Goal: Task Accomplishment & Management: Complete application form

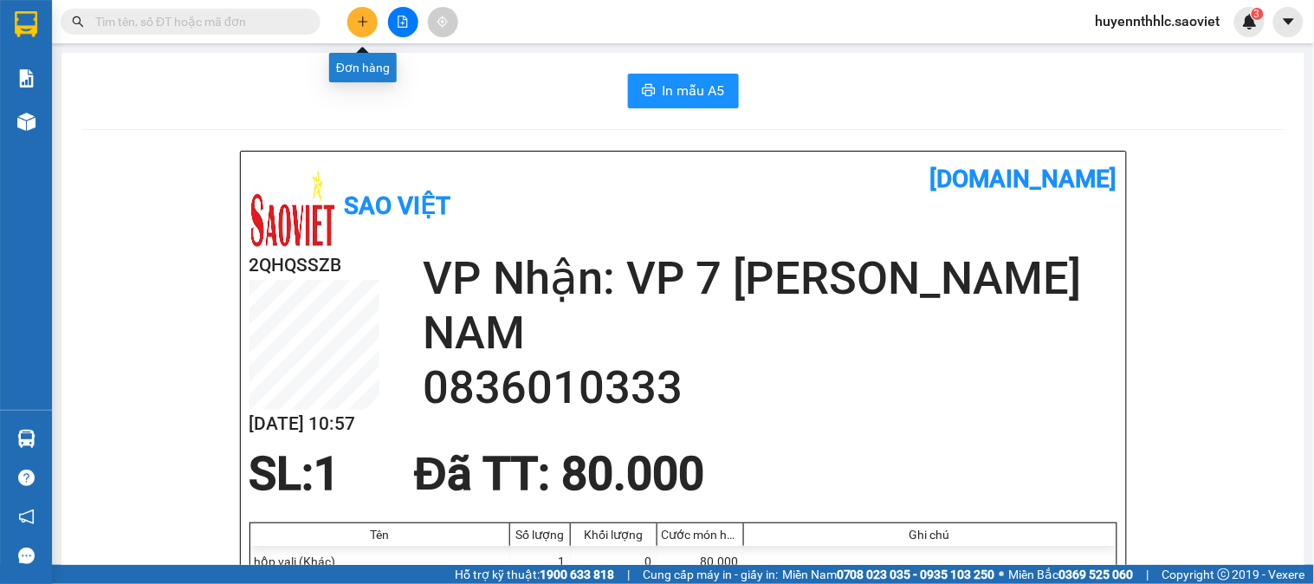
click at [366, 27] on button at bounding box center [362, 22] width 30 height 30
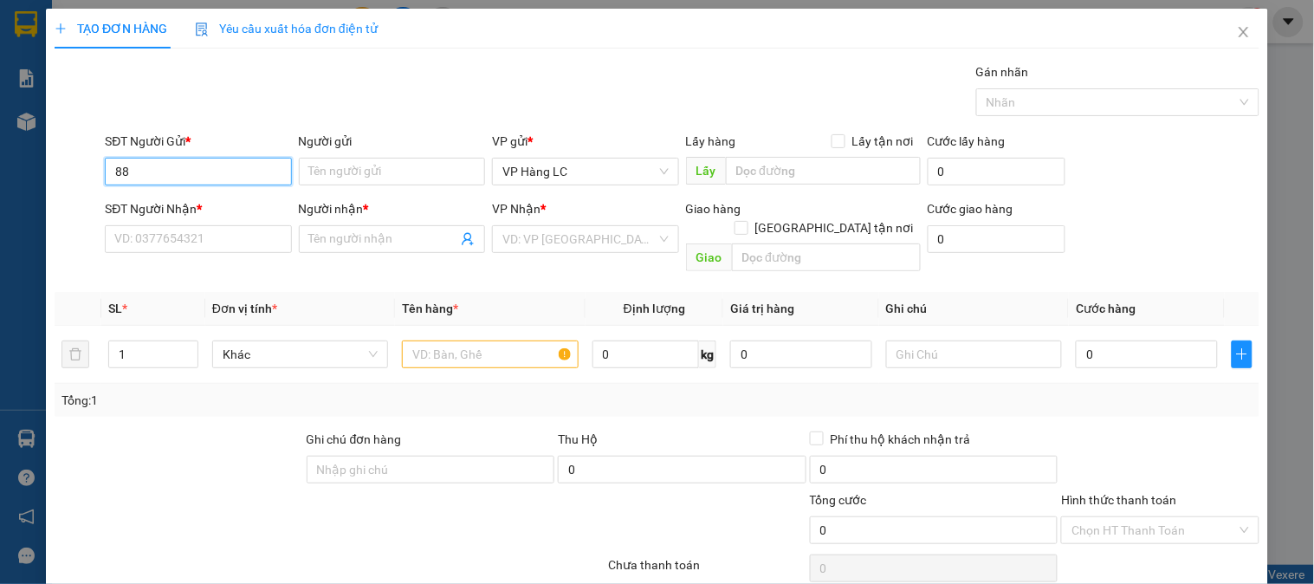
type input "8"
type input "0888383453"
click at [211, 209] on div "0888383453 - Huyền" at bounding box center [199, 206] width 171 height 19
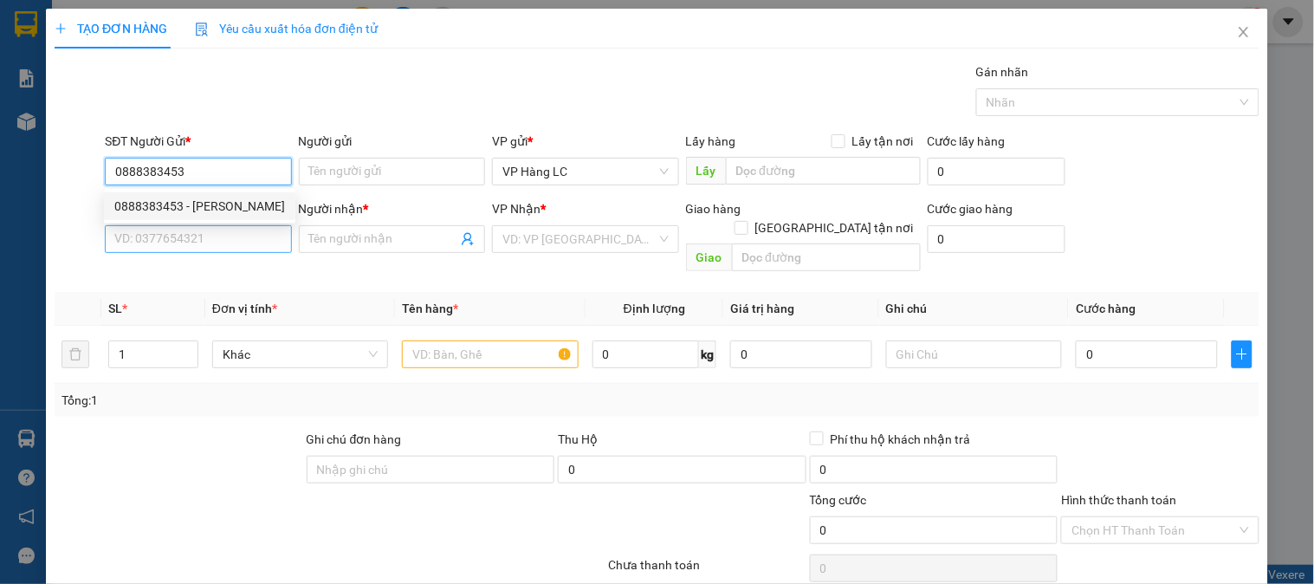
type input "Huyền"
type input "0975417907"
type input "DŨNG"
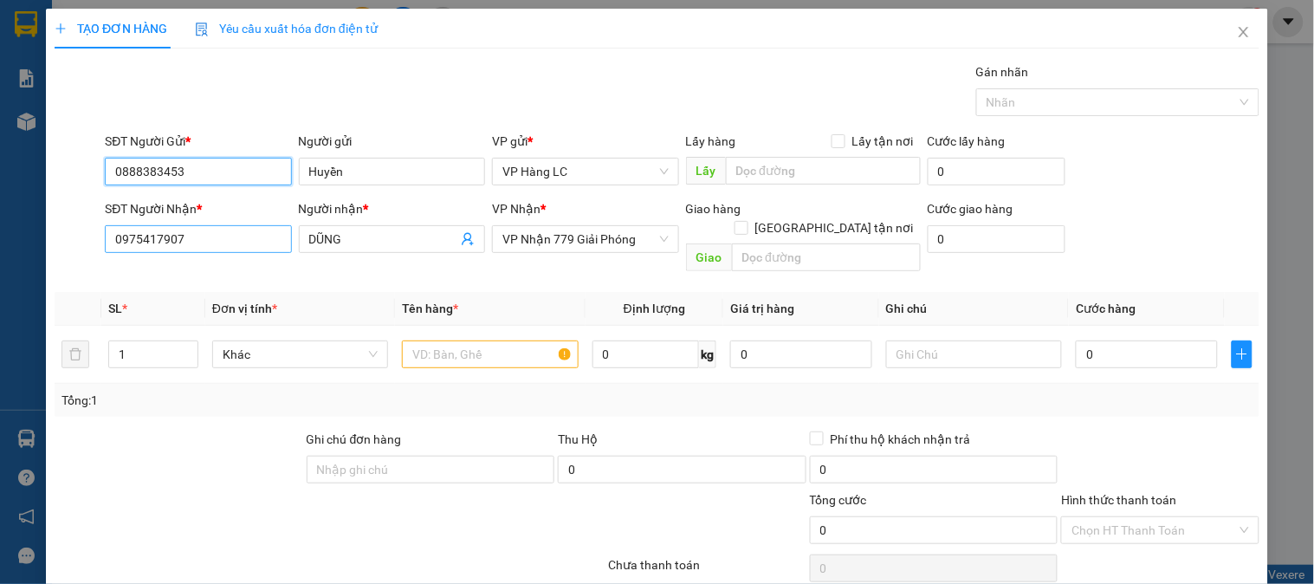
type input "0888383453"
drag, startPoint x: 211, startPoint y: 235, endPoint x: 0, endPoint y: 232, distance: 211.4
click at [0, 232] on div "TẠO ĐƠN HÀNG Yêu cầu xuất hóa đơn điện tử Transit Pickup Surcharge Ids Transit …" at bounding box center [657, 292] width 1314 height 584
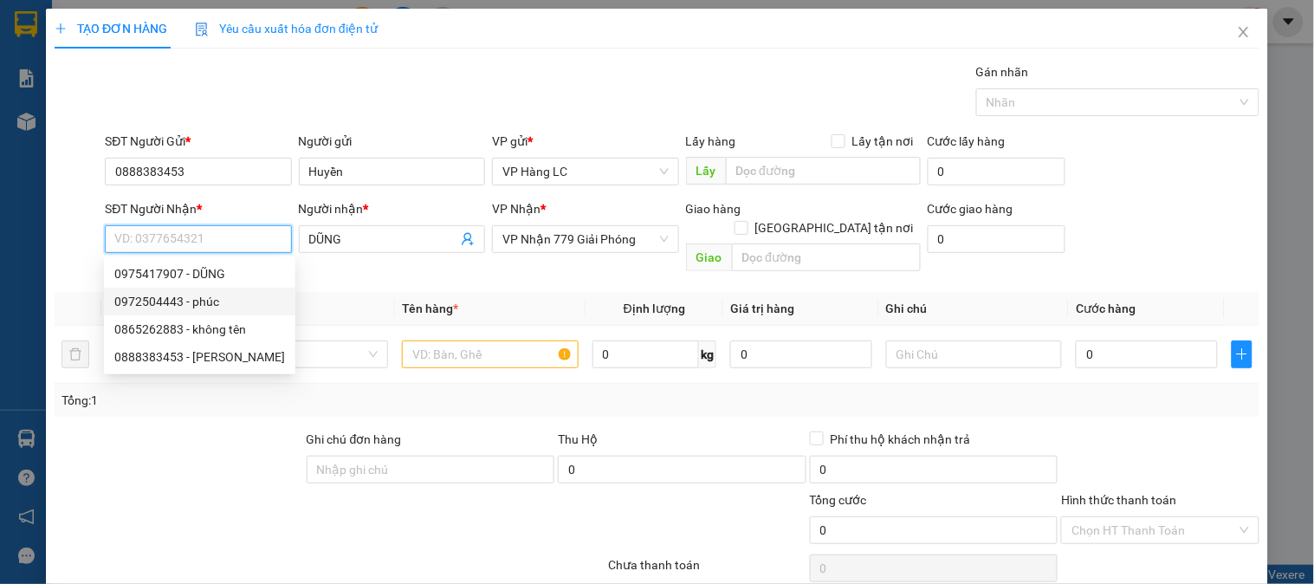
click at [189, 296] on div "0972504443 - phúc" at bounding box center [199, 301] width 171 height 19
type input "0972504443"
type input "phúc"
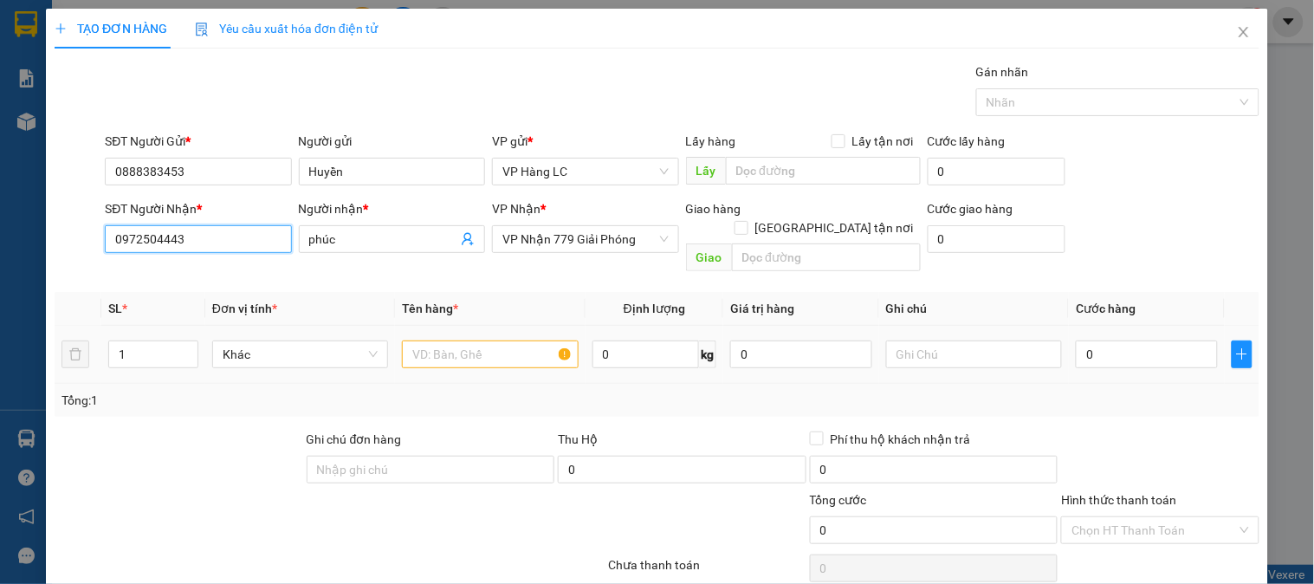
type input "0972504443"
click at [503, 344] on input "text" at bounding box center [490, 354] width 176 height 28
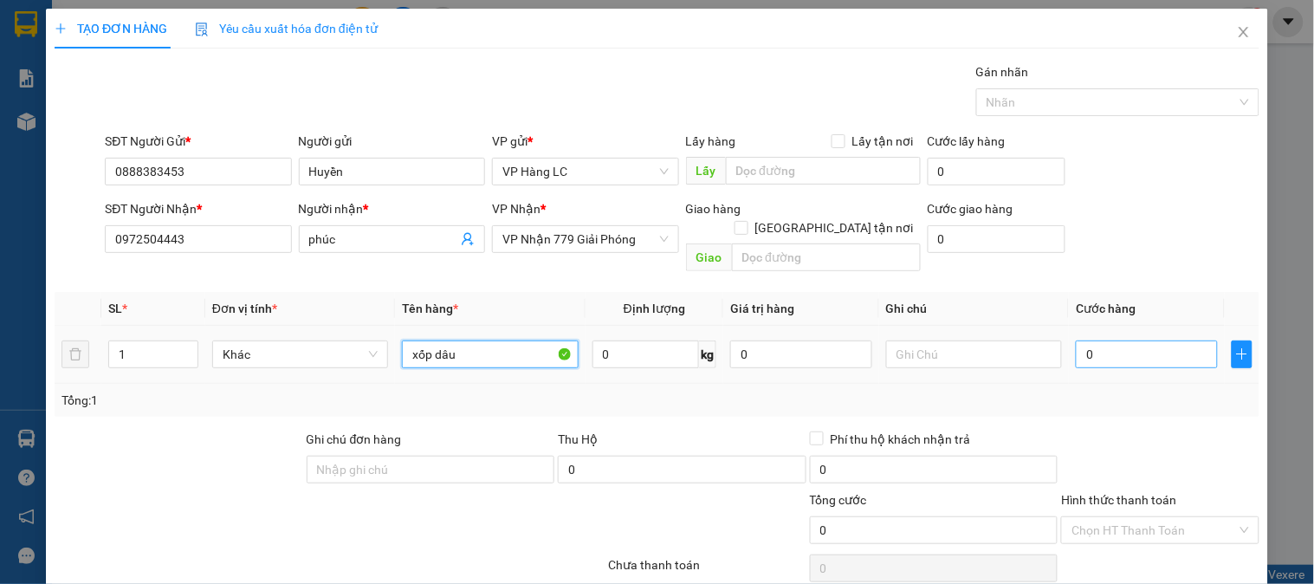
type input "xốp dâu"
click at [1151, 340] on input "0" at bounding box center [1147, 354] width 142 height 28
type input "6"
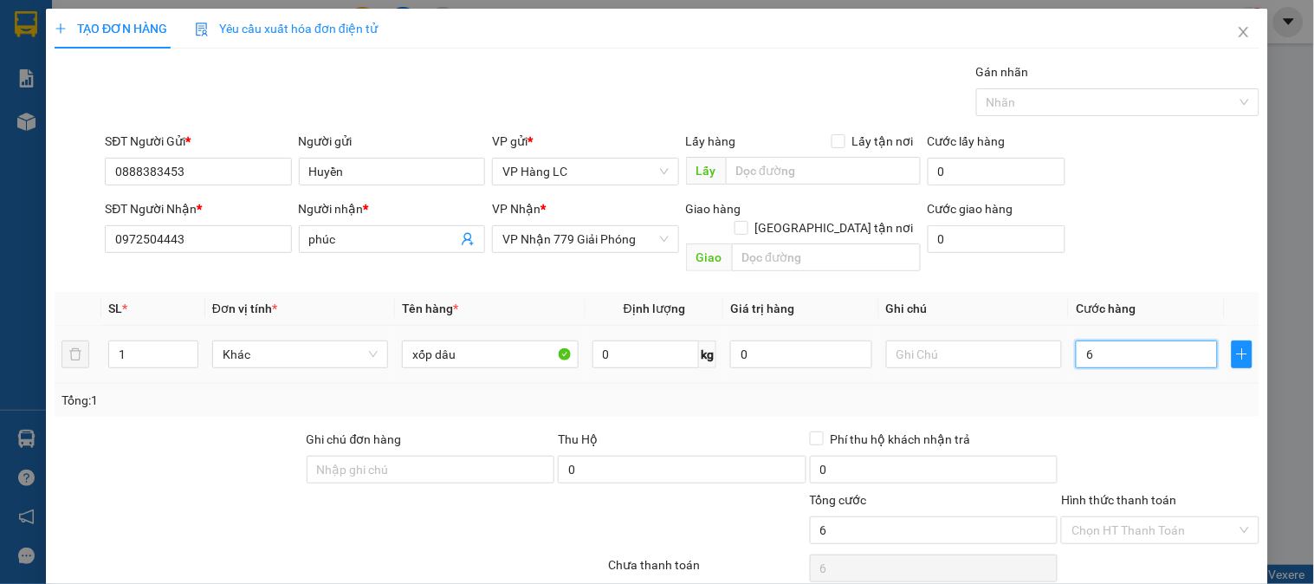
type input "60"
type input "600"
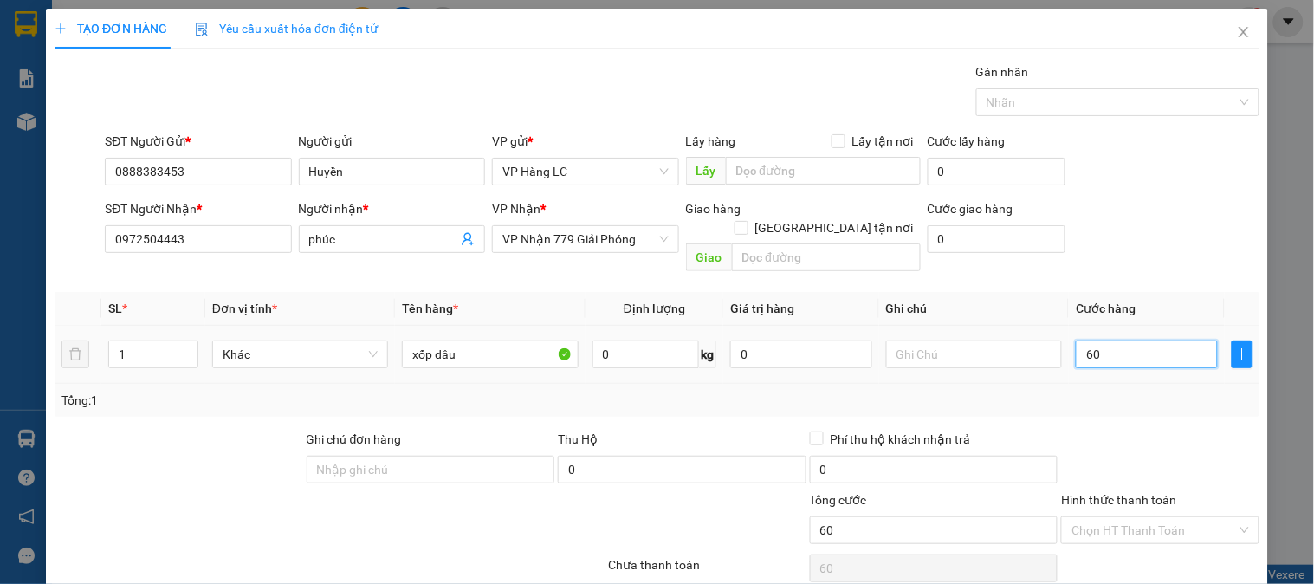
type input "600"
type input "6.000"
type input "60.000"
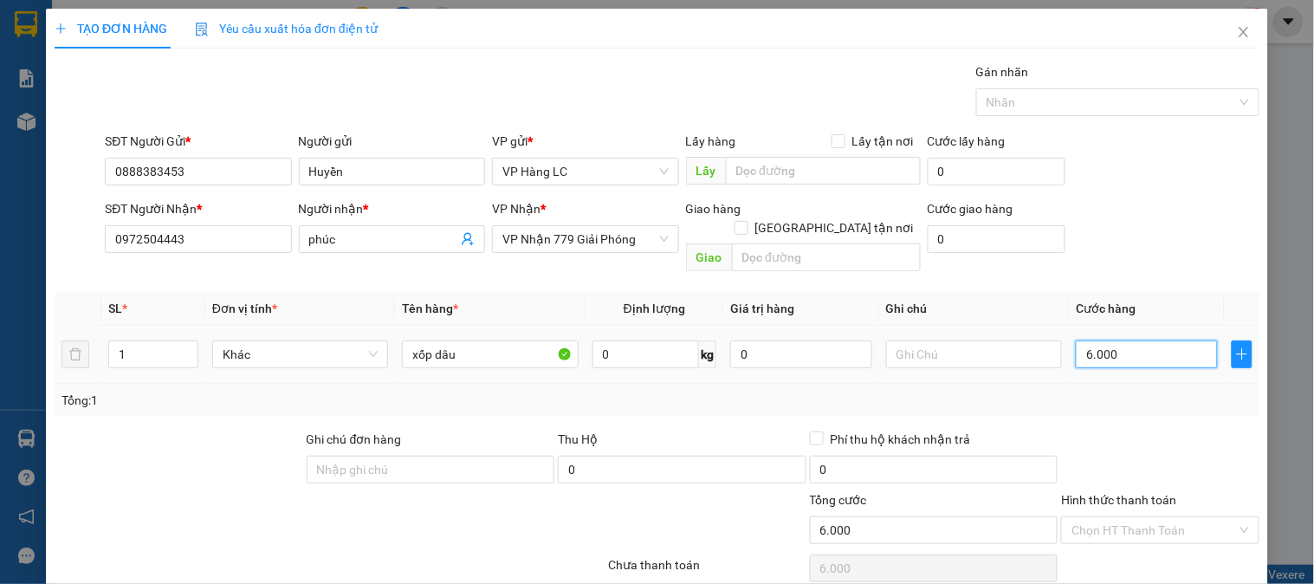
type input "60.000"
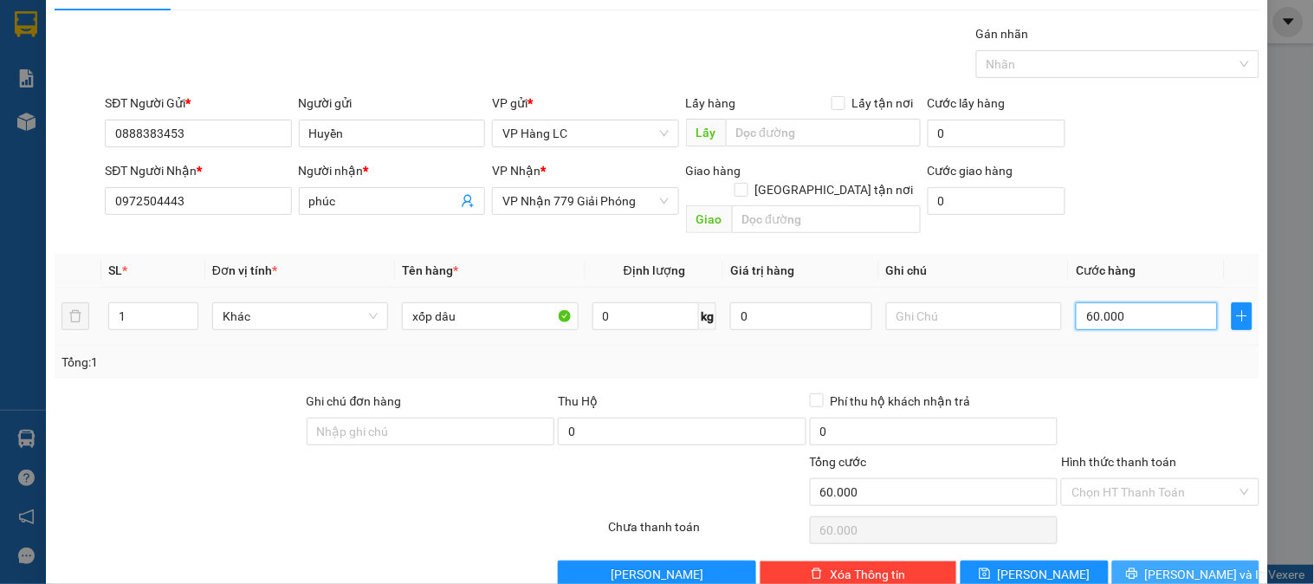
scroll to position [56, 0]
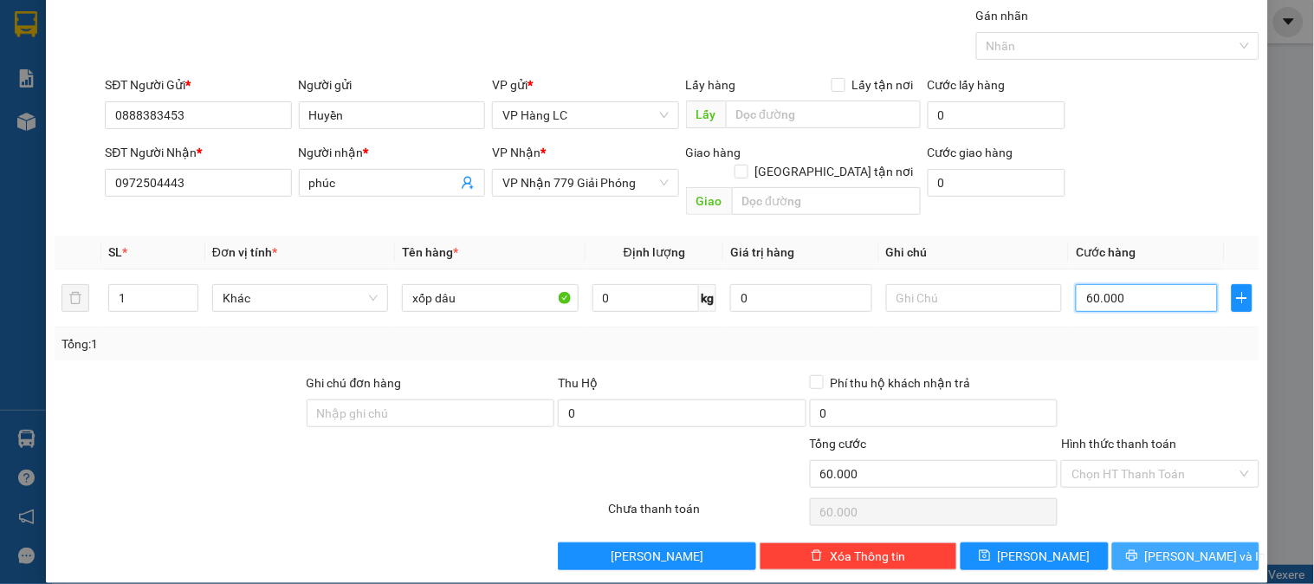
type input "60.000"
click at [1165, 547] on span "[PERSON_NAME] và In" at bounding box center [1205, 556] width 121 height 19
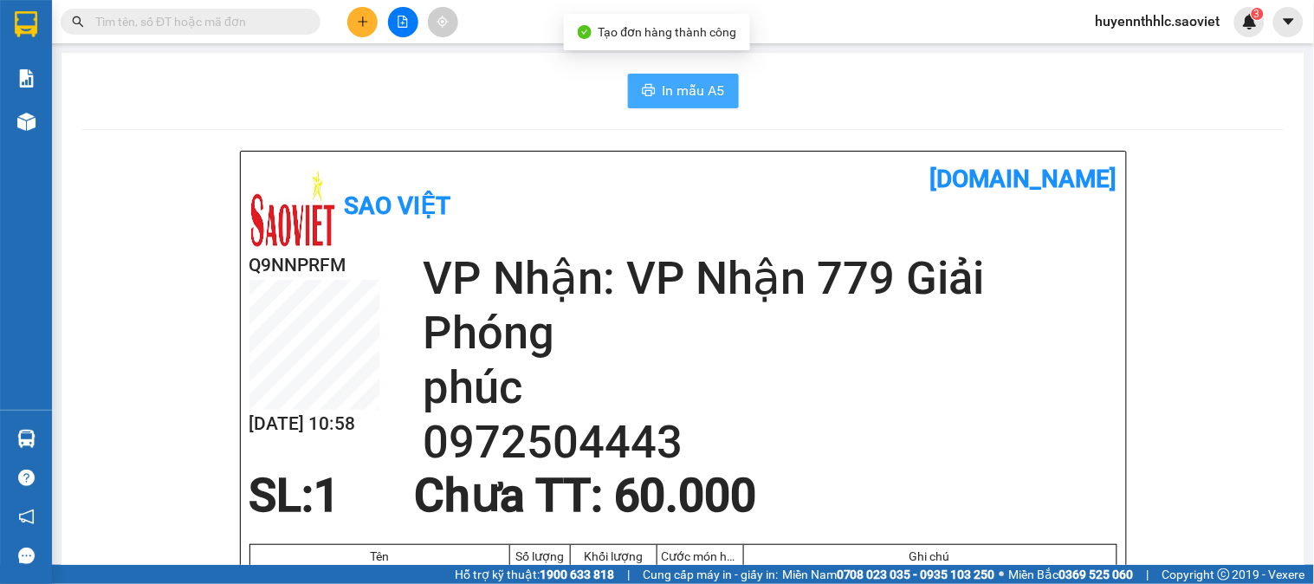
click at [652, 76] on button "In mẫu A5" at bounding box center [683, 91] width 111 height 35
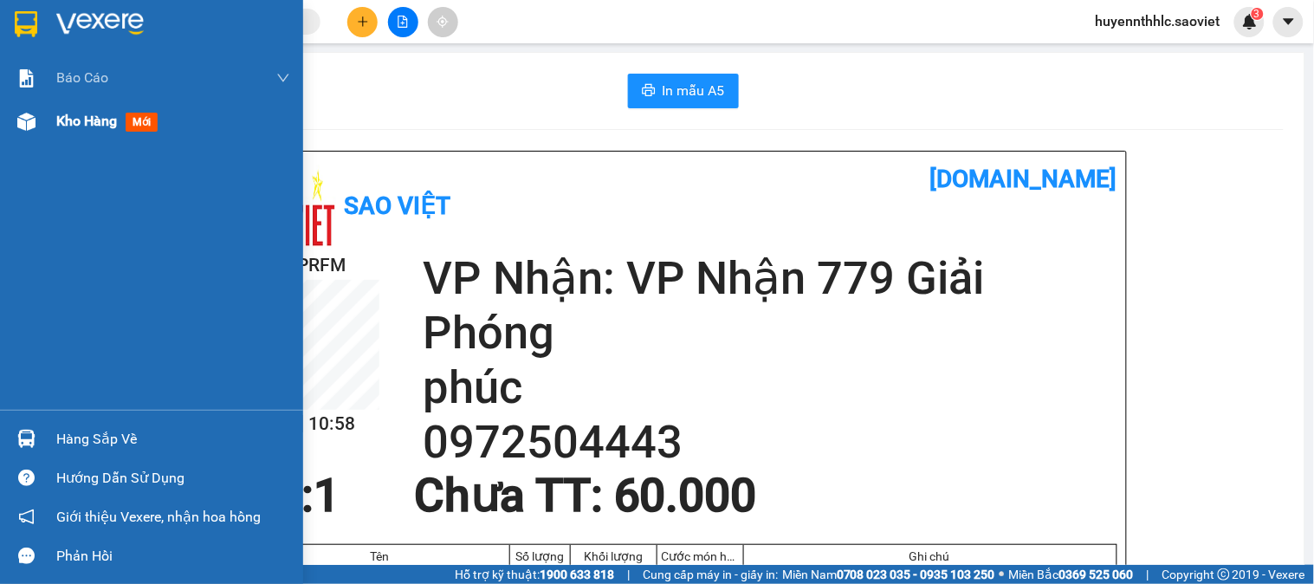
click at [74, 123] on span "Kho hàng" at bounding box center [86, 121] width 61 height 16
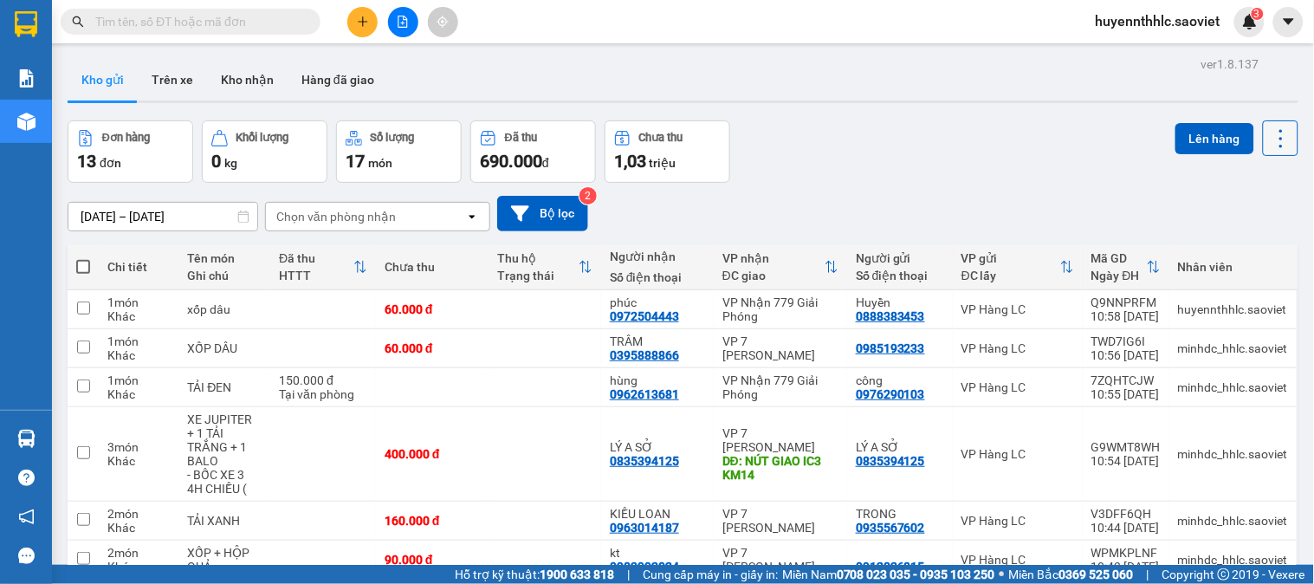
click at [1269, 131] on icon at bounding box center [1281, 138] width 24 height 24
click at [1245, 243] on span "Làm mới" at bounding box center [1242, 247] width 48 height 17
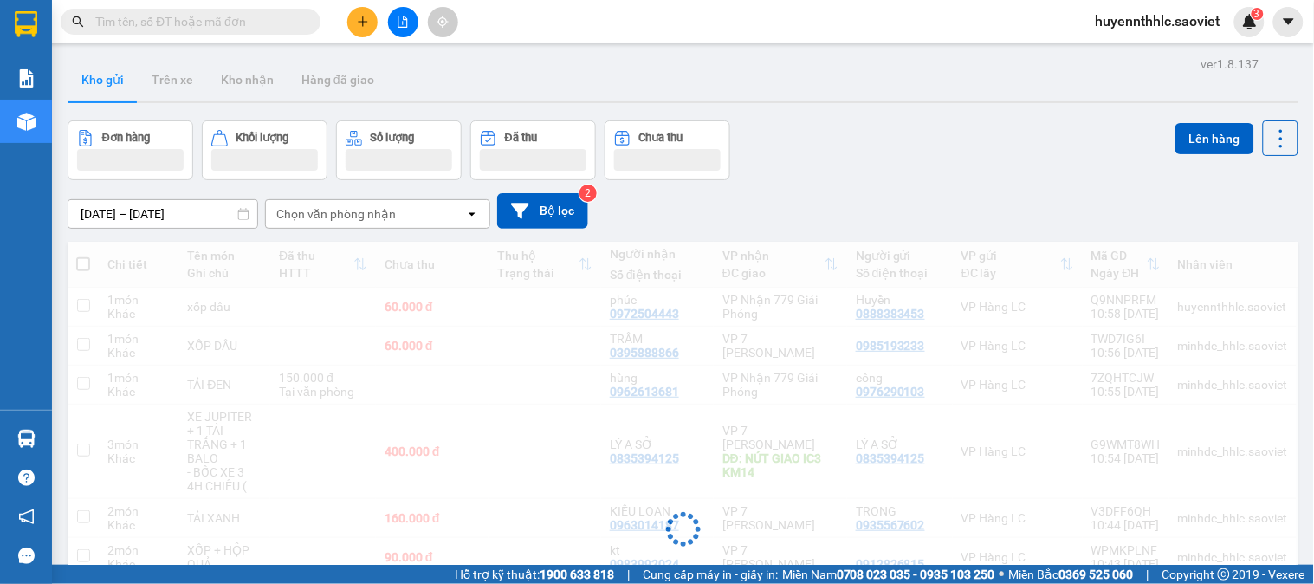
click at [1245, 243] on div "Đang tải dữ liệu" at bounding box center [683, 543] width 1231 height 602
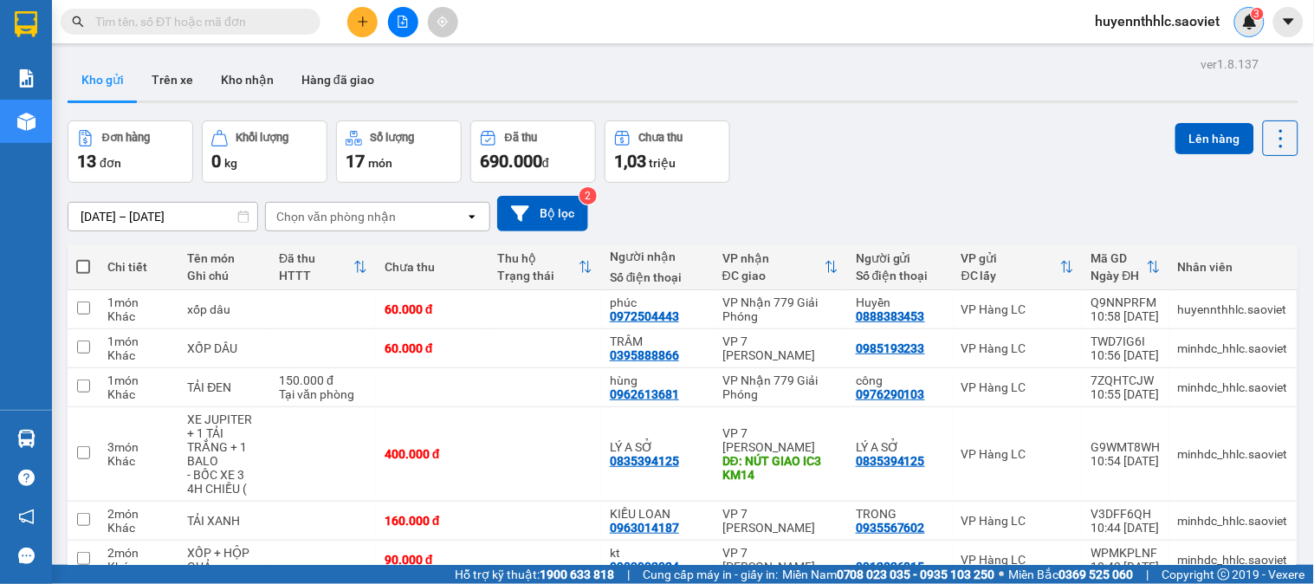
click at [1246, 28] on img at bounding box center [1250, 22] width 16 height 16
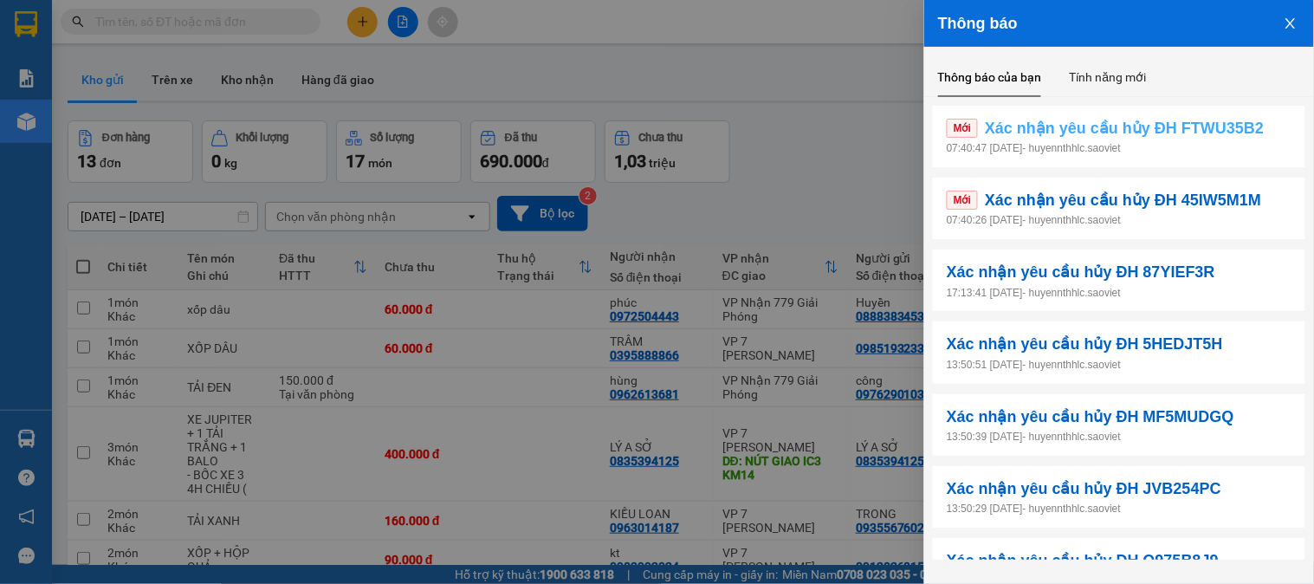
click at [1241, 122] on span "Xác nhận yêu cầu hủy ĐH FTWU35B2" at bounding box center [1124, 128] width 279 height 24
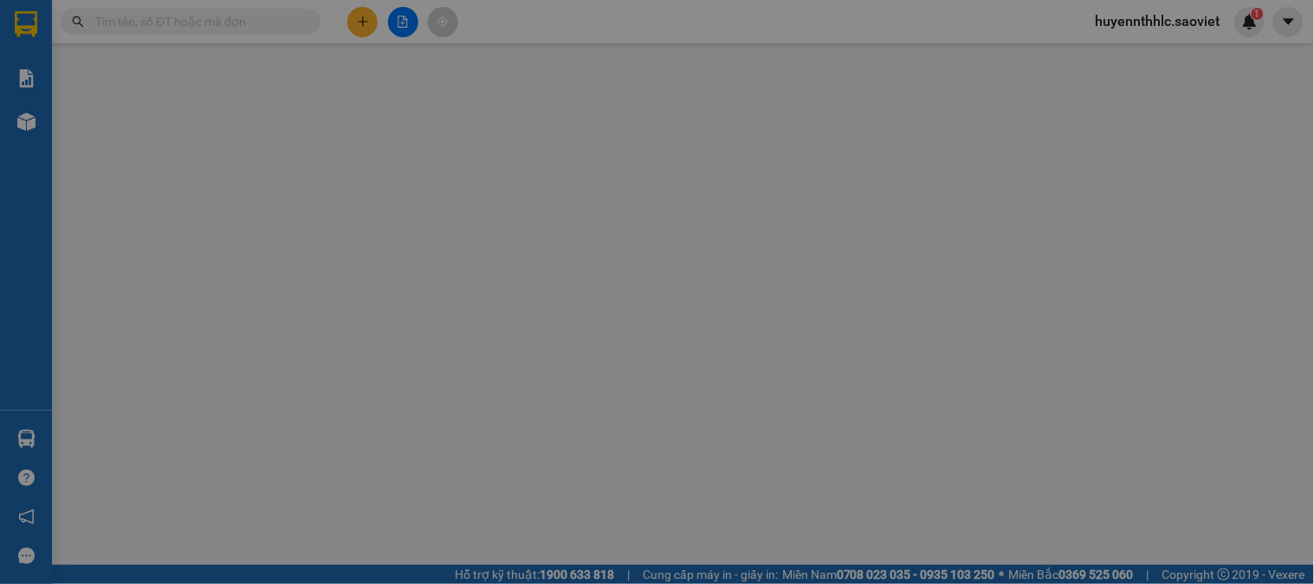
type input "0357297532"
type input "hủy thêm thu hộ"
type input "0913509070"
type input "KT"
checkbox input "true"
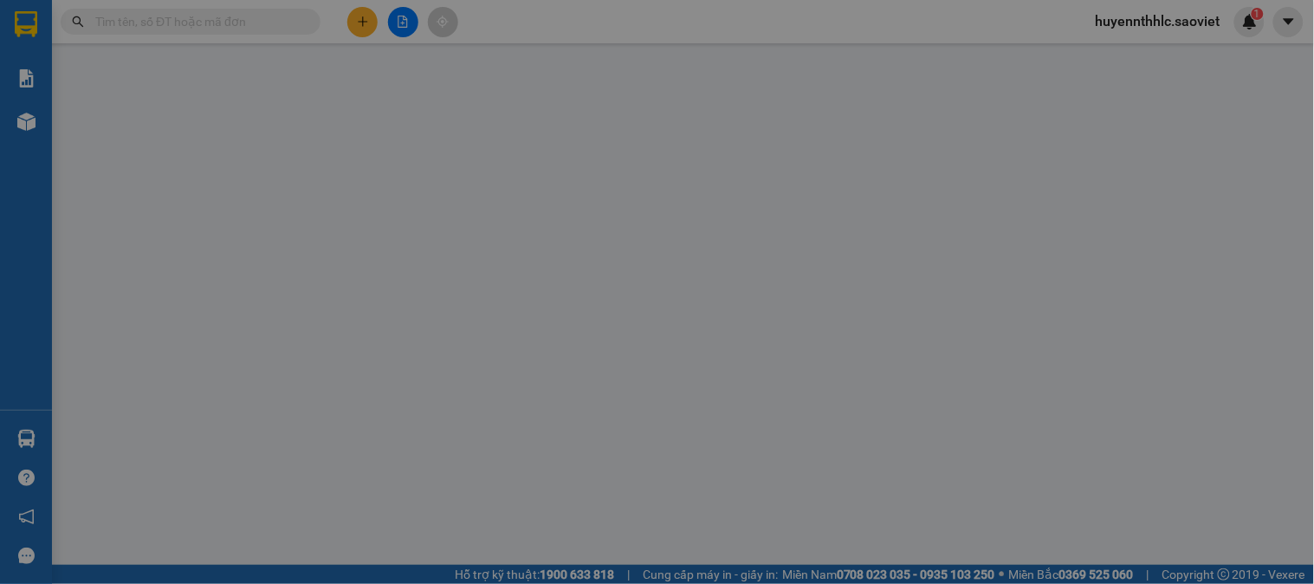
type input "LHE SHIP SỐ 19 NGÕ 168 VƯƠNG THỪA VŨ KHƯƠNG TRUNG THANH XUÂN"
type input "50.000"
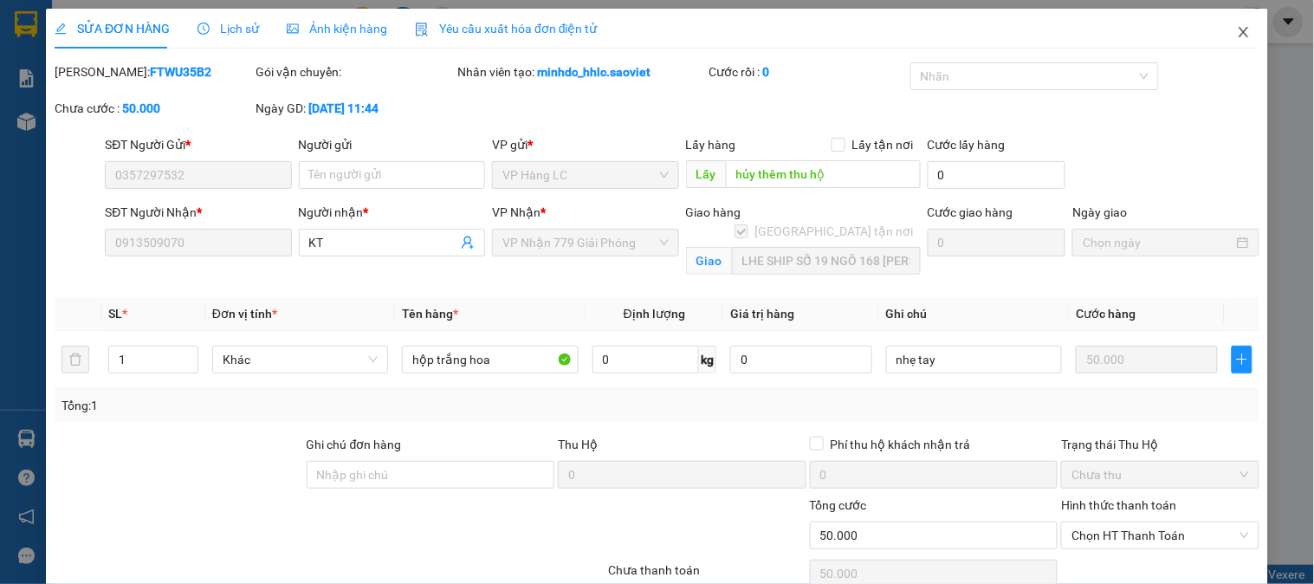
click at [1239, 32] on icon "close" at bounding box center [1244, 32] width 10 height 10
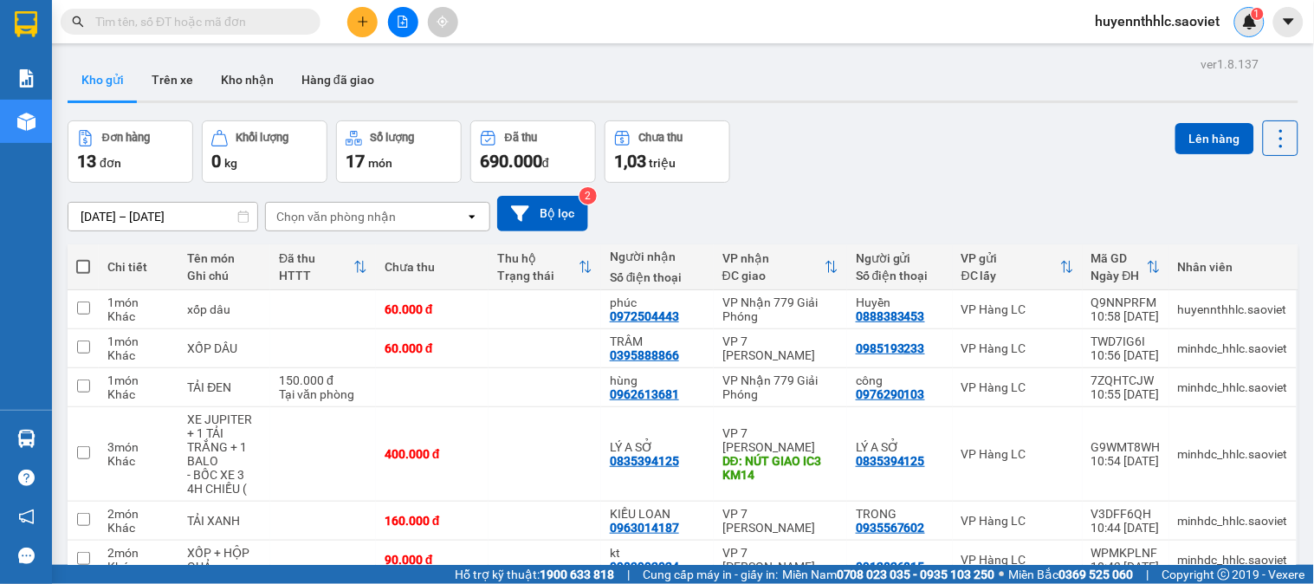
click at [1249, 23] on img at bounding box center [1250, 22] width 16 height 16
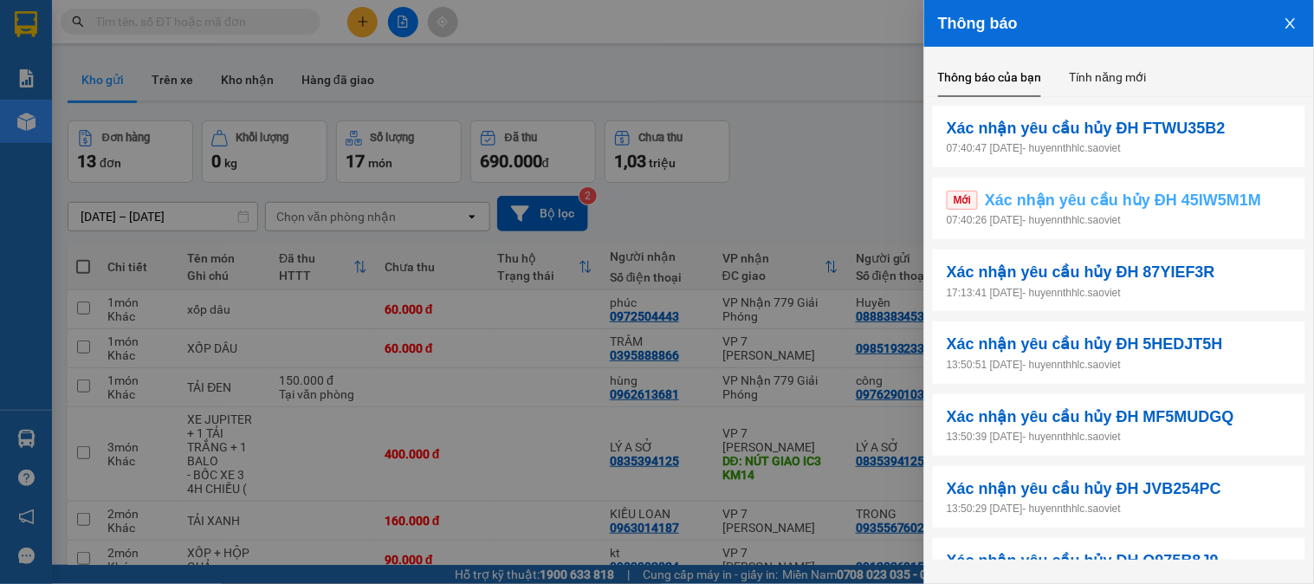
click at [1235, 198] on span "Xác nhận yêu cầu hủy ĐH 45IW5M1M" at bounding box center [1123, 200] width 276 height 24
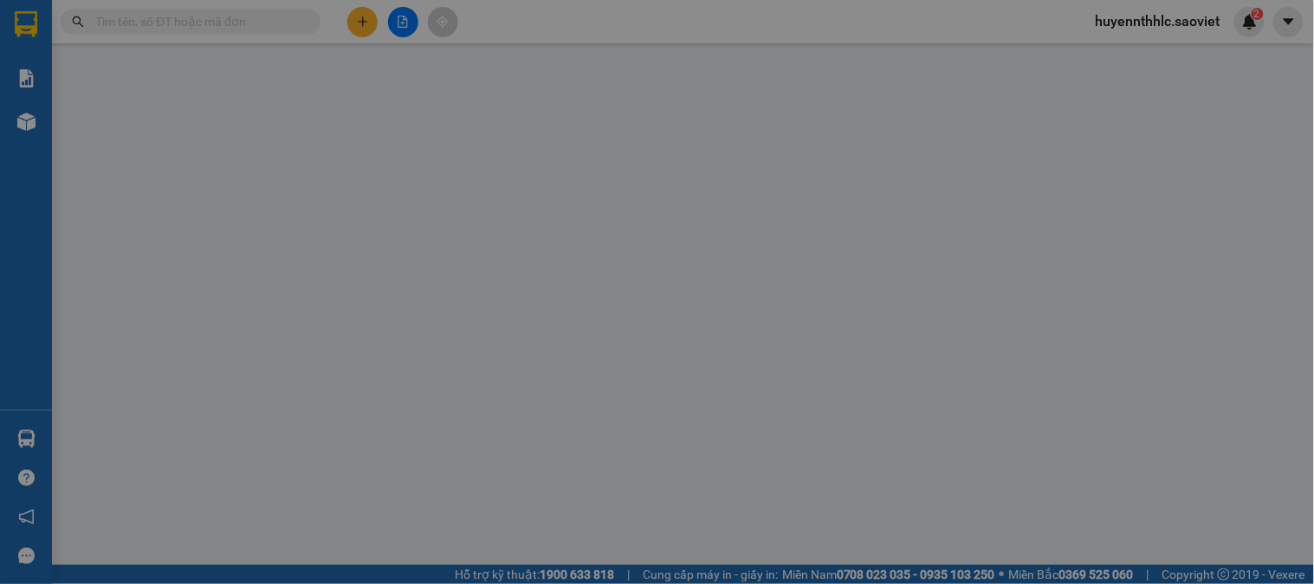
type input "0866688518"
type input "Trường"
type input "HỦY KHÁCH KO GỬI"
type input "0973318839"
type input "TRƯỜNG"
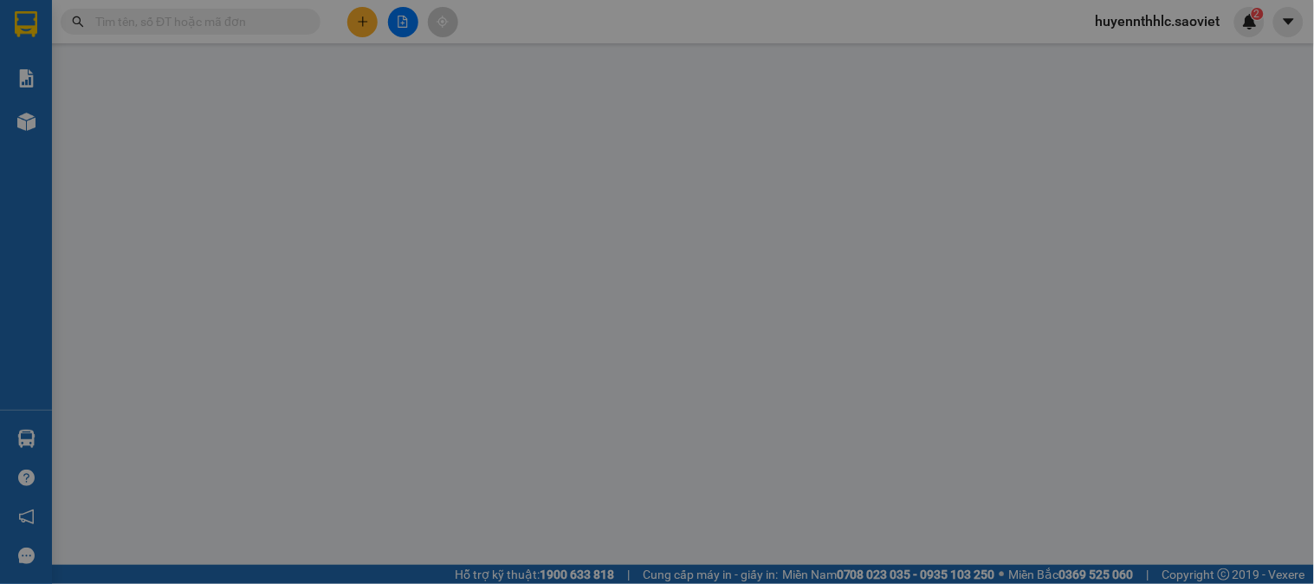
type input "40.000"
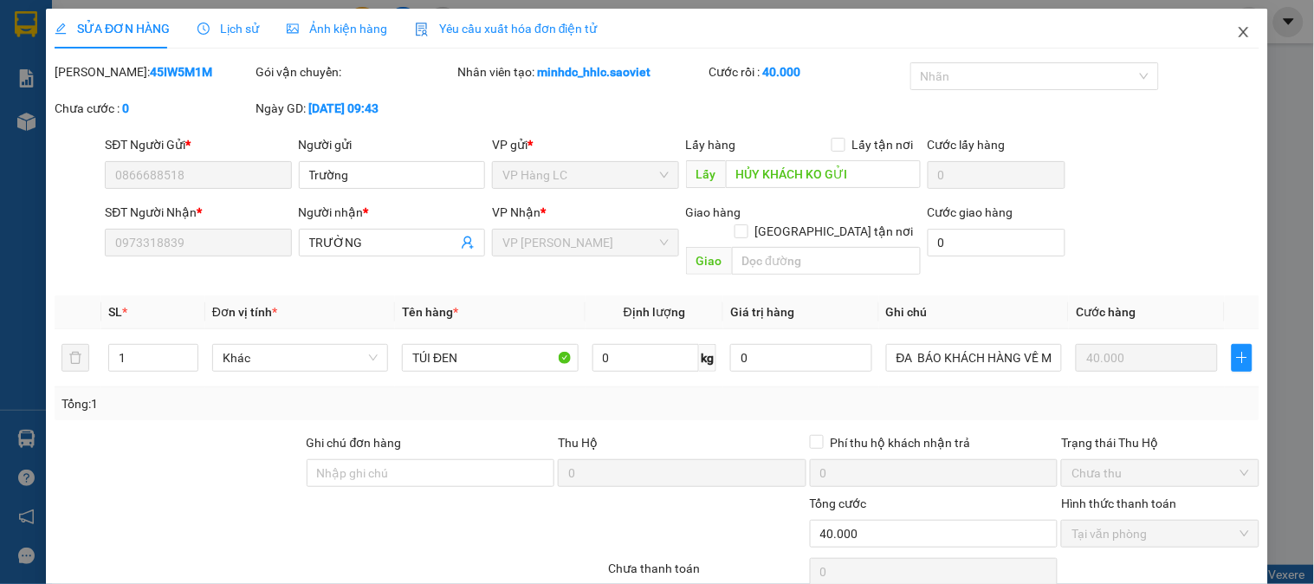
click at [1228, 21] on span "Close" at bounding box center [1244, 33] width 49 height 49
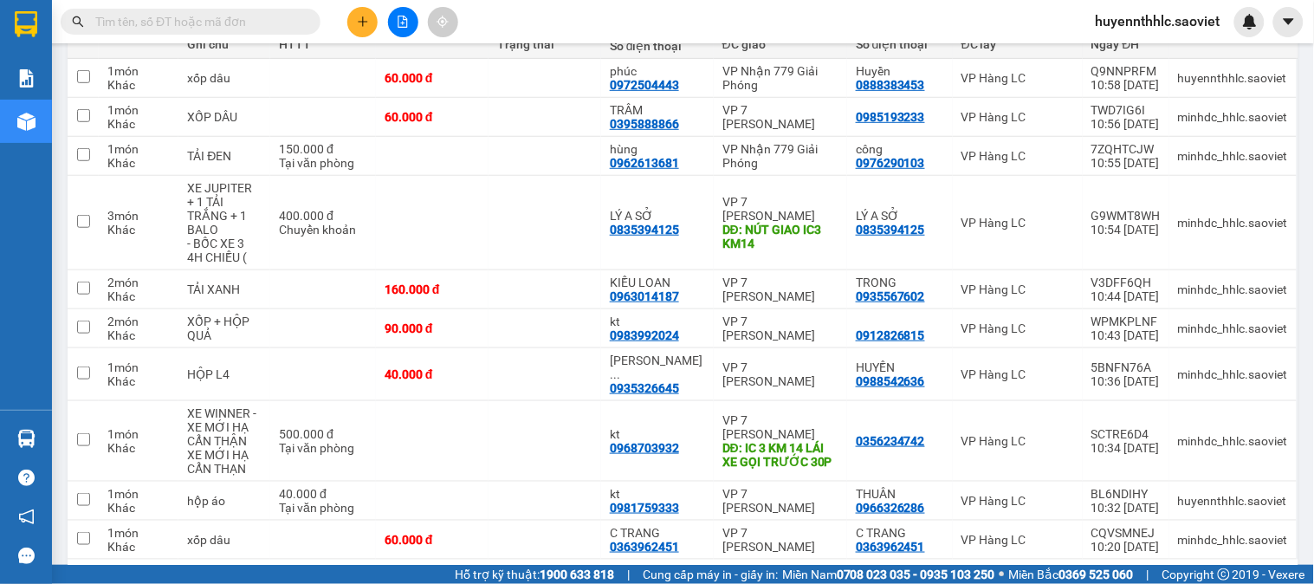
scroll to position [270, 0]
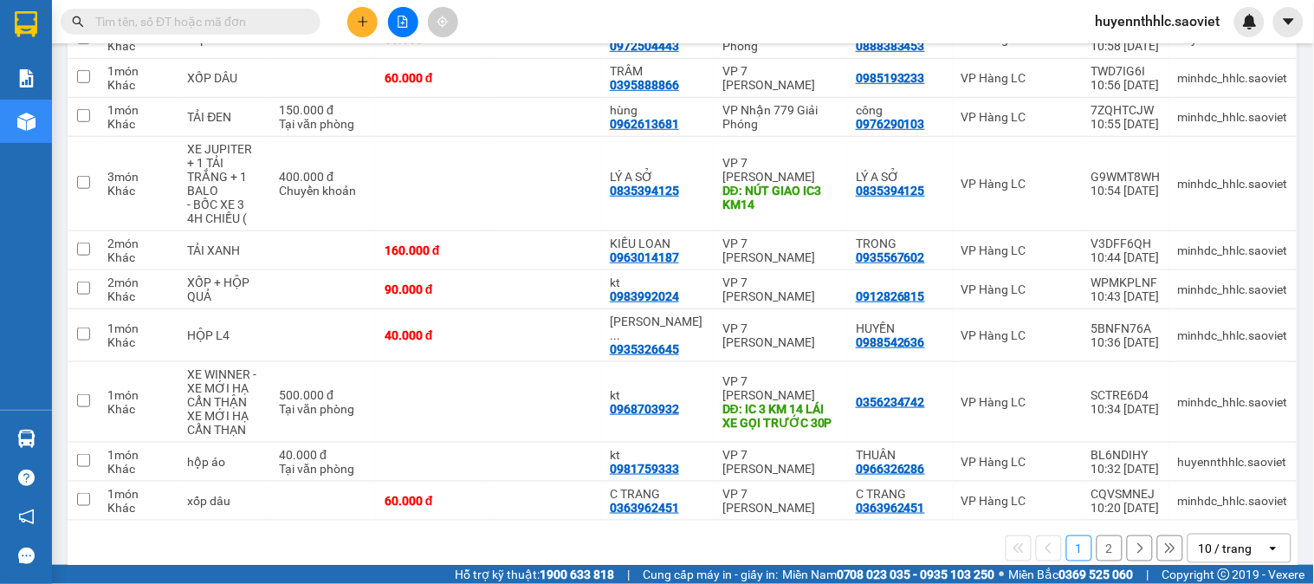
click at [1208, 540] on div "10 / trang" at bounding box center [1226, 548] width 54 height 17
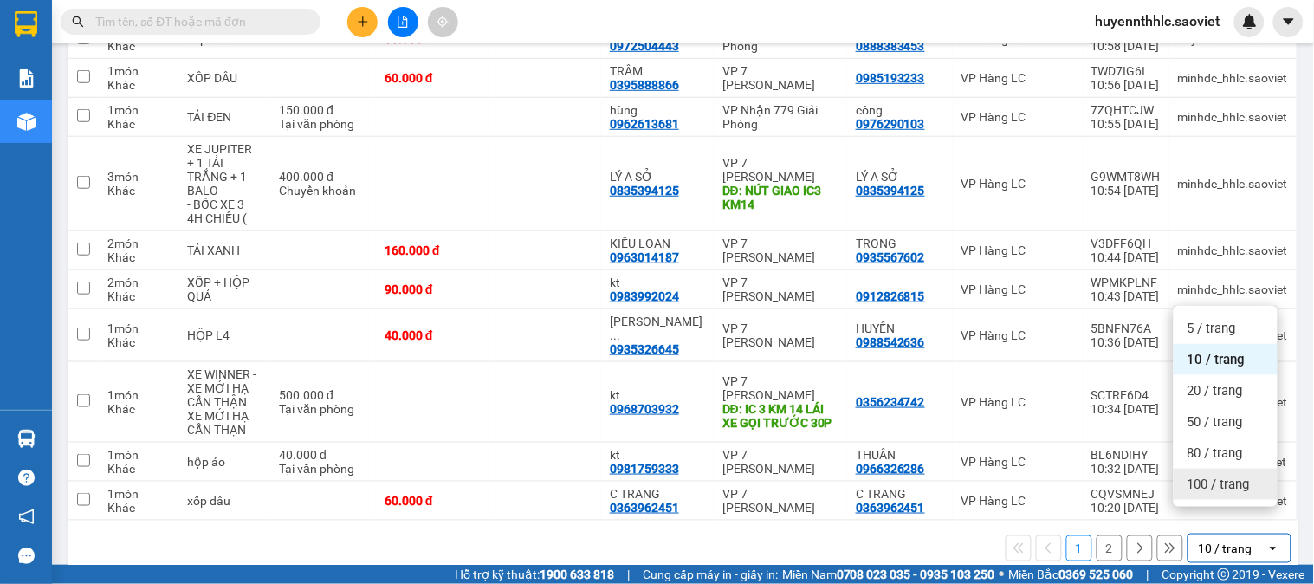
click at [1213, 486] on span "100 / trang" at bounding box center [1219, 484] width 62 height 17
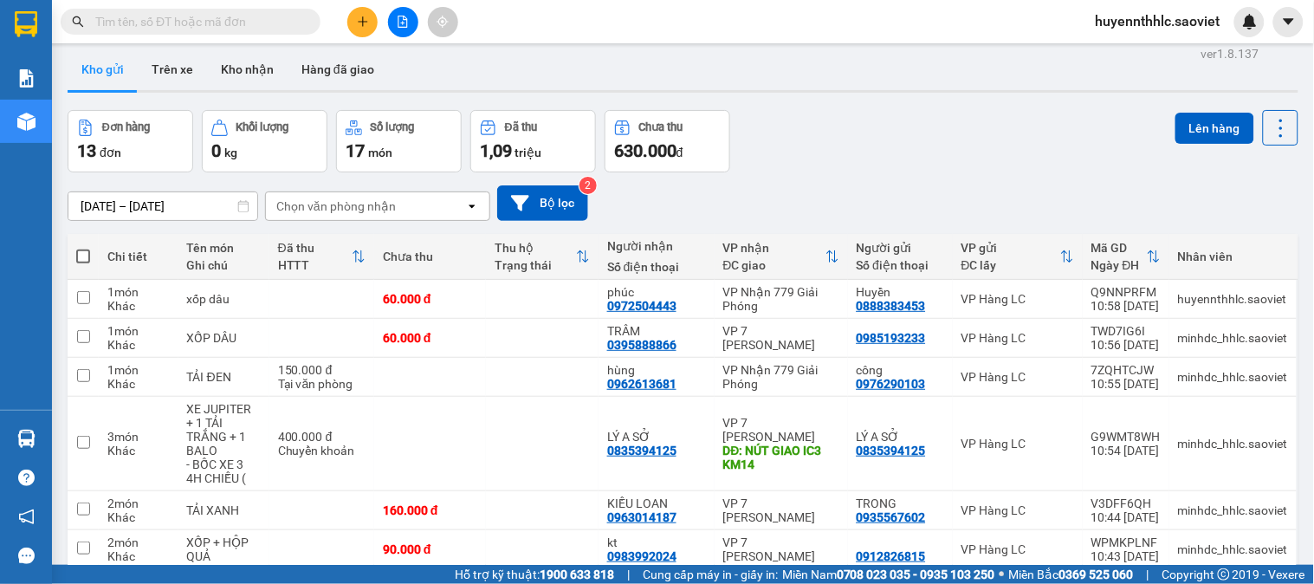
scroll to position [0, 0]
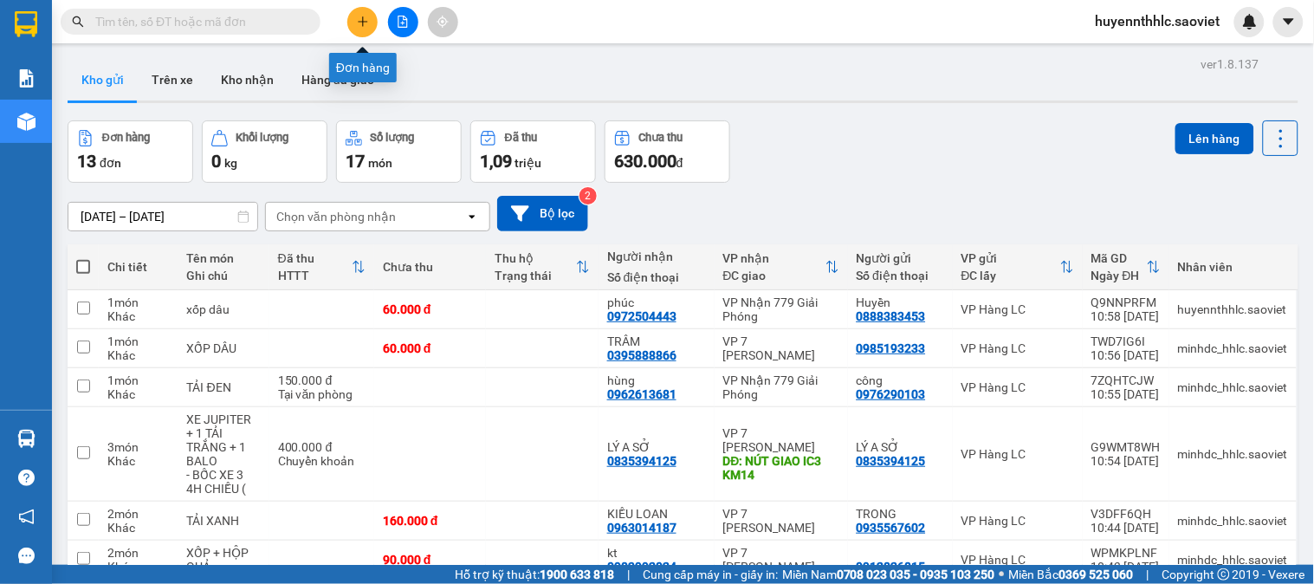
click at [357, 21] on icon "plus" at bounding box center [363, 22] width 12 height 12
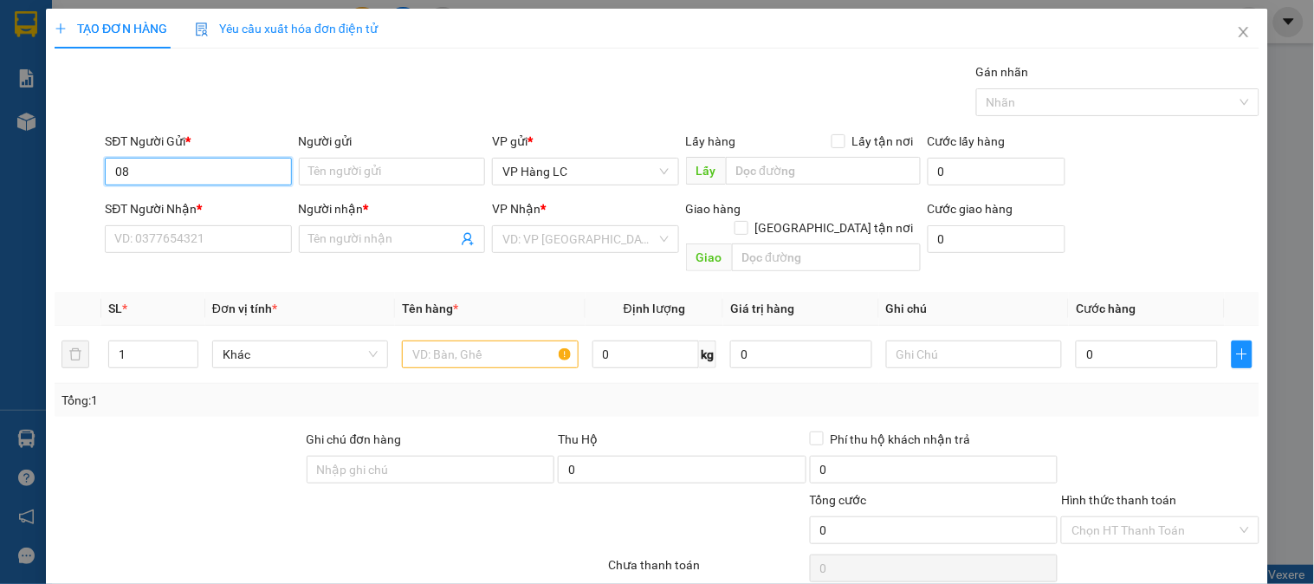
type input "0"
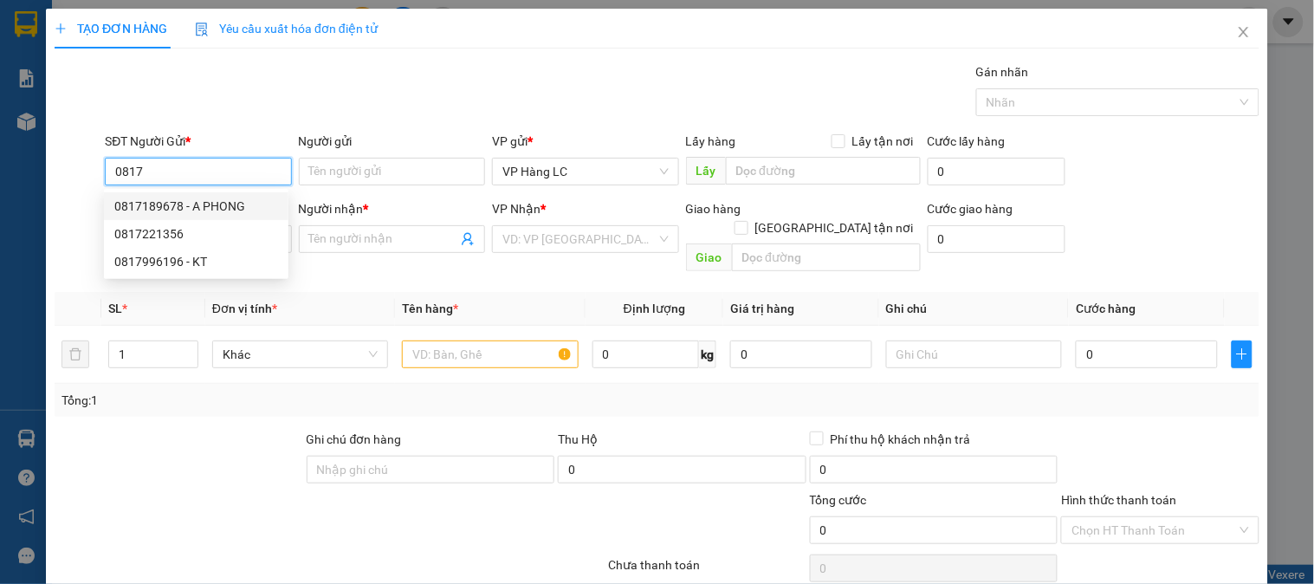
click at [194, 199] on div "0817189678 - A PHONG" at bounding box center [196, 206] width 164 height 19
type input "0817189678"
type input "A PHONG"
type input "0338966668"
type input "QUÝ"
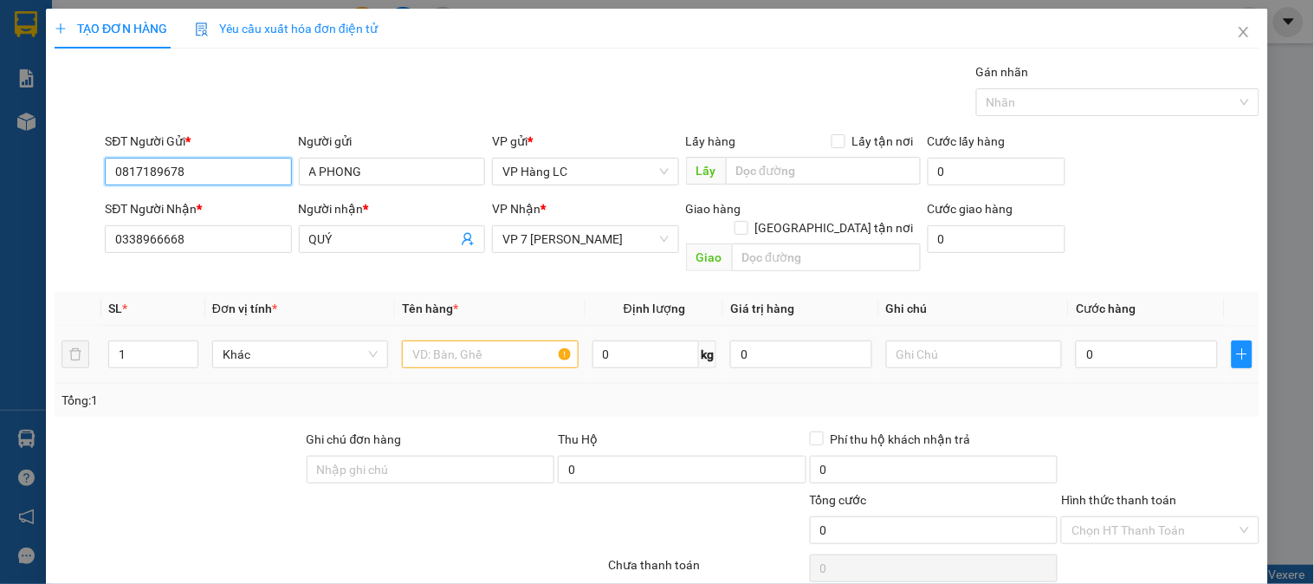
type input "0817189678"
click at [499, 340] on input "text" at bounding box center [490, 354] width 176 height 28
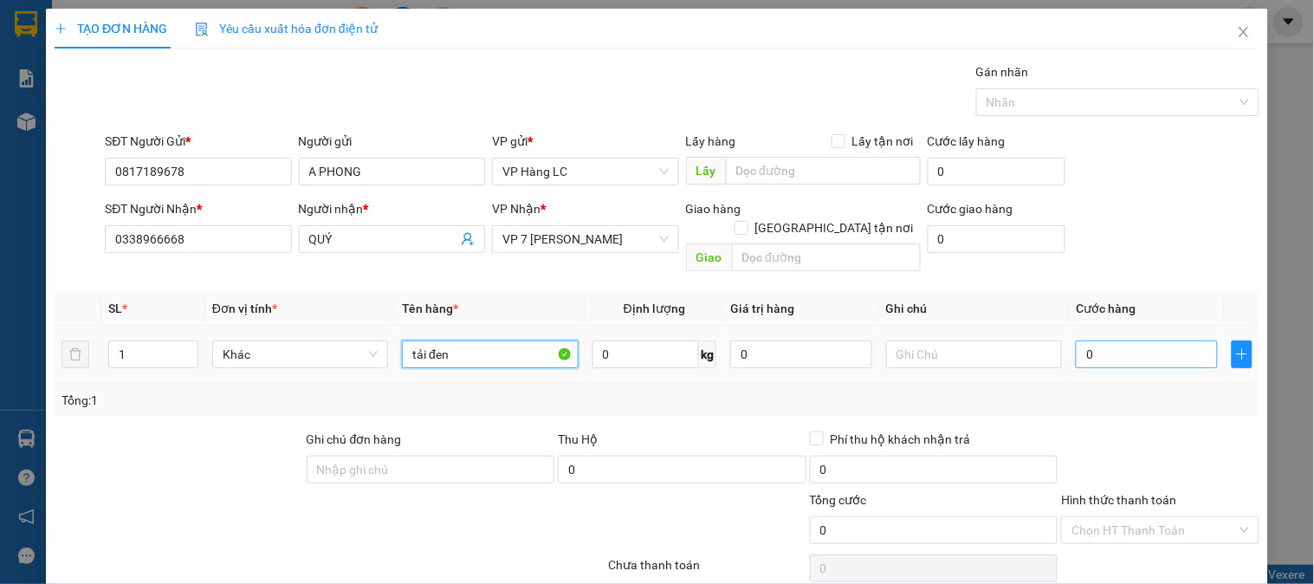
type input "tải đen"
click at [1076, 340] on input "0" at bounding box center [1147, 354] width 142 height 28
type input "5"
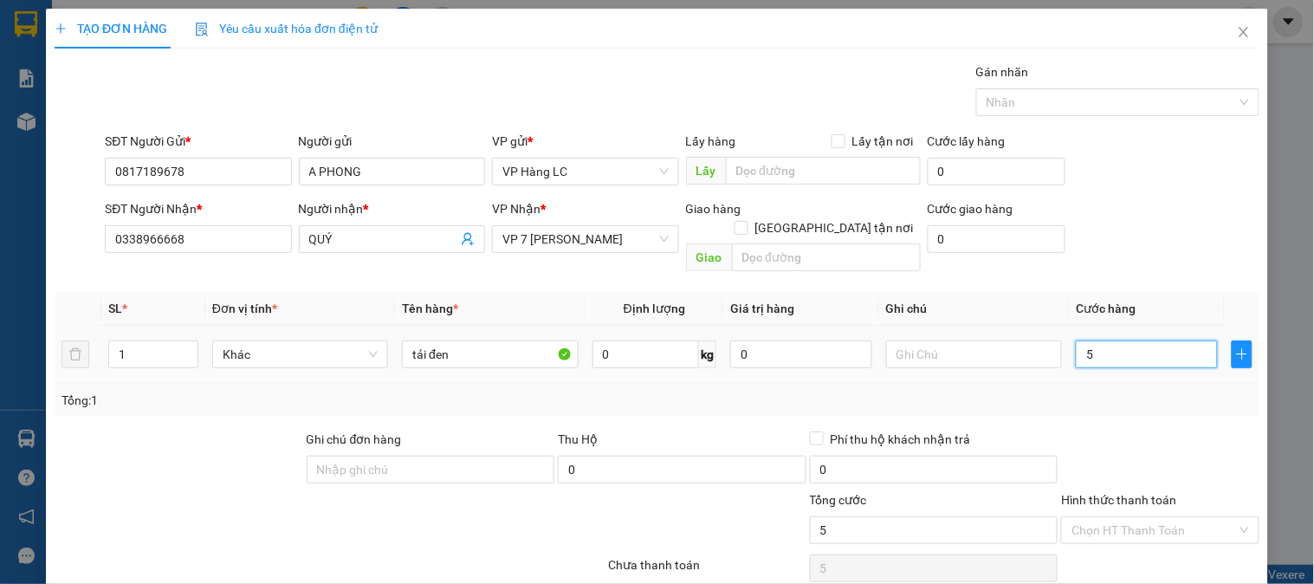
type input "50"
type input "500"
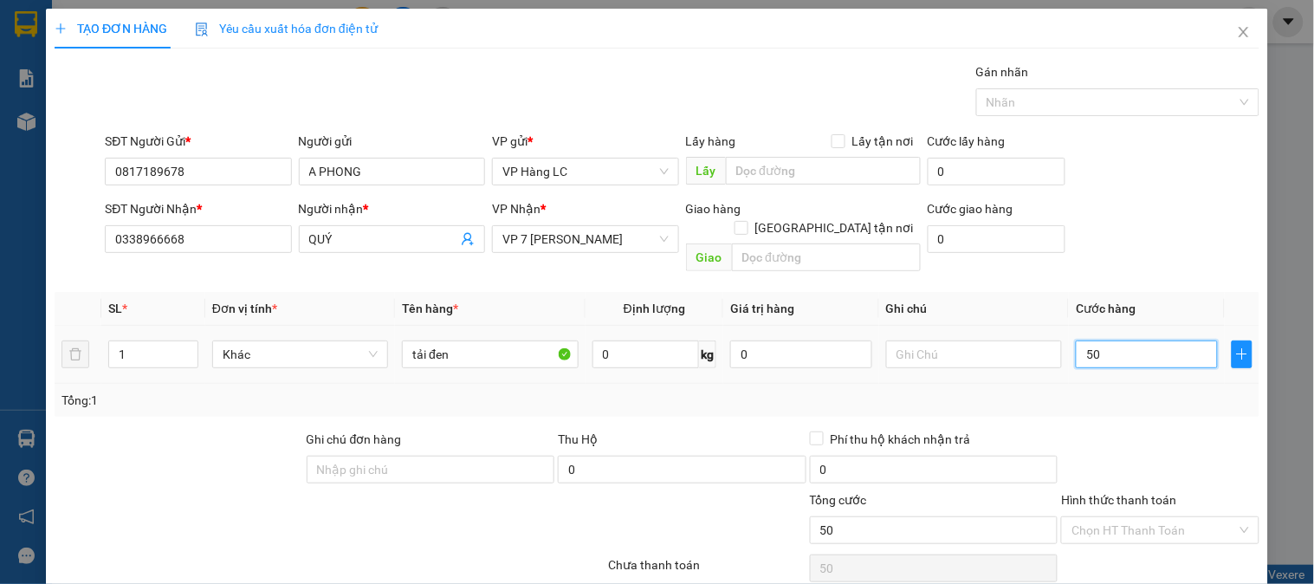
type input "500"
type input "5.000"
type input "50.000"
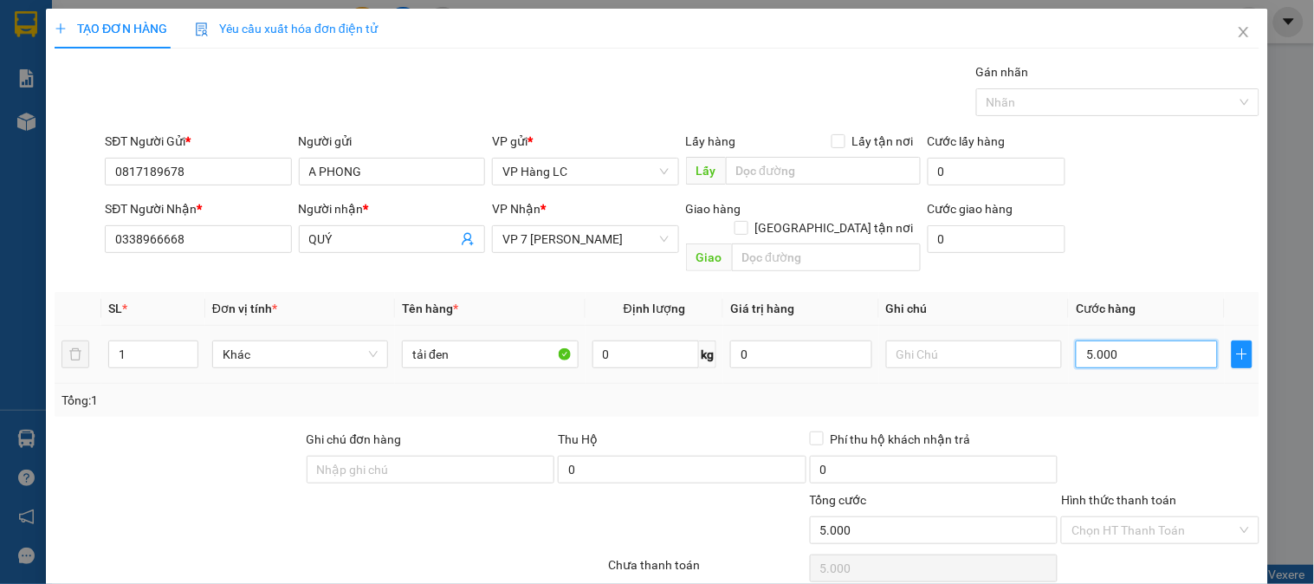
type input "50.000"
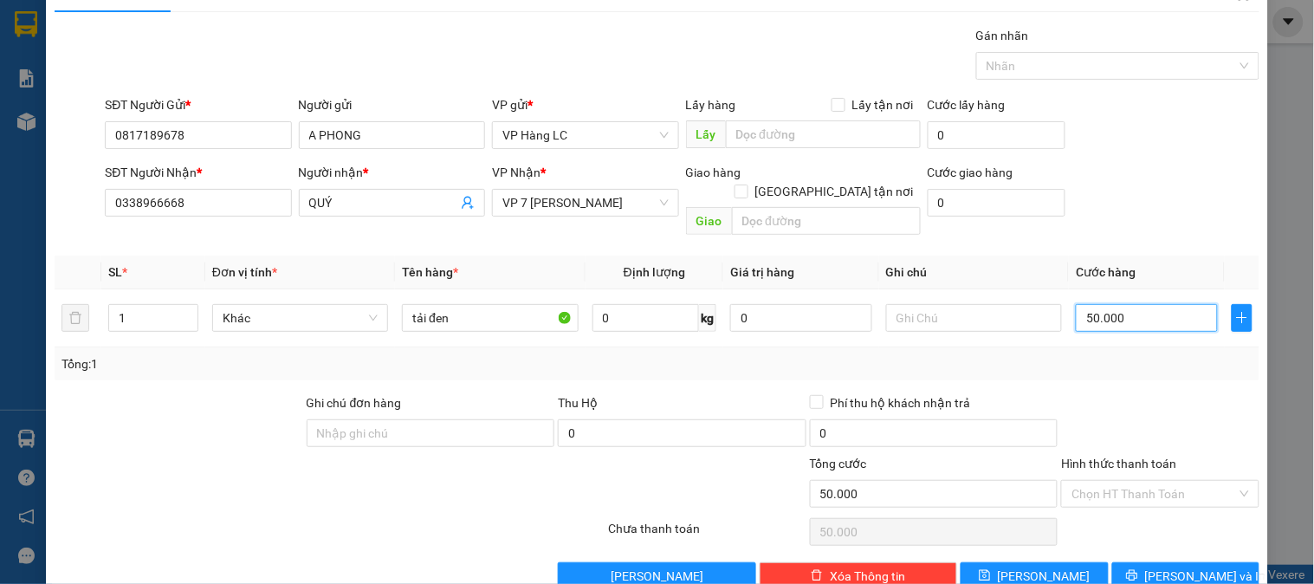
scroll to position [56, 0]
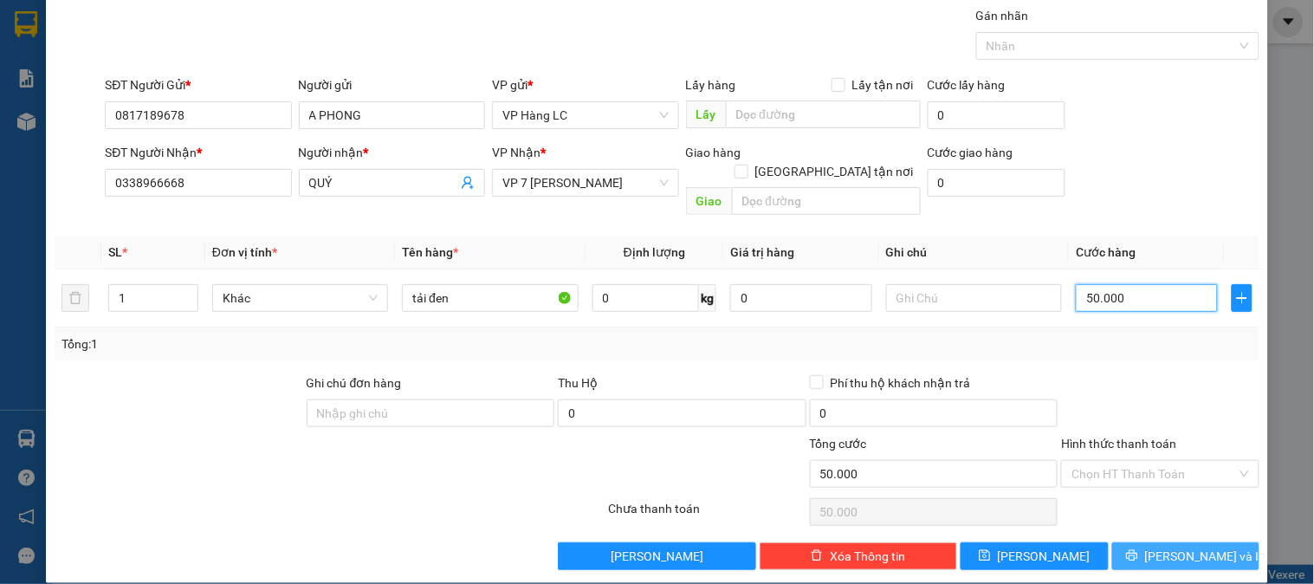
type input "50.000"
click at [1144, 542] on button "[PERSON_NAME] và In" at bounding box center [1185, 556] width 147 height 28
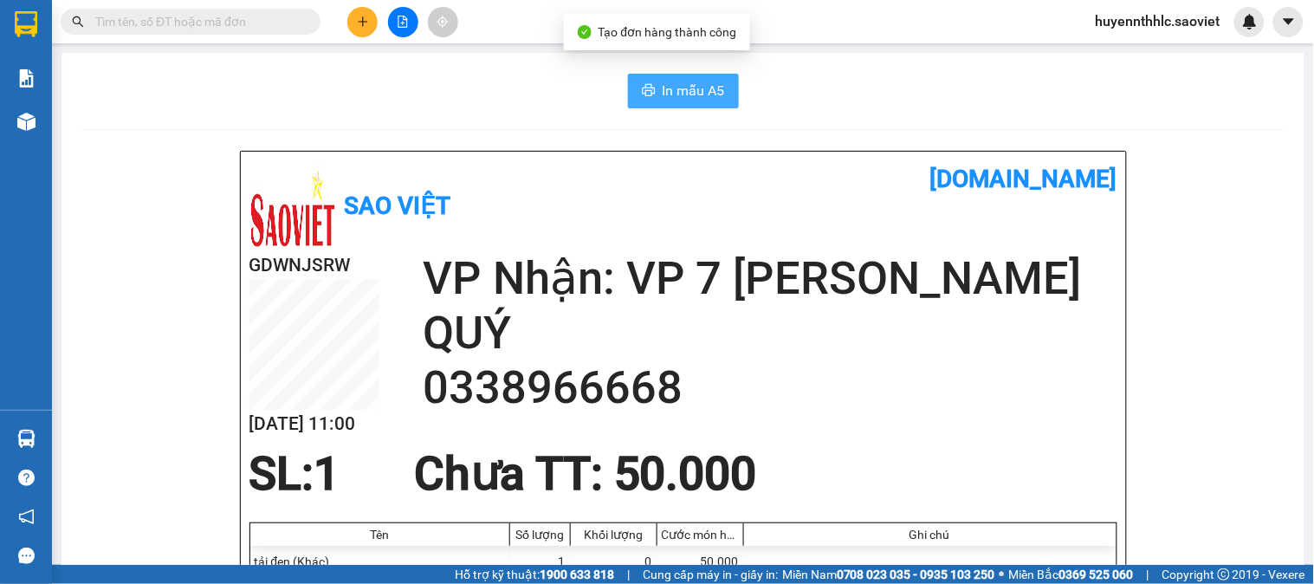
click at [672, 88] on span "In mẫu A5" at bounding box center [694, 91] width 62 height 22
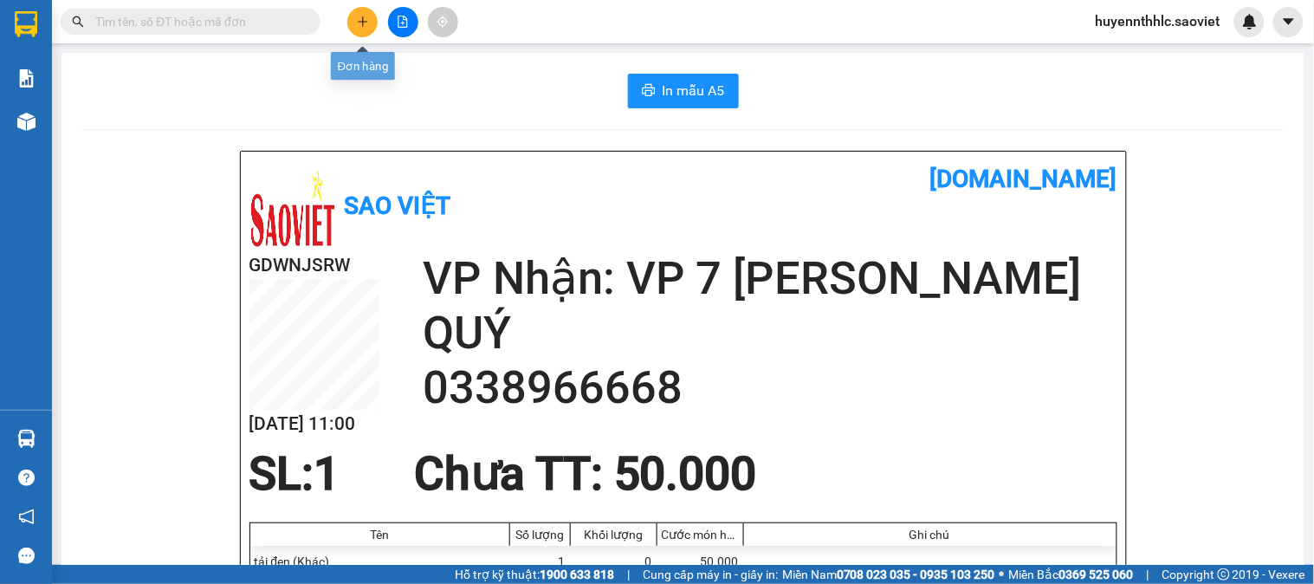
click at [356, 11] on button at bounding box center [362, 22] width 30 height 30
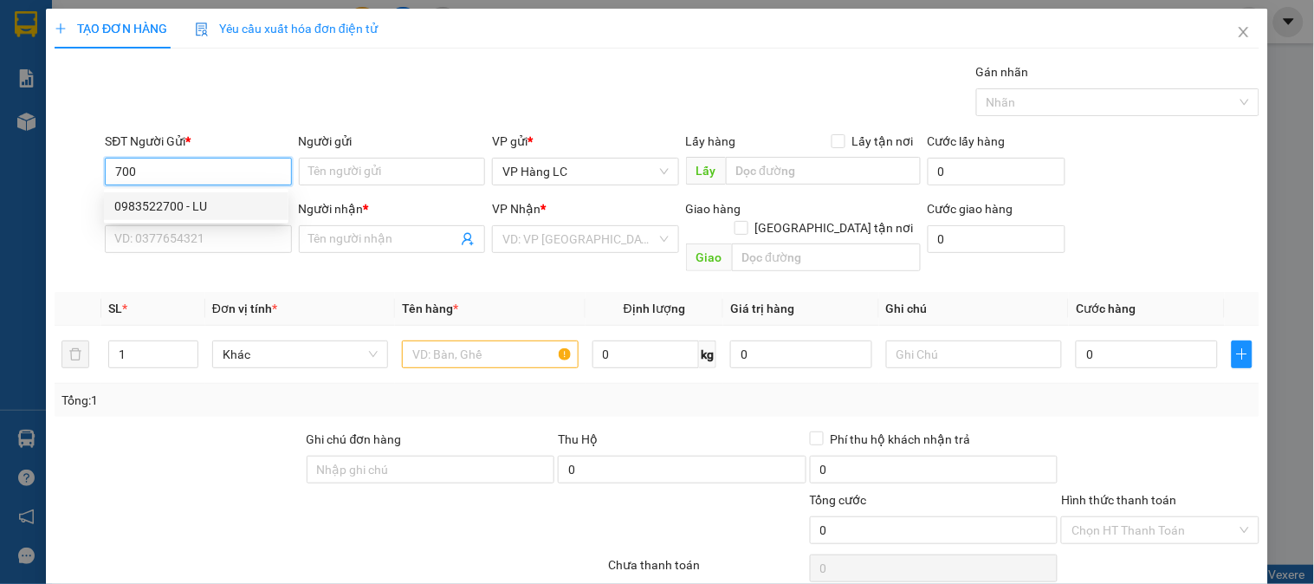
click at [187, 204] on div "0983522700 - LU" at bounding box center [196, 206] width 164 height 19
type input "0983522700"
type input "LU"
type input "0986234360"
type input "BÁU"
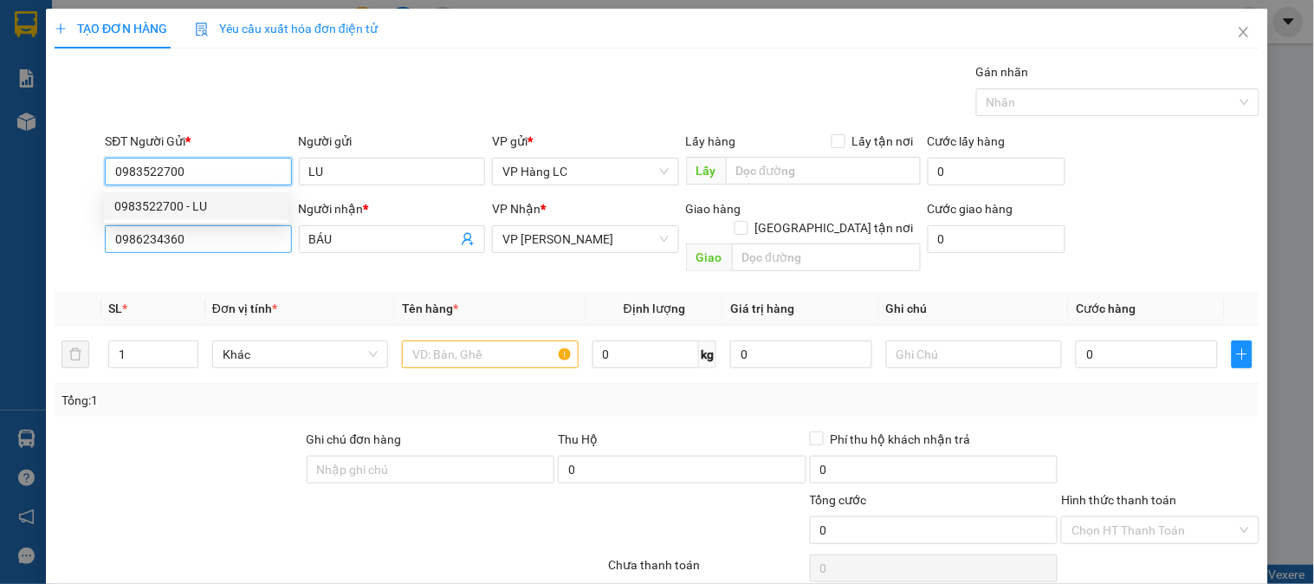
type input "0983522700"
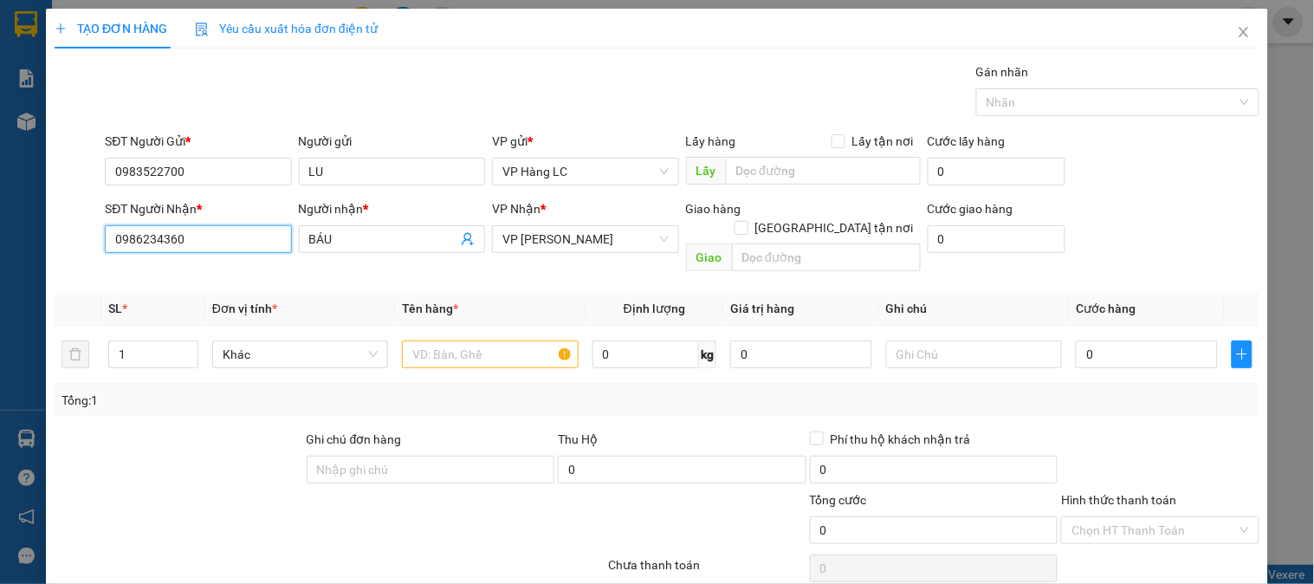
drag, startPoint x: 196, startPoint y: 235, endPoint x: 22, endPoint y: 251, distance: 174.9
click at [26, 258] on div "TẠO ĐƠN HÀNG Yêu cầu xuất hóa đơn điện tử Transit Pickup Surcharge Ids Transit …" at bounding box center [657, 292] width 1314 height 584
type input "0363001183"
click at [203, 275] on div "0363001183 - bảo" at bounding box center [196, 273] width 164 height 19
type input "bảo"
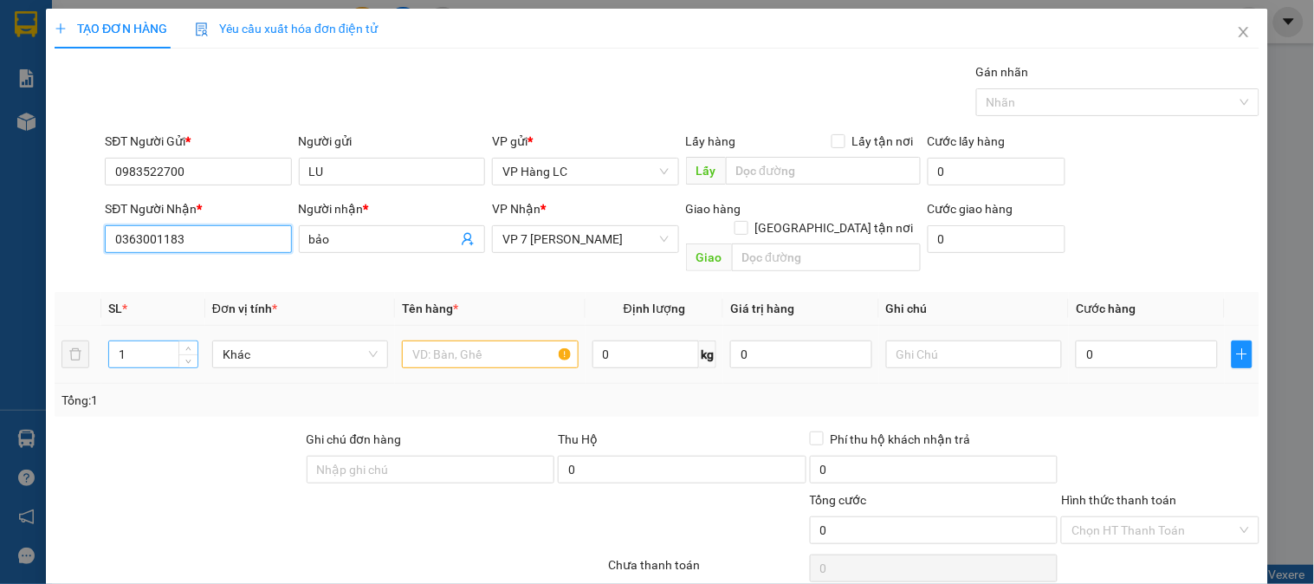
type input "0363001183"
click at [132, 341] on input "1" at bounding box center [153, 354] width 88 height 26
type input "6"
click at [488, 340] on input "text" at bounding box center [490, 354] width 176 height 28
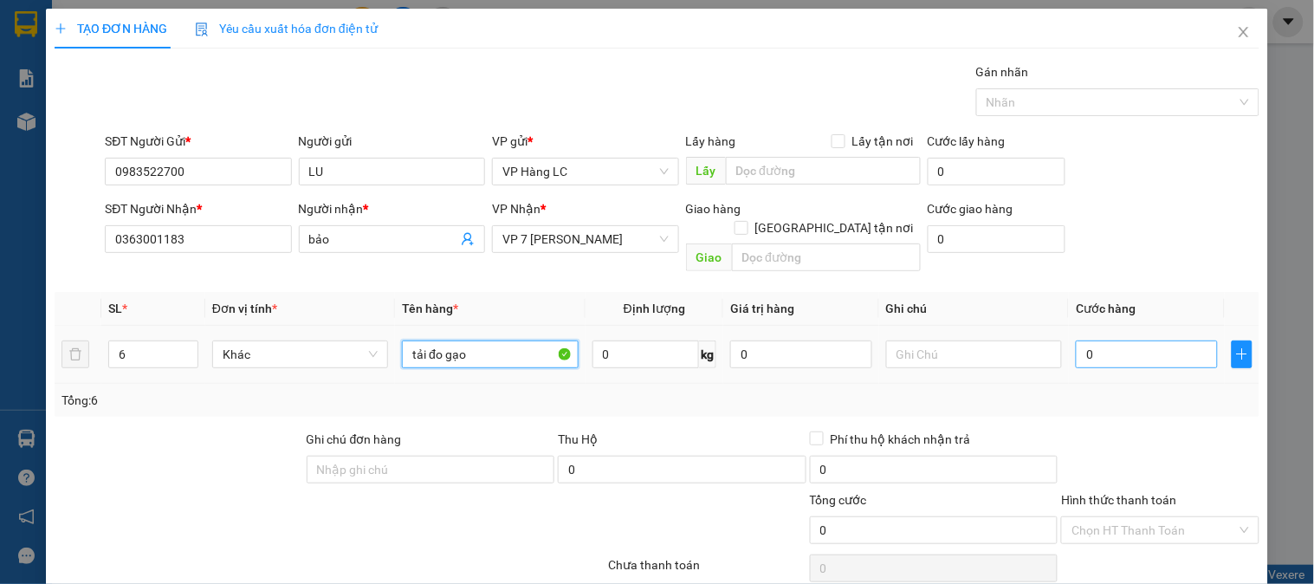
type input "tải đo gạo"
click at [1116, 340] on input "0" at bounding box center [1147, 354] width 142 height 28
type input "3"
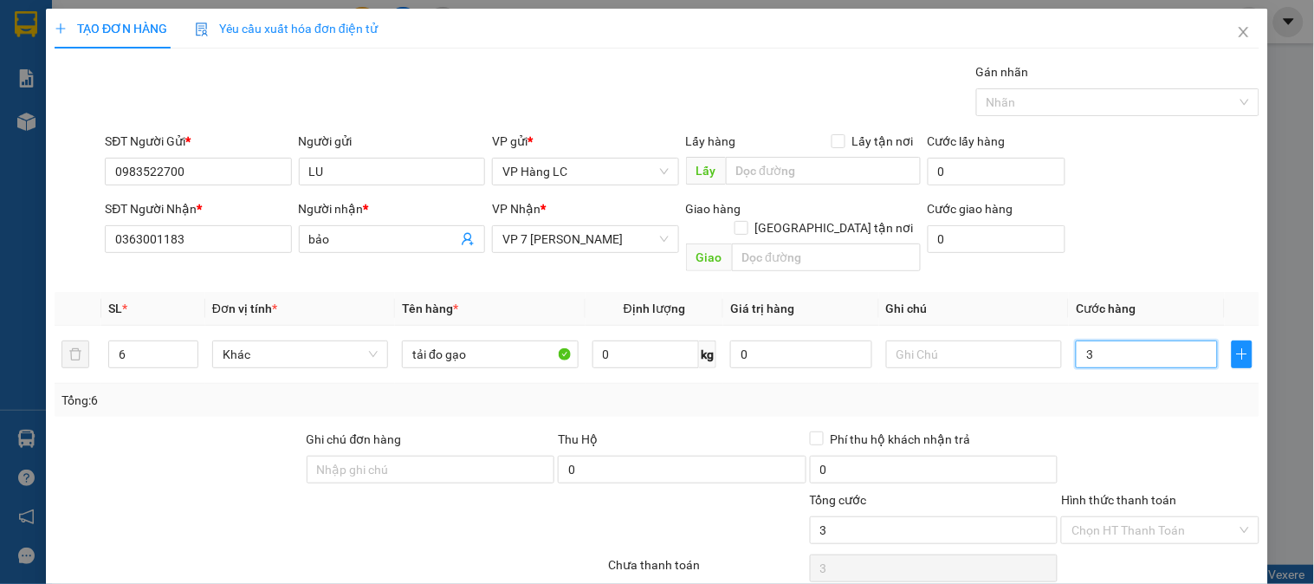
type input "30"
type input "300"
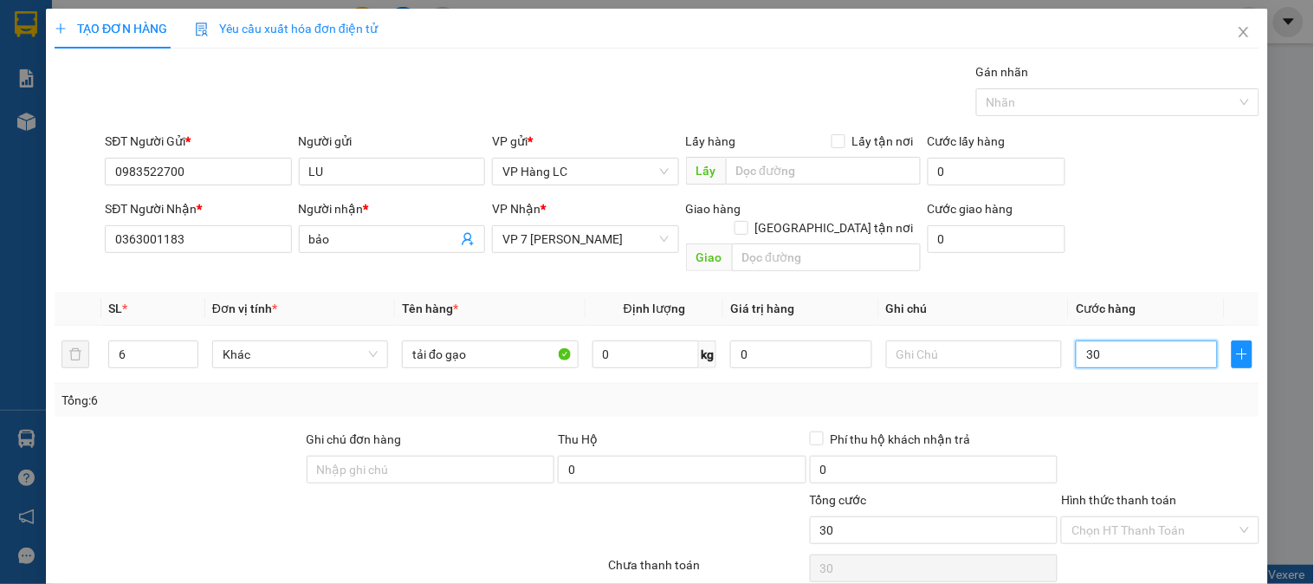
type input "300"
type input "3.000"
type input "30.000"
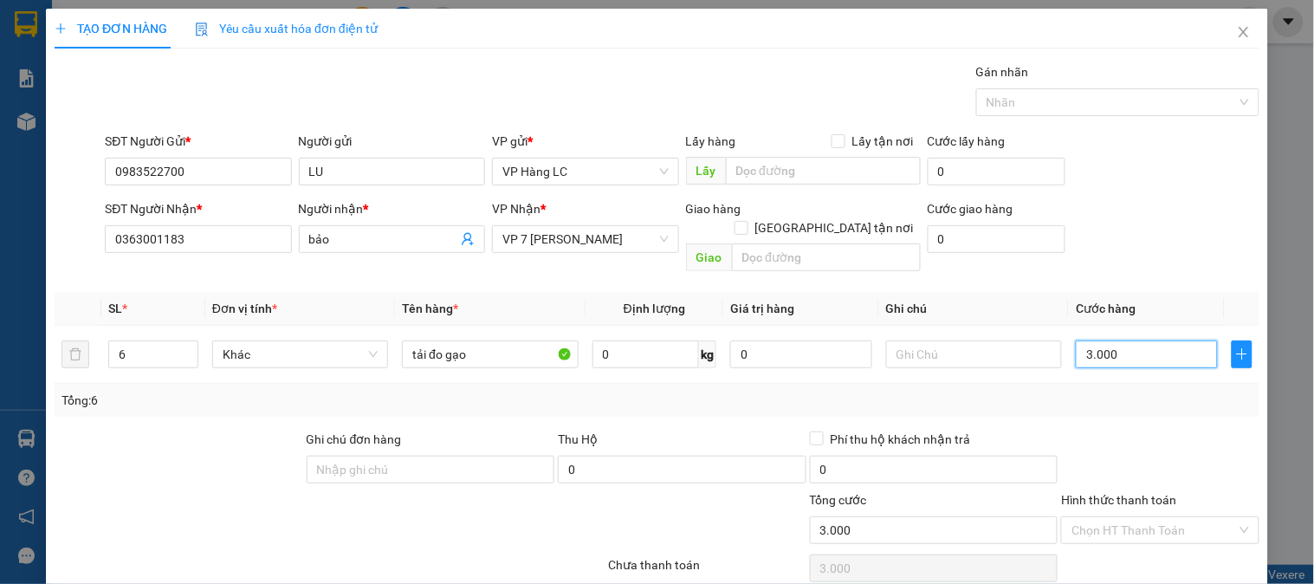
type input "30.000"
type input "300.000"
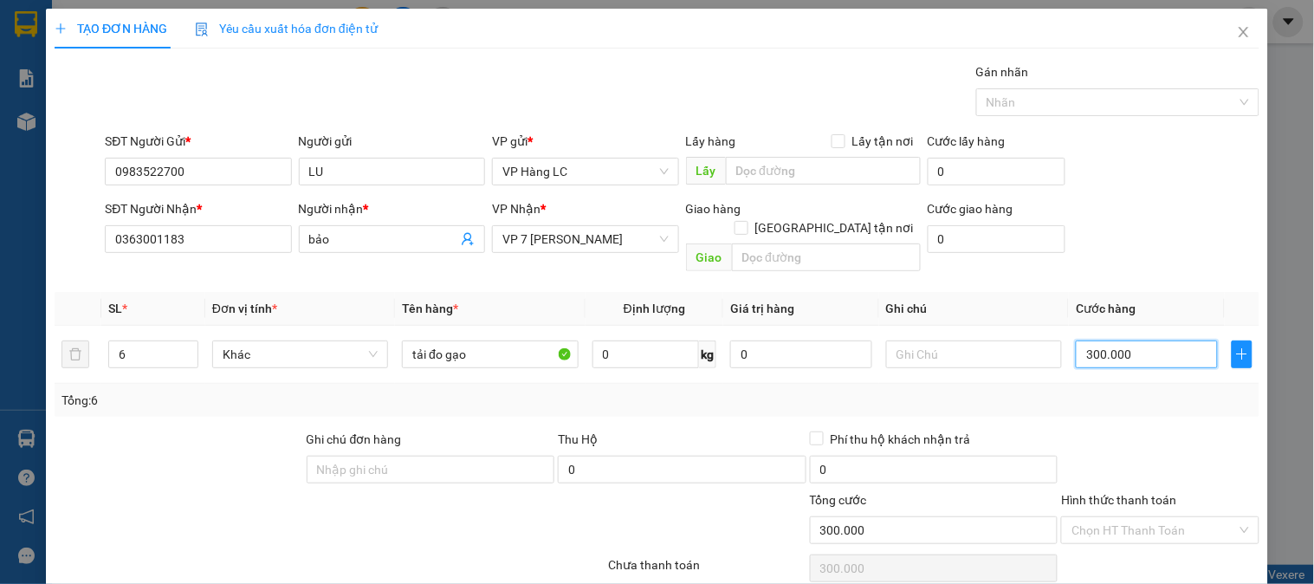
scroll to position [56, 0]
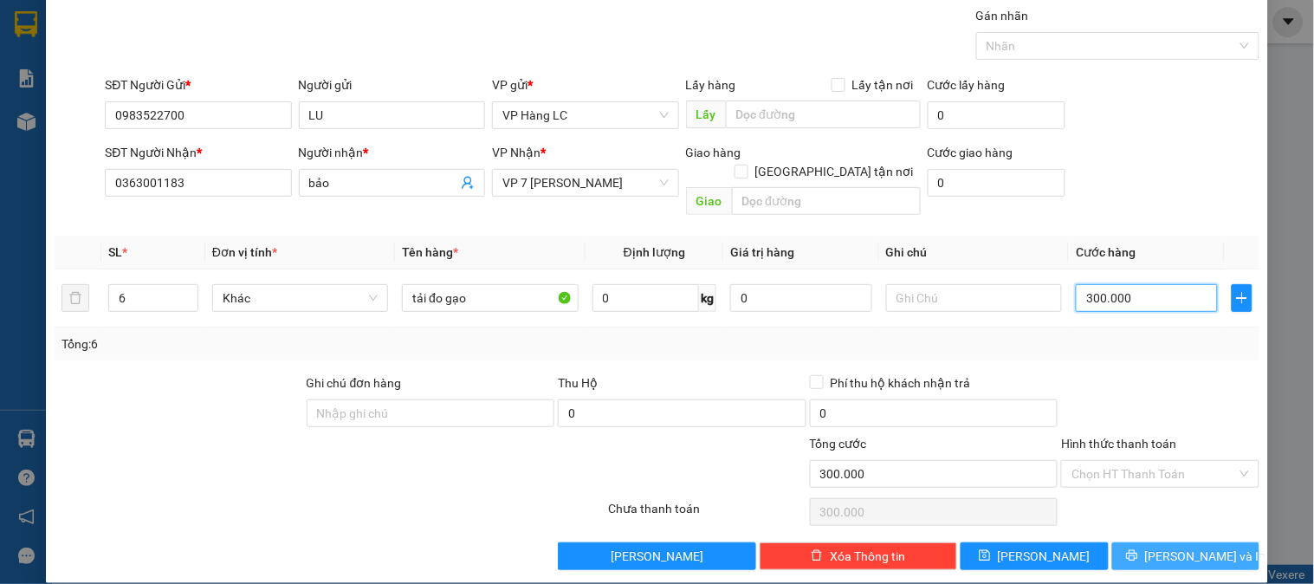
type input "300.000"
click at [1177, 547] on span "[PERSON_NAME] và In" at bounding box center [1205, 556] width 121 height 19
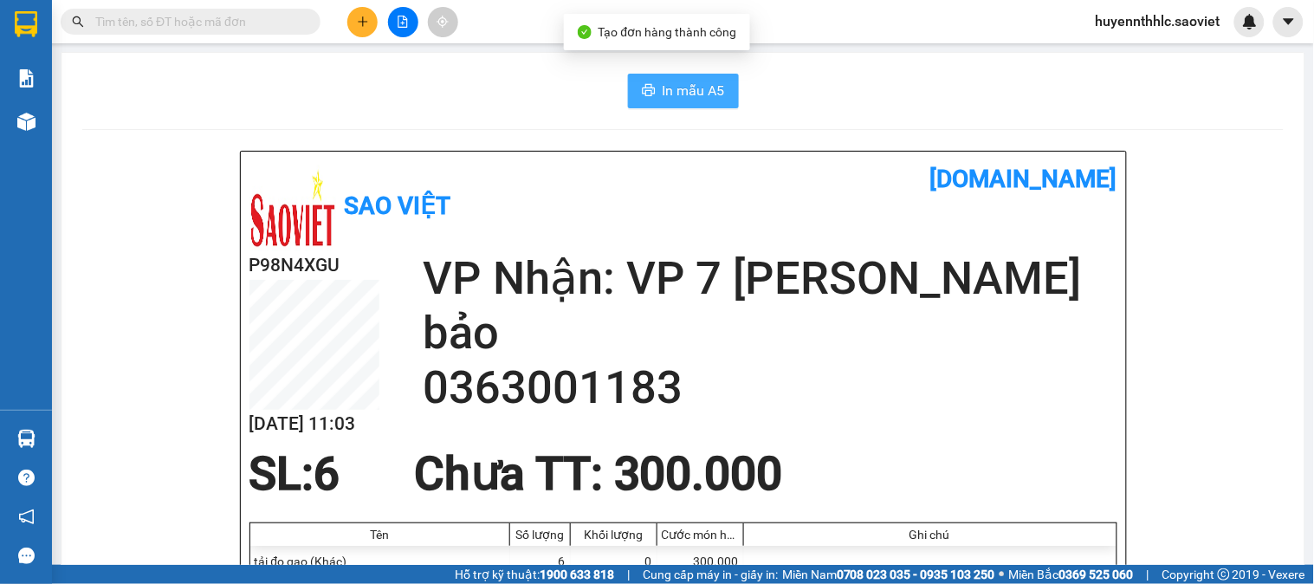
click at [669, 82] on span "In mẫu A5" at bounding box center [694, 91] width 62 height 22
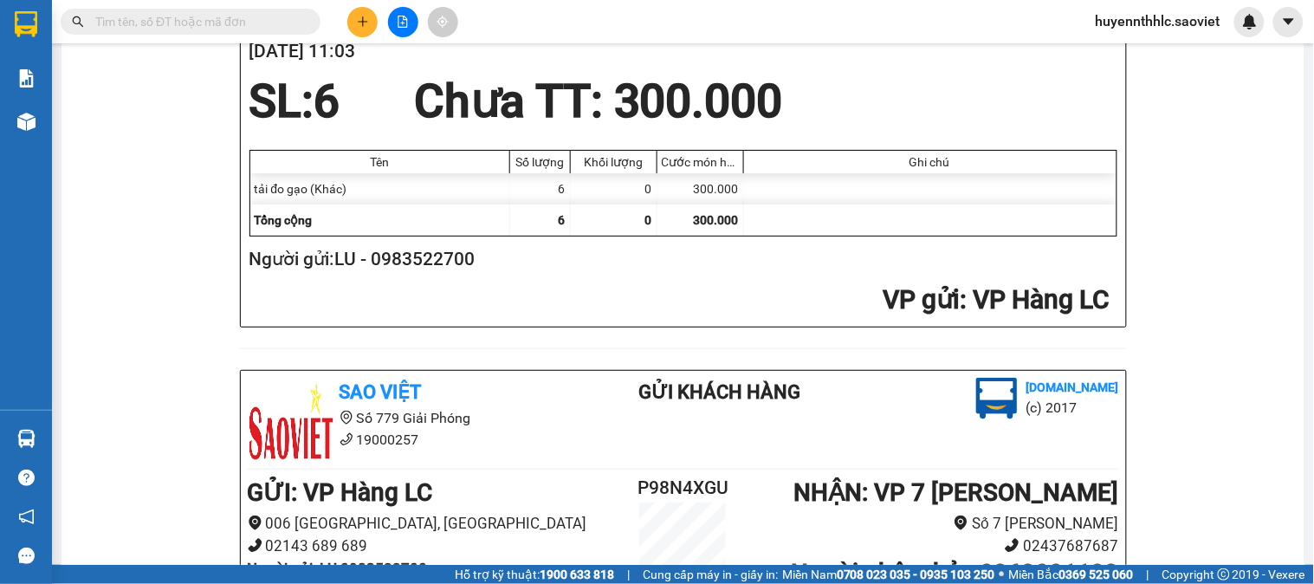
scroll to position [385, 0]
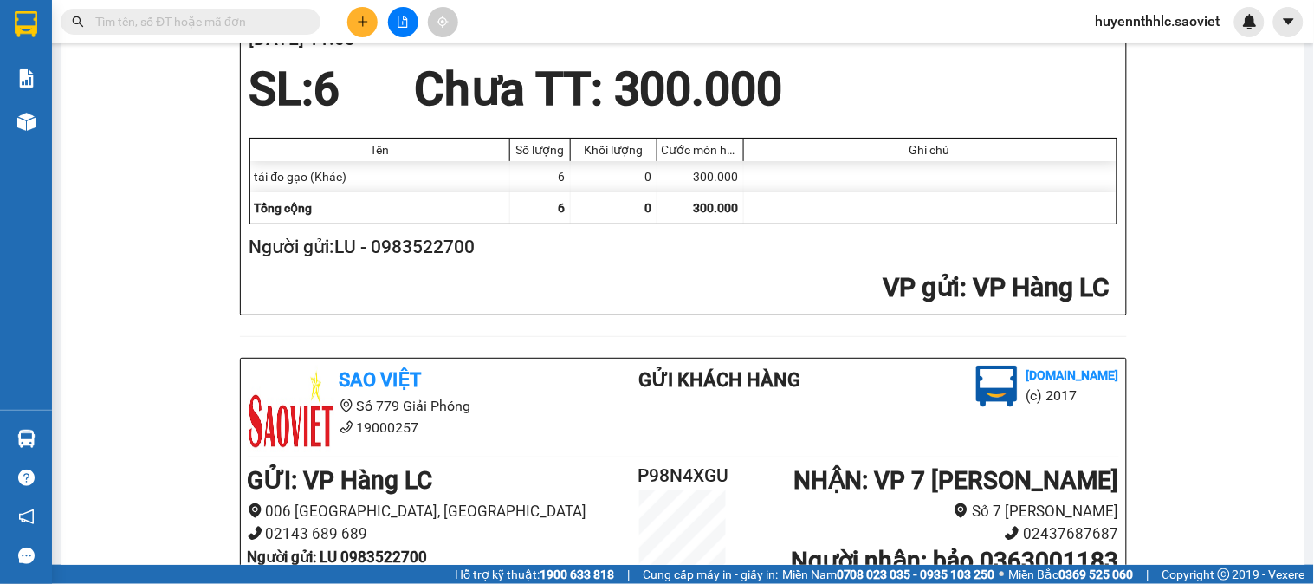
click at [442, 249] on h2 "Người gửi: LU - 0983522700" at bounding box center [680, 247] width 861 height 29
copy h2 "0983522700"
click at [359, 22] on icon "plus" at bounding box center [363, 21] width 10 height 1
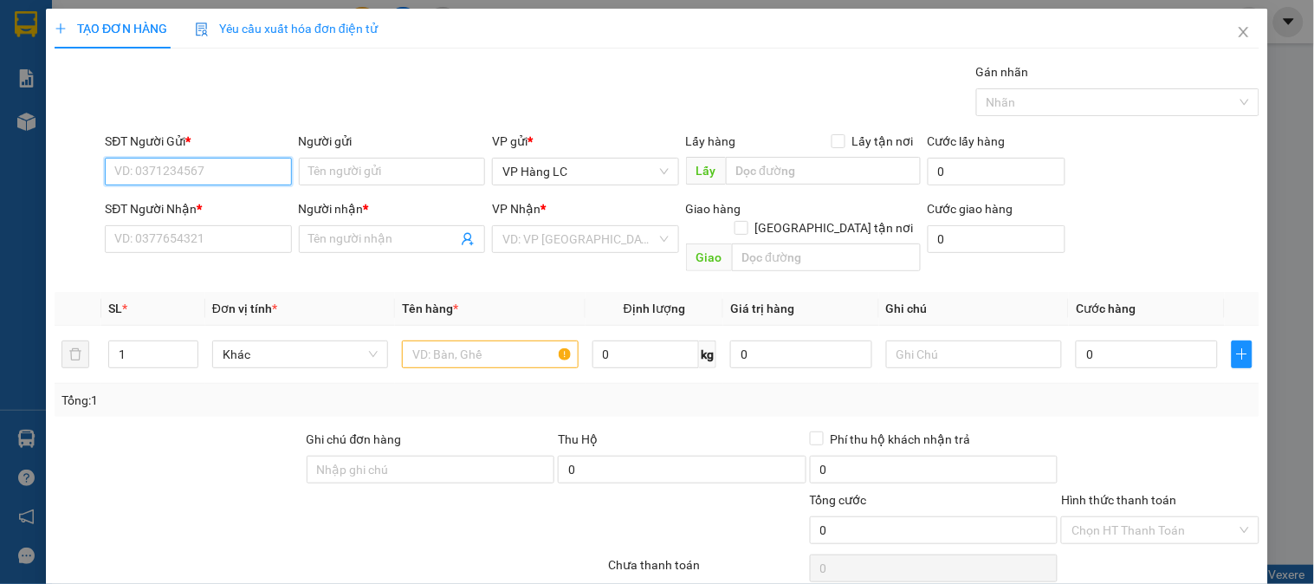
click at [240, 173] on input "SĐT Người Gửi *" at bounding box center [198, 172] width 186 height 28
paste input "0983522700"
type input "0983522700"
click at [194, 205] on div "0983522700 - LU" at bounding box center [196, 206] width 164 height 19
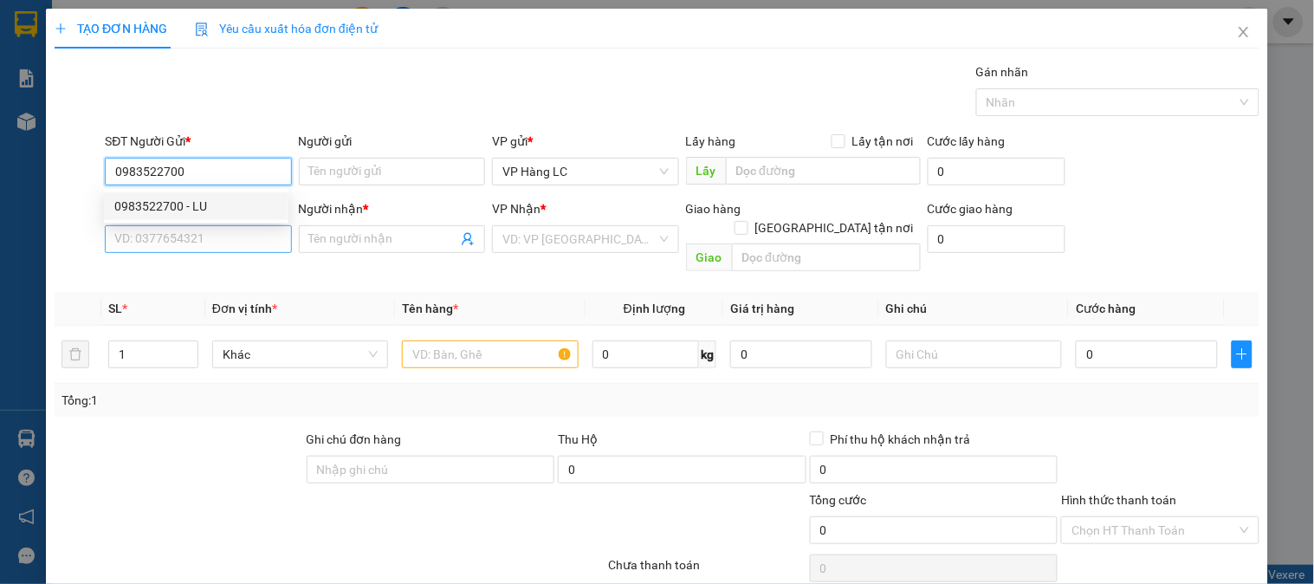
type input "LU"
type input "0363001183"
type input "bảo"
type input "0983522700"
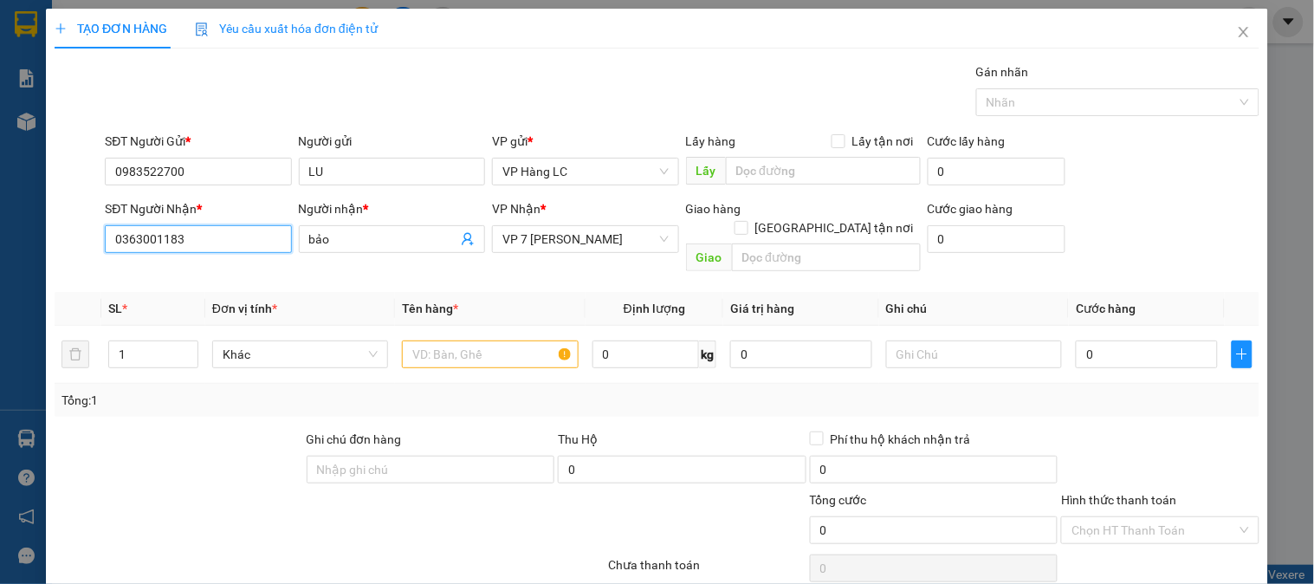
drag, startPoint x: 222, startPoint y: 252, endPoint x: 0, endPoint y: 252, distance: 221.8
click at [0, 252] on div "TẠO ĐƠN HÀNG Yêu cầu xuất hóa đơn điện tử Transit Pickup Surcharge Ids Transit …" at bounding box center [657, 292] width 1314 height 584
type input "0936521600"
click at [189, 266] on div "0936521600 - quảng" at bounding box center [196, 273] width 164 height 19
type input "quảng"
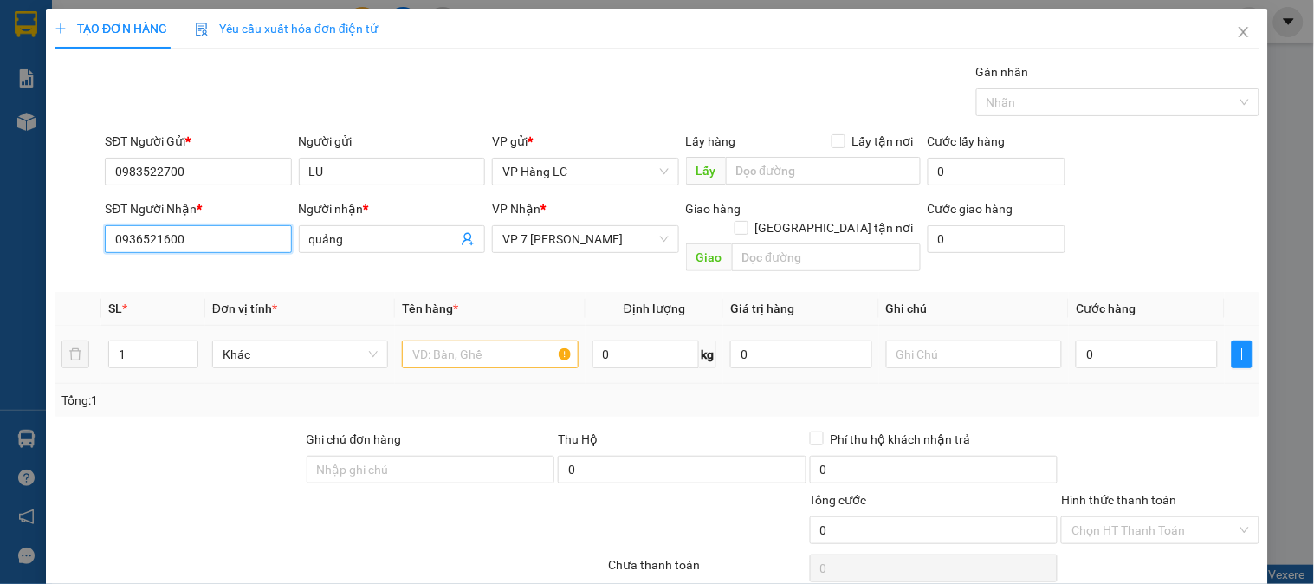
type input "0936521600"
click at [499, 345] on input "text" at bounding box center [490, 354] width 176 height 28
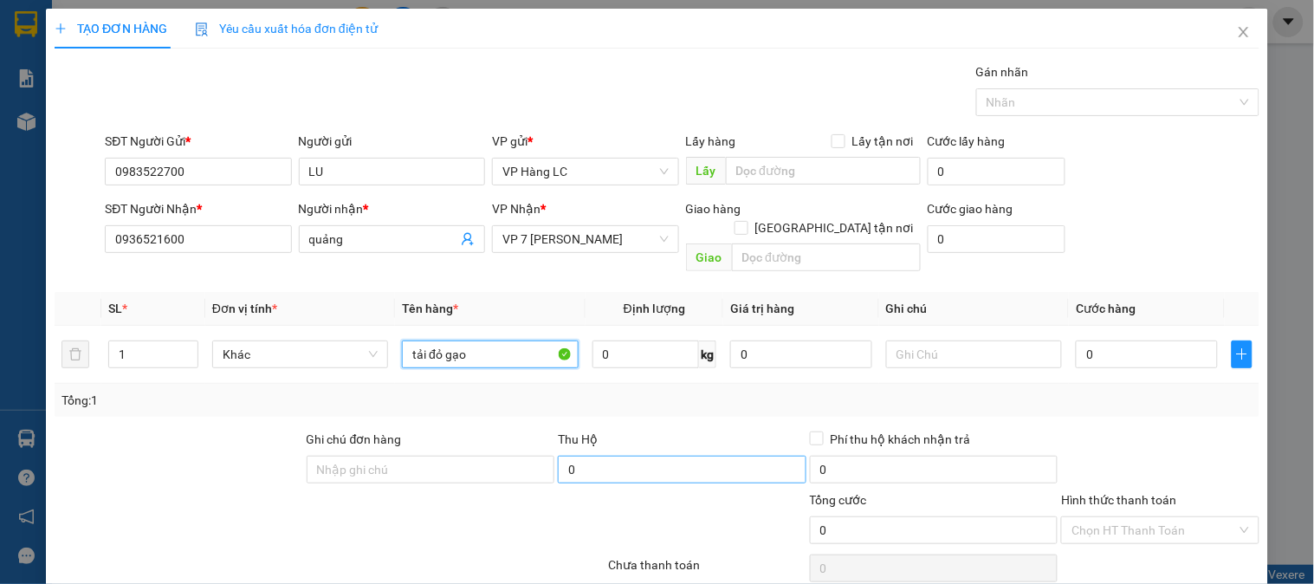
type input "tải đỏ gạo"
click at [613, 456] on input "0" at bounding box center [682, 470] width 249 height 28
type input "1.400.000"
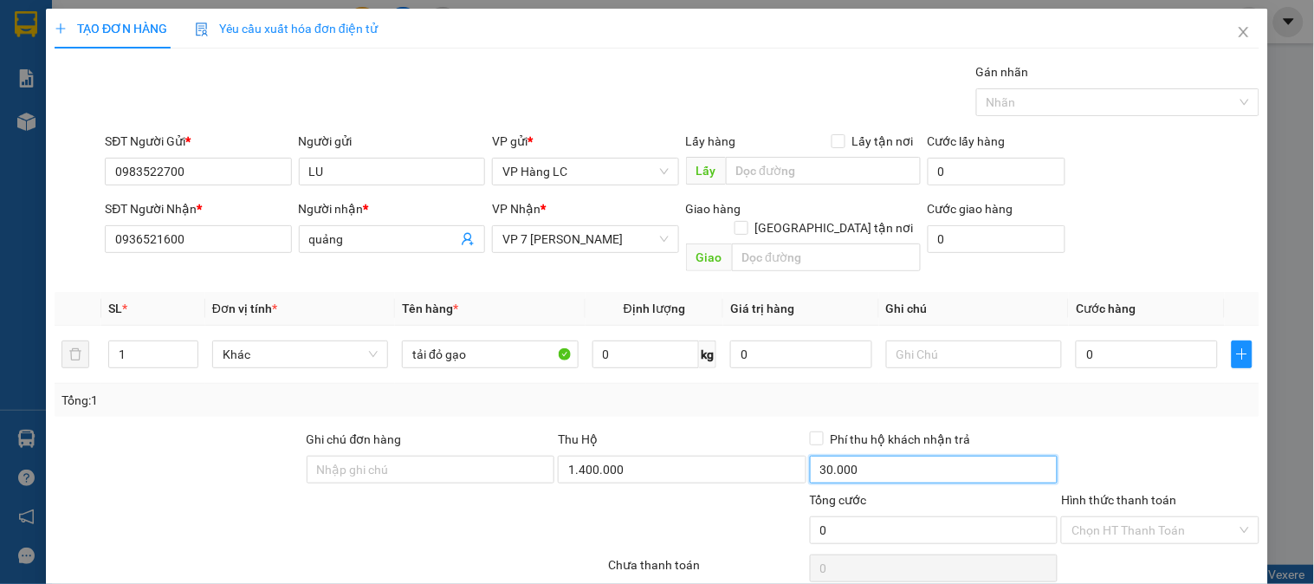
click at [835, 457] on input "30.000" at bounding box center [934, 470] width 249 height 28
type input "0"
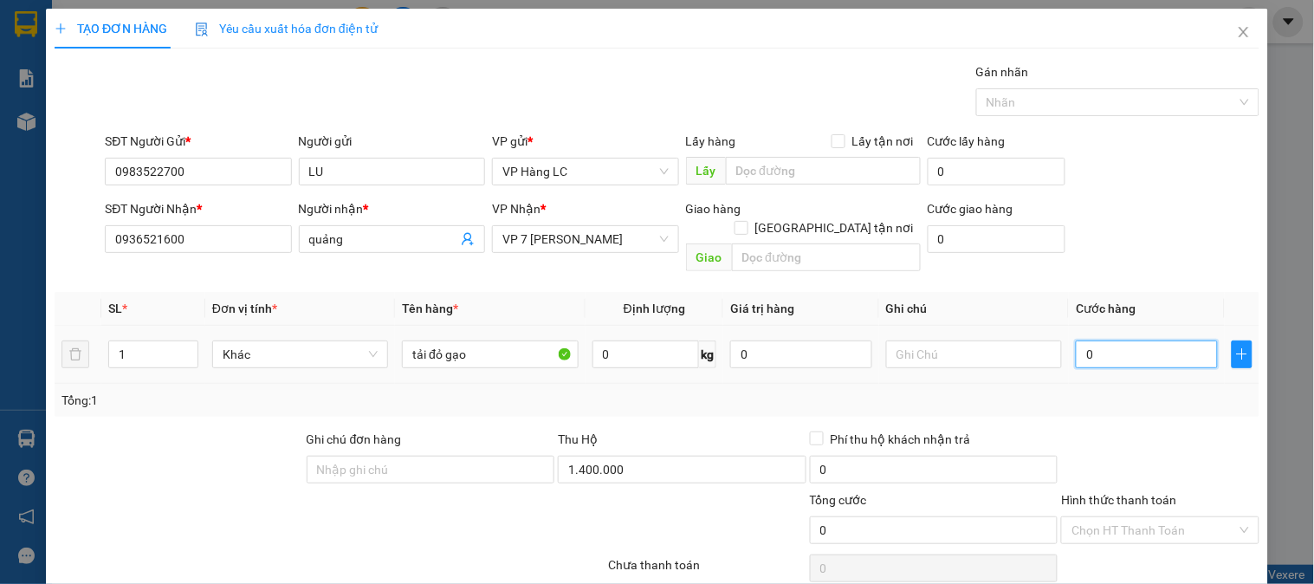
drag, startPoint x: 1092, startPoint y: 333, endPoint x: 1075, endPoint y: 341, distance: 18.6
click at [1092, 340] on input "0" at bounding box center [1147, 354] width 142 height 28
type input "6"
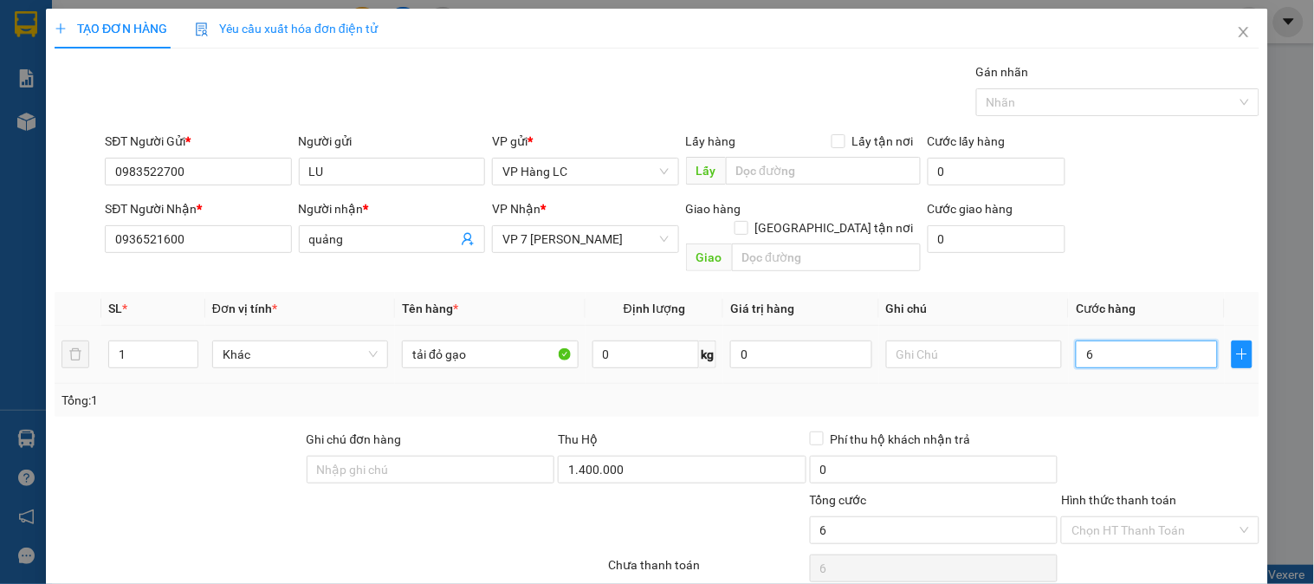
type input "60"
type input "600"
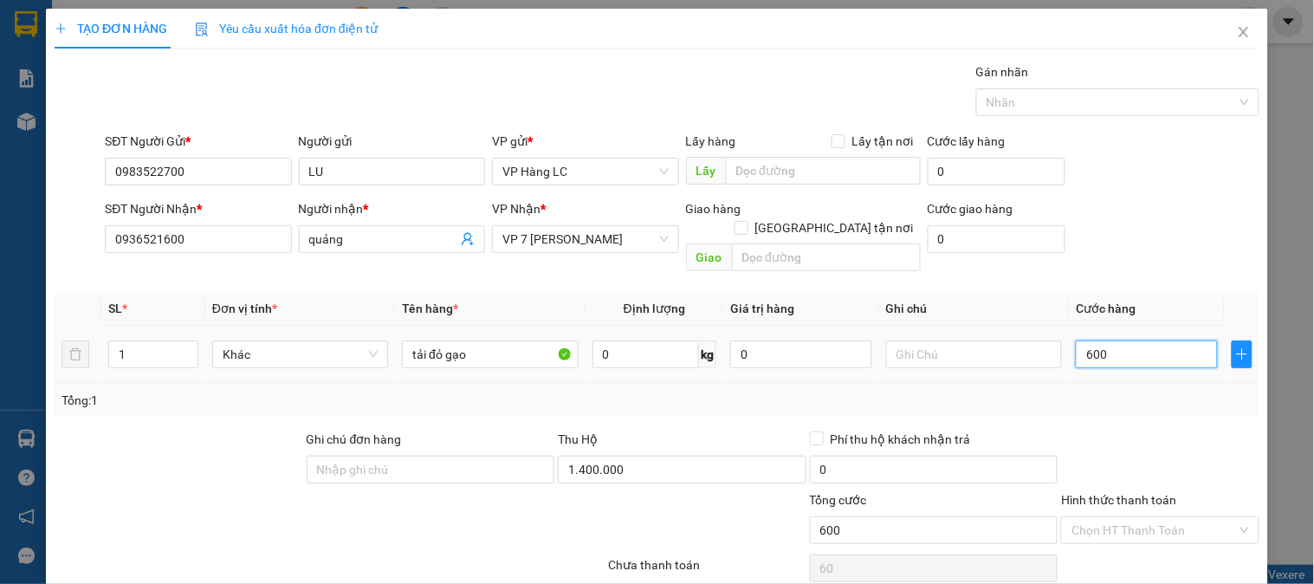
type input "600"
type input "6.000"
type input "60.000"
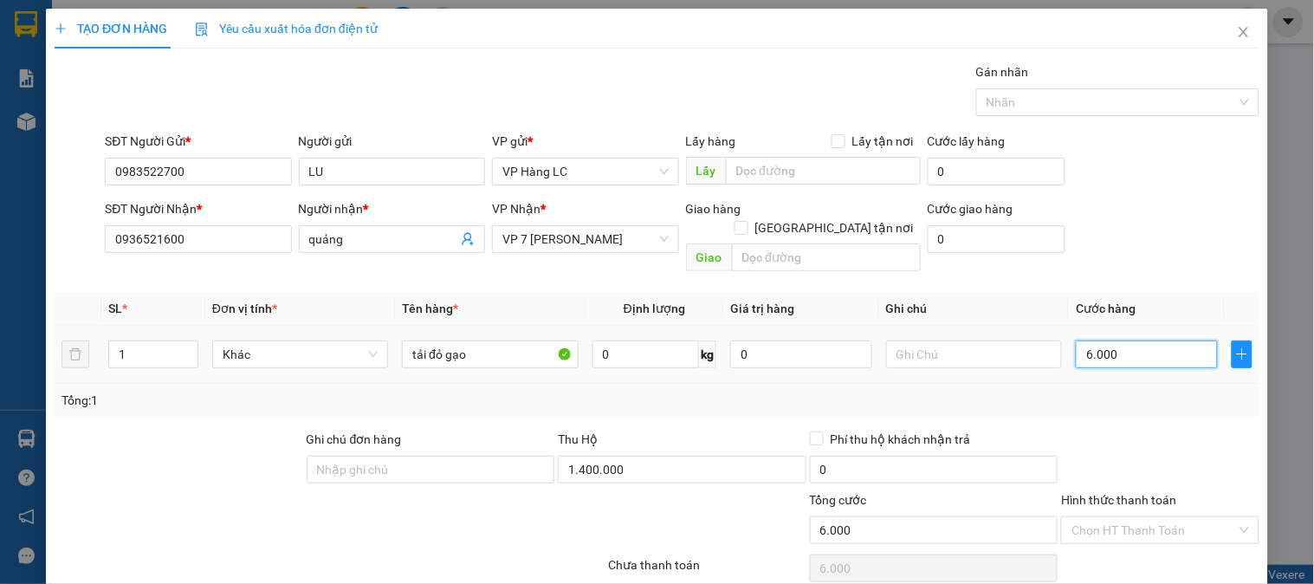
type input "60.000"
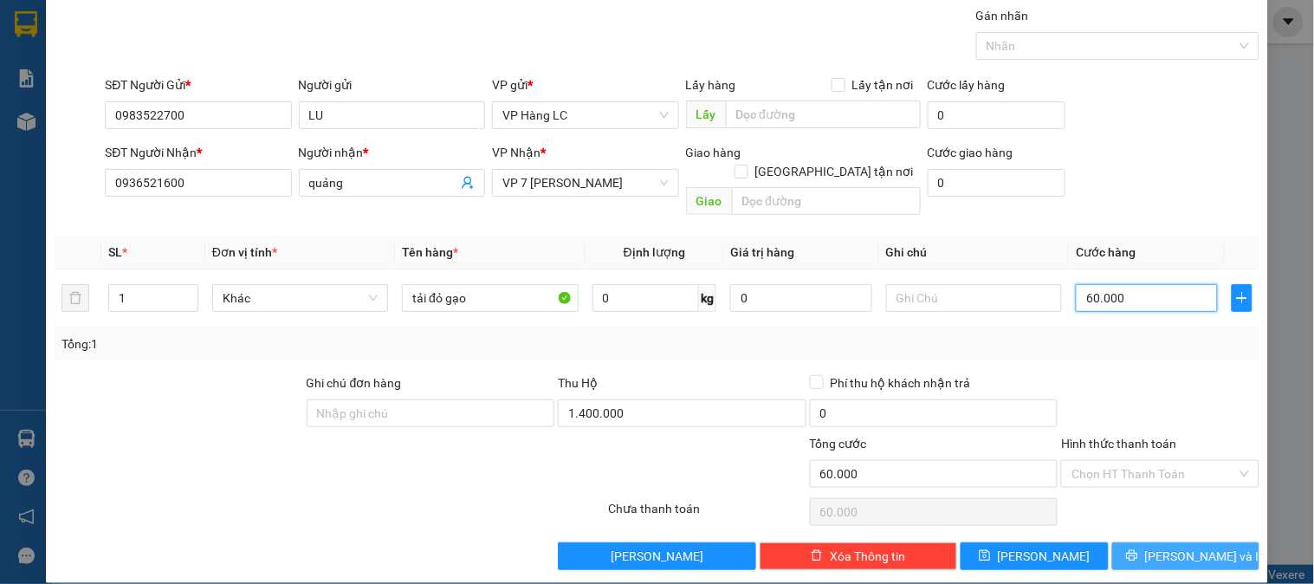
type input "60.000"
click at [1222, 542] on button "[PERSON_NAME] và In" at bounding box center [1185, 556] width 147 height 28
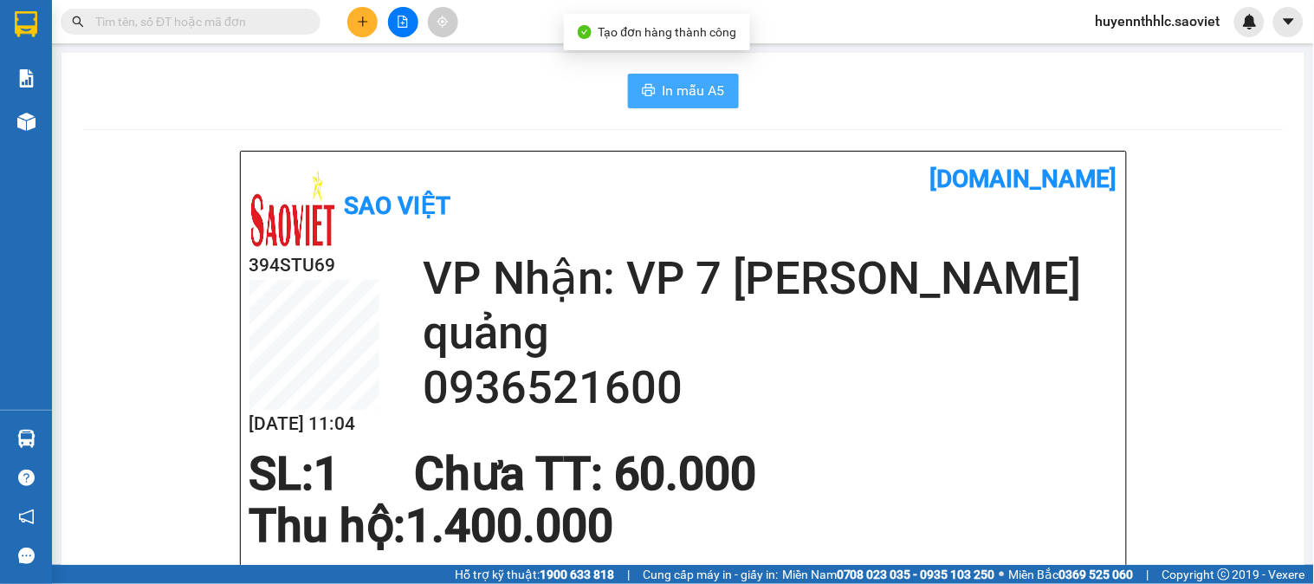
click at [690, 74] on button "In mẫu A5" at bounding box center [683, 91] width 111 height 35
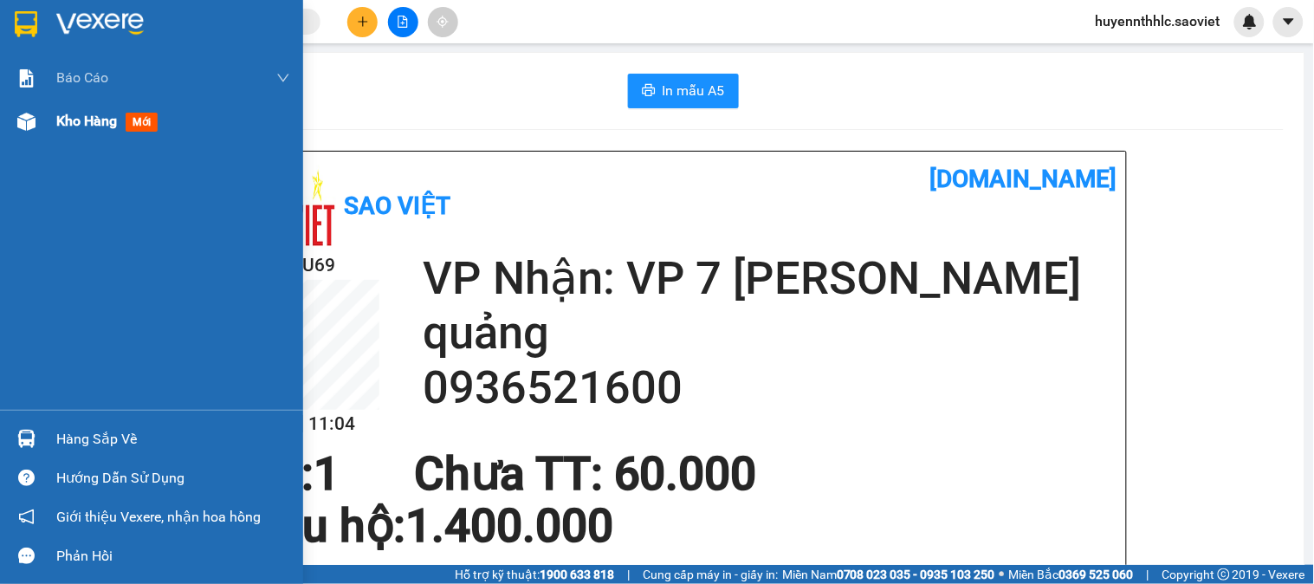
drag, startPoint x: 100, startPoint y: 128, endPoint x: 101, endPoint y: 119, distance: 9.7
click at [100, 124] on span "Kho hàng" at bounding box center [86, 121] width 61 height 16
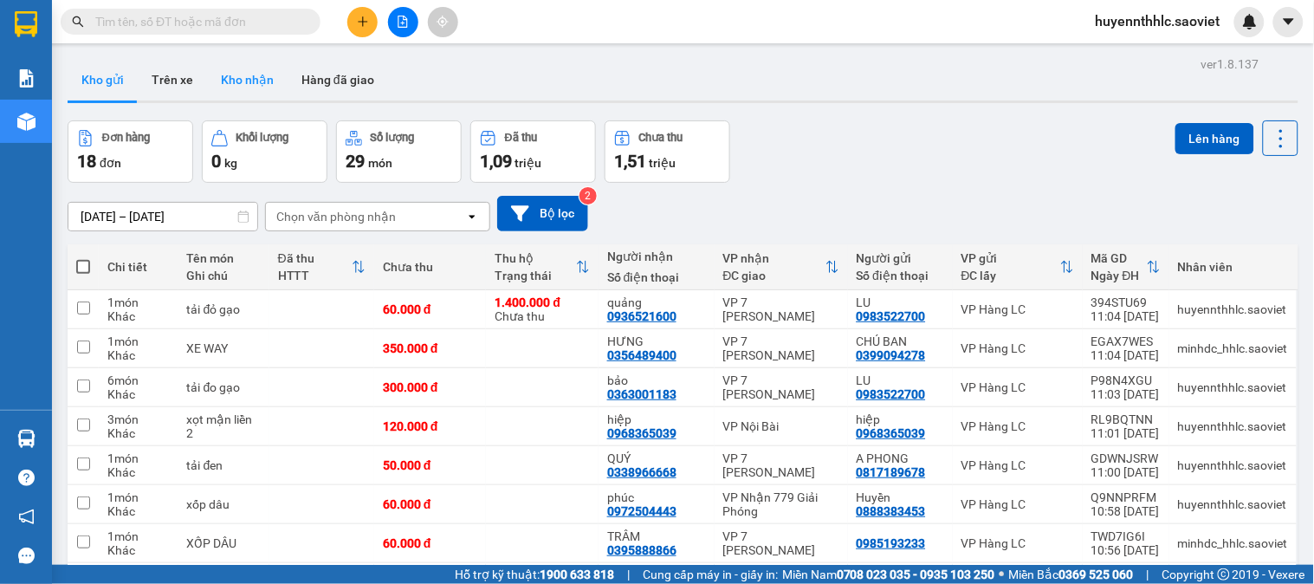
click at [237, 83] on button "Kho nhận" at bounding box center [247, 80] width 81 height 42
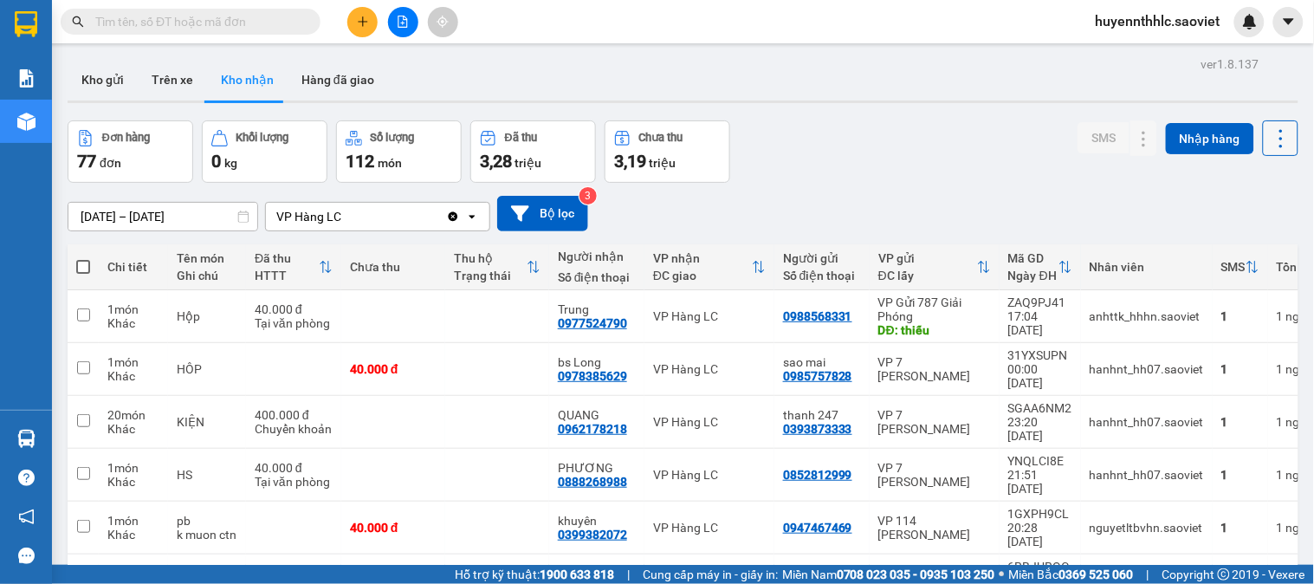
click at [1269, 145] on icon at bounding box center [1281, 138] width 24 height 24
click at [1249, 217] on span "Làm mới" at bounding box center [1242, 216] width 48 height 17
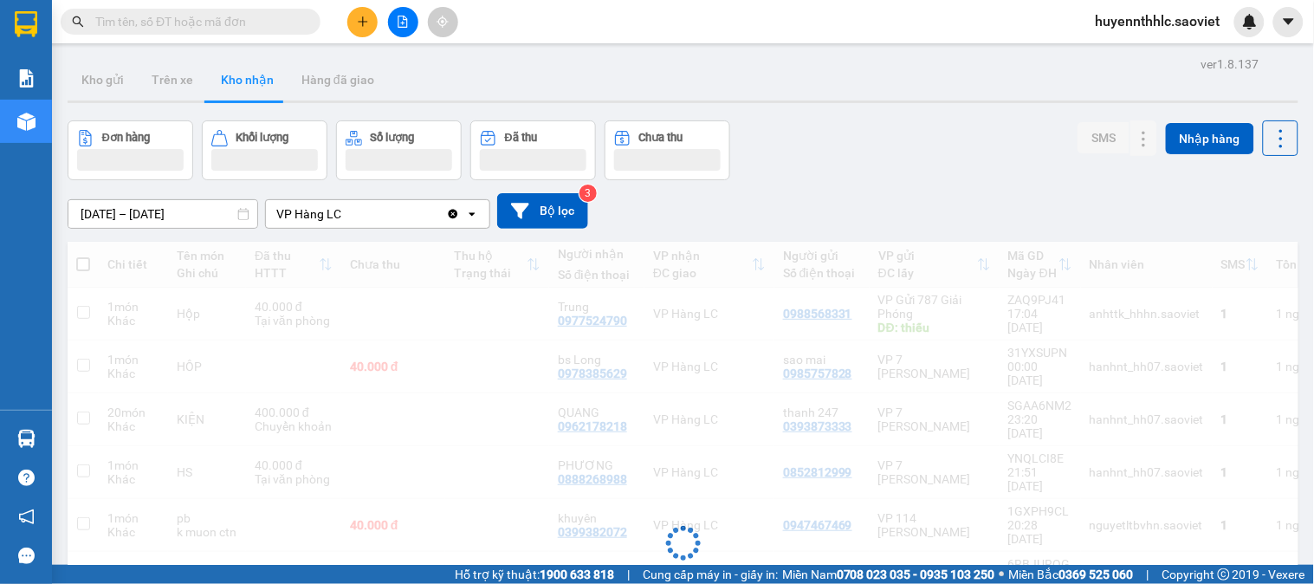
click at [1249, 217] on div "[DATE] – [DATE] Press the down arrow key to interact with the calendar and sele…" at bounding box center [683, 211] width 1231 height 36
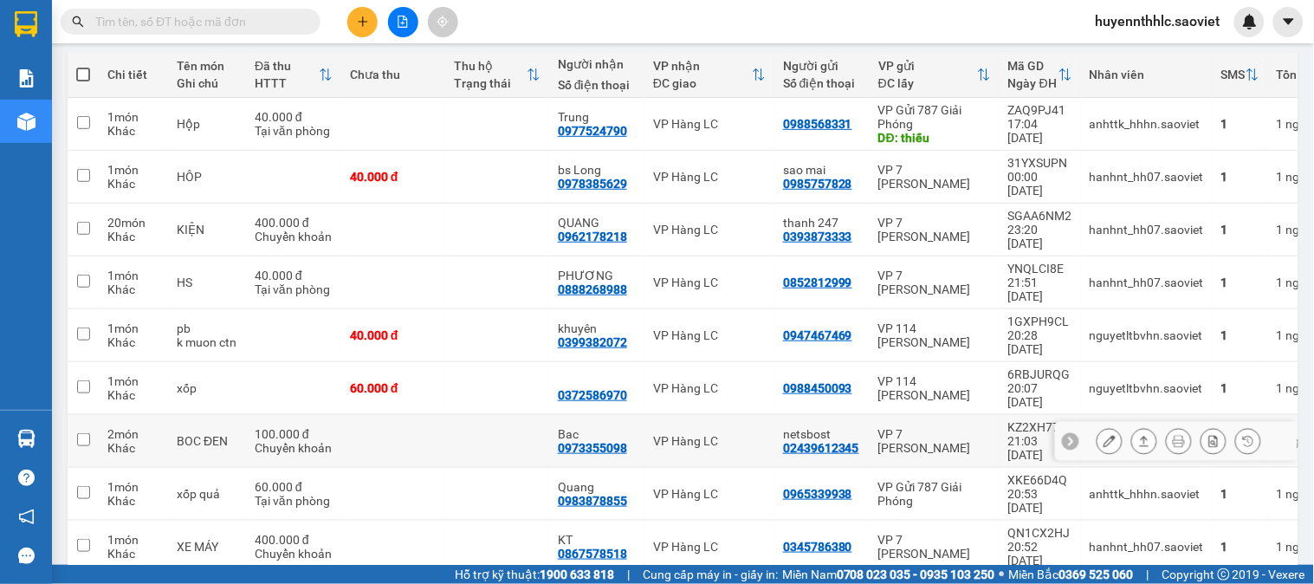
scroll to position [208, 0]
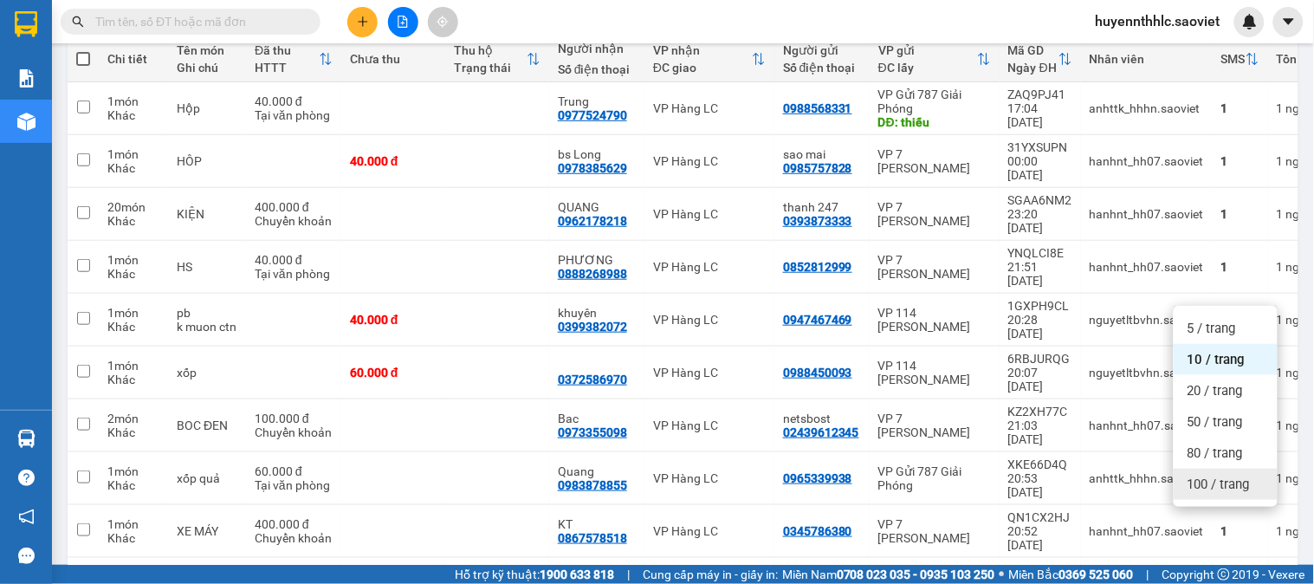
click at [1199, 478] on span "100 / trang" at bounding box center [1219, 484] width 62 height 17
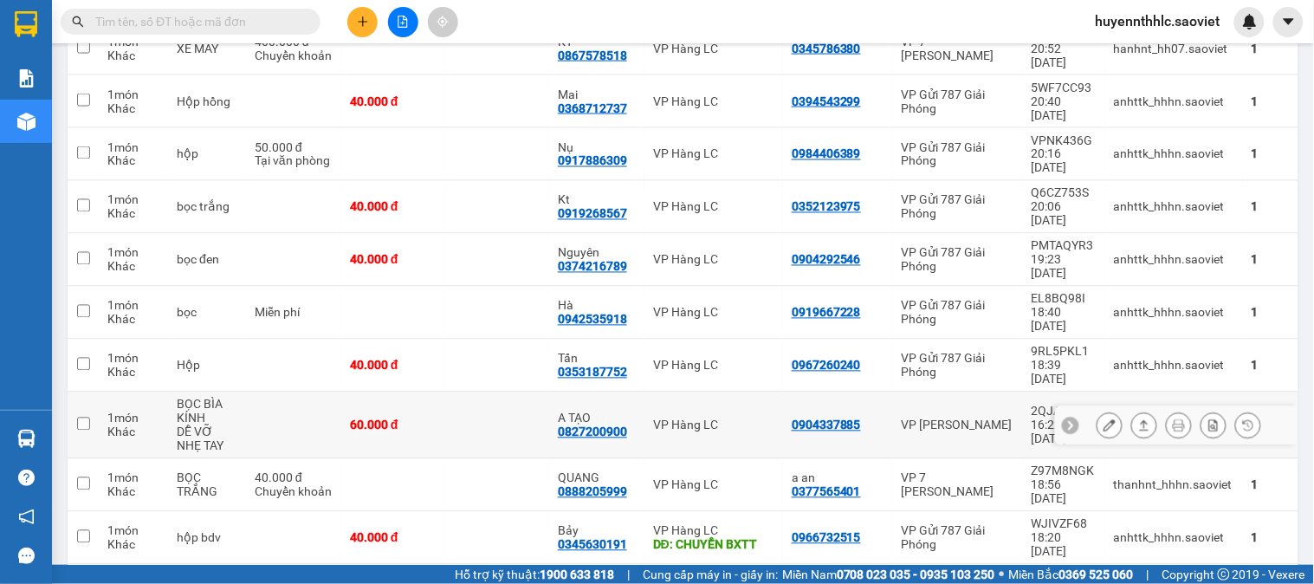
scroll to position [977, 0]
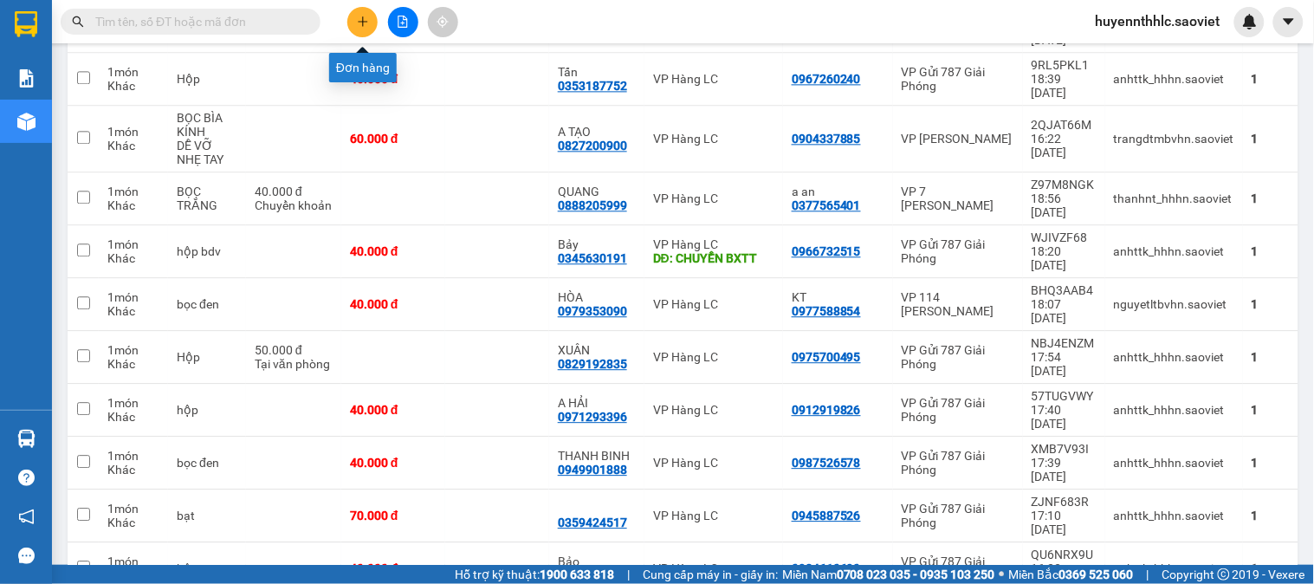
click at [358, 13] on button at bounding box center [362, 22] width 30 height 30
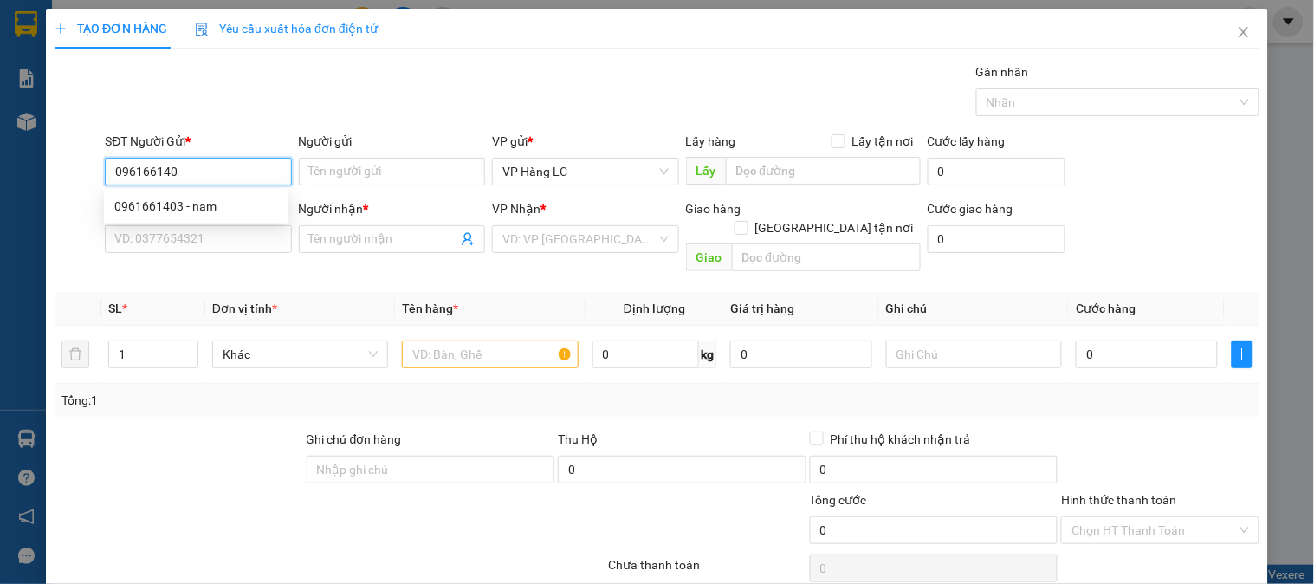
type input "0961661403"
click at [169, 211] on div "0961661403 - nam" at bounding box center [196, 206] width 164 height 19
type input "nam"
type input "0814044260"
type input "kt"
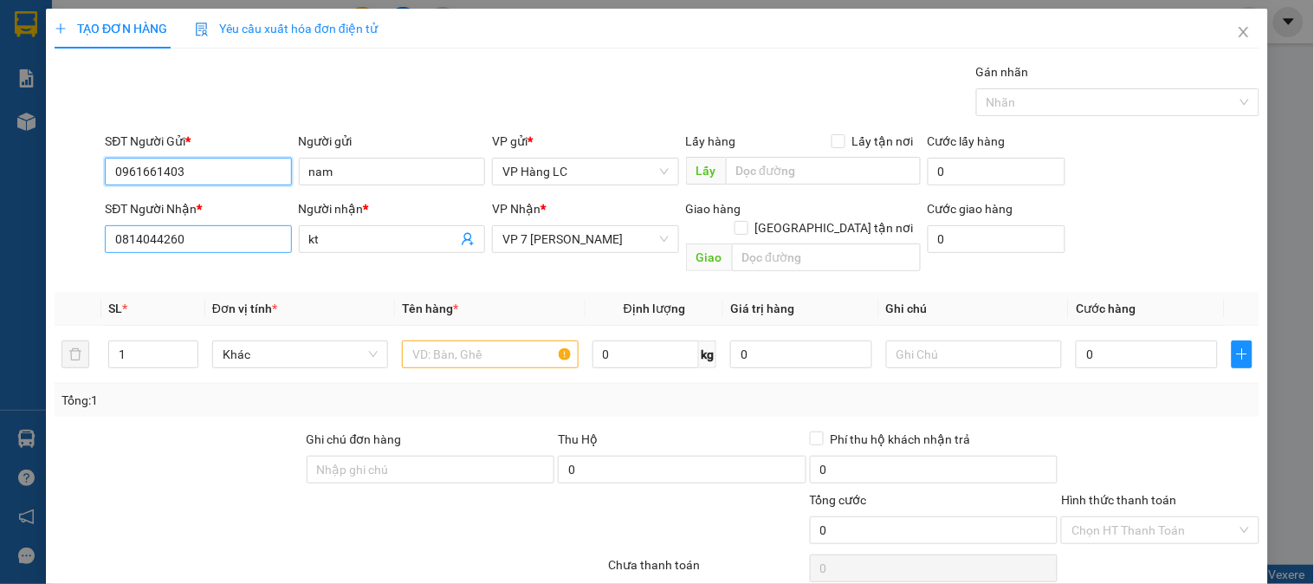
type input "0961661403"
drag, startPoint x: 230, startPoint y: 231, endPoint x: 96, endPoint y: 248, distance: 135.3
click at [96, 248] on div "SĐT Người Nhận * 0814044260 0814044260 Người nhận * kt VP Nhận * VP 7 Phạm Văn …" at bounding box center [657, 239] width 1209 height 80
drag, startPoint x: 204, startPoint y: 172, endPoint x: 76, endPoint y: 177, distance: 128.3
click at [46, 173] on div "TẠO ĐƠN HÀNG Yêu cầu xuất hóa đơn điện tử Transit Pickup Surcharge Ids Transit …" at bounding box center [657, 324] width 1222 height 631
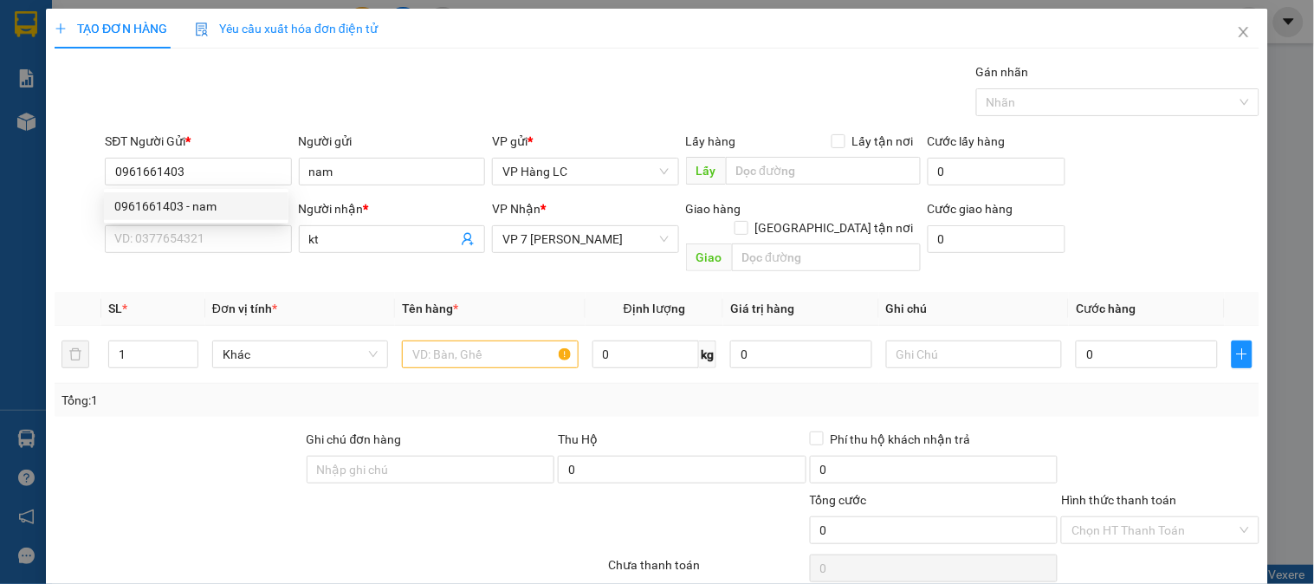
click at [280, 72] on div "Gán nhãn Nhãn" at bounding box center [682, 92] width 1162 height 61
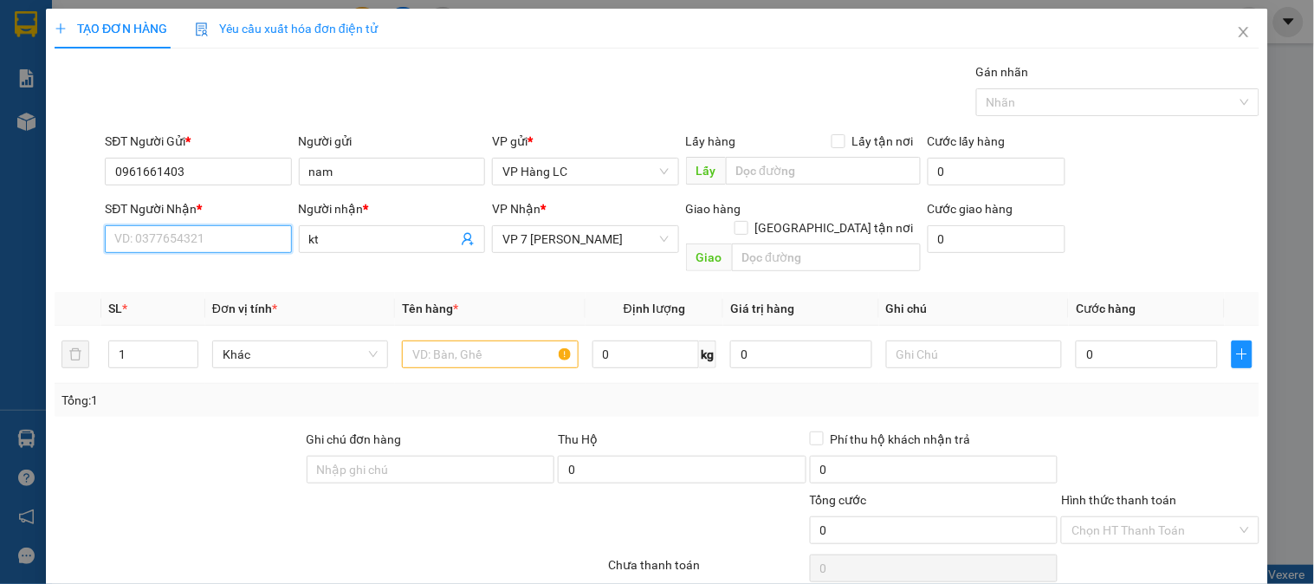
click at [198, 240] on input "SĐT Người Nhận *" at bounding box center [198, 239] width 186 height 28
type input "0328191296"
click at [369, 247] on input "kt" at bounding box center [383, 239] width 148 height 19
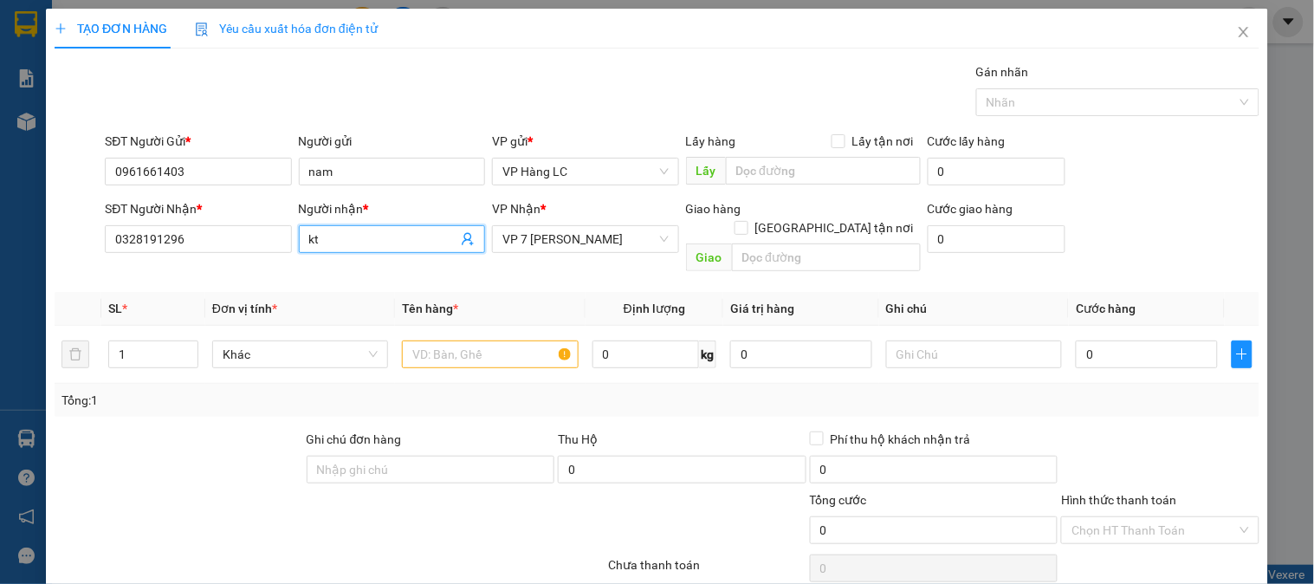
type input "k"
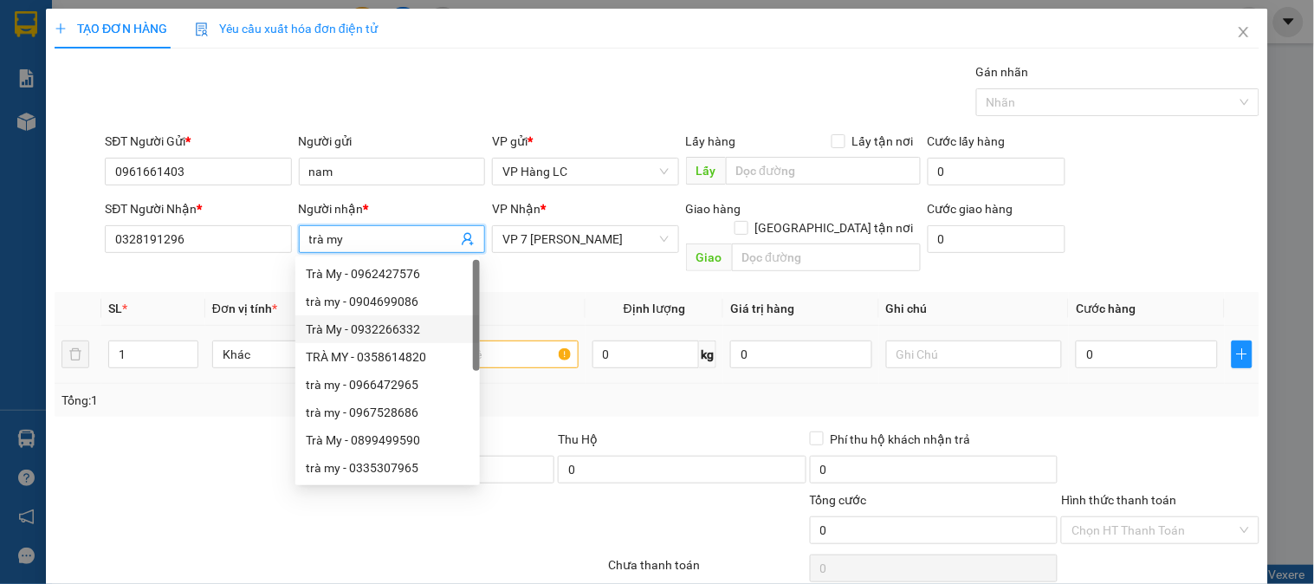
type input "trà my"
click at [532, 340] on input "text" at bounding box center [490, 354] width 176 height 28
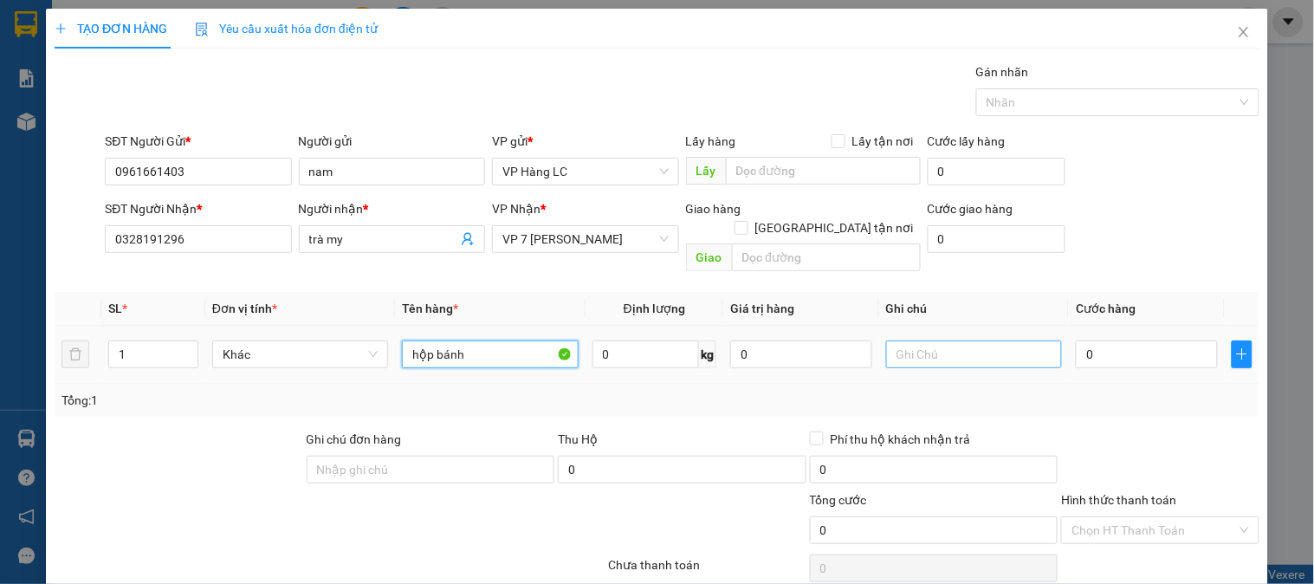
type input "hộp bánh"
click at [989, 340] on input "text" at bounding box center [974, 354] width 176 height 28
type input "nhẹ tay"
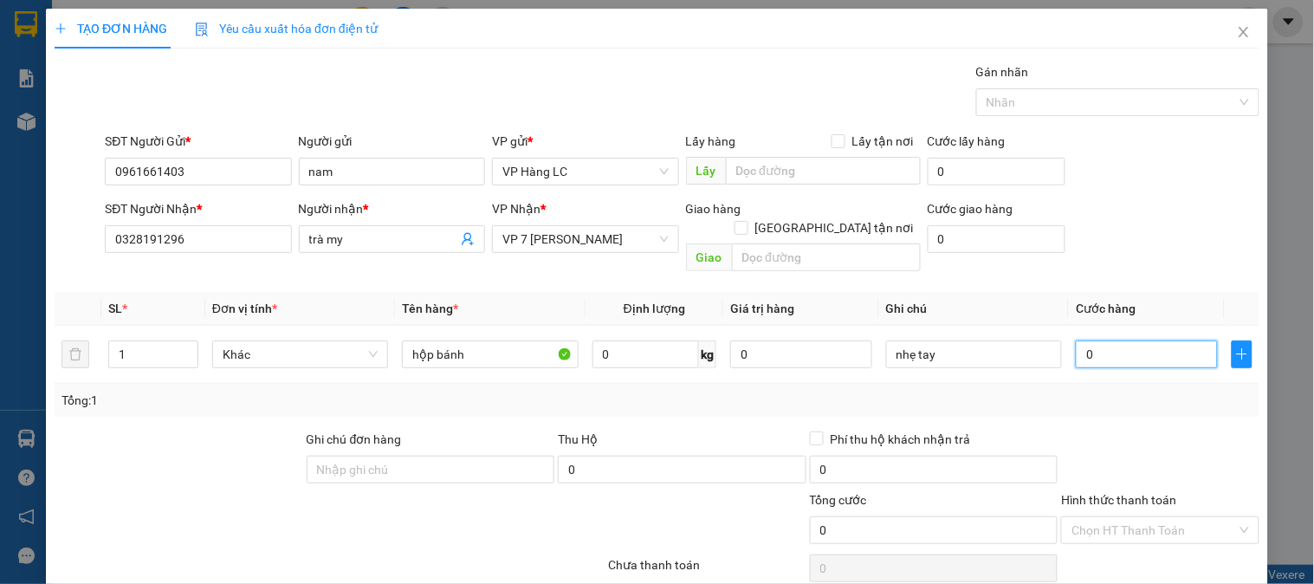
type input "4"
type input "40"
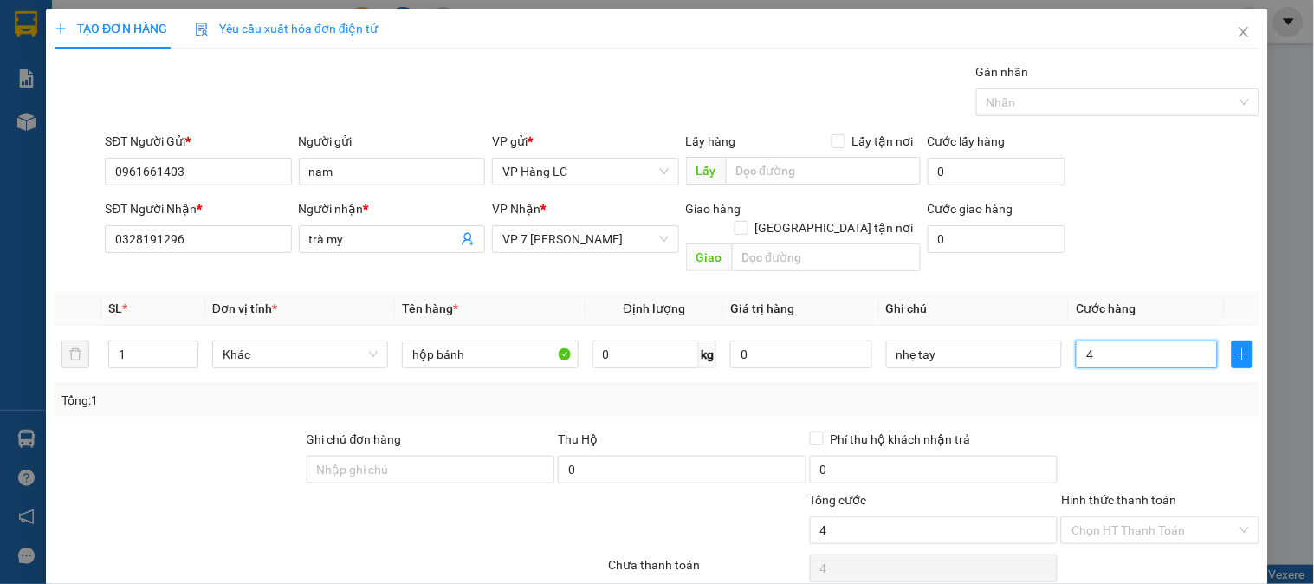
type input "40"
type input "400"
type input "4.000"
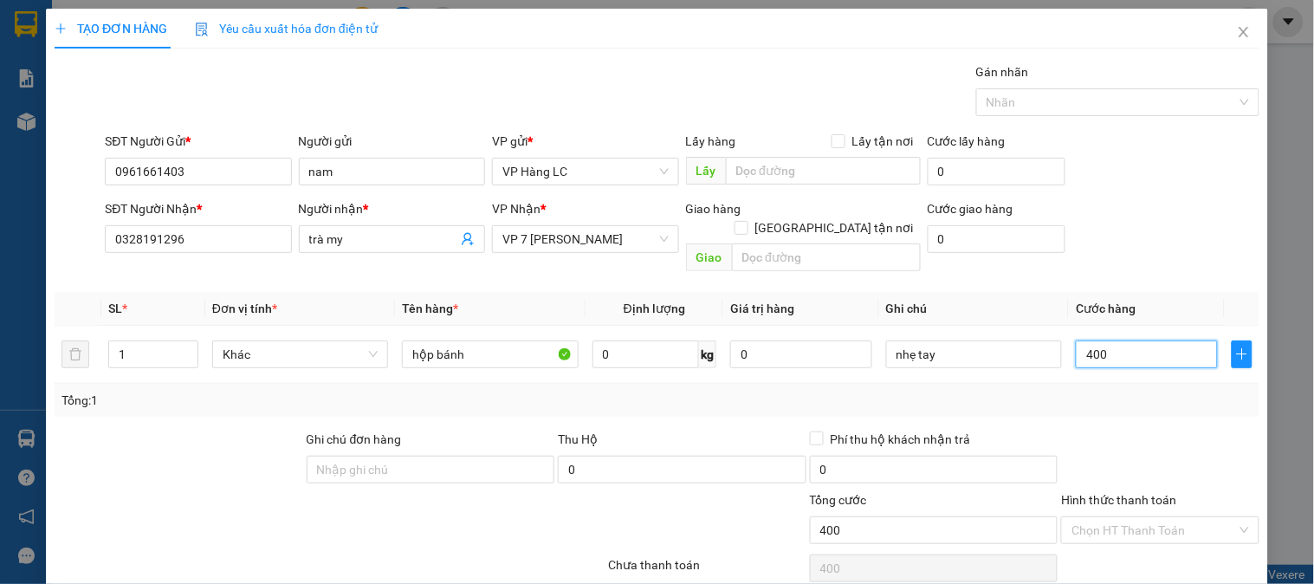
type input "4.000"
type input "40.000"
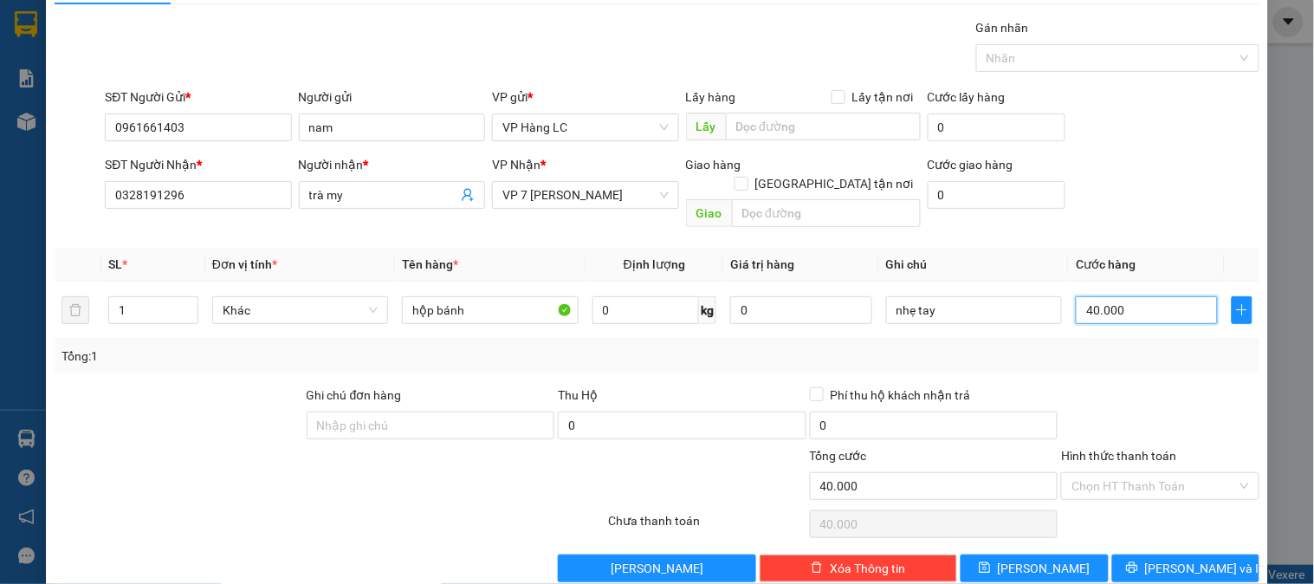
scroll to position [56, 0]
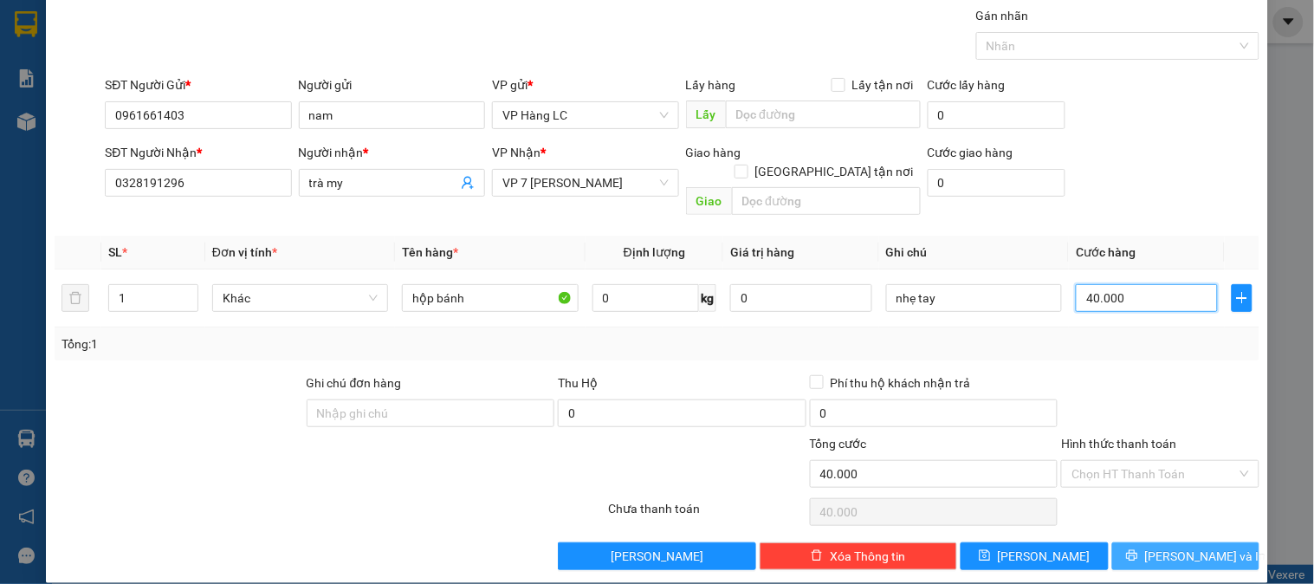
type input "40.000"
click at [1168, 547] on span "[PERSON_NAME] và In" at bounding box center [1205, 556] width 121 height 19
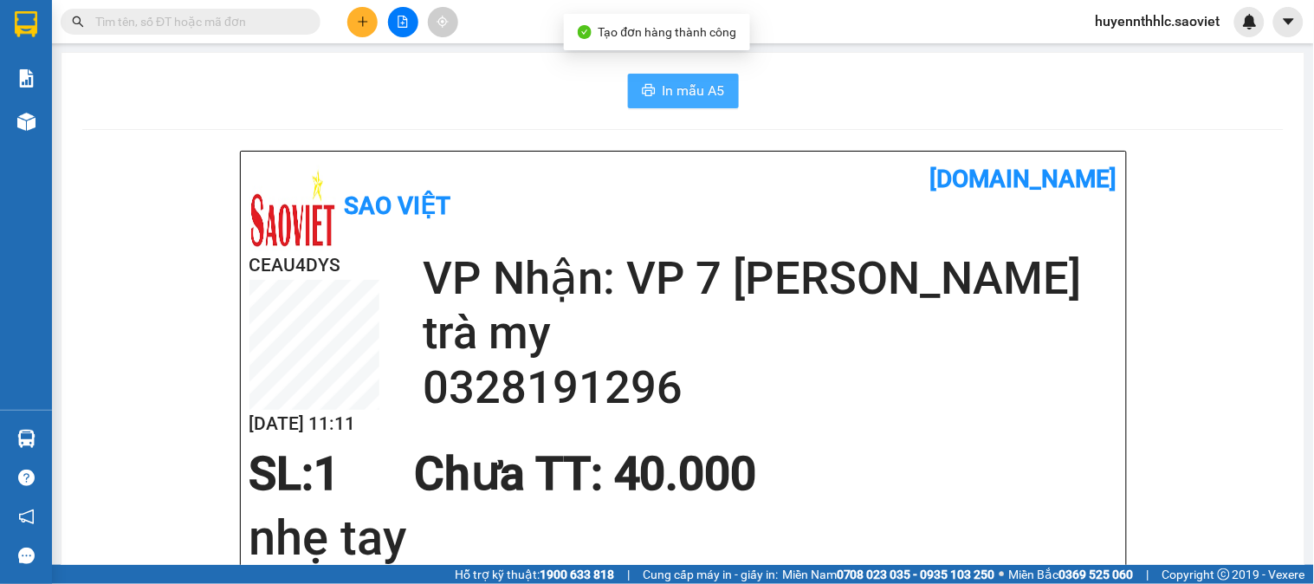
click at [681, 90] on span "In mẫu A5" at bounding box center [694, 91] width 62 height 22
click at [255, 17] on input "text" at bounding box center [197, 21] width 204 height 19
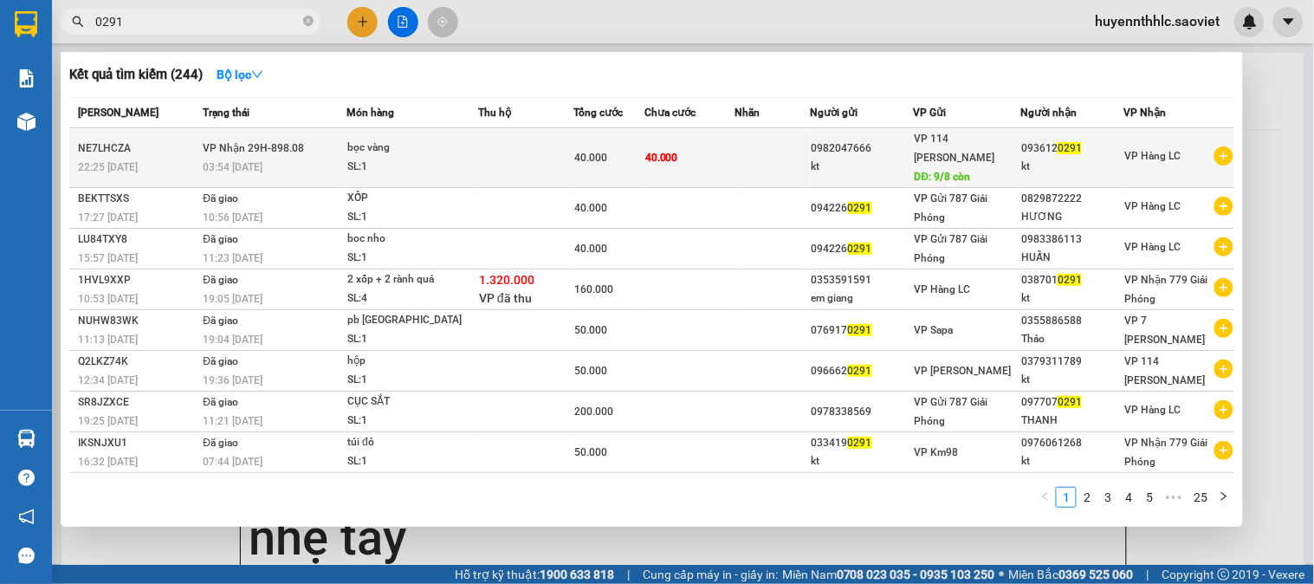
type input "0291"
click at [981, 160] on div "VP 114 Trần Nhật Duật DĐ: 9/8 còn" at bounding box center [967, 157] width 105 height 57
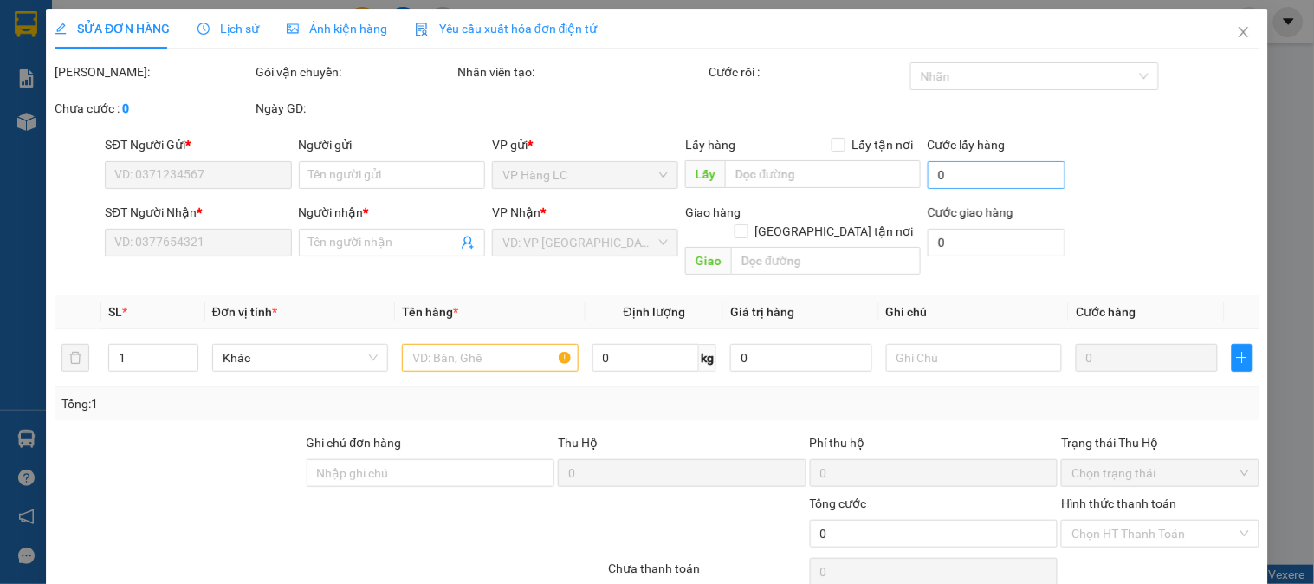
type input "0982047666"
type input "kt"
type input "9/8 còn"
type input "0936120291"
type input "kt"
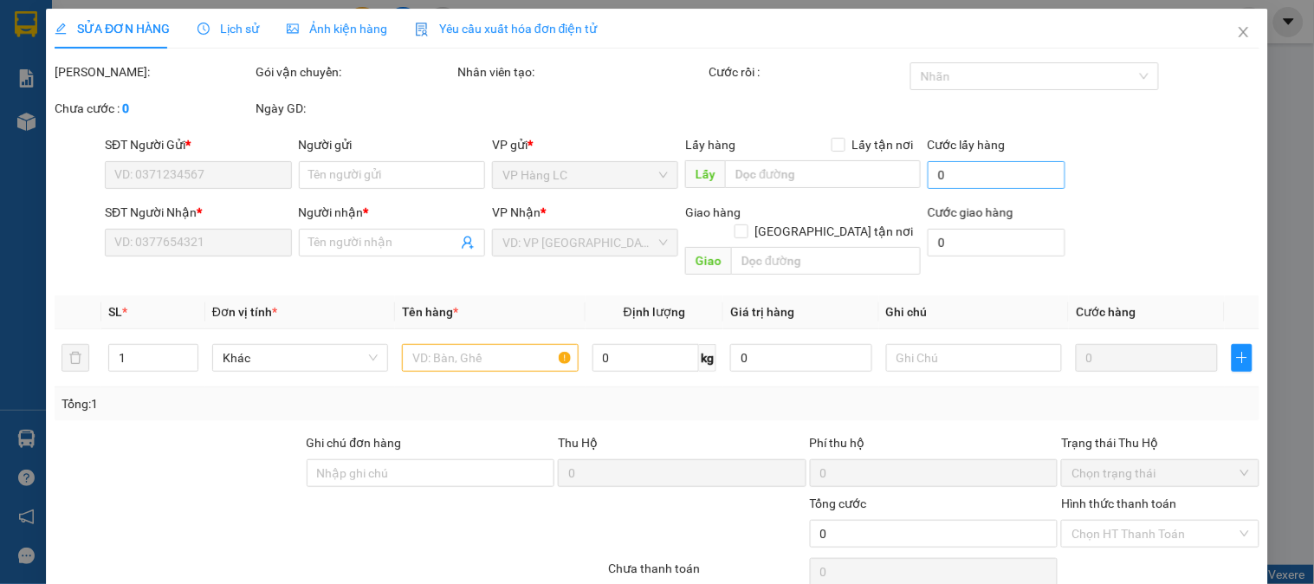
type input "40.000"
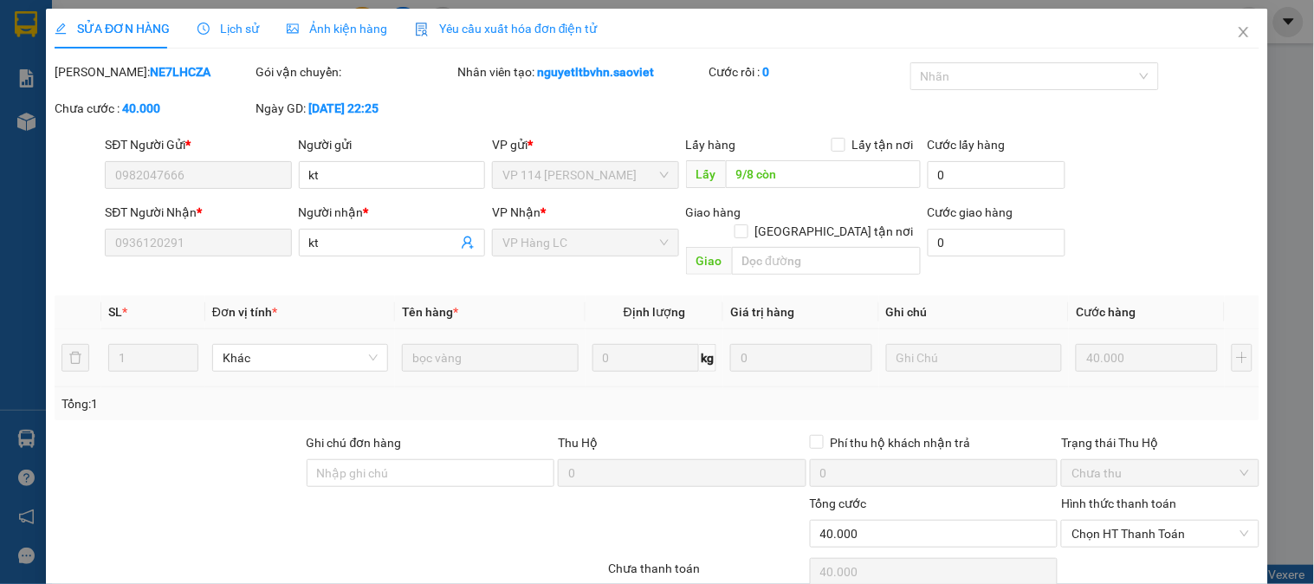
scroll to position [61, 0]
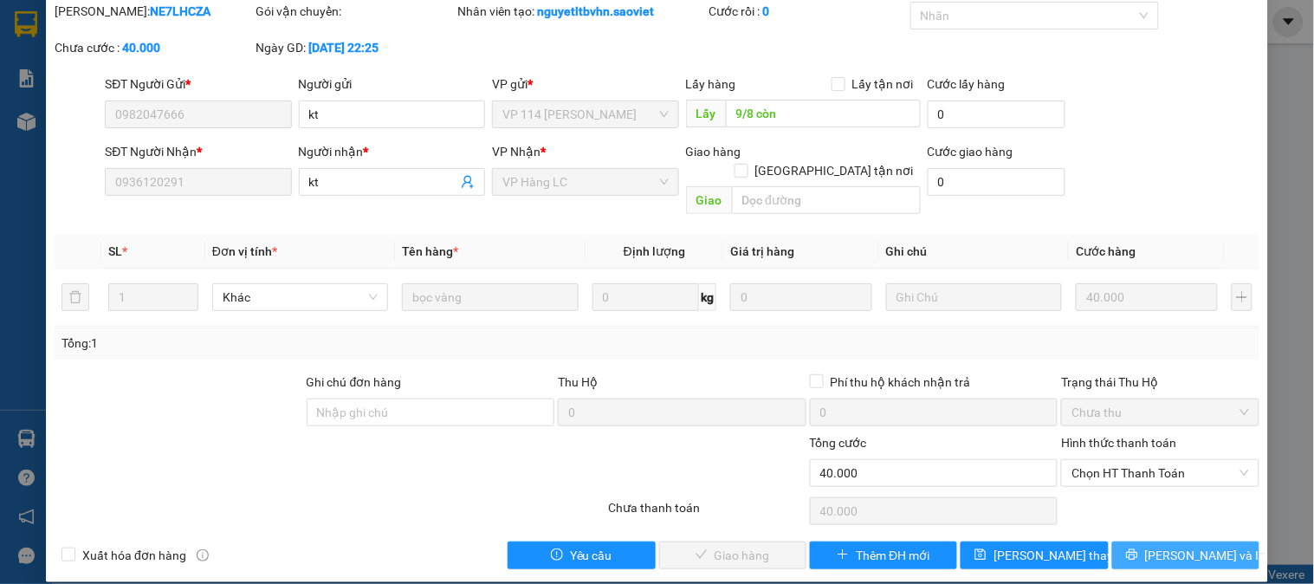
click at [1173, 546] on span "[PERSON_NAME] và In" at bounding box center [1205, 555] width 121 height 19
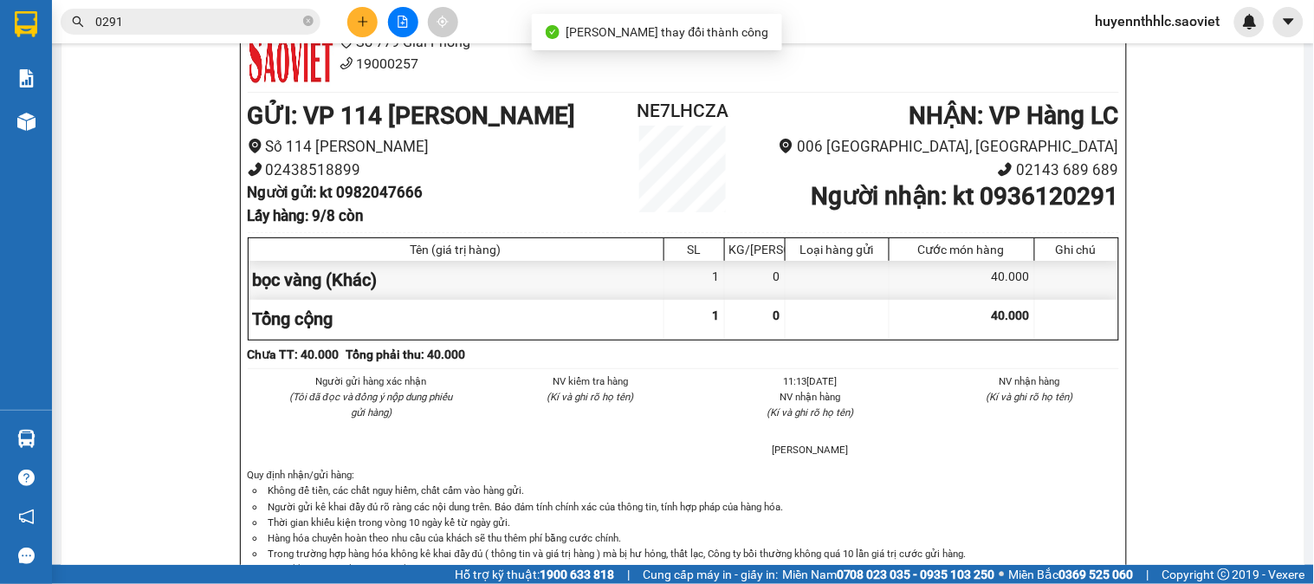
scroll to position [192, 0]
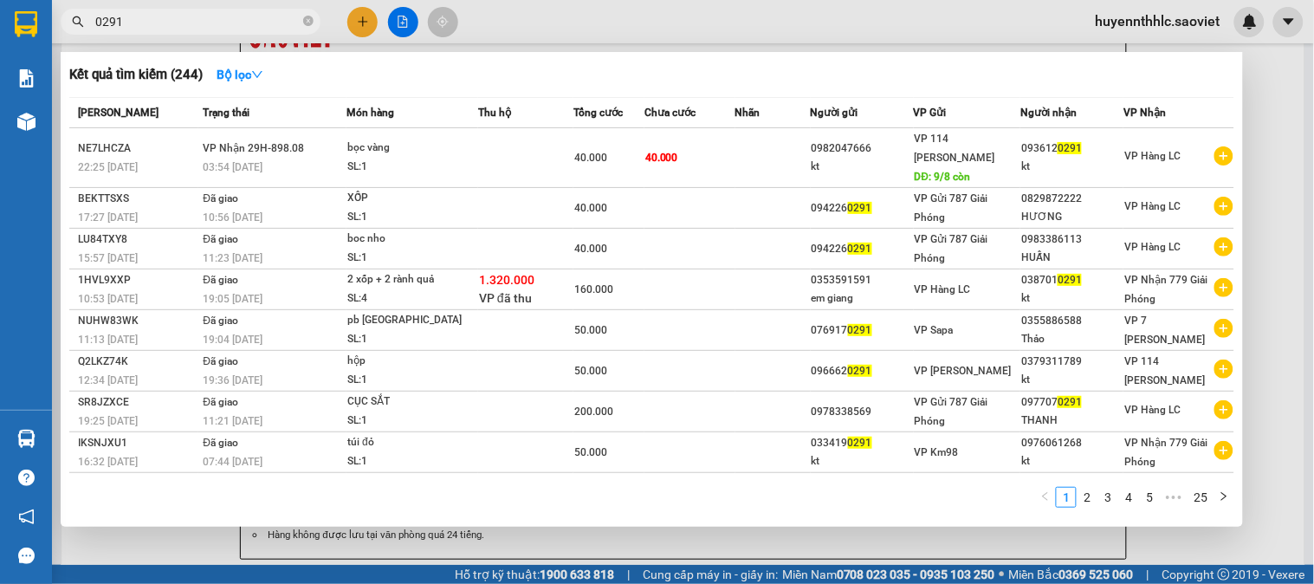
drag, startPoint x: 139, startPoint y: 29, endPoint x: 55, endPoint y: 31, distance: 84.1
click at [53, 31] on div "0291" at bounding box center [169, 22] width 338 height 26
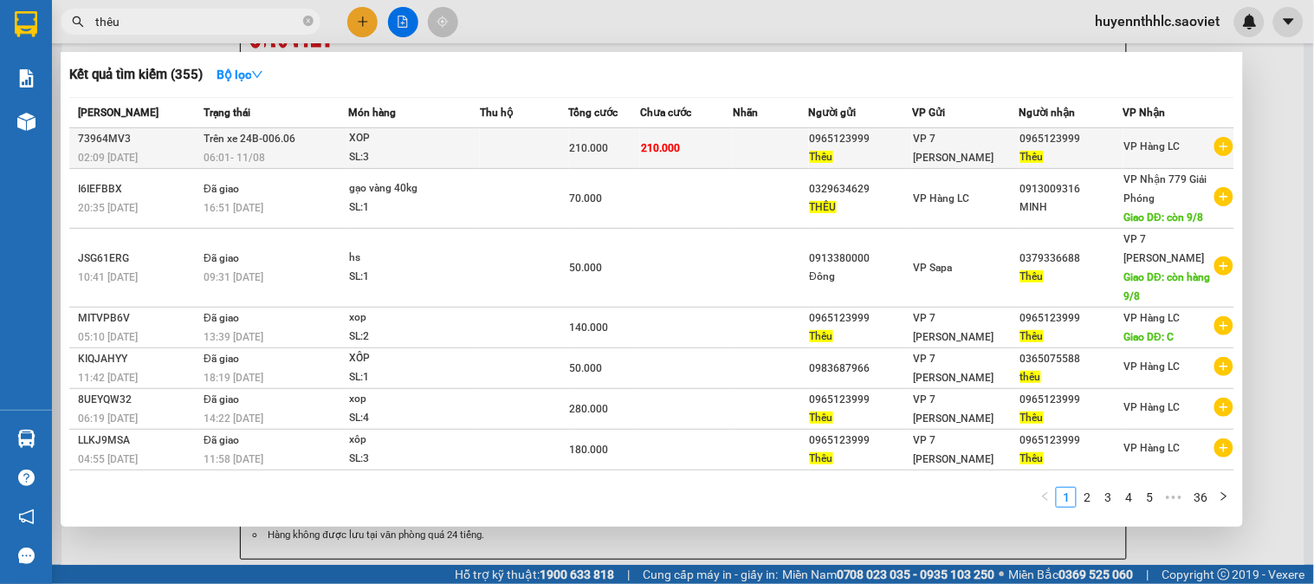
type input "thêu"
click at [1032, 146] on div "0965123999" at bounding box center [1072, 139] width 102 height 18
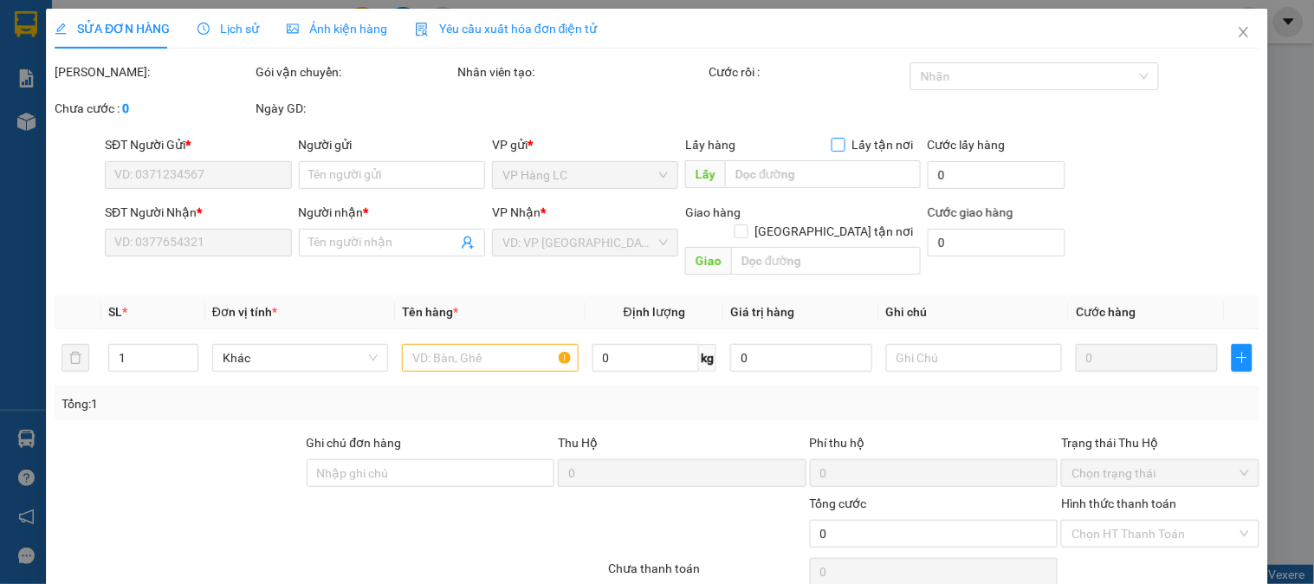
type input "0965123999"
type input "Thêu"
type input "0965123999"
type input "Thêu"
type input "210.000"
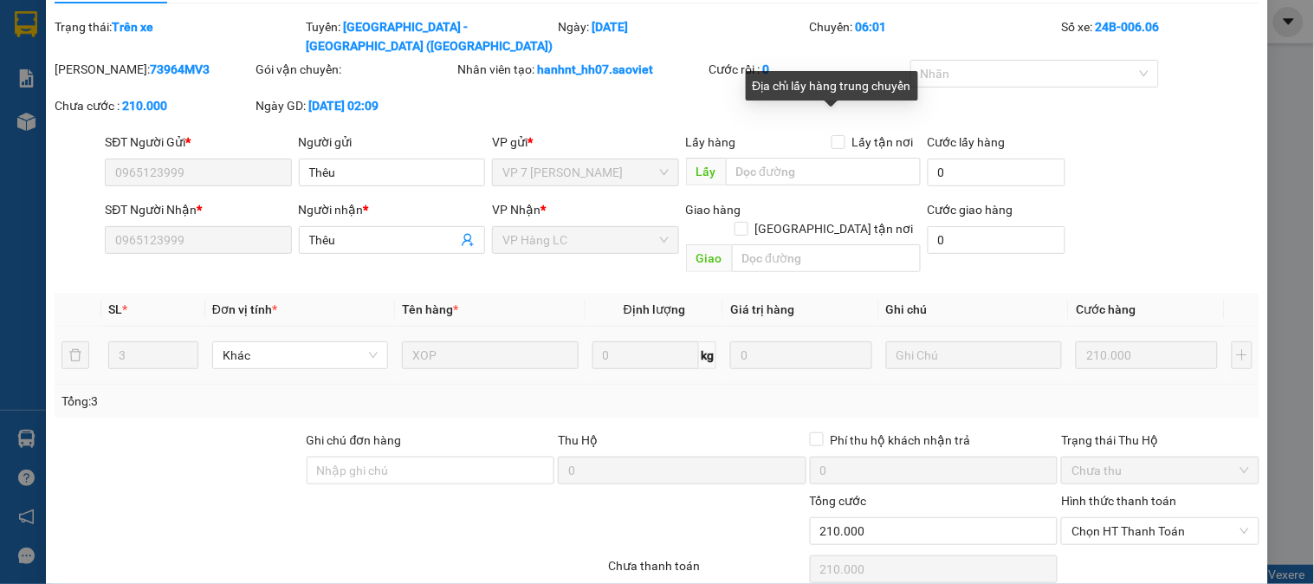
scroll to position [83, 0]
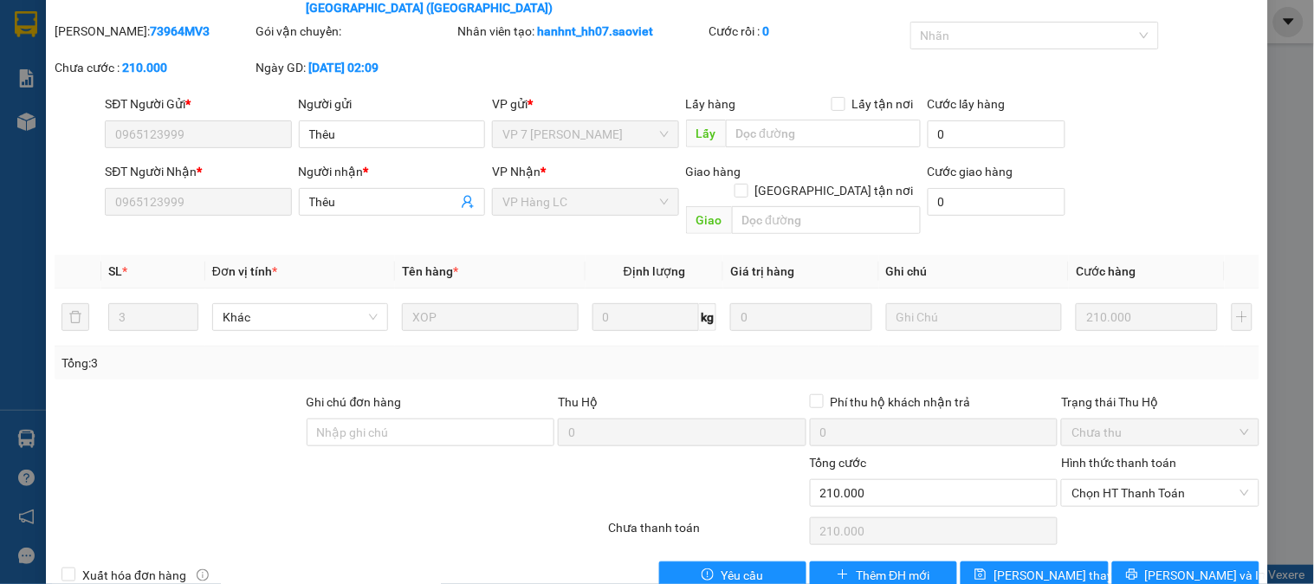
drag, startPoint x: 1103, startPoint y: 459, endPoint x: 1107, endPoint y: 470, distance: 11.3
click at [1103, 480] on span "Chọn HT Thanh Toán" at bounding box center [1160, 493] width 177 height 26
click at [1115, 488] on div "Tại văn phòng" at bounding box center [1149, 489] width 175 height 19
type input "0"
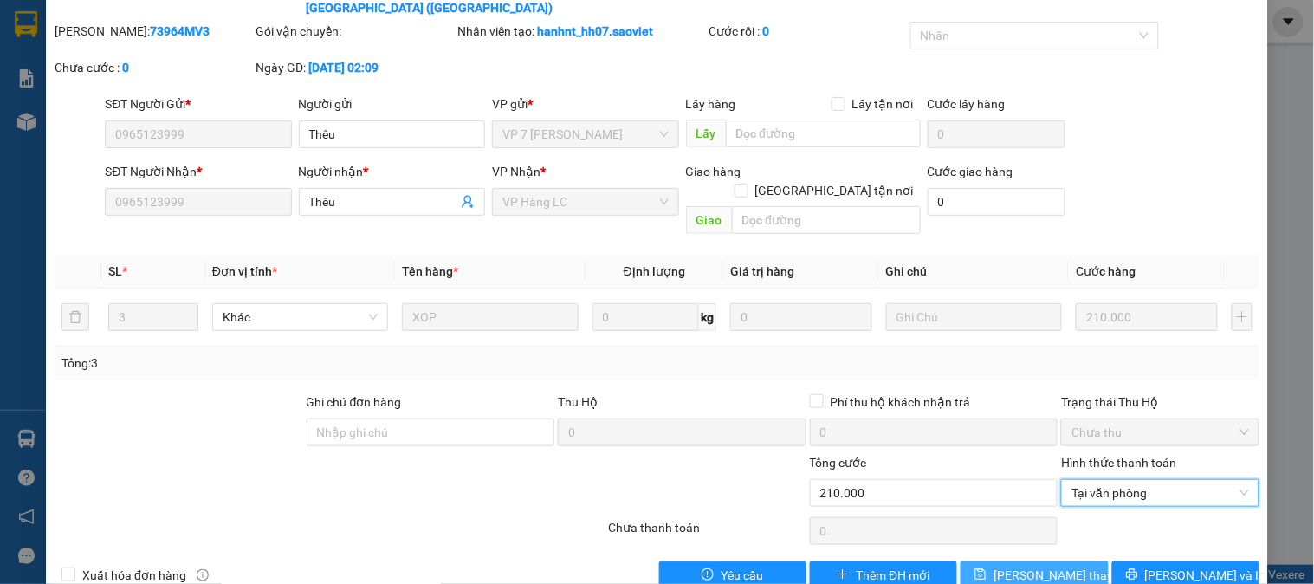
click at [1024, 566] on span "[PERSON_NAME] thay đổi" at bounding box center [1063, 575] width 139 height 19
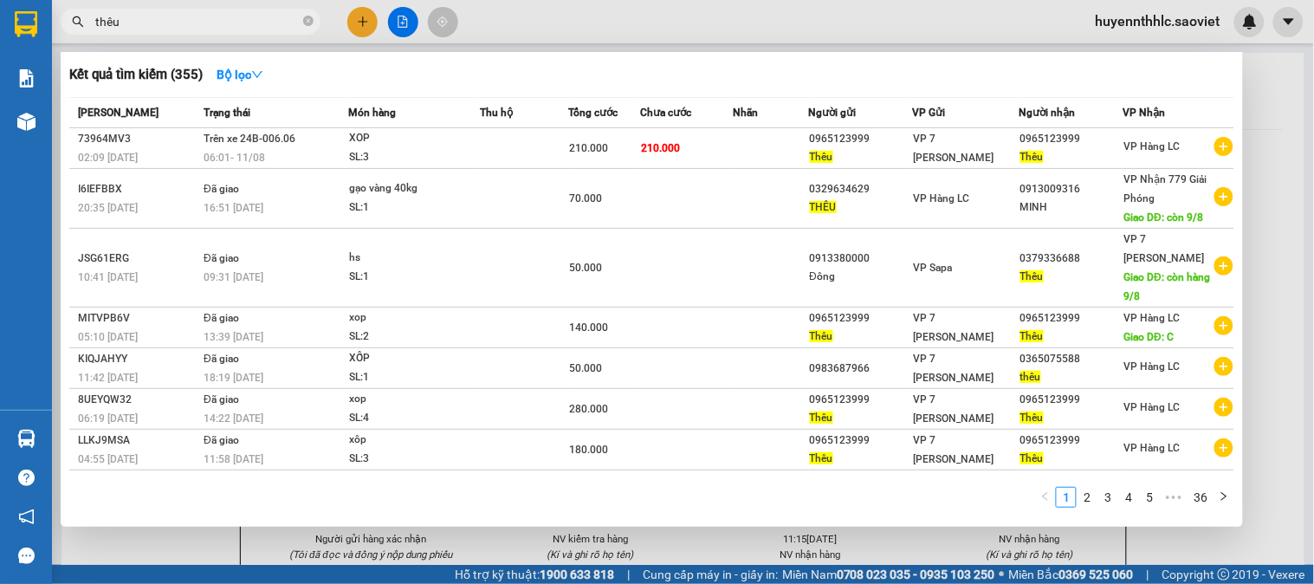
drag, startPoint x: 159, startPoint y: 21, endPoint x: 44, endPoint y: 30, distance: 114.8
click at [44, 30] on section "Kết quả tìm kiếm ( 355 ) Bộ lọc Mã ĐH Trạng thái Món hàng Thu hộ Tổng cước Chưa…" at bounding box center [657, 292] width 1314 height 584
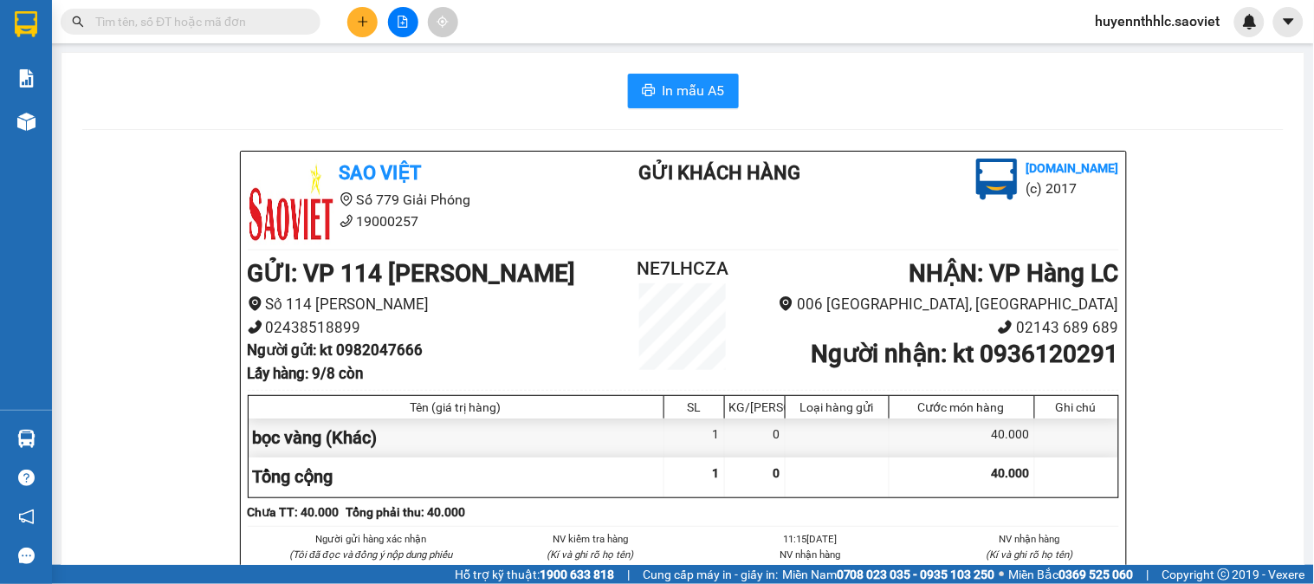
paste input "0345630191"
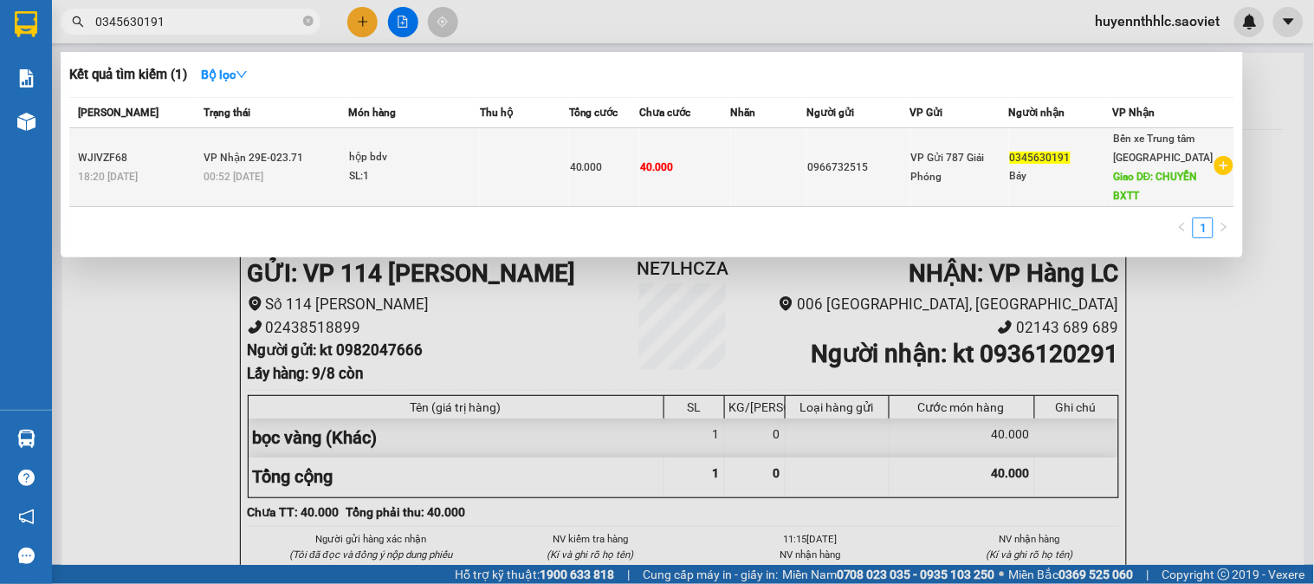
type input "0345630191"
click at [1079, 191] on td "0345630191 Bảy" at bounding box center [1061, 167] width 104 height 79
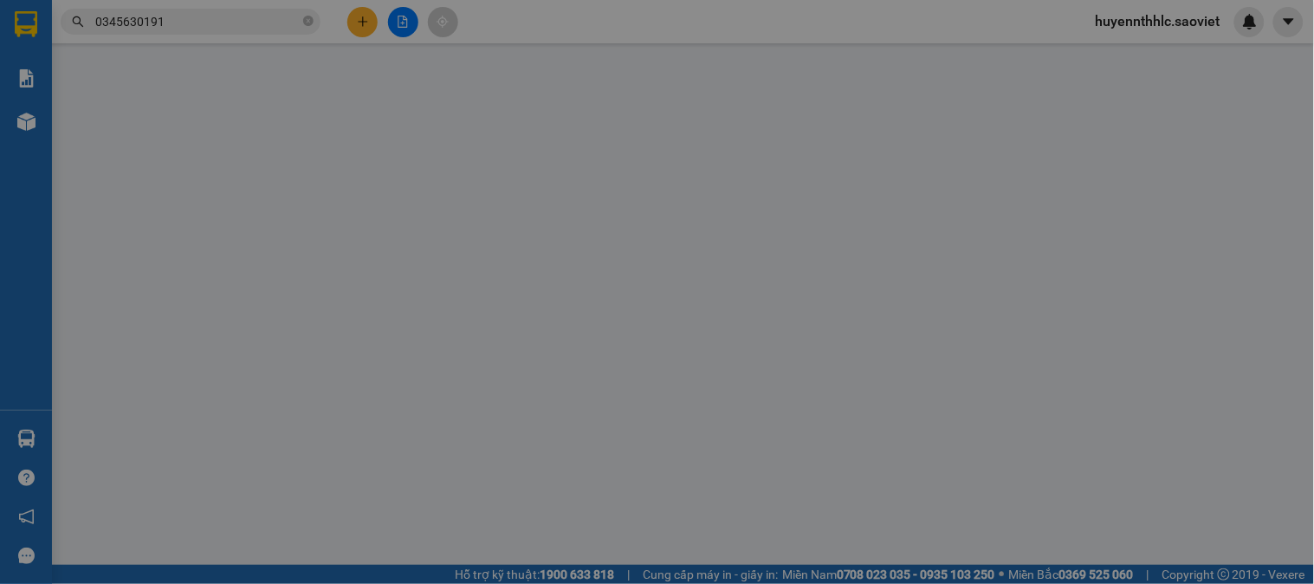
type input "0966732515"
type input "0345630191"
type input "Bảy"
type input "CHUYỂN BXTT"
type input "40.000"
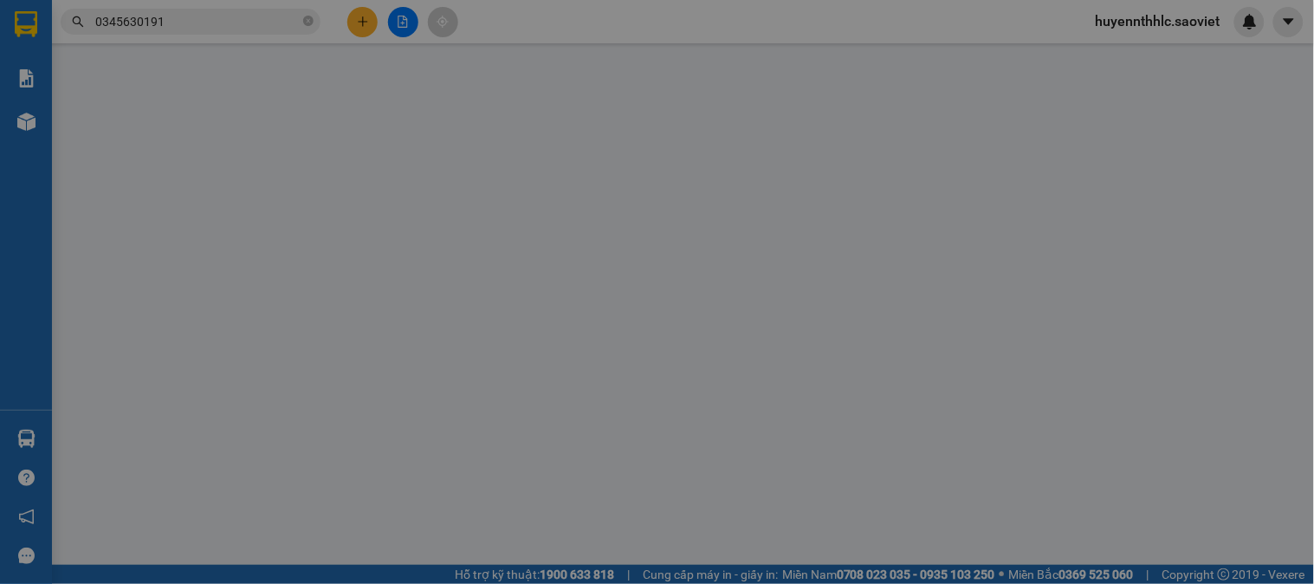
type input "40.000"
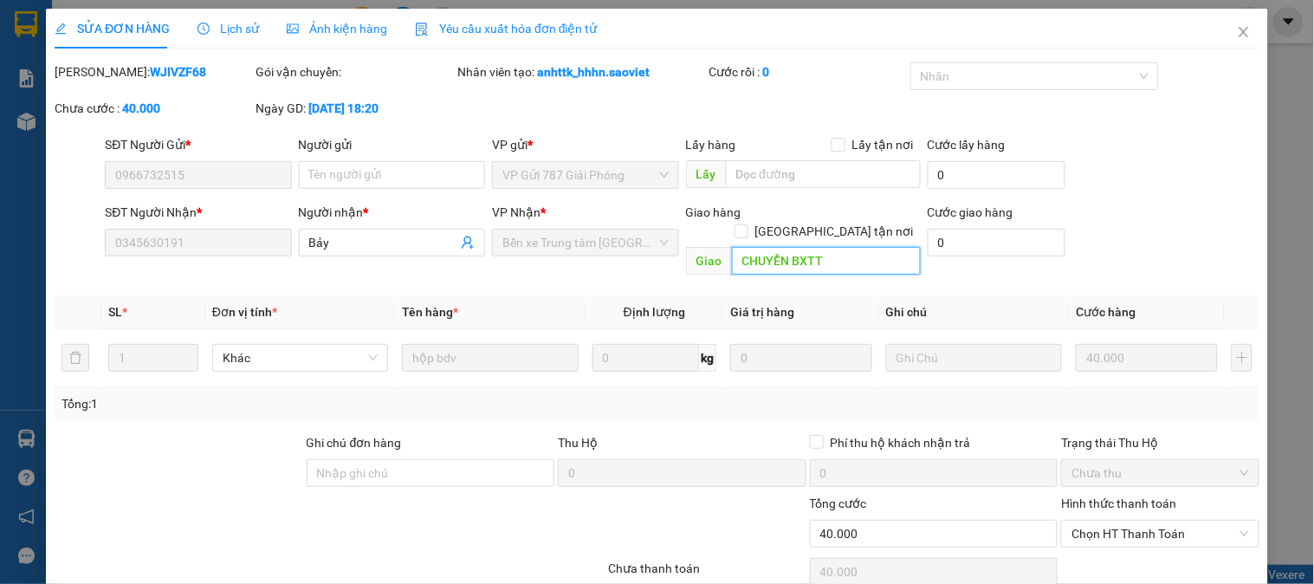
click at [847, 247] on input "CHUYỂN BXTT" at bounding box center [826, 261] width 189 height 28
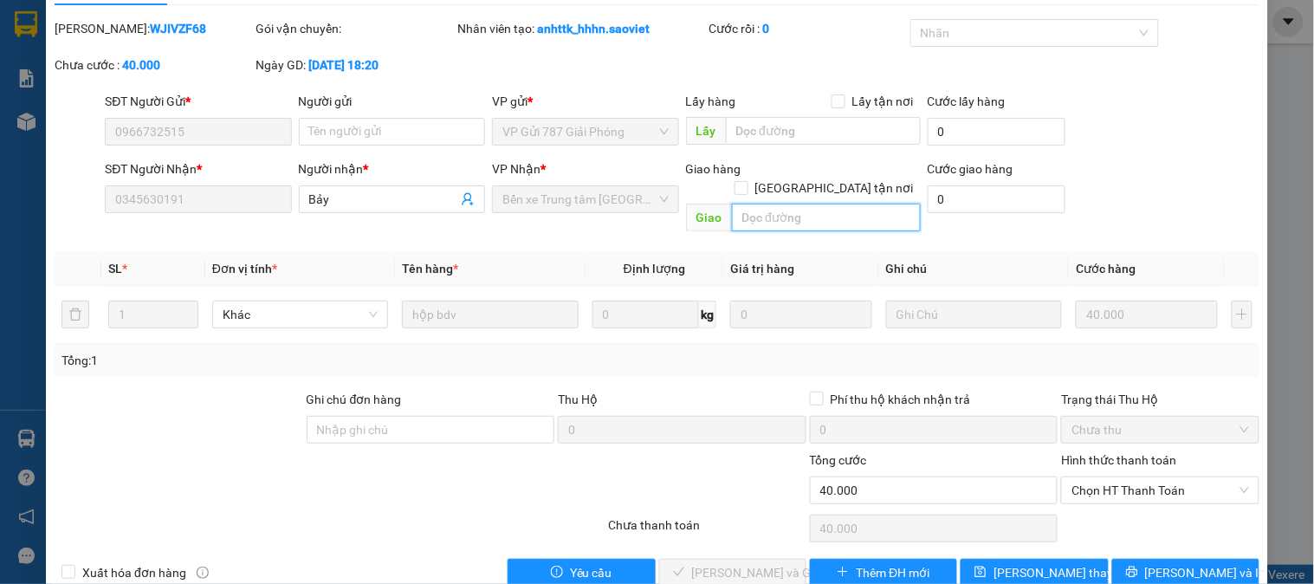
scroll to position [61, 0]
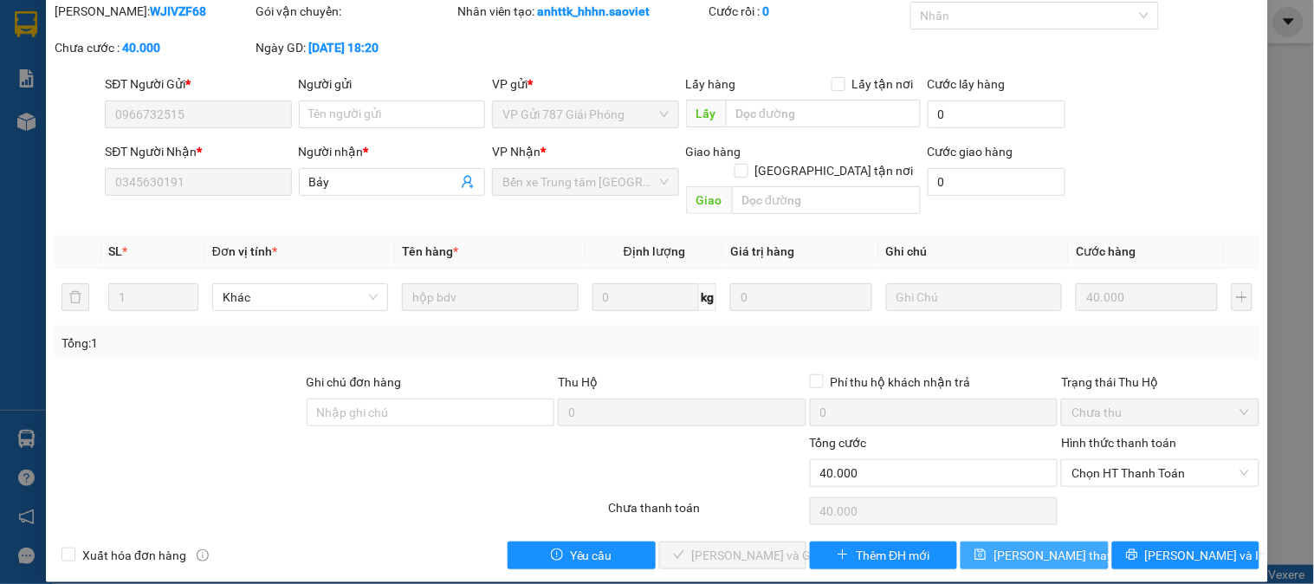
click at [1041, 546] on span "[PERSON_NAME] thay đổi" at bounding box center [1063, 555] width 139 height 19
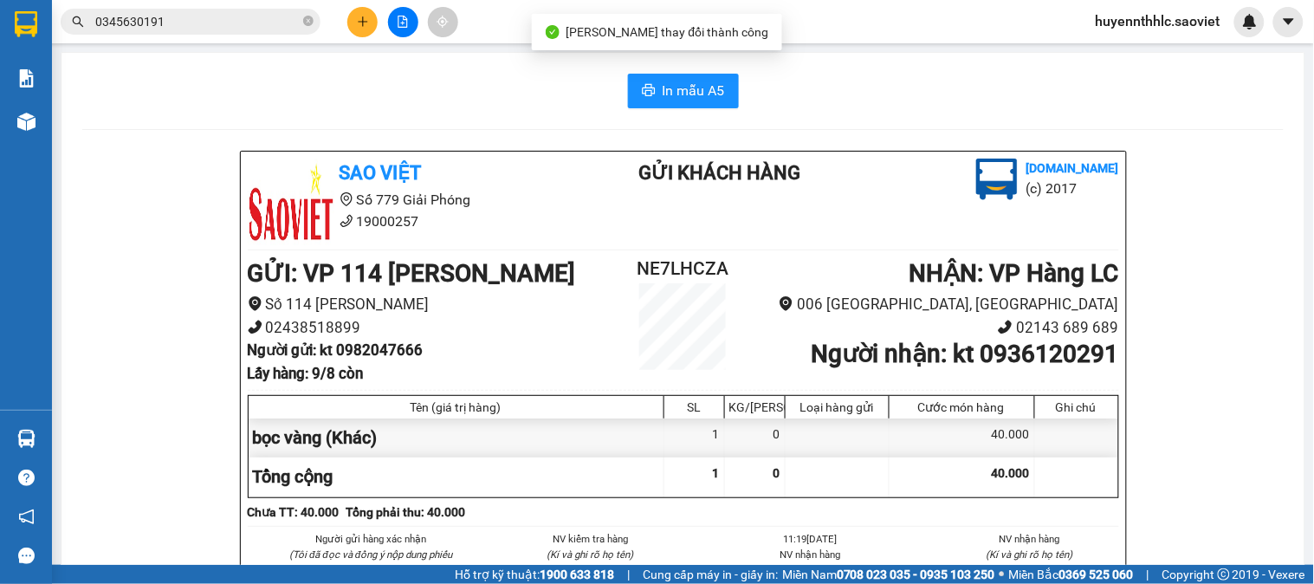
click at [90, 127] on div "In mẫu A5 Sao Việt Số 779 Giải Phóng 19000257 Gửi khách hàng Vexere.com (c) 201…" at bounding box center [683, 434] width 1243 height 762
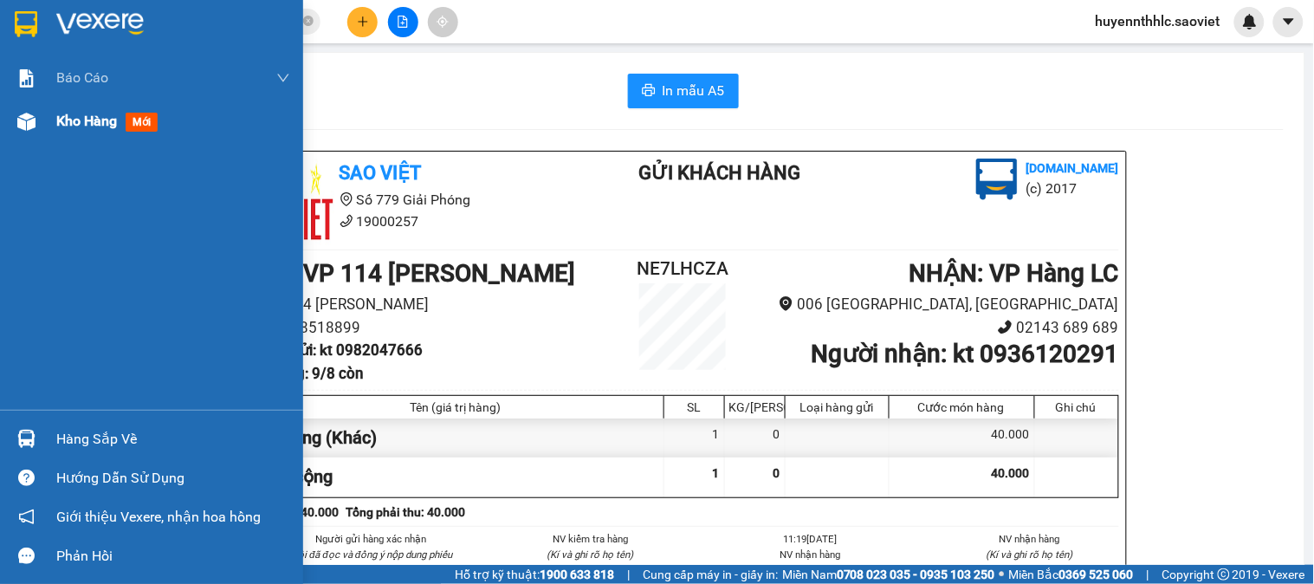
click at [70, 123] on span "Kho hàng" at bounding box center [86, 121] width 61 height 16
click at [117, 124] on span "Kho hàng" at bounding box center [86, 121] width 61 height 16
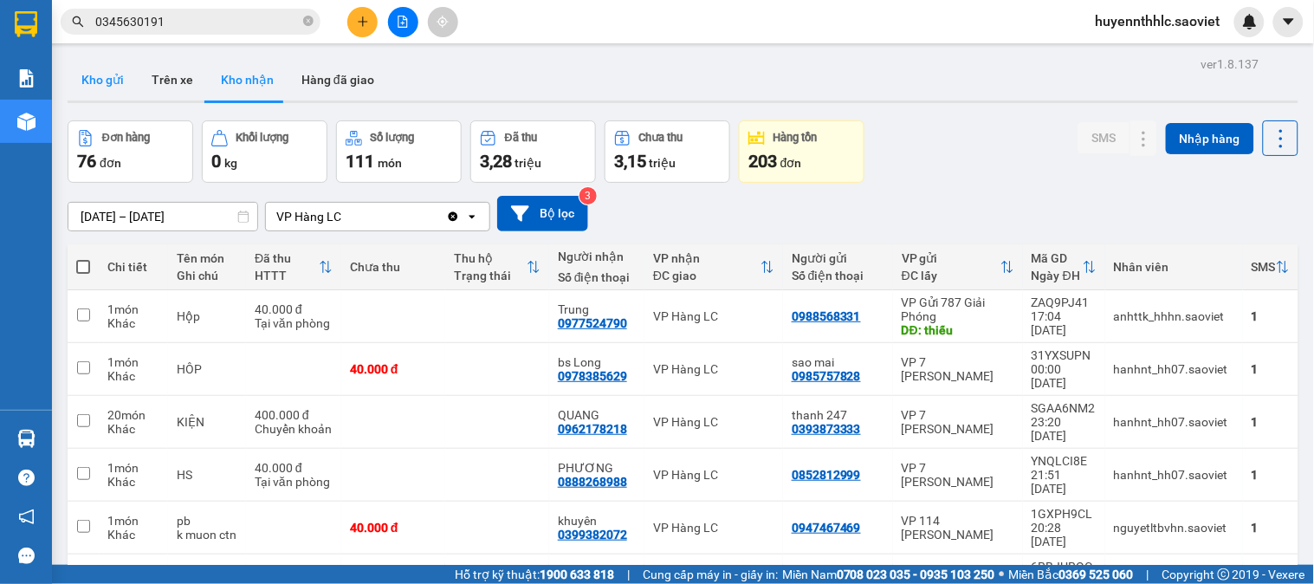
click at [89, 89] on button "Kho gửi" at bounding box center [103, 80] width 70 height 42
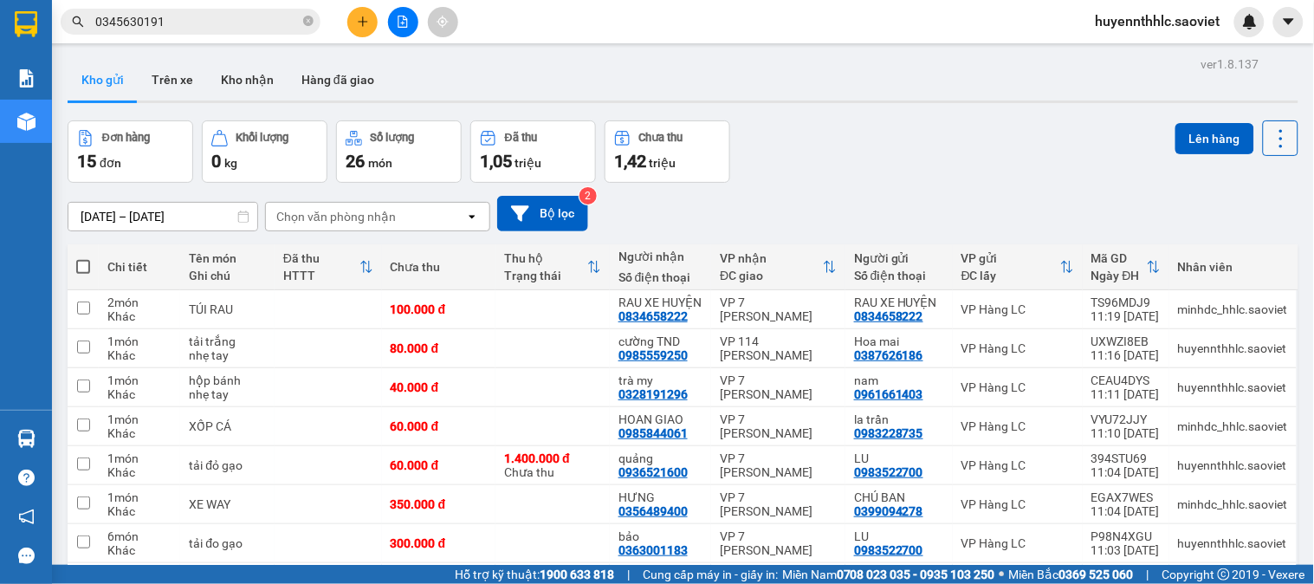
click at [1274, 148] on icon at bounding box center [1281, 138] width 24 height 24
click at [1244, 243] on span "Làm mới" at bounding box center [1242, 247] width 48 height 17
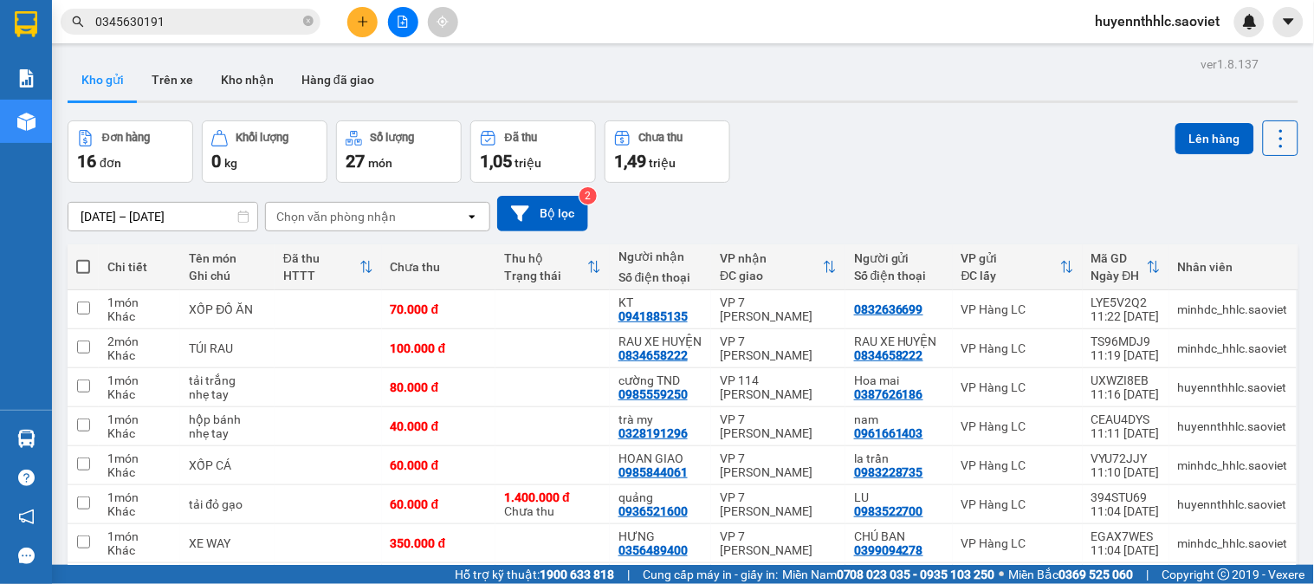
click at [1271, 143] on icon at bounding box center [1281, 138] width 24 height 24
click at [1244, 245] on span "Làm mới" at bounding box center [1242, 247] width 48 height 17
click at [0, 0] on div "Đang tải dữ liệu" at bounding box center [0, 0] width 0 height 0
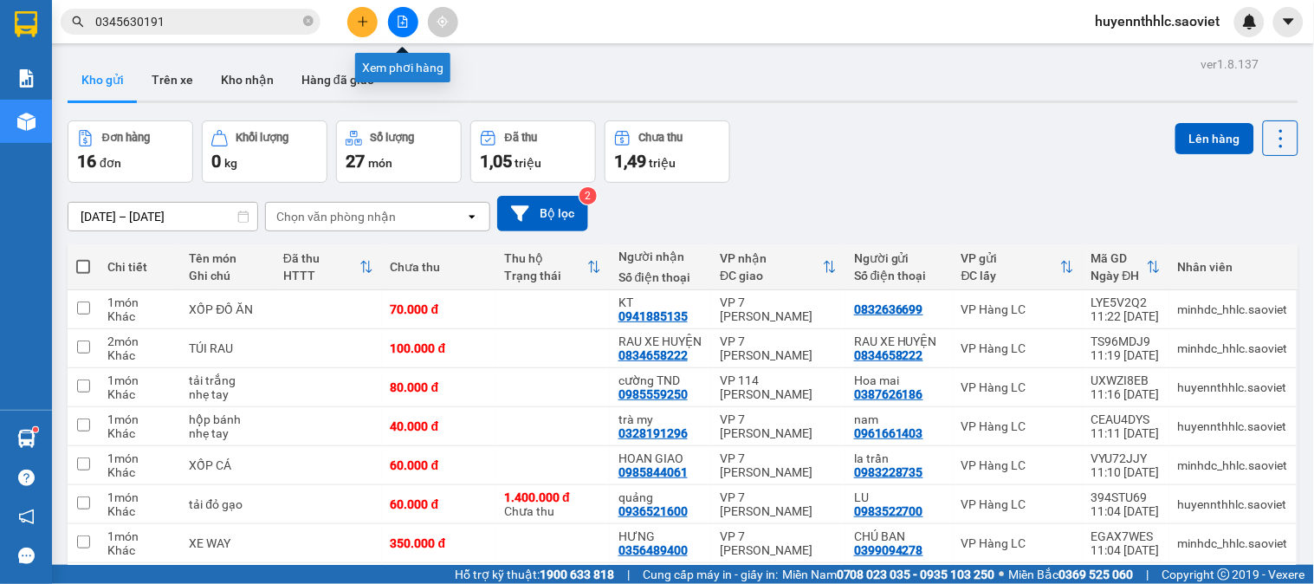
click at [402, 23] on icon "file-add" at bounding box center [403, 22] width 12 height 12
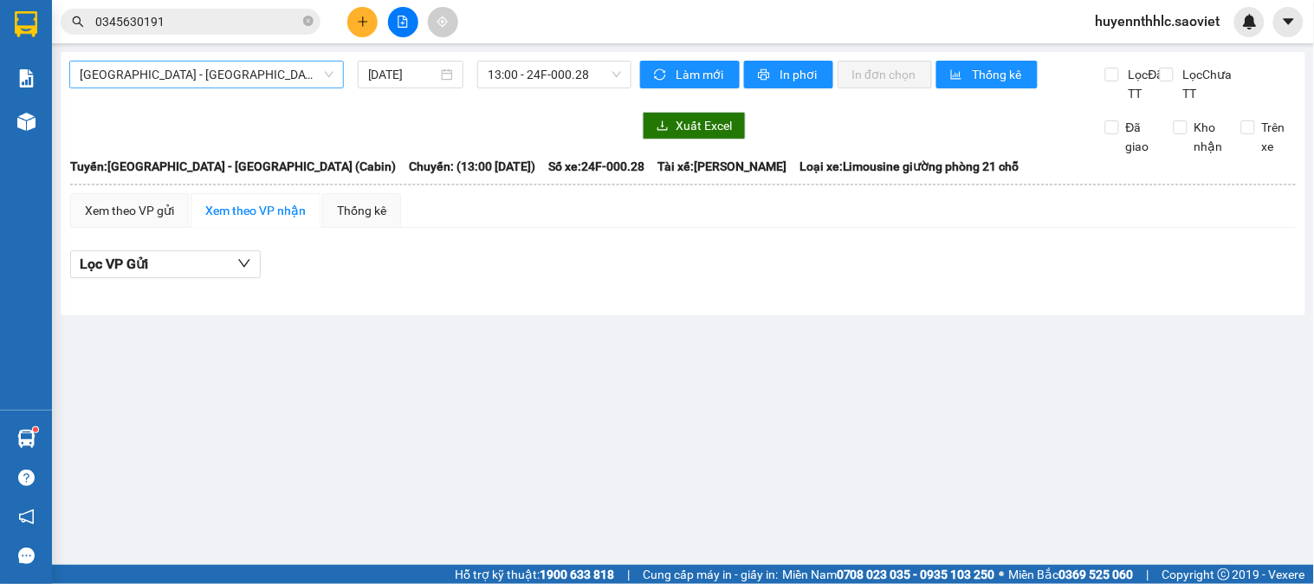
click at [200, 75] on span "Hà Nội - Lào Cai (Cabin)" at bounding box center [207, 75] width 254 height 26
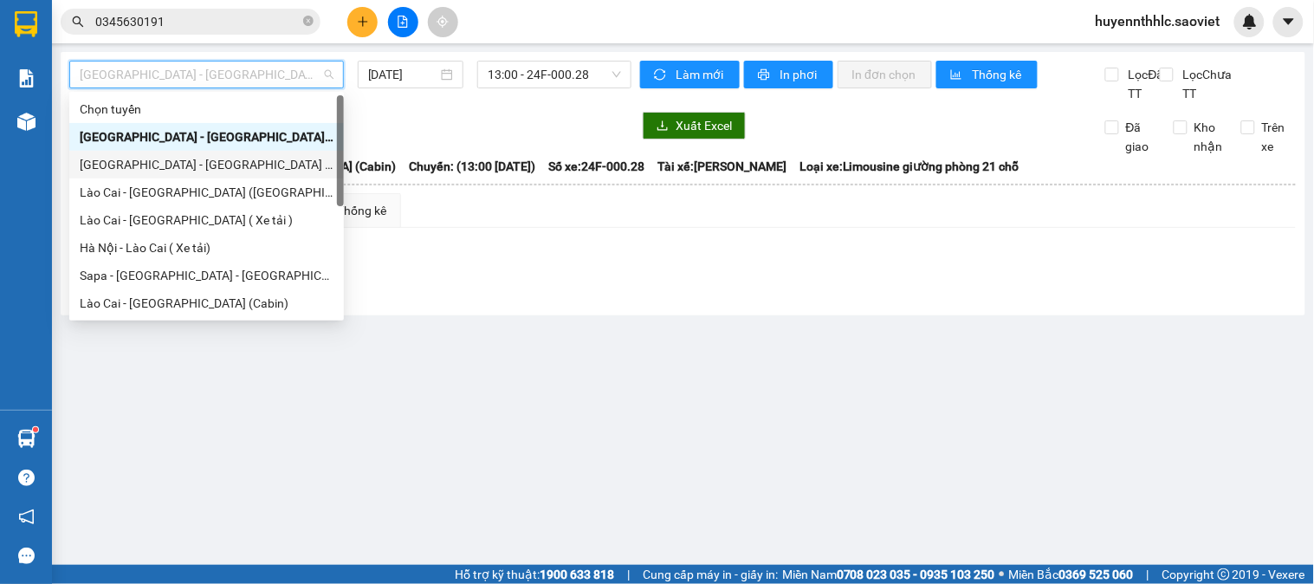
click at [206, 158] on div "[GEOGRAPHIC_DATA] - [GEOGRAPHIC_DATA] ([GEOGRAPHIC_DATA])" at bounding box center [207, 164] width 254 height 19
type input "[DATE]"
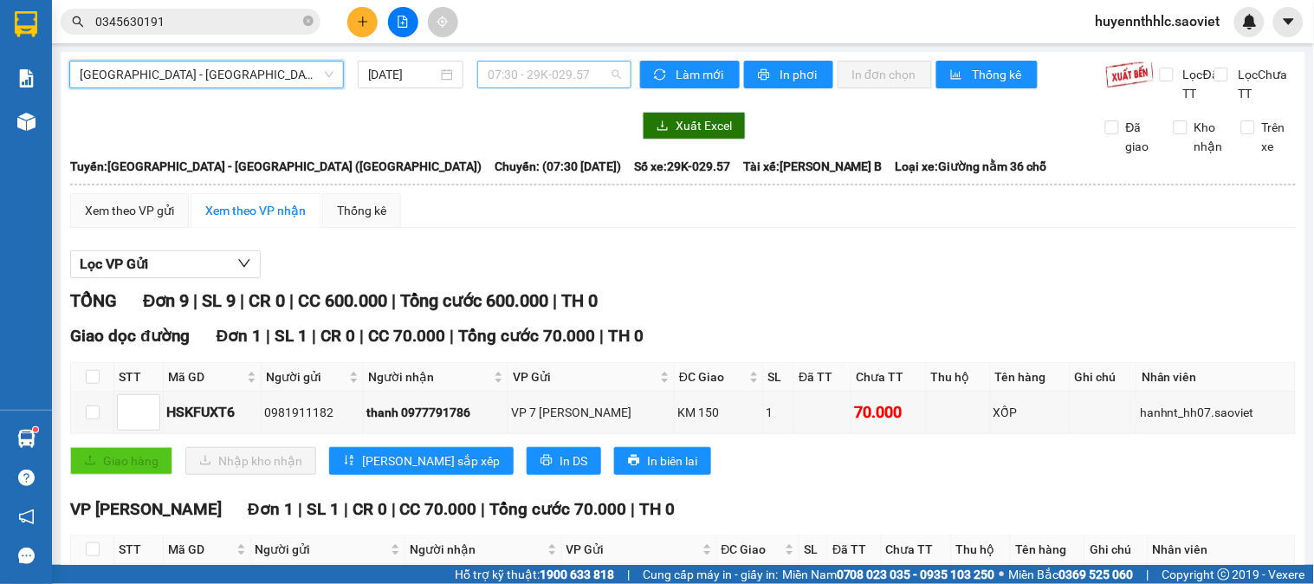
click at [577, 74] on span "07:30 - 29K-029.57" at bounding box center [554, 75] width 133 height 26
click at [218, 62] on span "[GEOGRAPHIC_DATA] - [GEOGRAPHIC_DATA] ([GEOGRAPHIC_DATA])" at bounding box center [207, 75] width 254 height 26
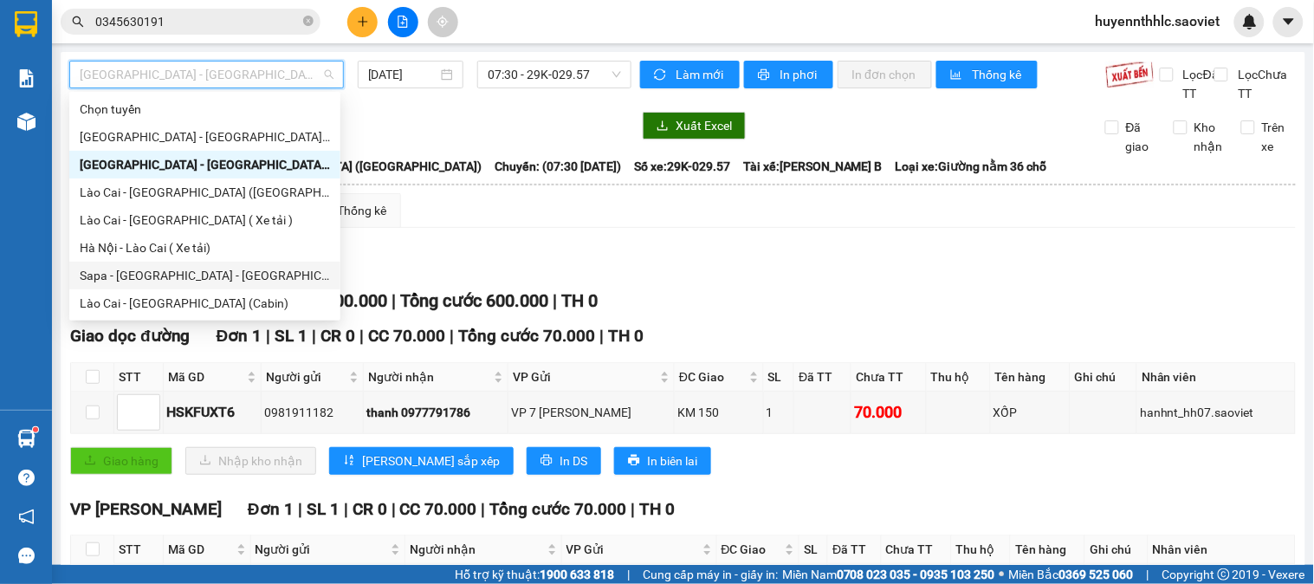
scroll to position [139, 0]
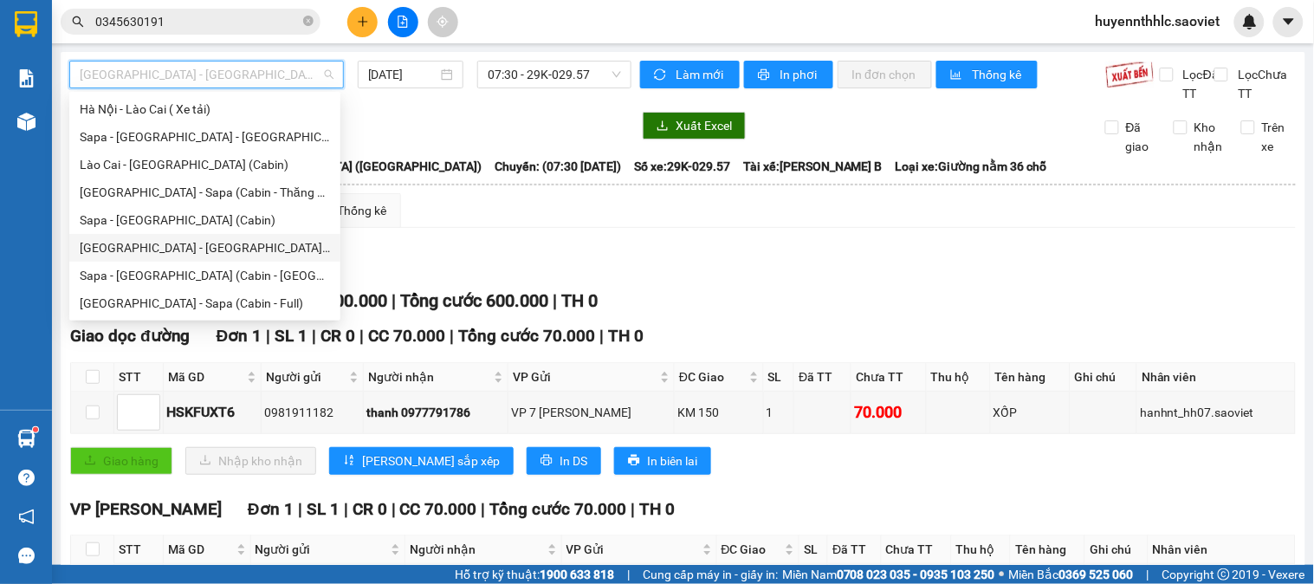
click at [234, 238] on div "[GEOGRAPHIC_DATA] - [GEOGRAPHIC_DATA] ([GEOGRAPHIC_DATA])" at bounding box center [205, 247] width 250 height 19
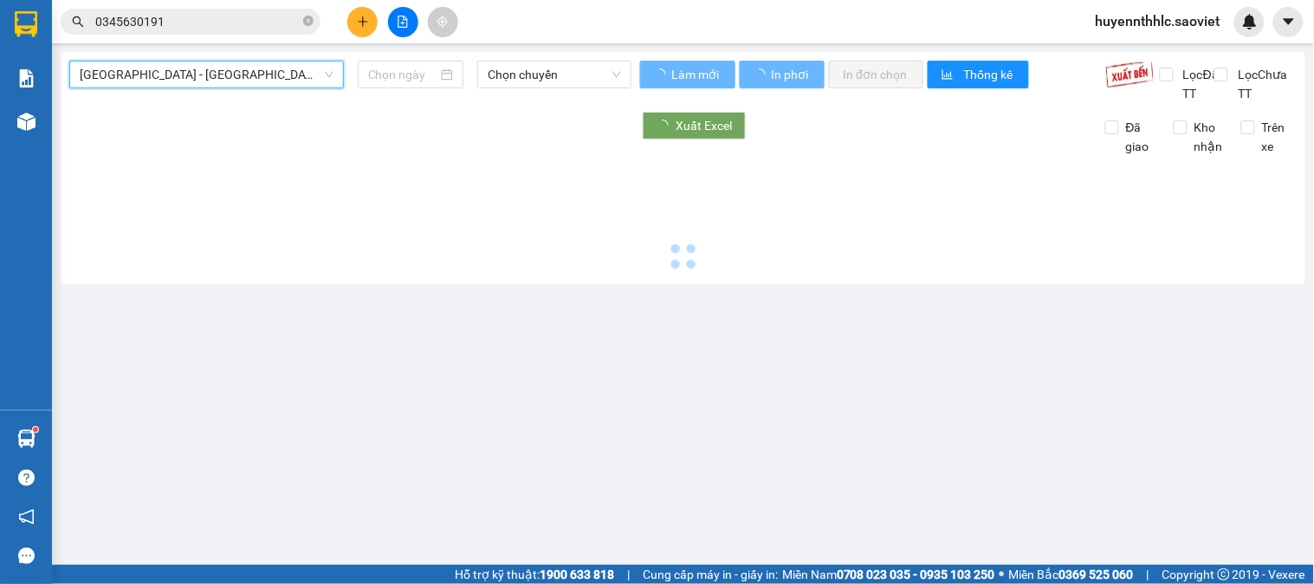
type input "[DATE]"
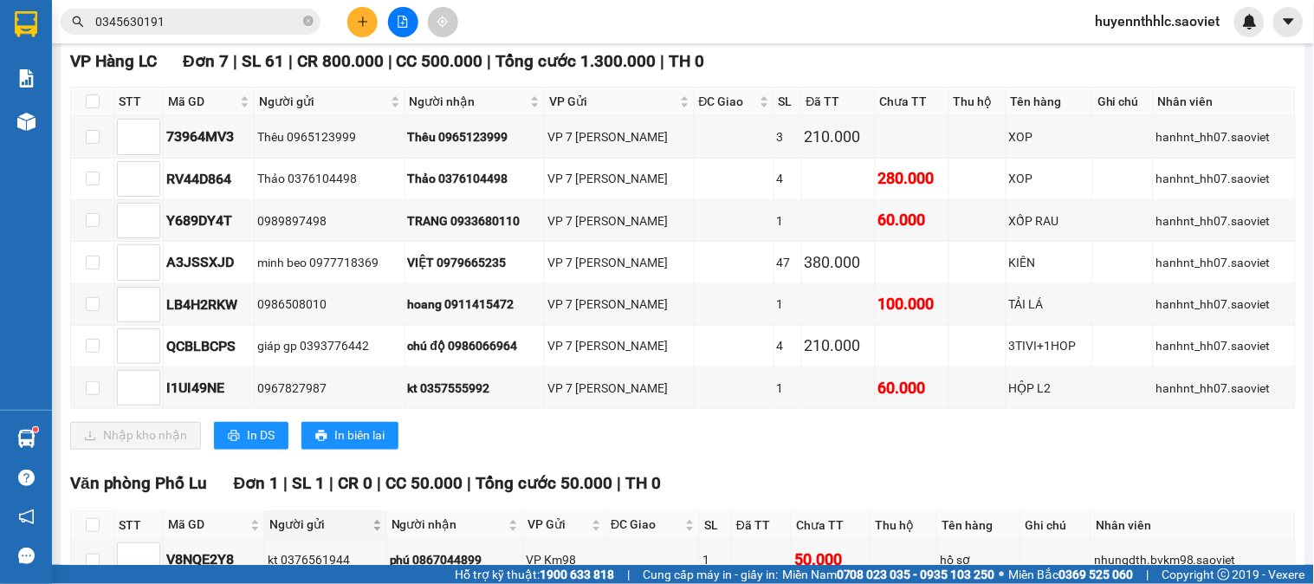
scroll to position [481, 0]
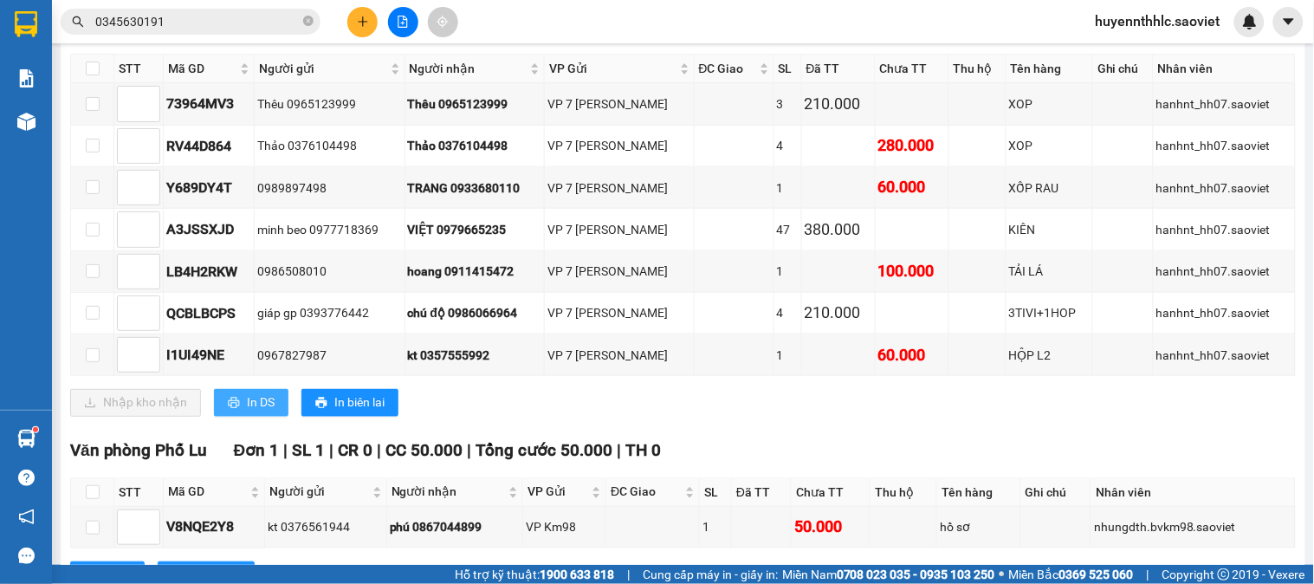
click at [243, 417] on button "In DS" at bounding box center [251, 403] width 75 height 28
click at [95, 75] on input "checkbox" at bounding box center [93, 69] width 14 height 14
checkbox input "true"
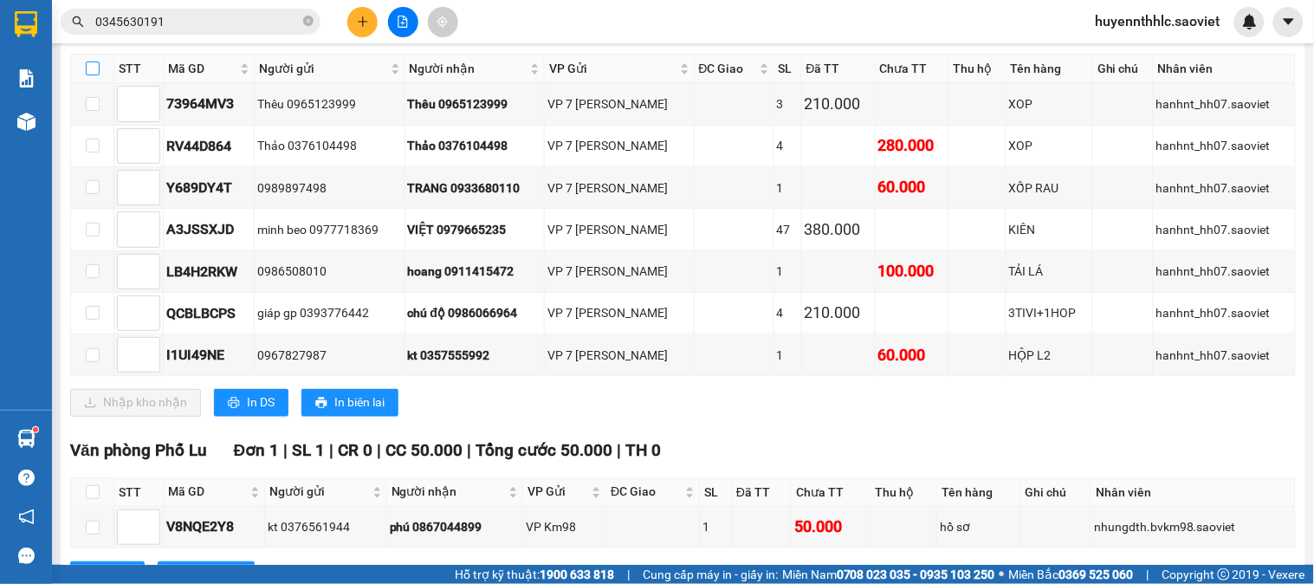
checkbox input "true"
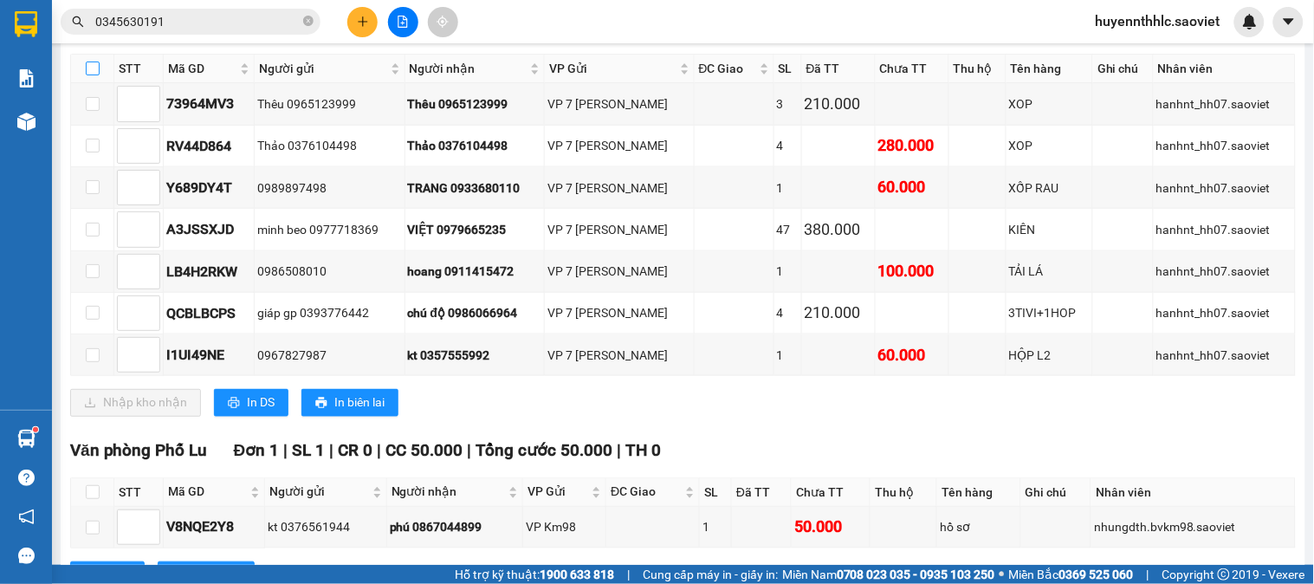
checkbox input "true"
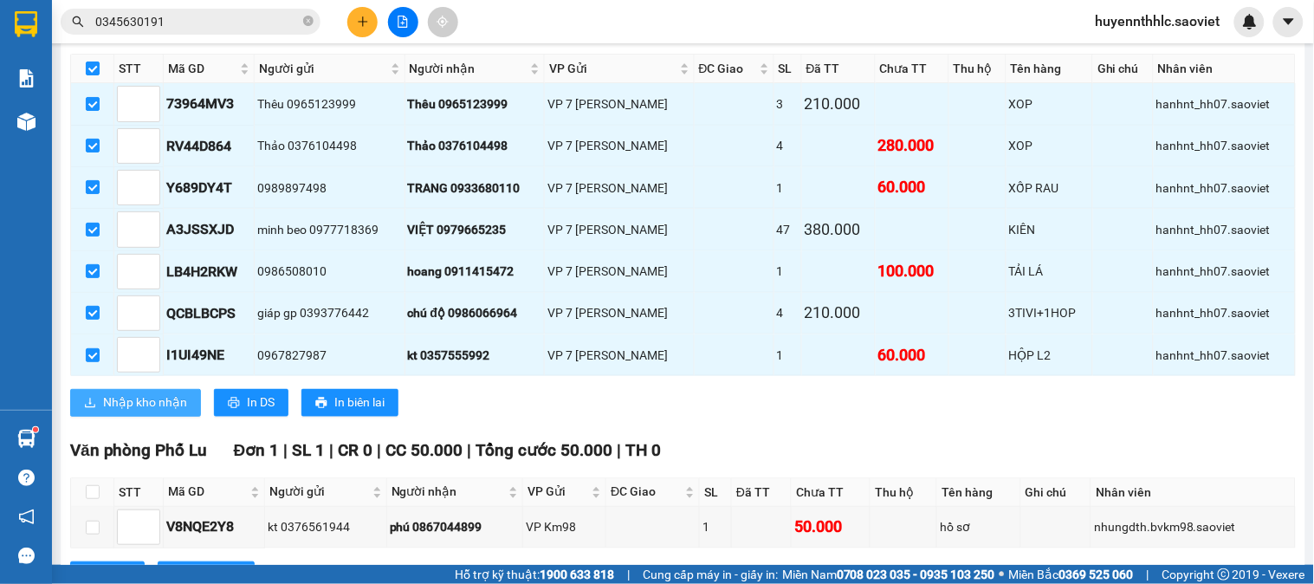
click at [158, 412] on span "Nhập kho nhận" at bounding box center [145, 402] width 84 height 19
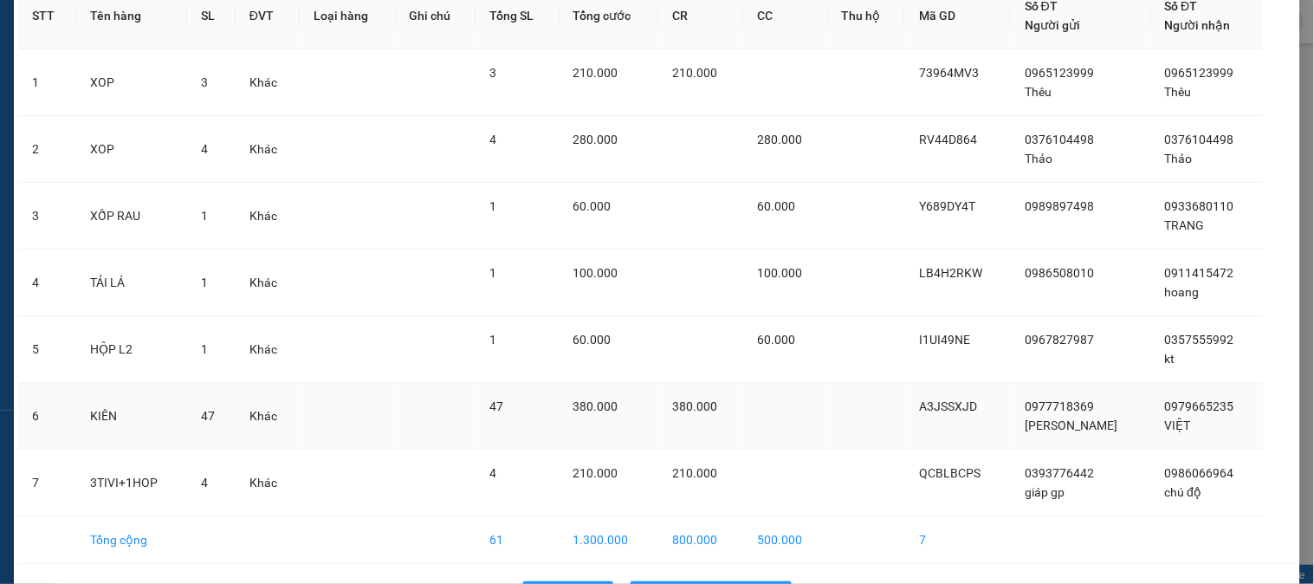
scroll to position [154, 0]
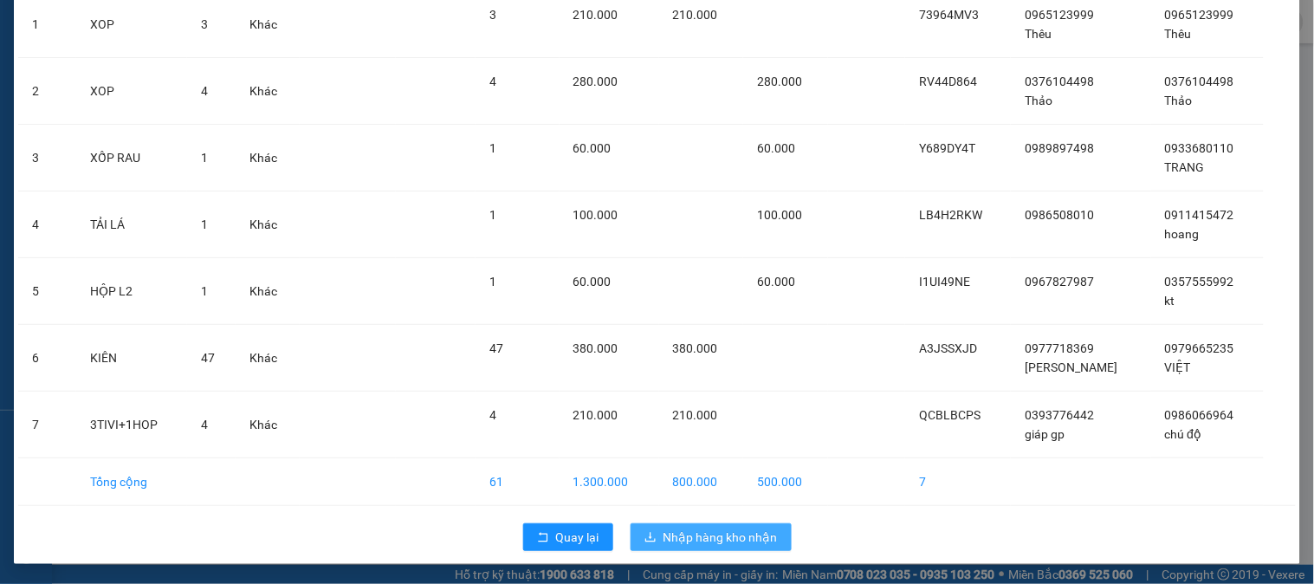
click at [731, 530] on span "Nhập hàng kho nhận" at bounding box center [721, 537] width 114 height 19
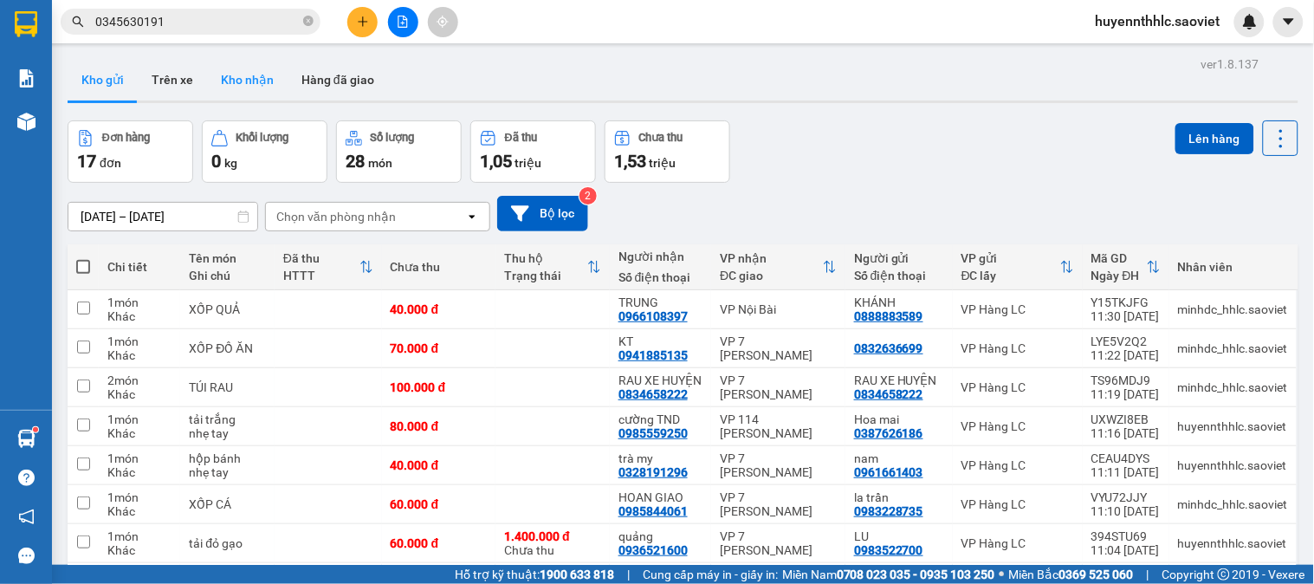
click at [232, 79] on button "Kho nhận" at bounding box center [247, 80] width 81 height 42
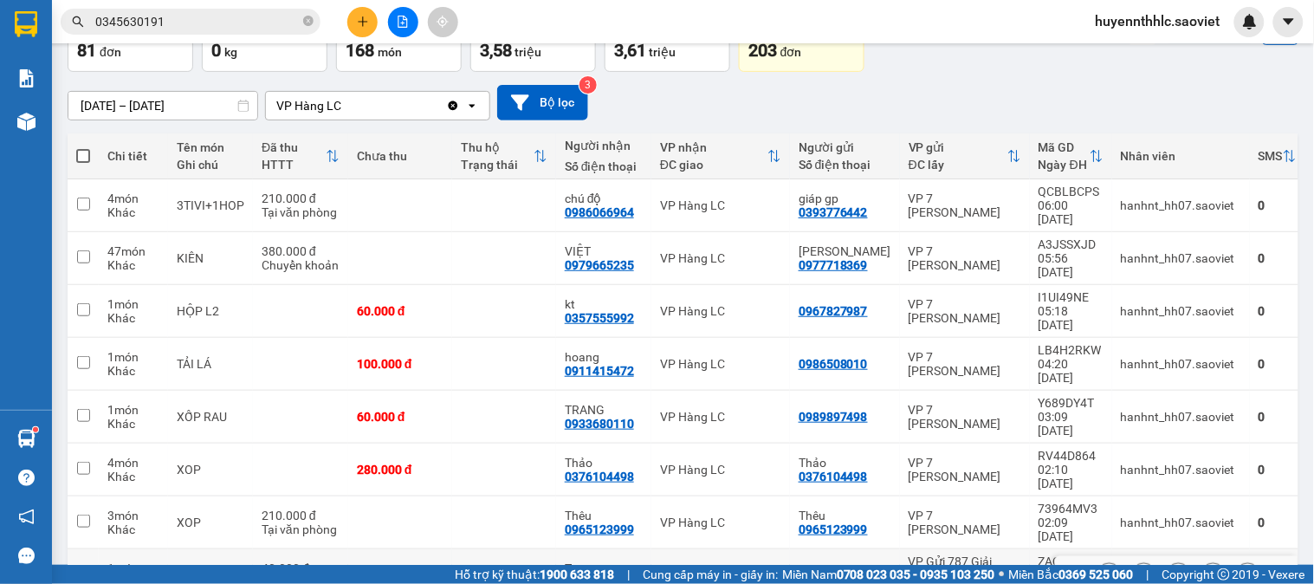
scroll to position [192, 0]
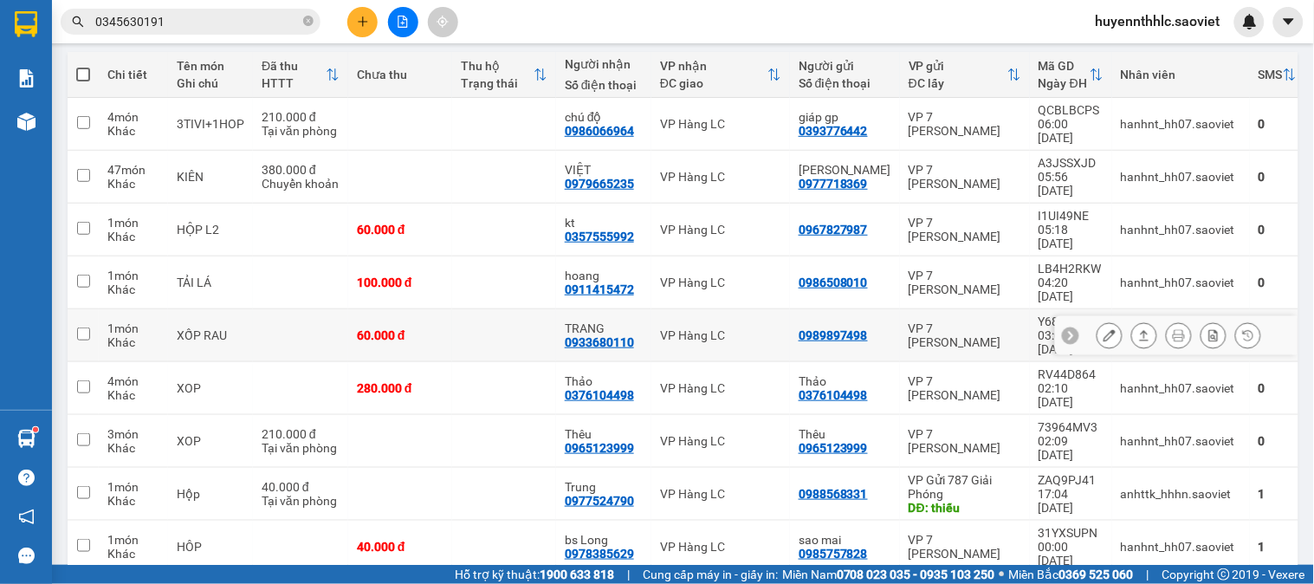
click at [325, 309] on td at bounding box center [300, 335] width 95 height 53
checkbox input "true"
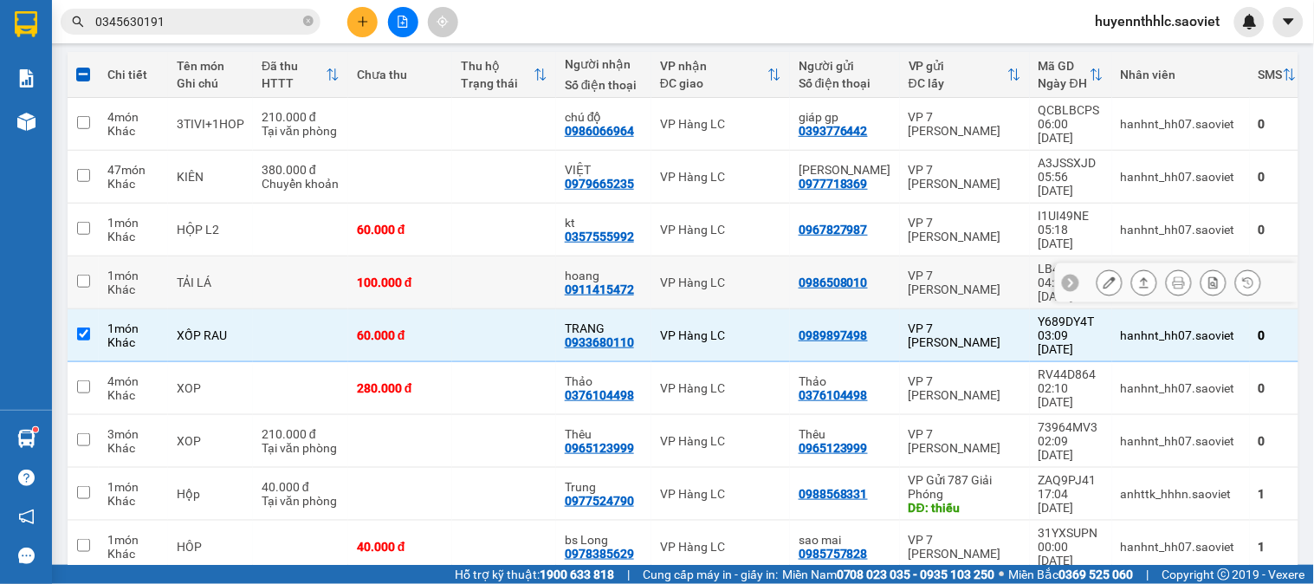
click at [317, 256] on td at bounding box center [300, 282] width 95 height 53
checkbox input "true"
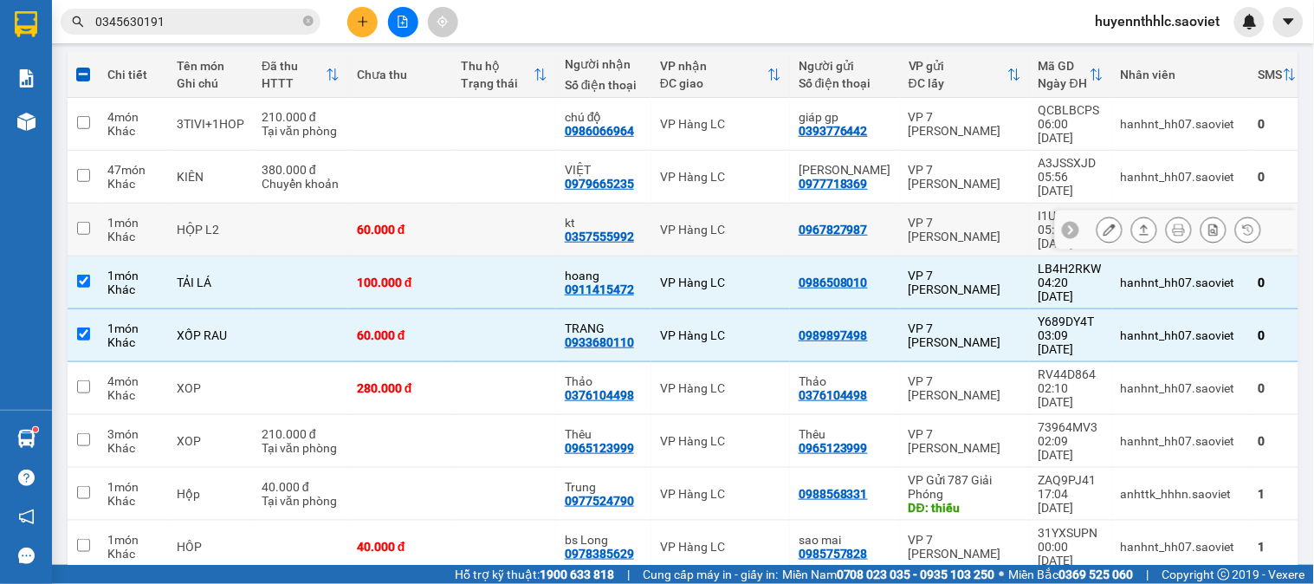
click at [313, 204] on td at bounding box center [300, 230] width 95 height 53
checkbox input "true"
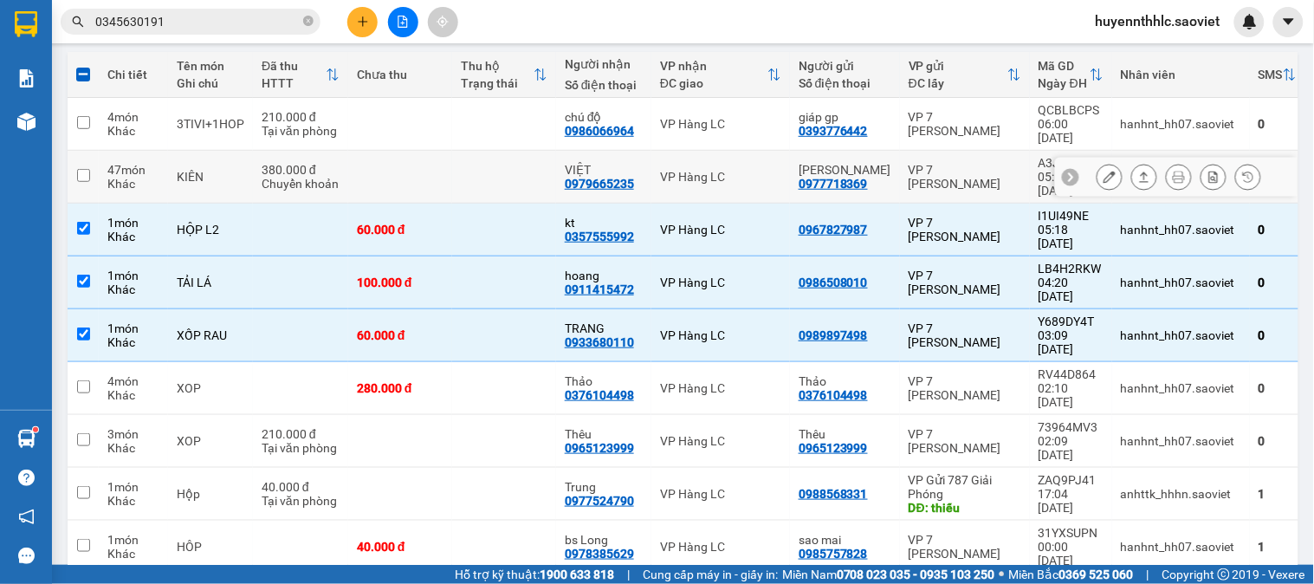
click at [271, 177] on div "Chuyển khoản" at bounding box center [301, 184] width 78 height 14
checkbox input "true"
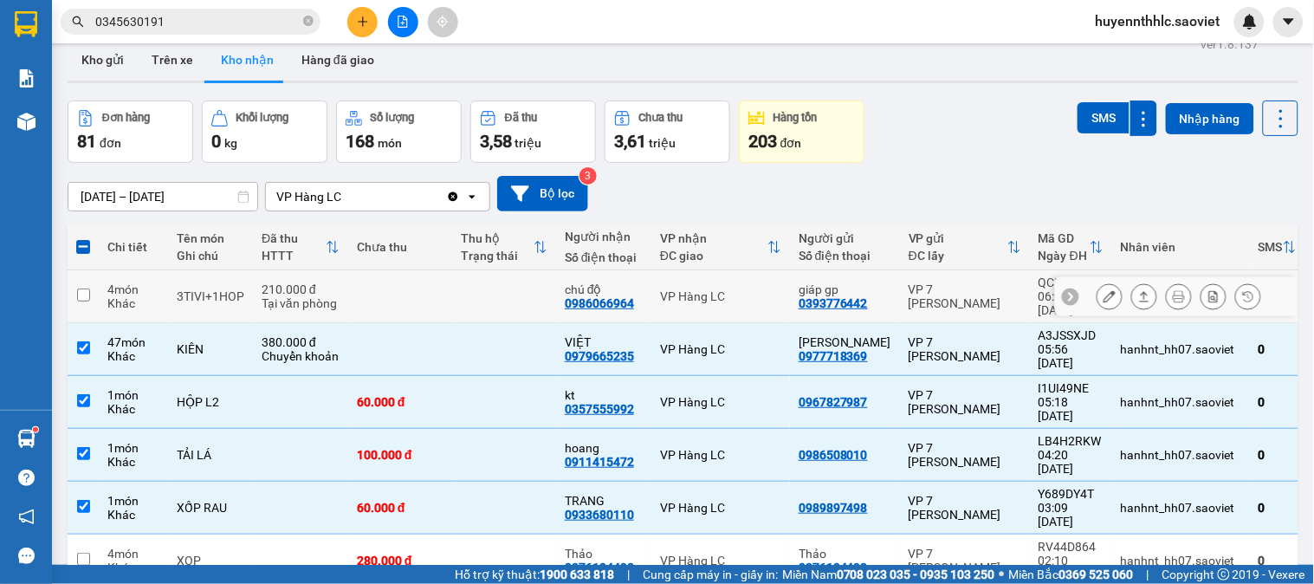
scroll to position [0, 0]
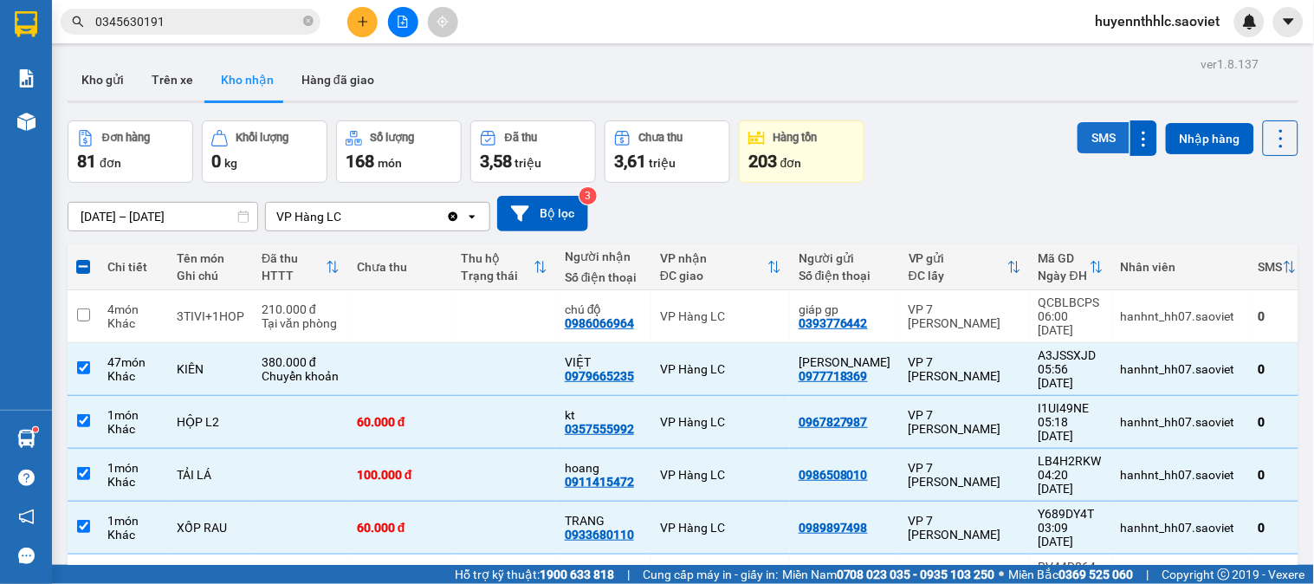
click at [1090, 128] on button "SMS" at bounding box center [1104, 137] width 52 height 31
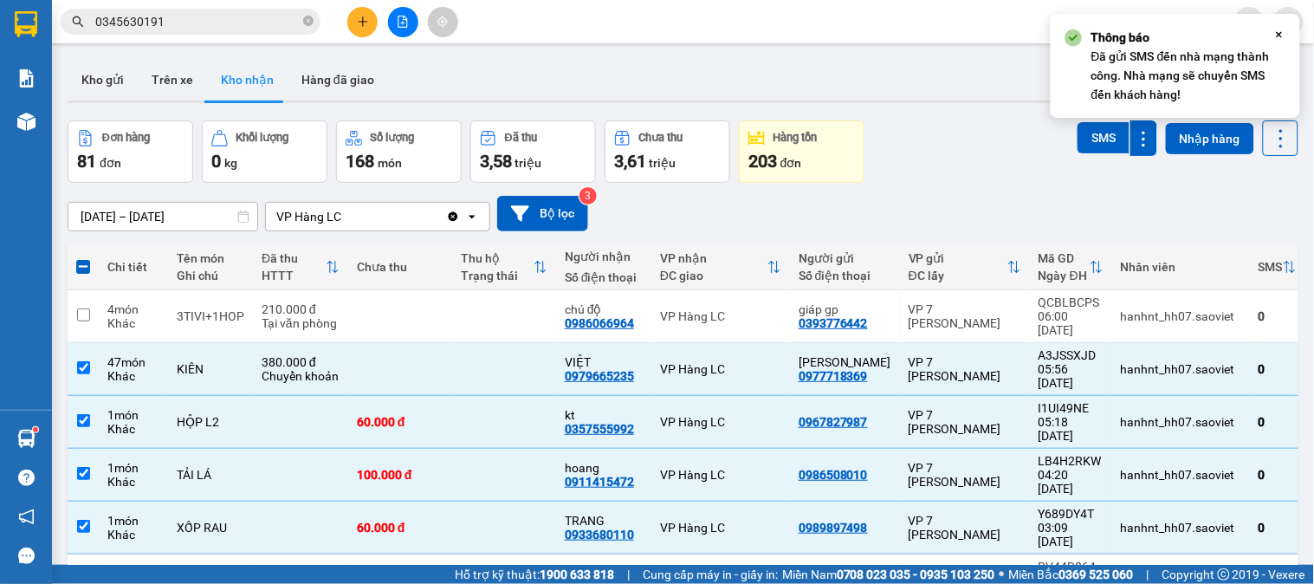
click at [981, 213] on div "[DATE] – [DATE] Press the down arrow key to interact with the calendar and sele…" at bounding box center [683, 214] width 1231 height 36
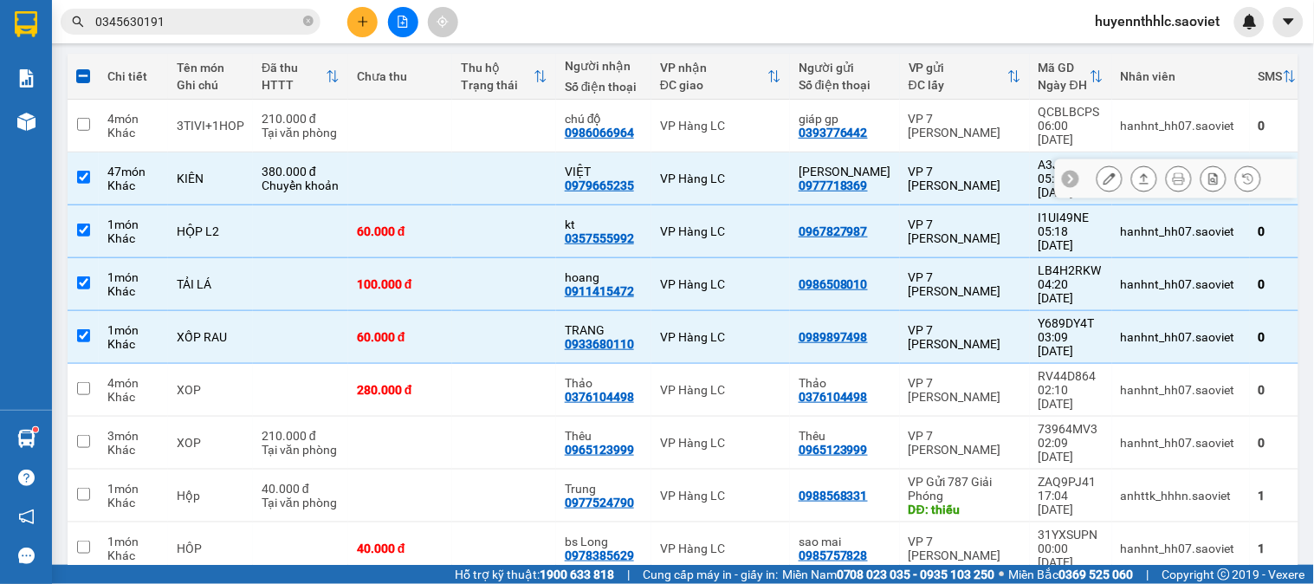
scroll to position [192, 0]
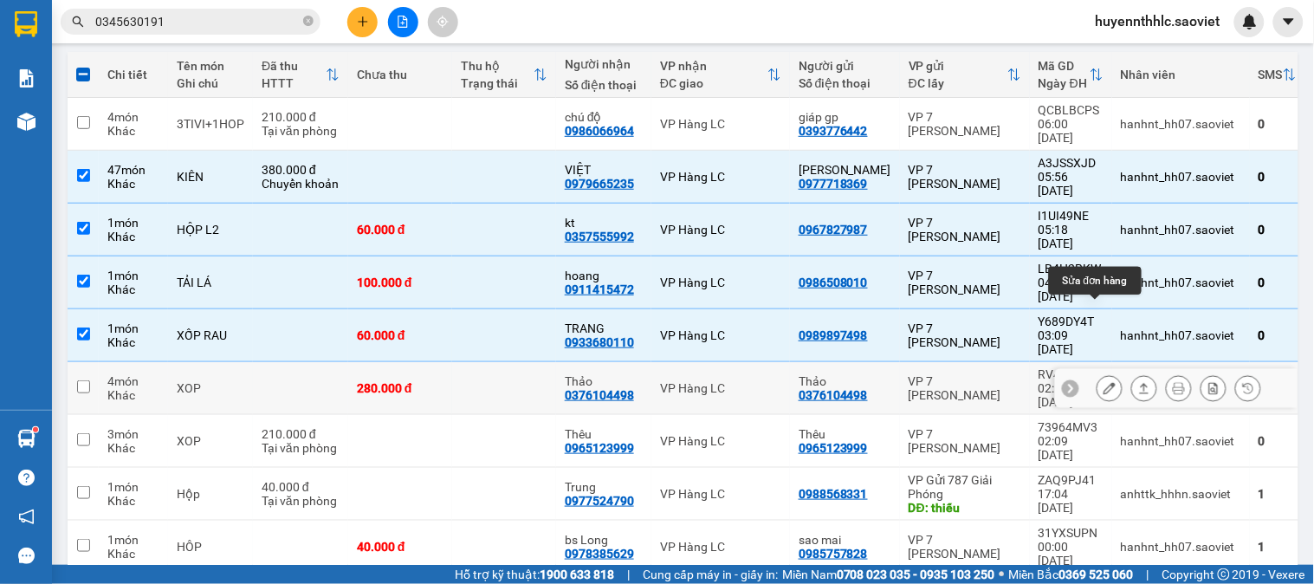
click at [1104, 382] on icon at bounding box center [1110, 388] width 12 height 12
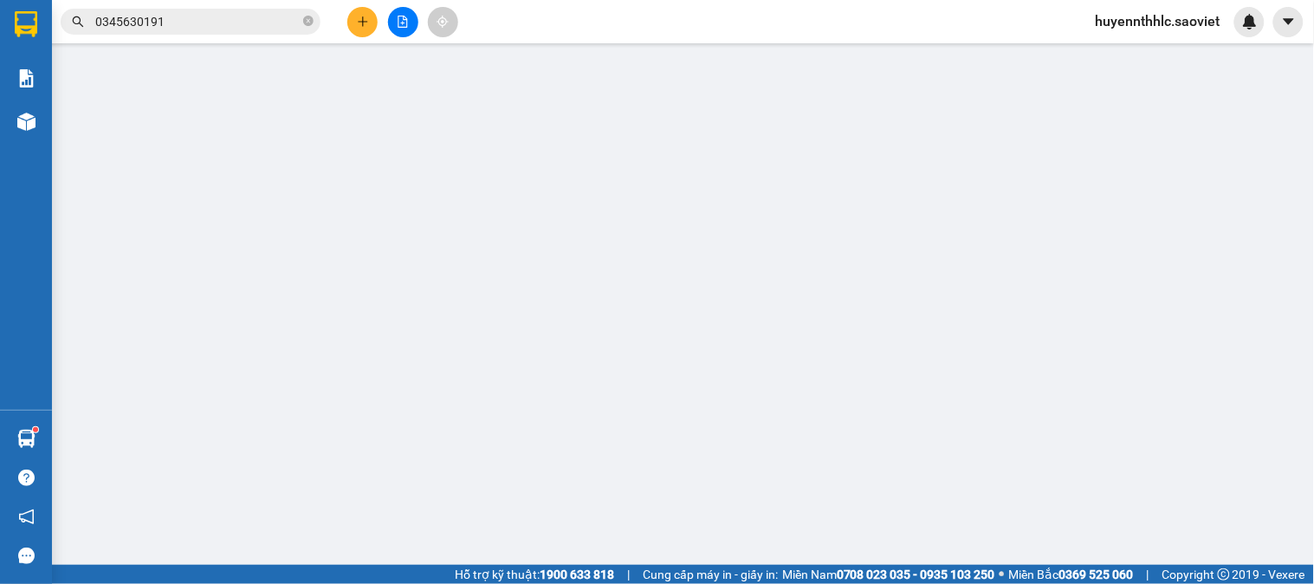
type input "0376104498"
type input "Thảo"
type input "0376104498"
type input "Thảo"
type input "280.000"
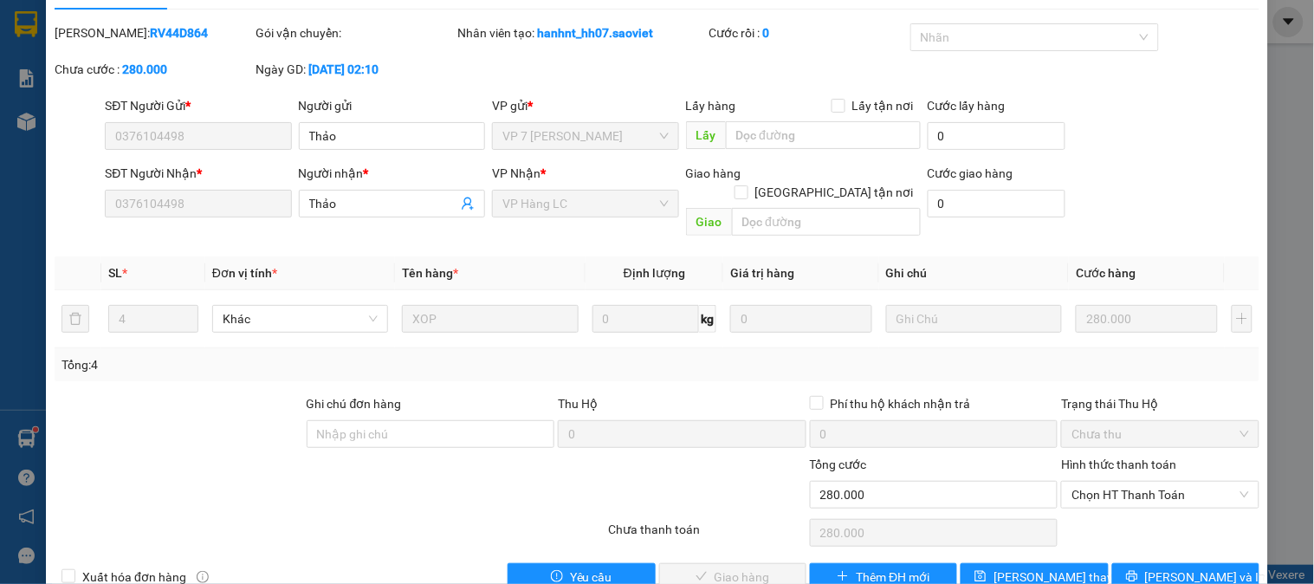
scroll to position [61, 0]
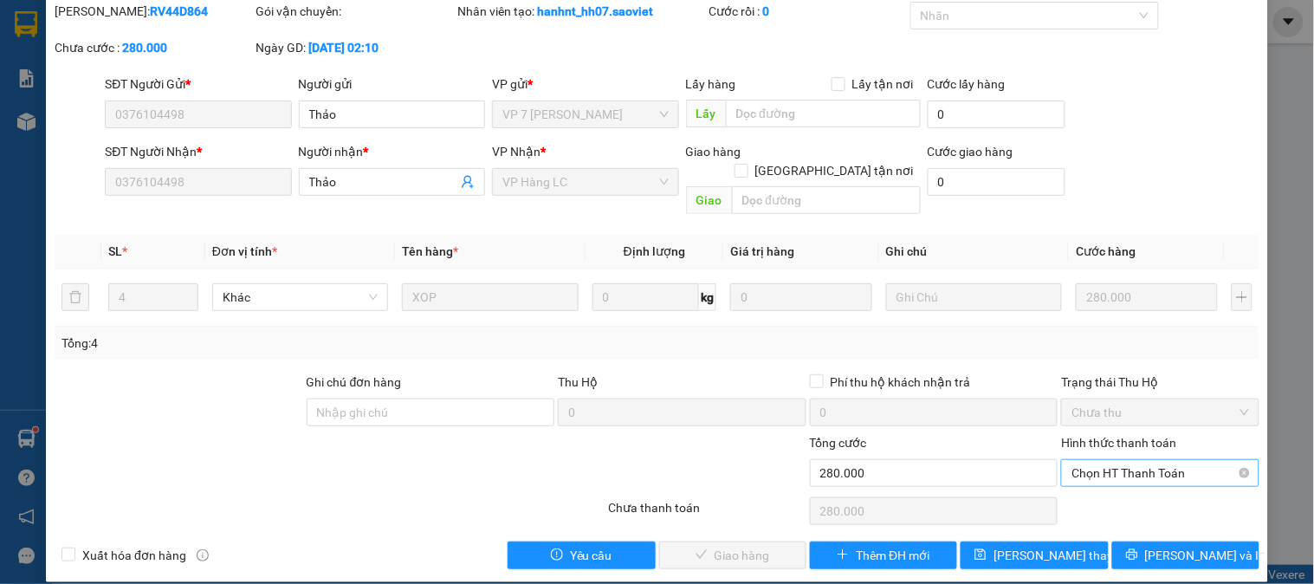
click at [1104, 460] on span "Chọn HT Thanh Toán" at bounding box center [1160, 473] width 177 height 26
click at [1105, 483] on div "Tại văn phòng" at bounding box center [1149, 488] width 175 height 19
type input "0"
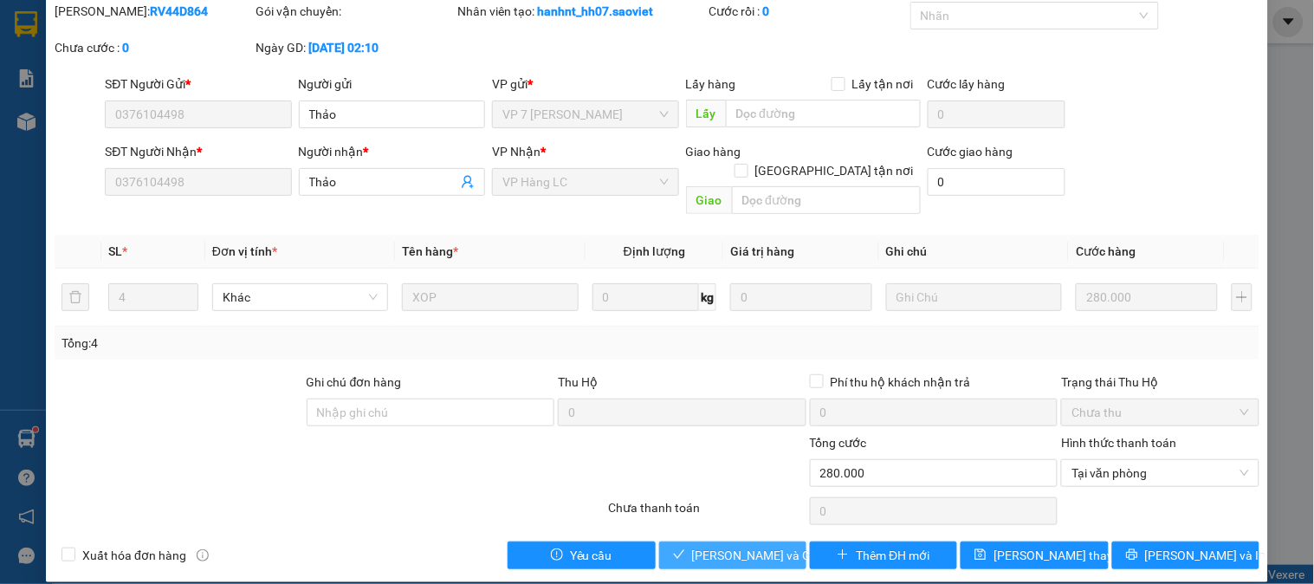
click at [758, 546] on span "[PERSON_NAME] và Giao hàng" at bounding box center [775, 555] width 166 height 19
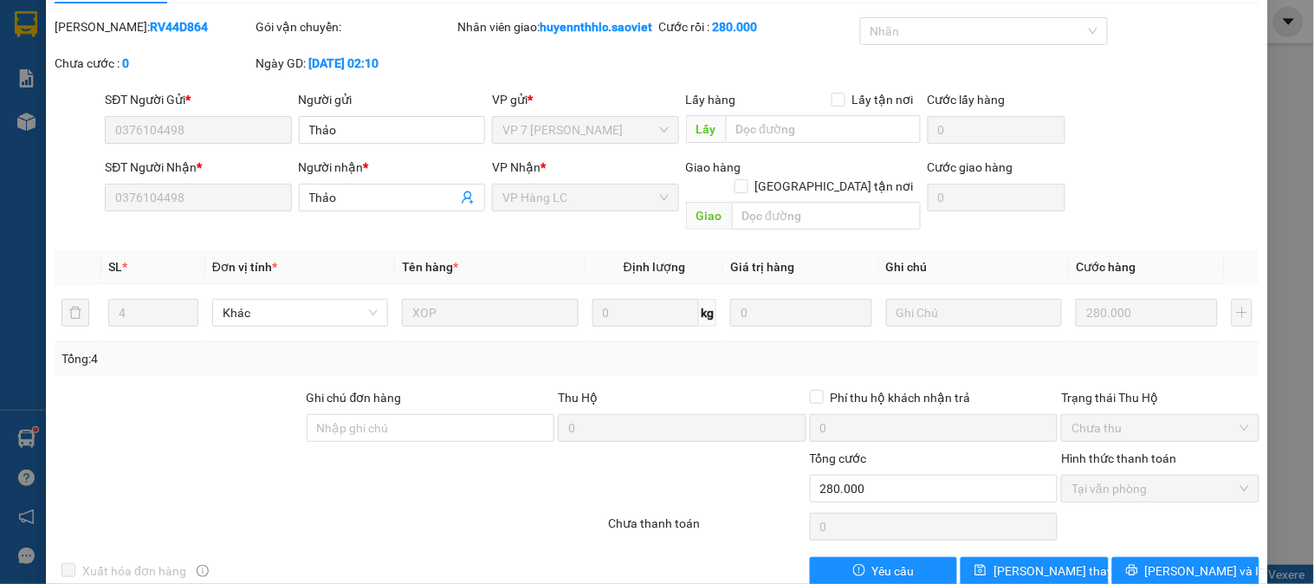
scroll to position [0, 0]
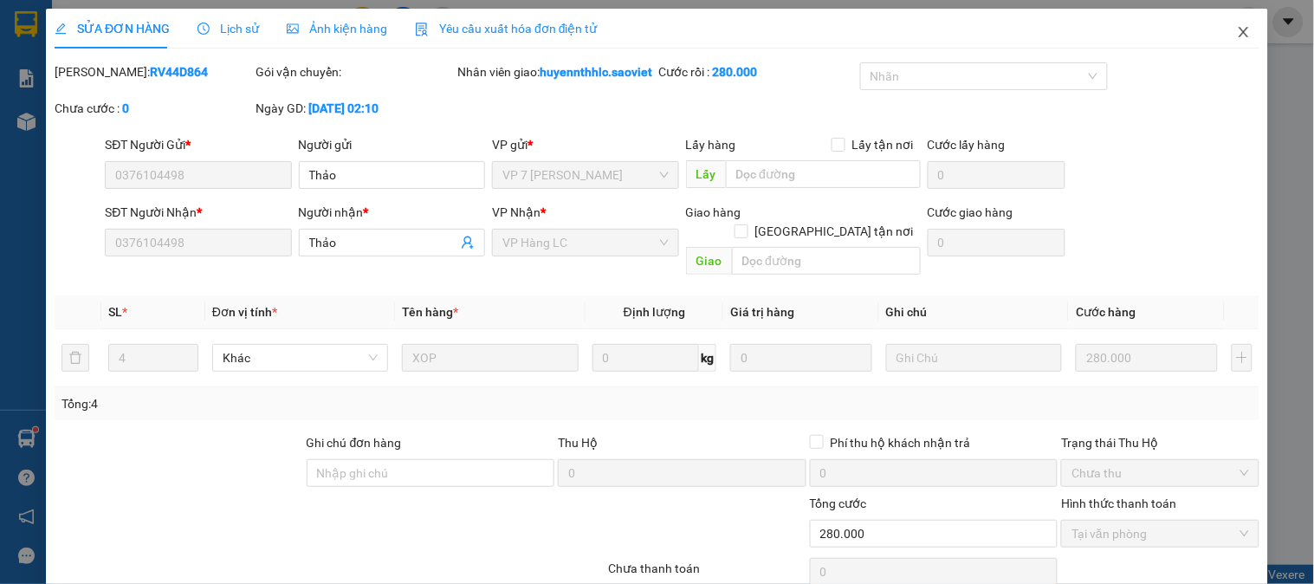
click at [1237, 32] on icon "close" at bounding box center [1244, 32] width 14 height 14
click at [1232, 32] on div "huyennthhlc.saoviet" at bounding box center [1173, 22] width 183 height 30
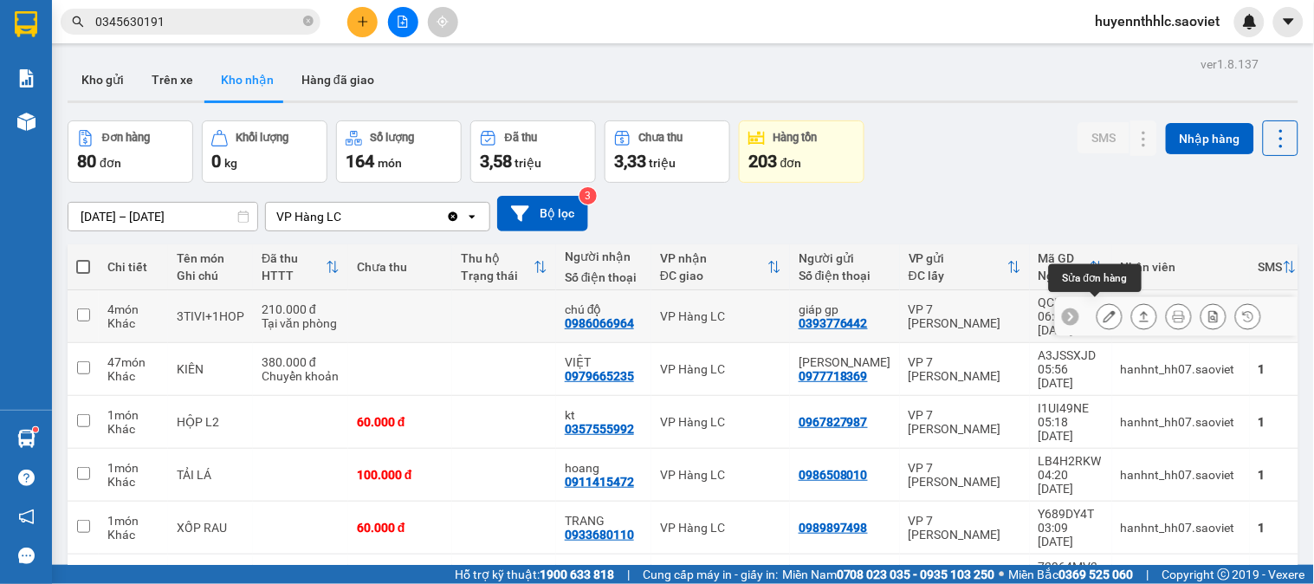
click at [1104, 310] on icon at bounding box center [1110, 316] width 12 height 12
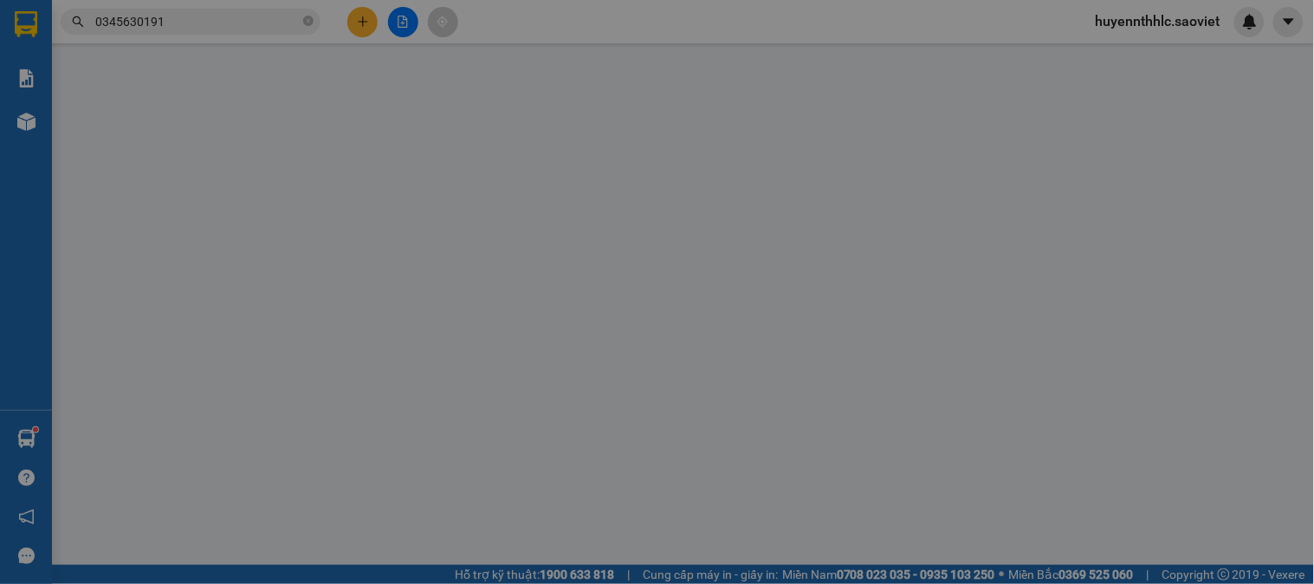
type input "0393776442"
type input "giáp gp"
type input "0986066964"
type input "chú độ"
type input "210.000"
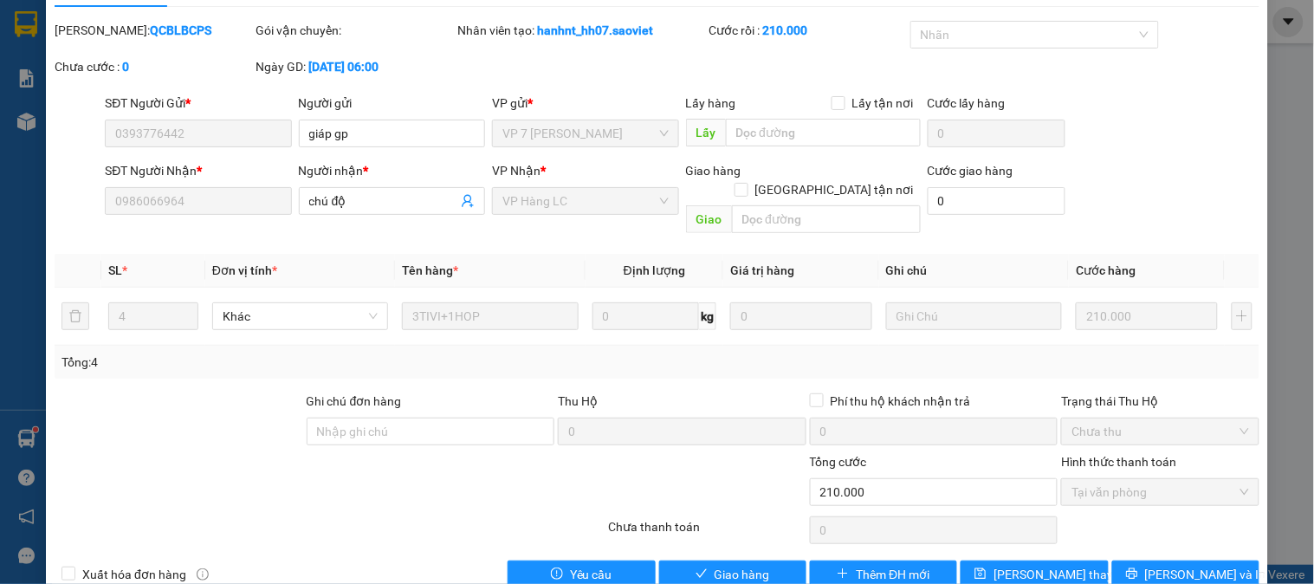
scroll to position [61, 0]
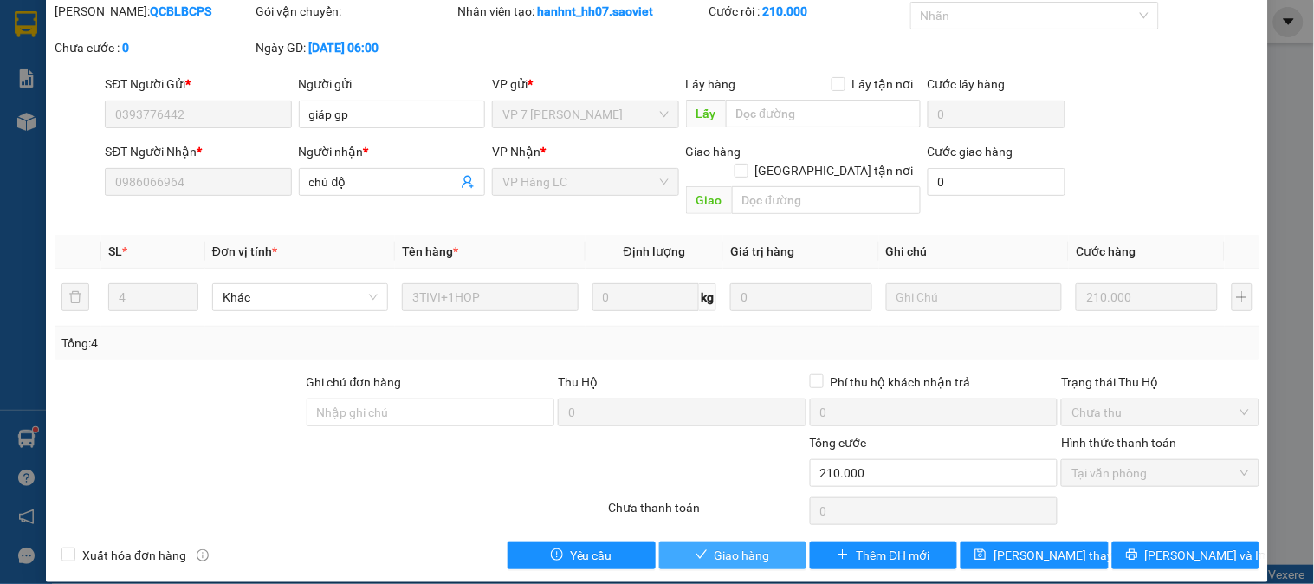
click at [741, 541] on button "Giao hàng" at bounding box center [732, 555] width 147 height 28
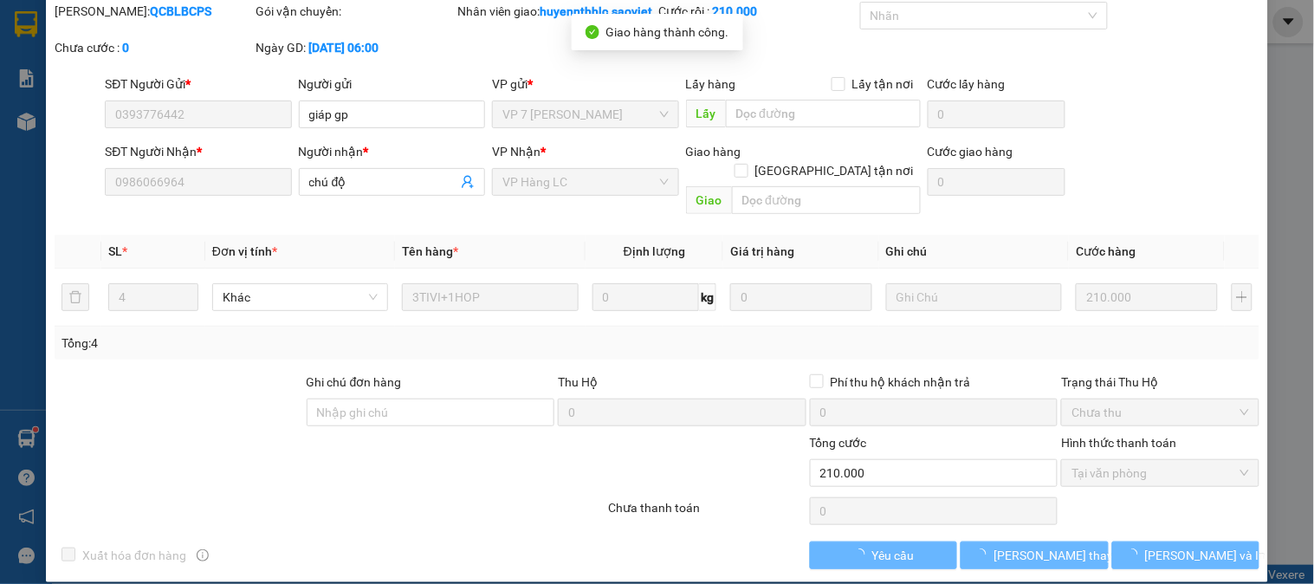
scroll to position [0, 0]
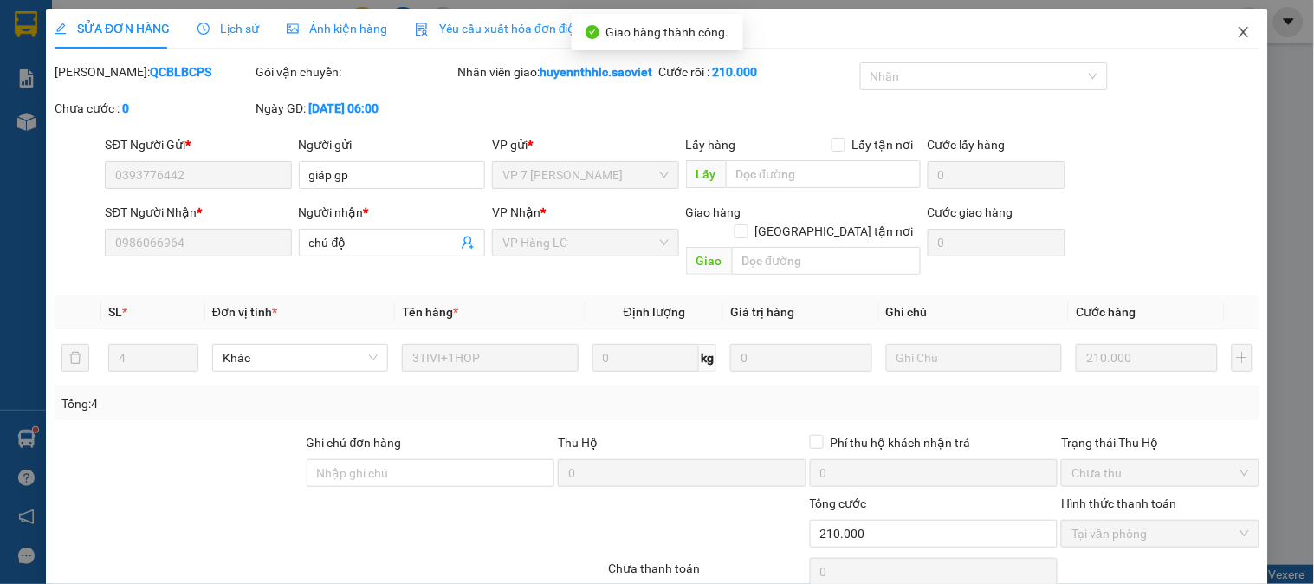
click at [1237, 33] on icon "close" at bounding box center [1244, 32] width 14 height 14
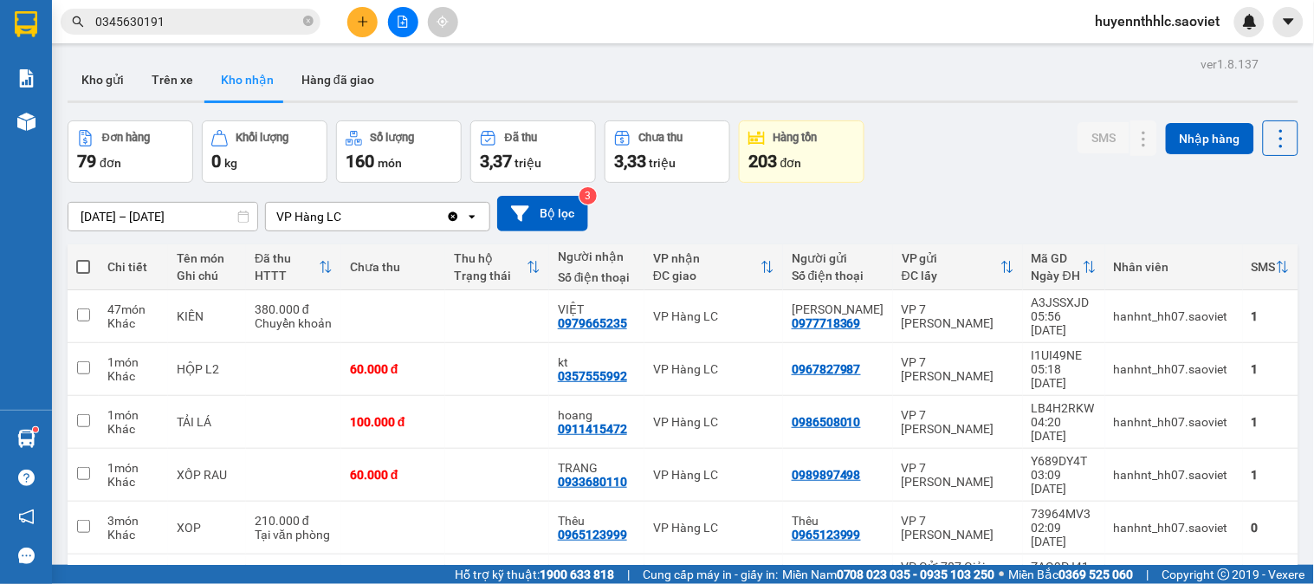
scroll to position [288, 0]
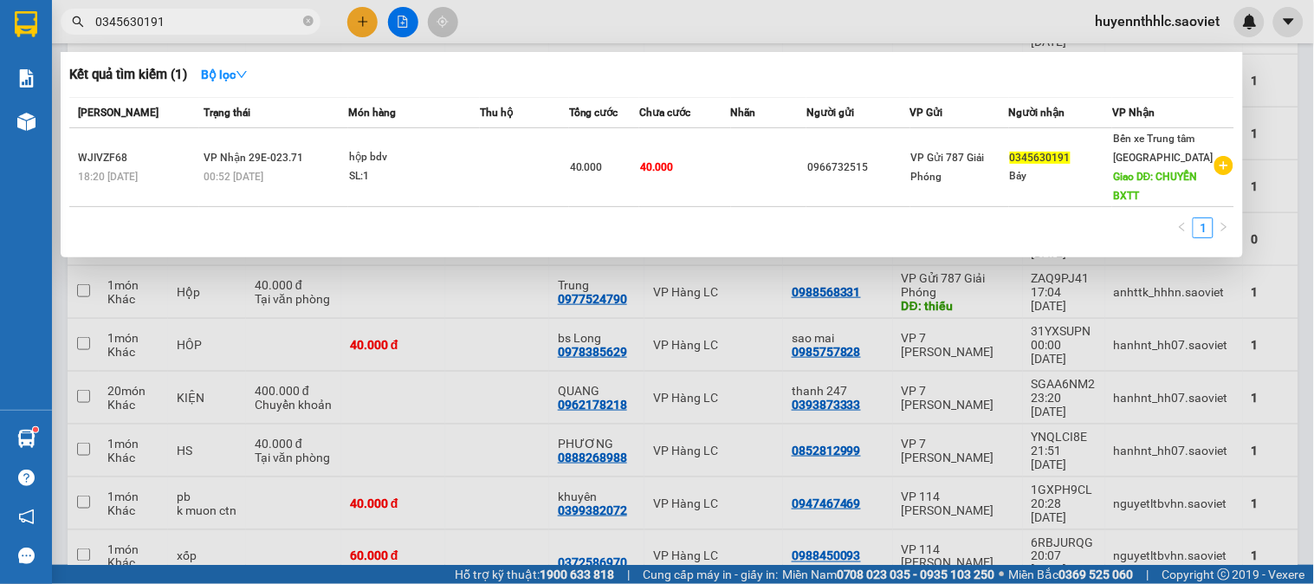
drag, startPoint x: 189, startPoint y: 23, endPoint x: 21, endPoint y: 19, distance: 168.1
click at [21, 19] on section "Kết quả tìm kiếm ( 1 ) Bộ lọc Mã ĐH Trạng thái Món hàng Thu hộ Tổng cước Chưa c…" at bounding box center [657, 292] width 1314 height 584
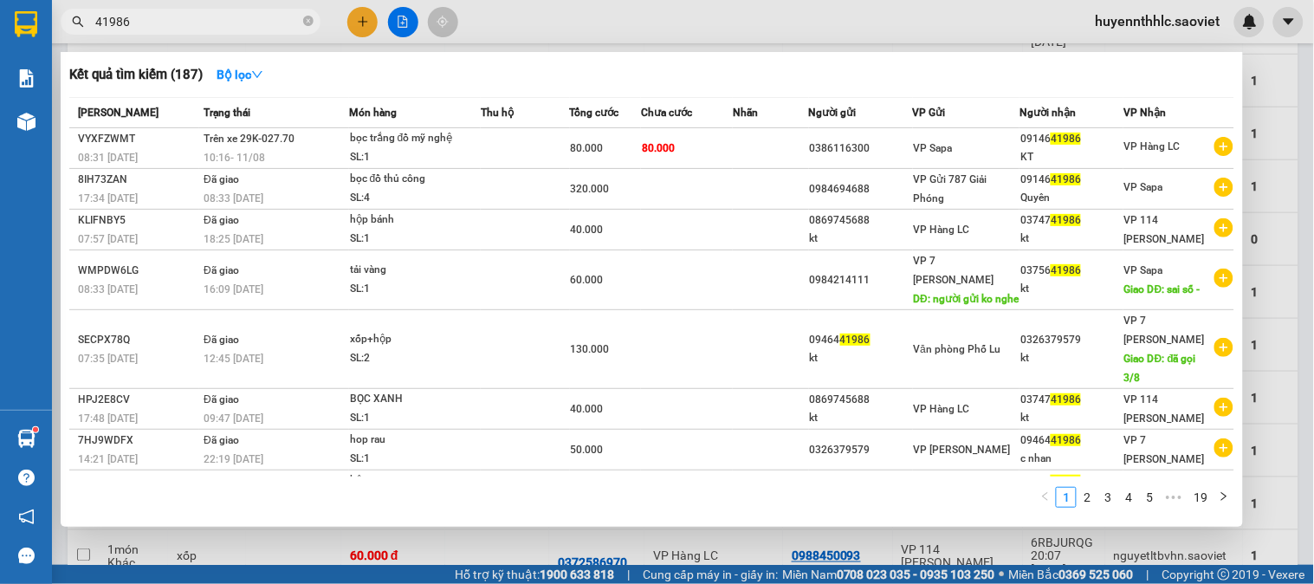
type input "41986"
drag, startPoint x: 1258, startPoint y: 171, endPoint x: 1254, endPoint y: 198, distance: 27.2
click at [1256, 172] on div at bounding box center [657, 292] width 1314 height 584
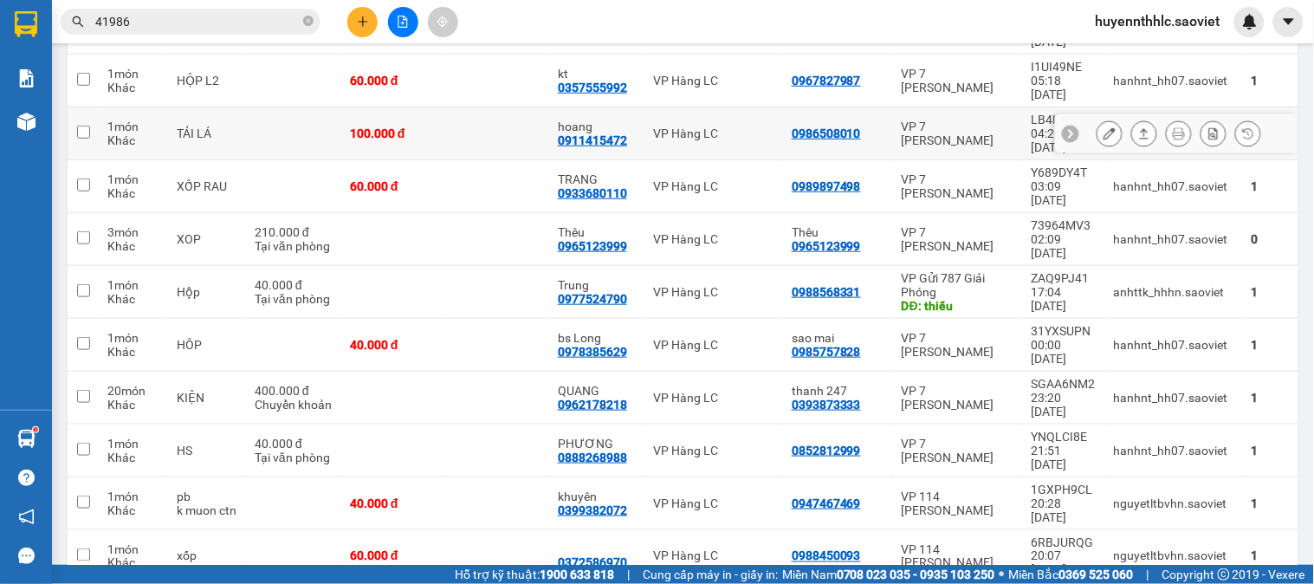
scroll to position [0, 0]
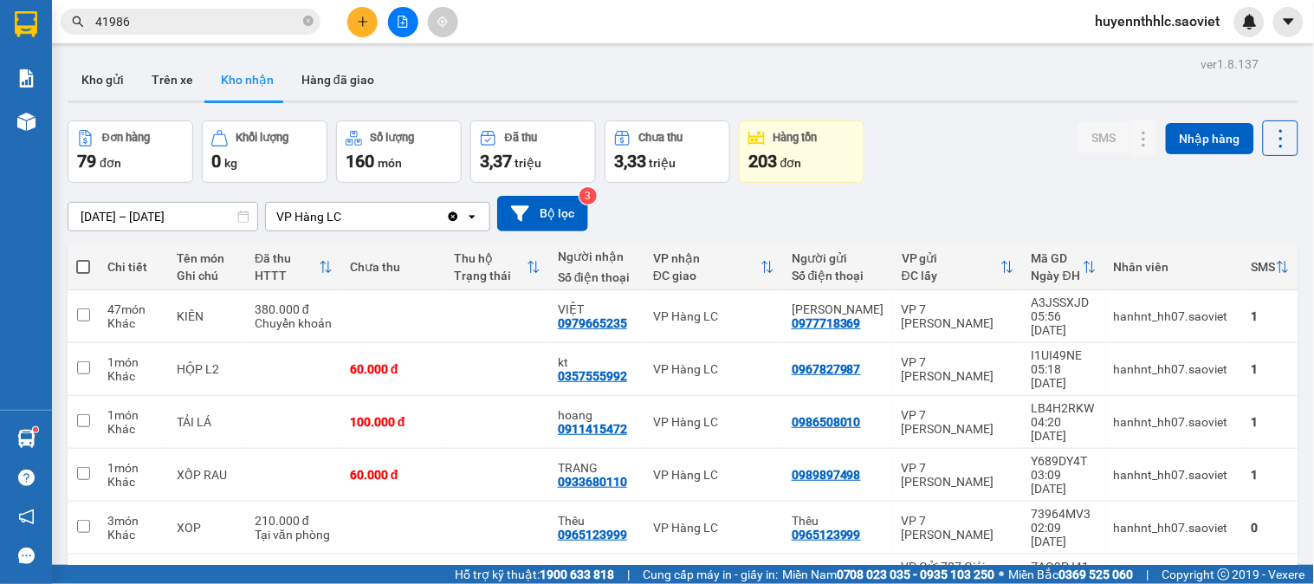
click at [393, 18] on button at bounding box center [403, 22] width 30 height 30
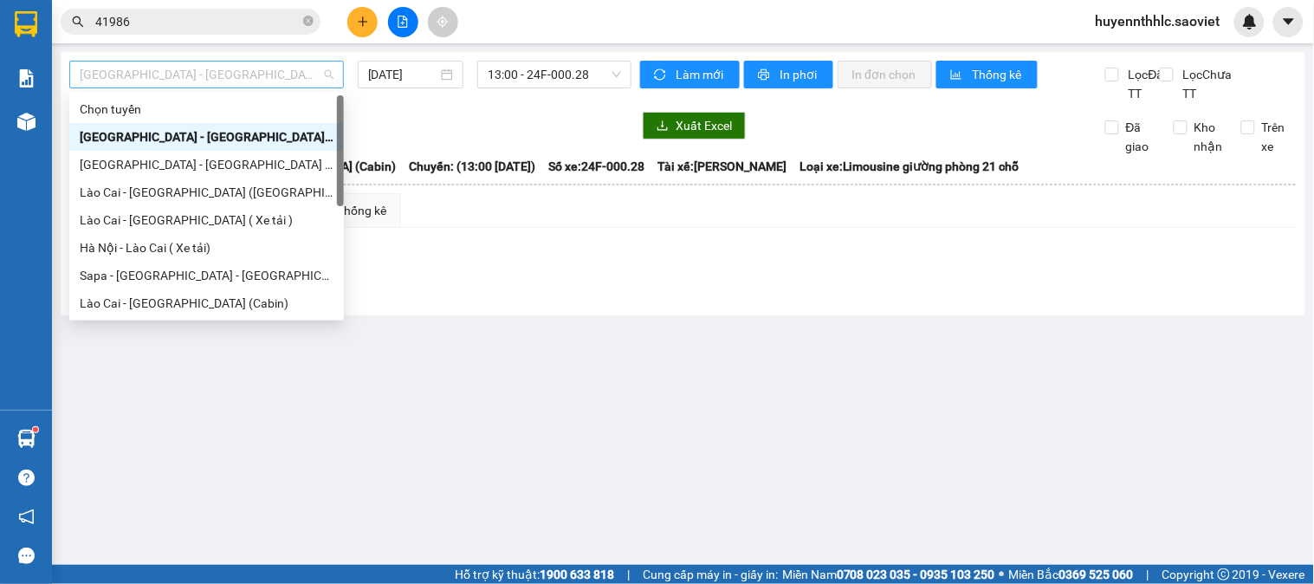
drag, startPoint x: 230, startPoint y: 80, endPoint x: 254, endPoint y: 76, distance: 24.5
click at [240, 81] on span "Hà Nội - Lào Cai (Cabin)" at bounding box center [207, 75] width 254 height 26
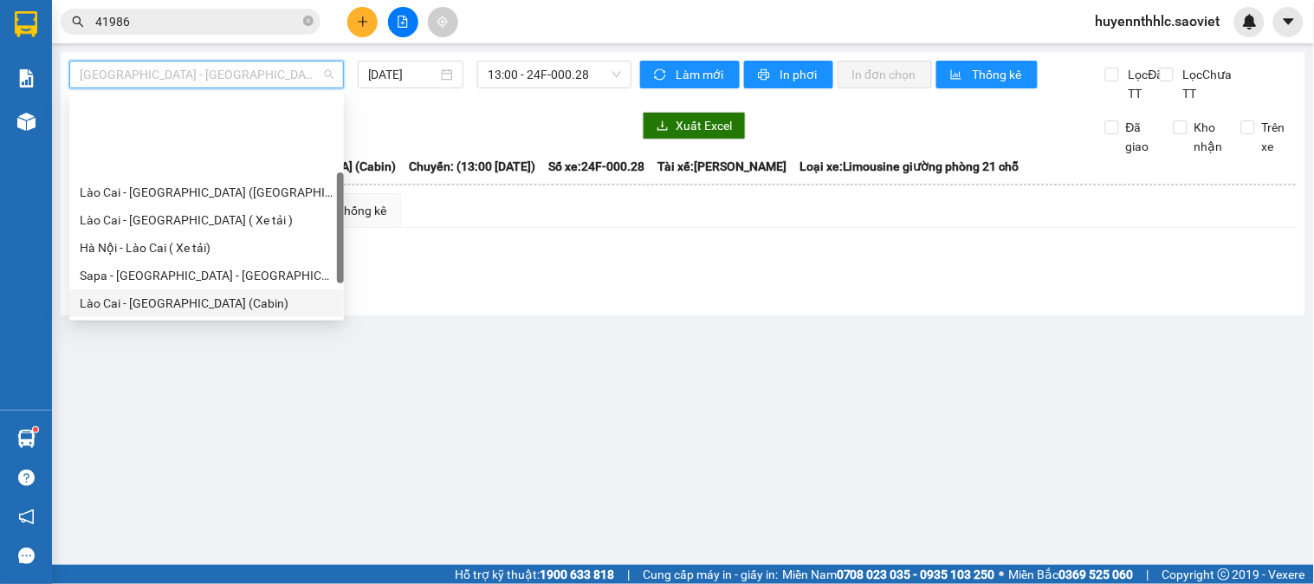
scroll to position [139, 0]
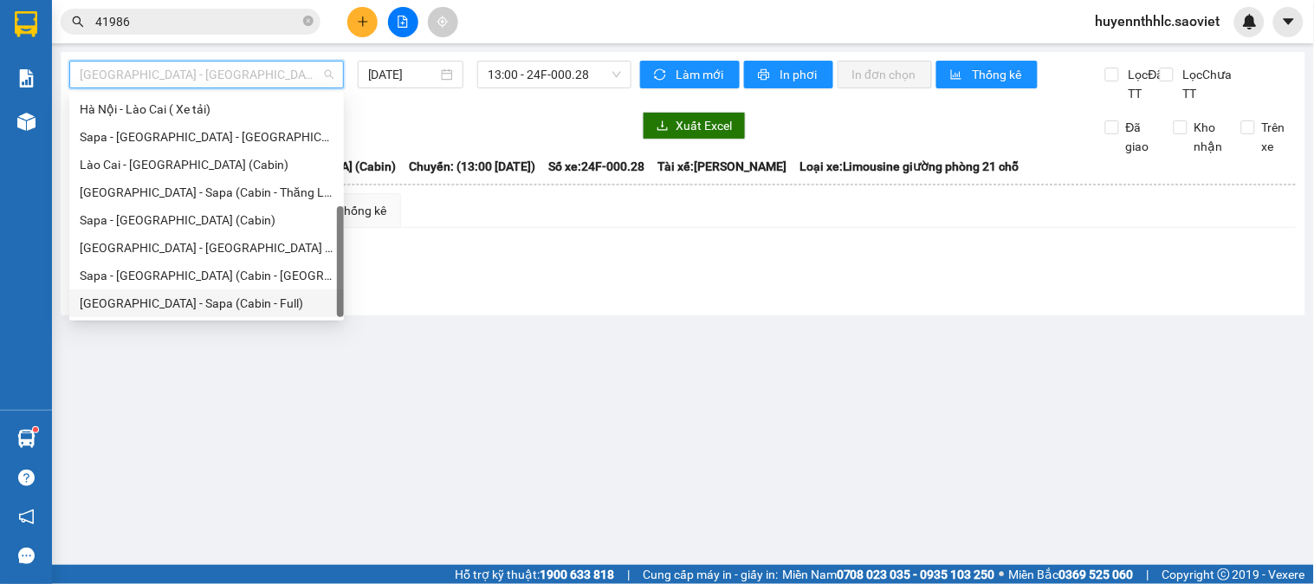
click at [198, 308] on div "Hà Nội - Sapa (Cabin - Full)" at bounding box center [207, 303] width 254 height 19
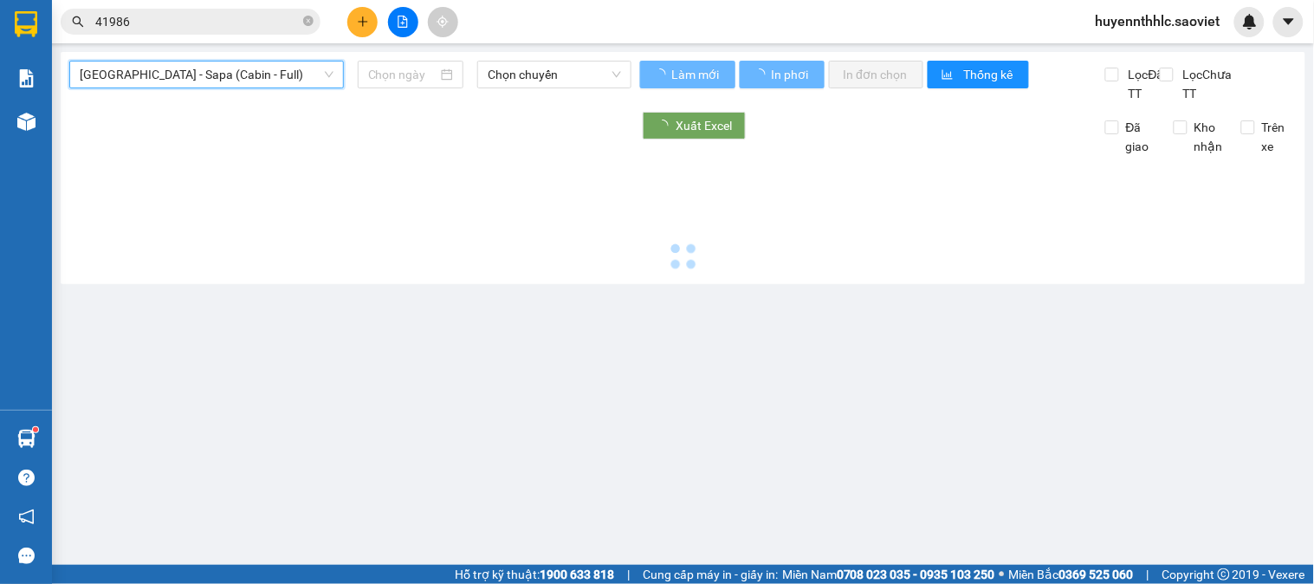
type input "[DATE]"
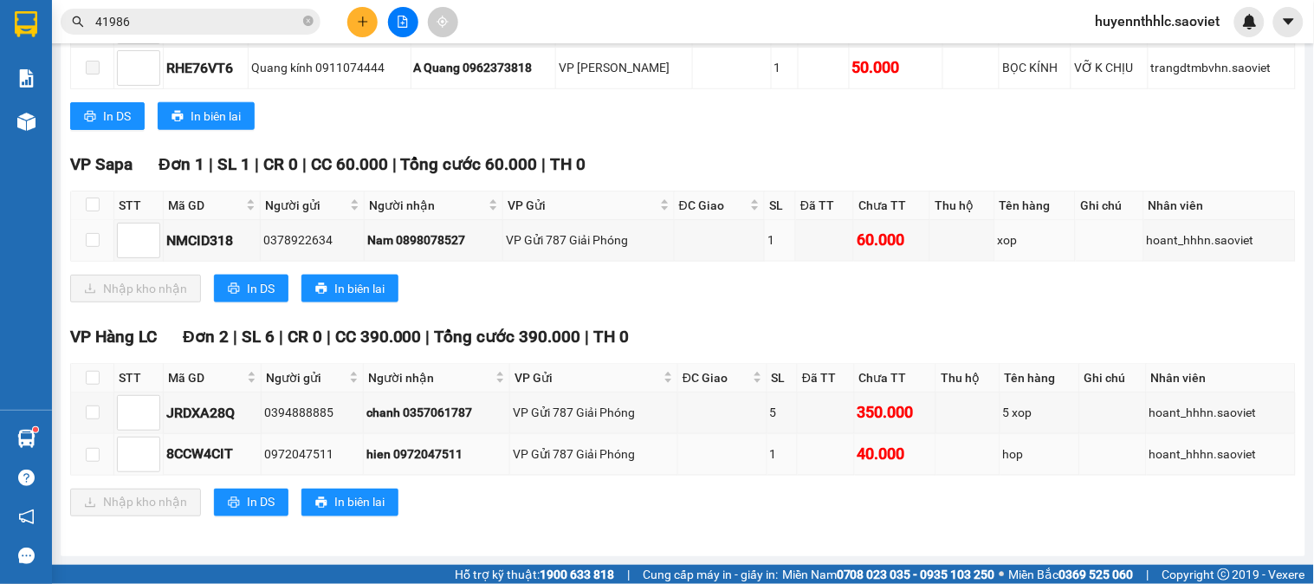
scroll to position [407, 0]
click at [88, 378] on input "checkbox" at bounding box center [93, 378] width 14 height 14
checkbox input "true"
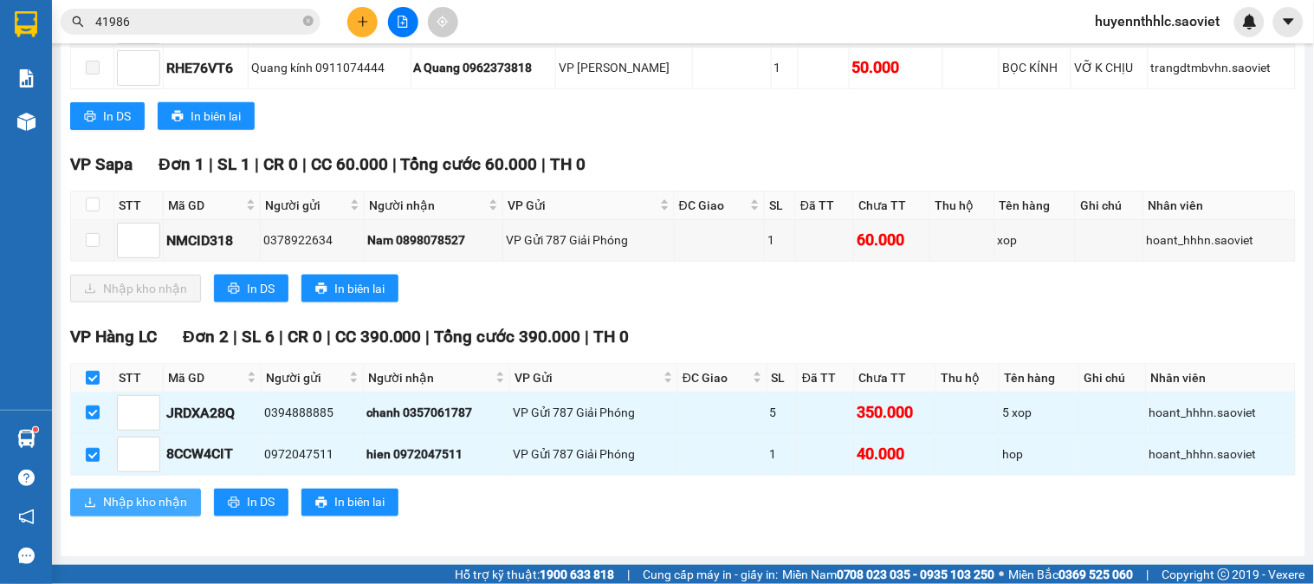
click at [146, 502] on span "Nhập kho nhận" at bounding box center [145, 502] width 84 height 19
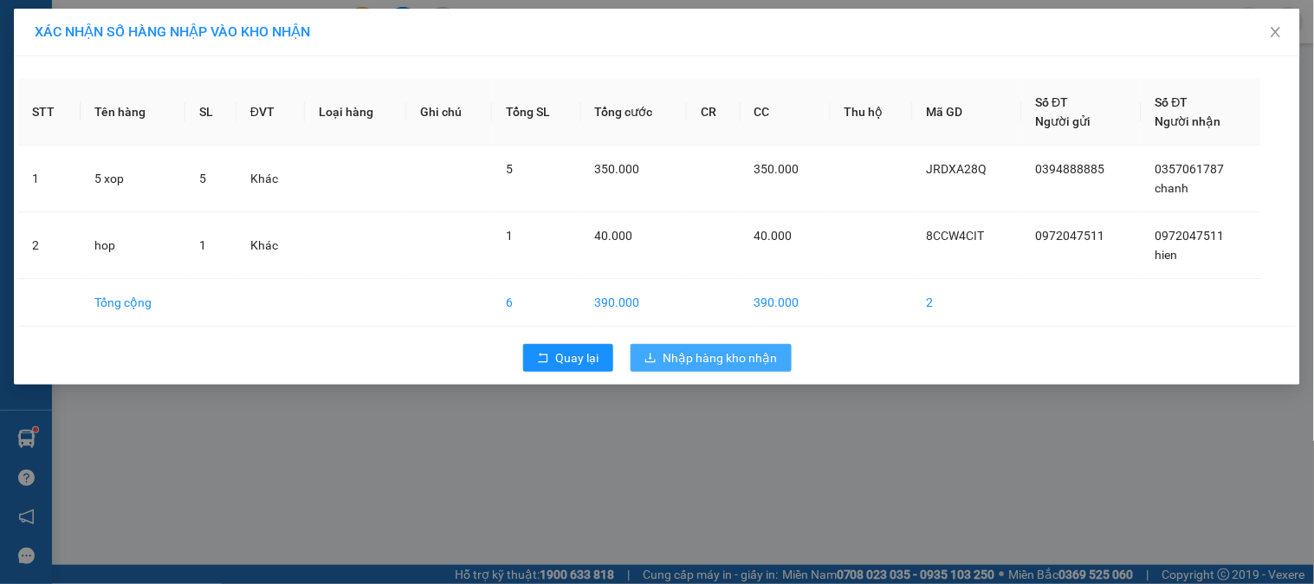
click at [733, 362] on span "Nhập hàng kho nhận" at bounding box center [721, 357] width 114 height 19
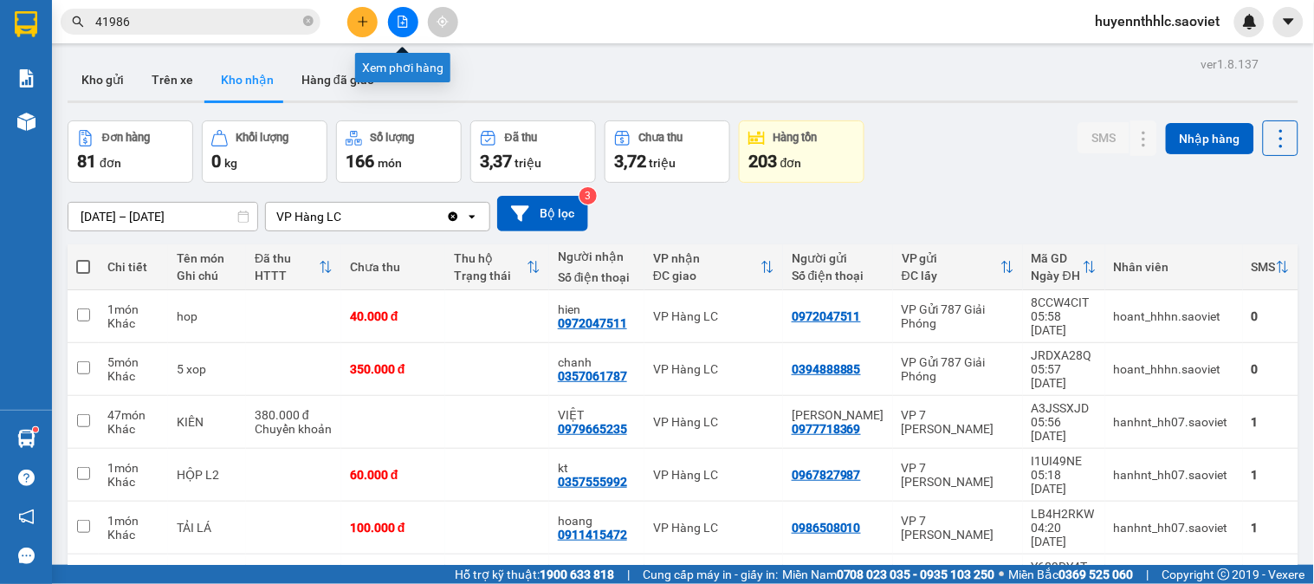
click at [397, 10] on button at bounding box center [403, 22] width 30 height 30
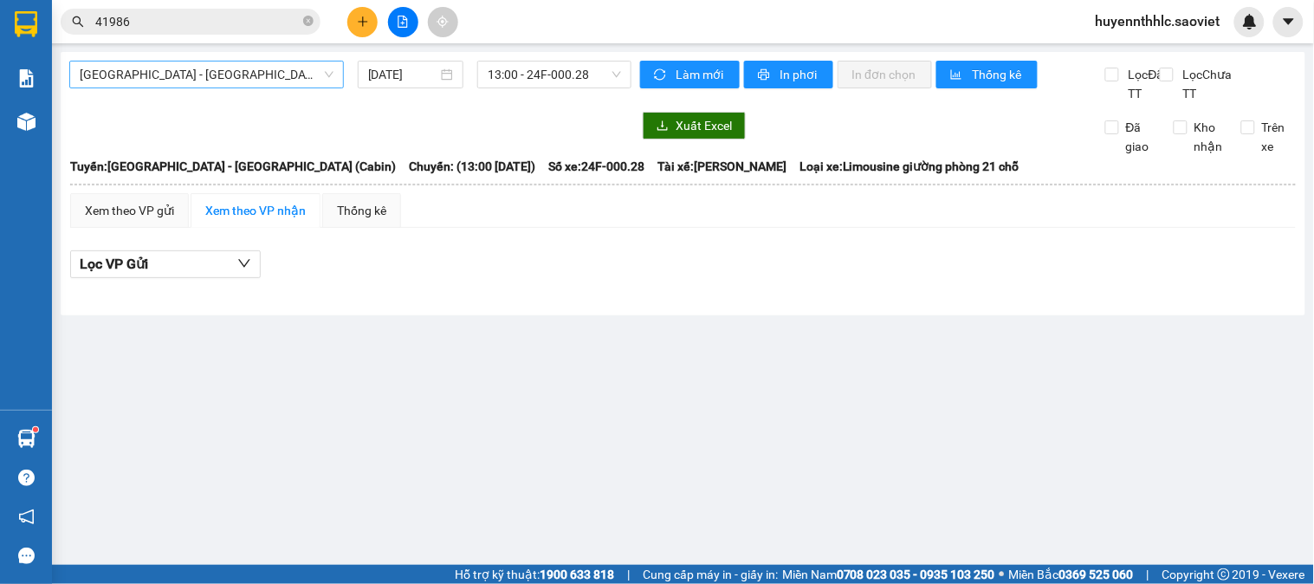
click at [197, 80] on span "Hà Nội - Lào Cai (Cabin)" at bounding box center [207, 75] width 254 height 26
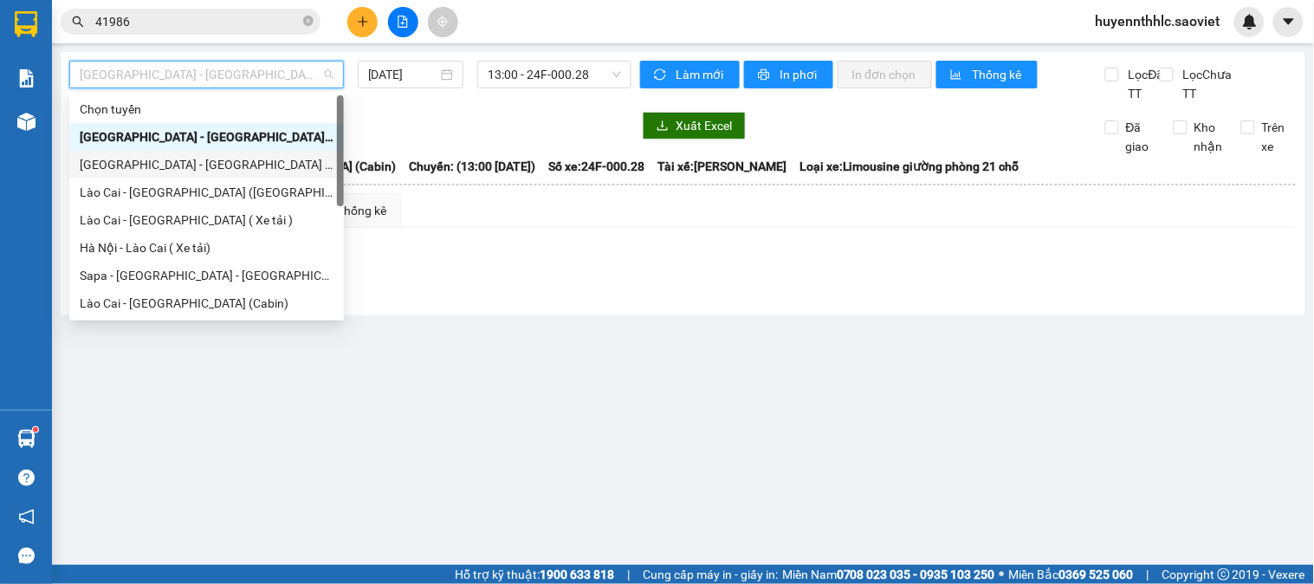
scroll to position [139, 0]
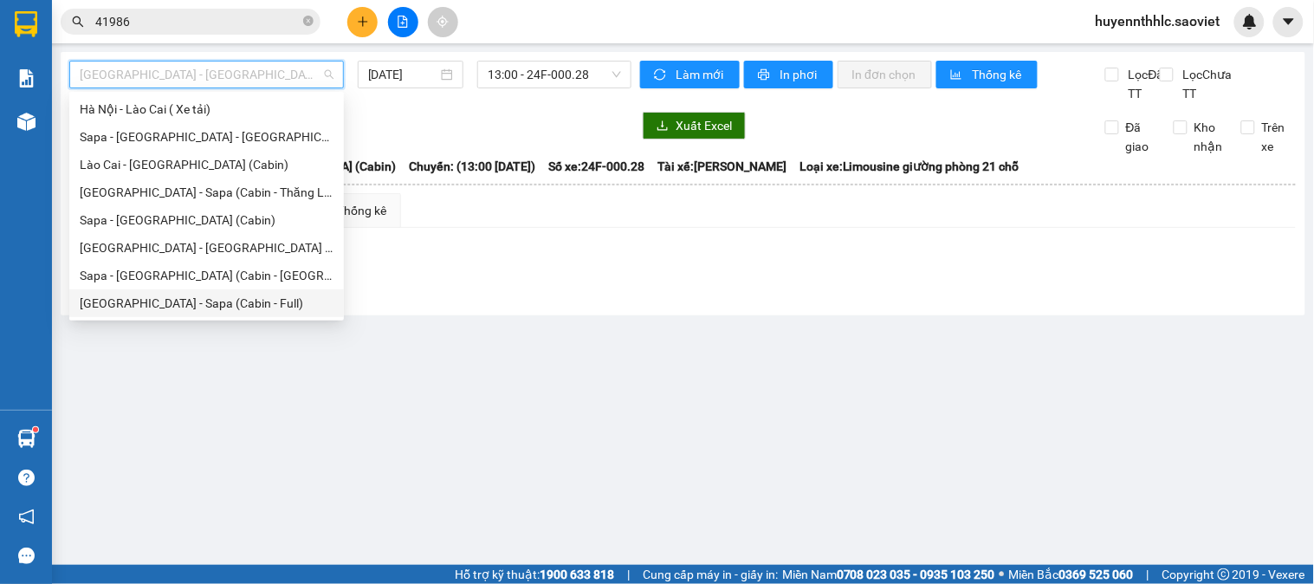
click at [244, 304] on div "Hà Nội - Sapa (Cabin - Full)" at bounding box center [207, 303] width 254 height 19
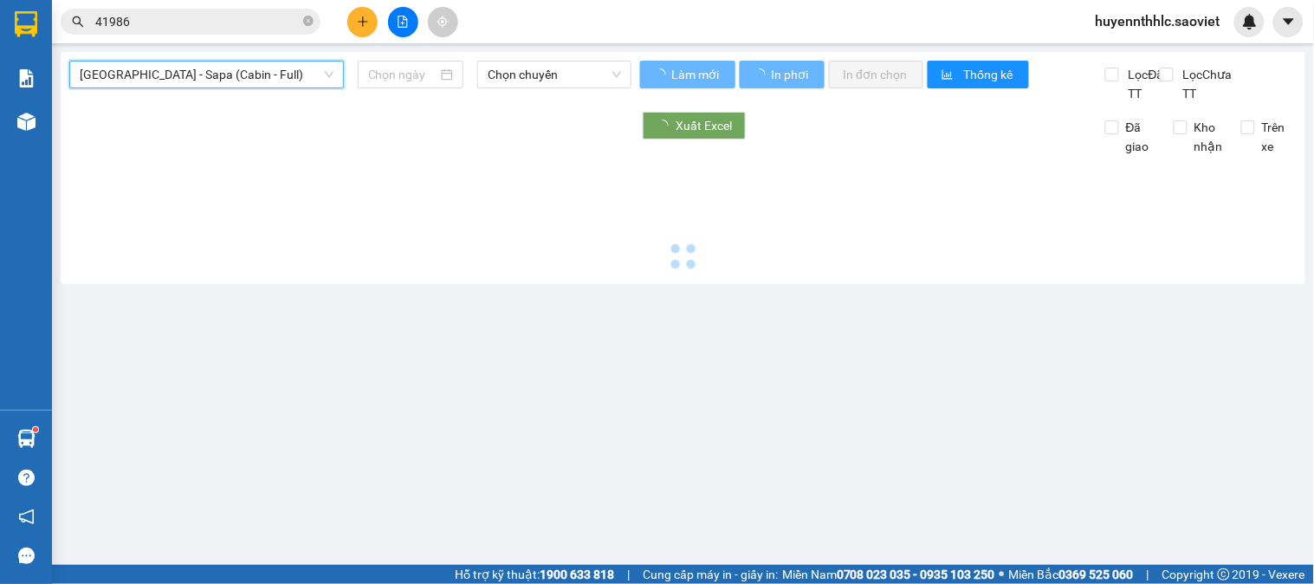
type input "[DATE]"
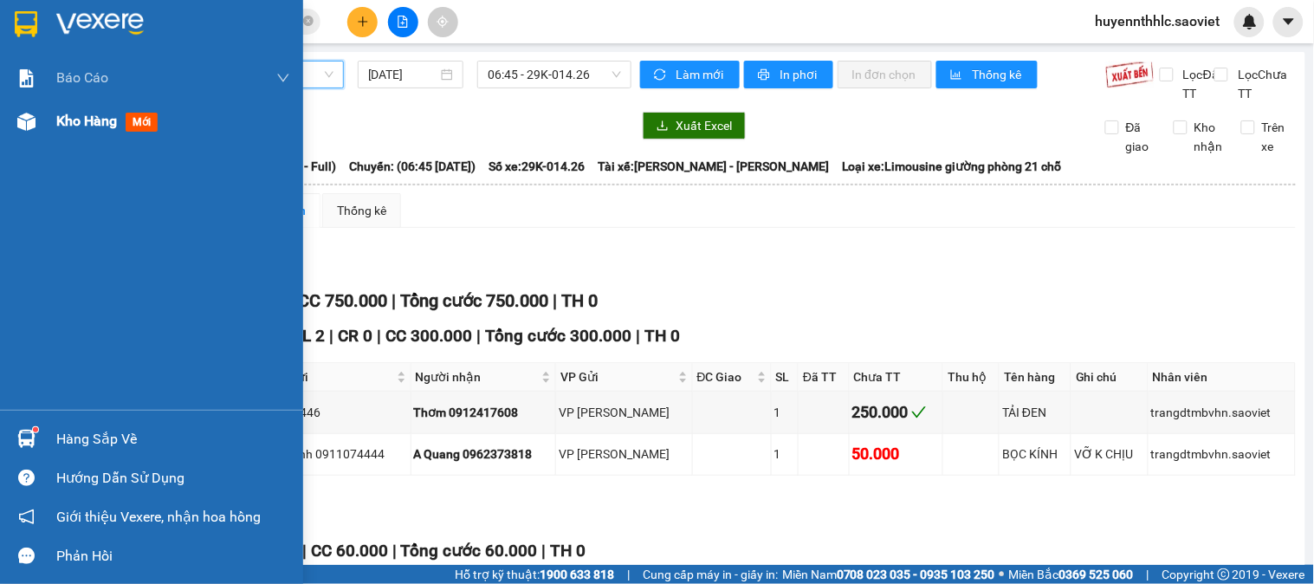
click at [84, 113] on span "Kho hàng" at bounding box center [86, 121] width 61 height 16
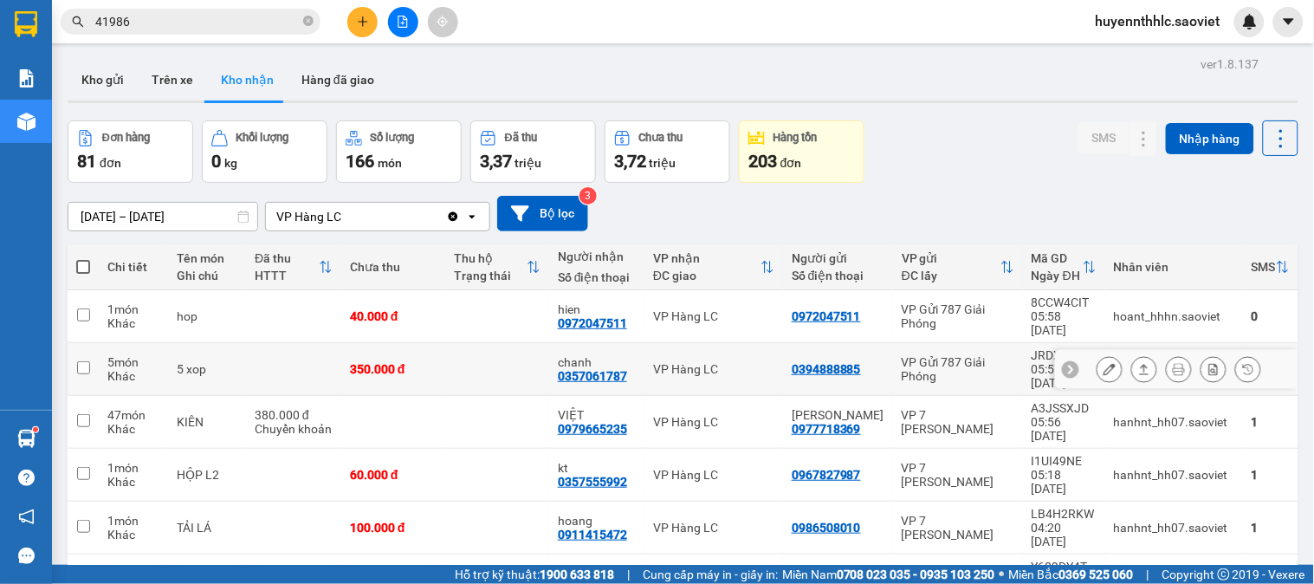
click at [303, 347] on td at bounding box center [293, 369] width 95 height 53
checkbox input "true"
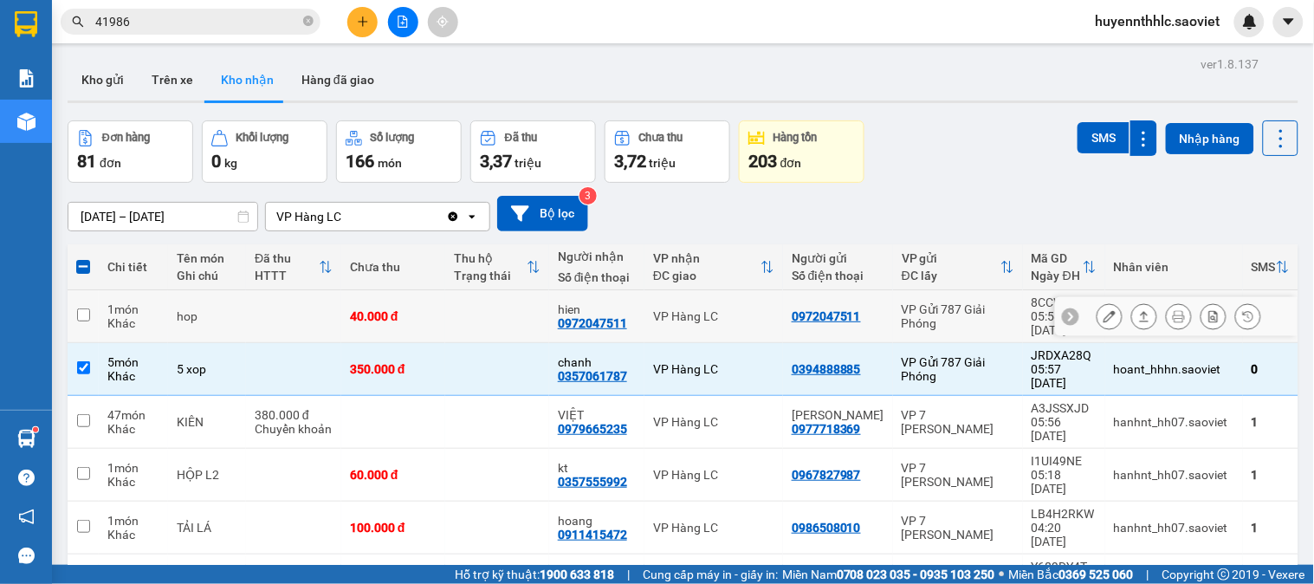
drag, startPoint x: 286, startPoint y: 308, endPoint x: 365, endPoint y: 332, distance: 82.2
click at [286, 308] on td at bounding box center [293, 316] width 95 height 53
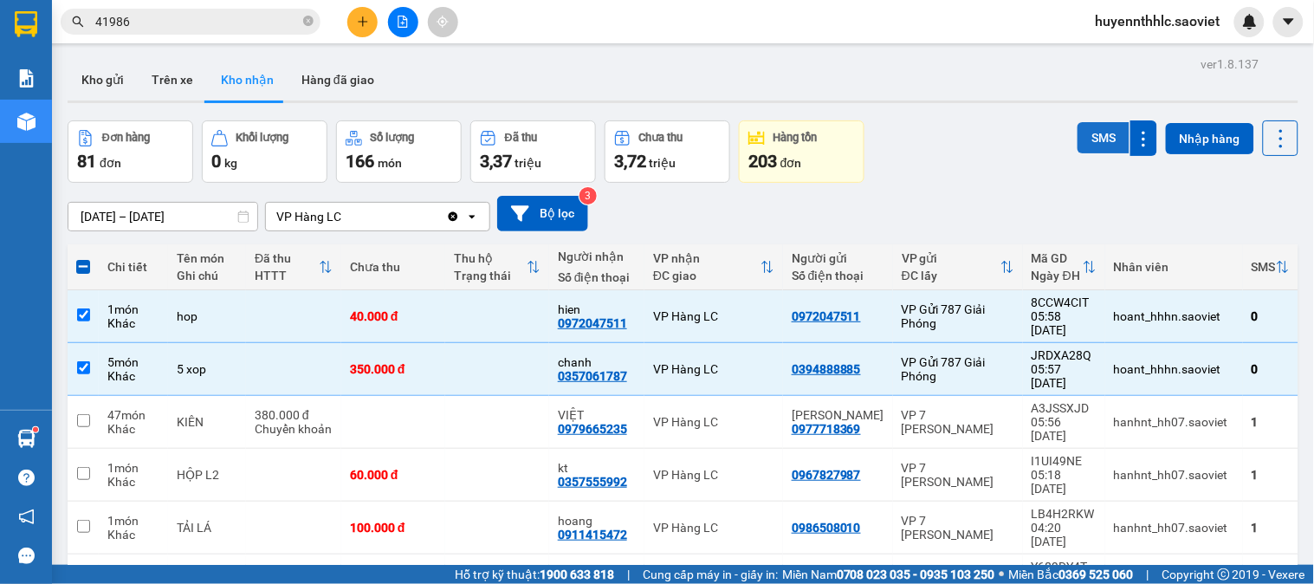
click at [1090, 142] on button "SMS" at bounding box center [1104, 137] width 52 height 31
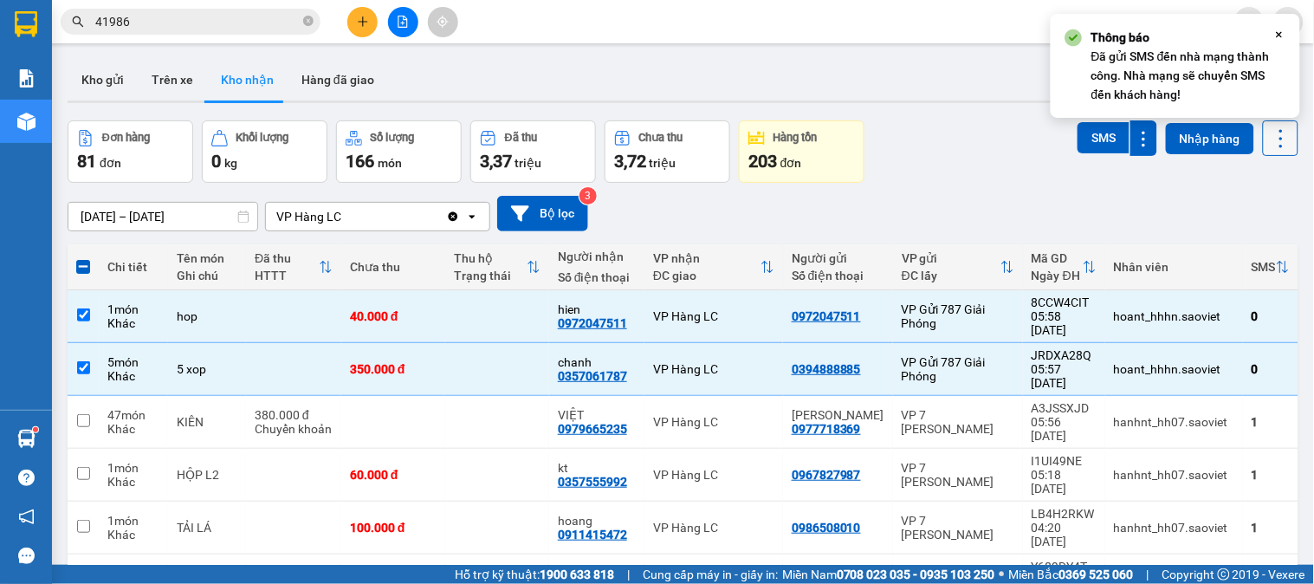
click at [1280, 131] on icon at bounding box center [1281, 138] width 3 height 18
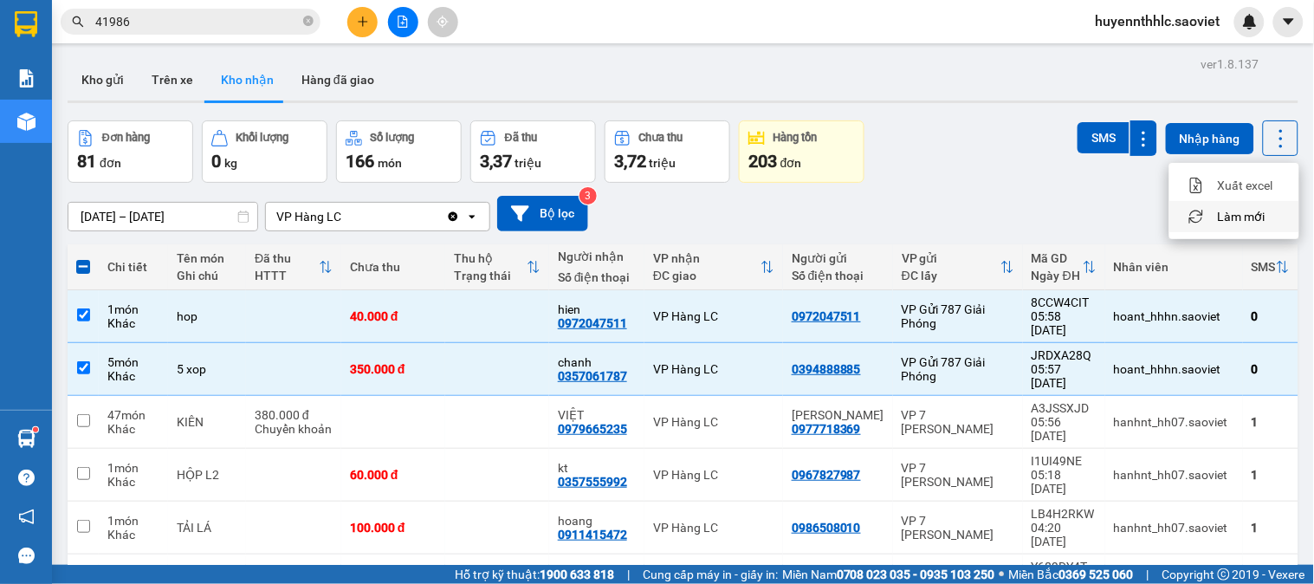
click at [1261, 217] on span "Làm mới" at bounding box center [1242, 216] width 48 height 17
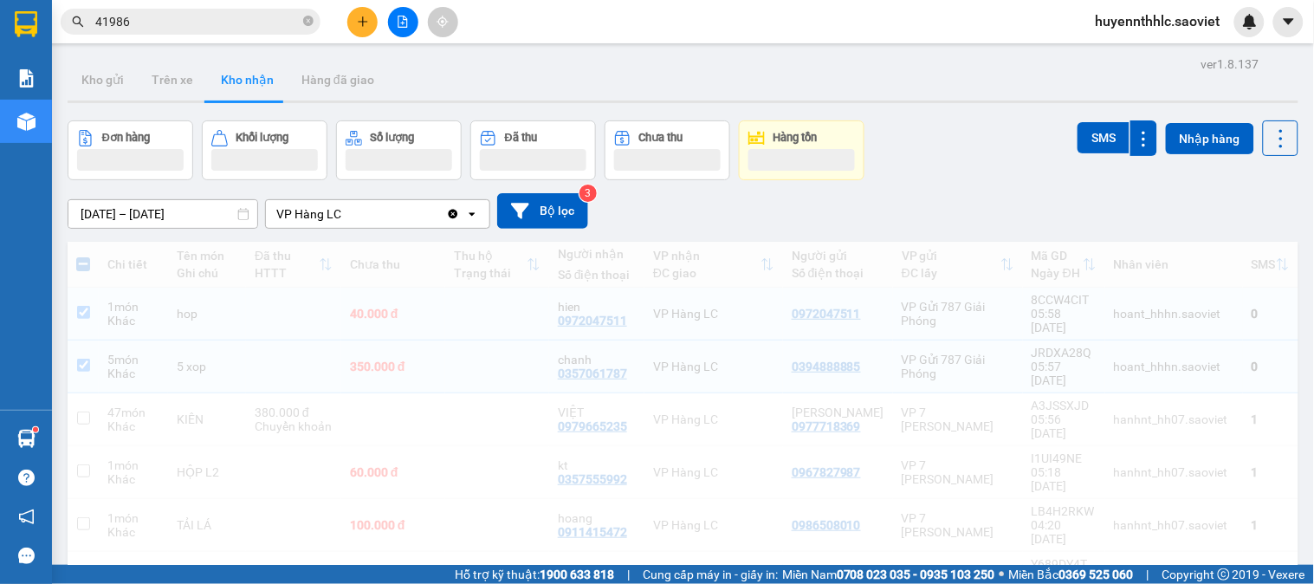
click at [1261, 217] on div "[DATE] – [DATE] Press the down arrow key to interact with the calendar and sele…" at bounding box center [683, 211] width 1231 height 36
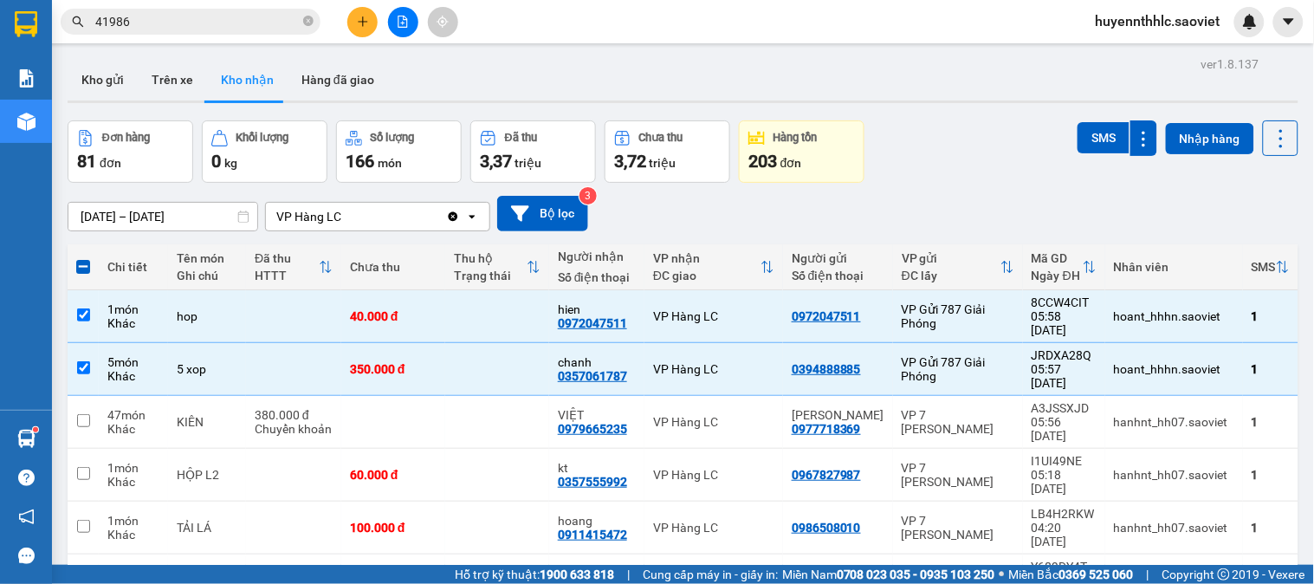
click at [1002, 196] on div "[DATE] – [DATE] Press the down arrow key to interact with the calendar and sele…" at bounding box center [683, 214] width 1231 height 36
drag, startPoint x: 89, startPoint y: 340, endPoint x: 81, endPoint y: 308, distance: 33.2
click at [88, 343] on td at bounding box center [83, 369] width 31 height 53
checkbox input "false"
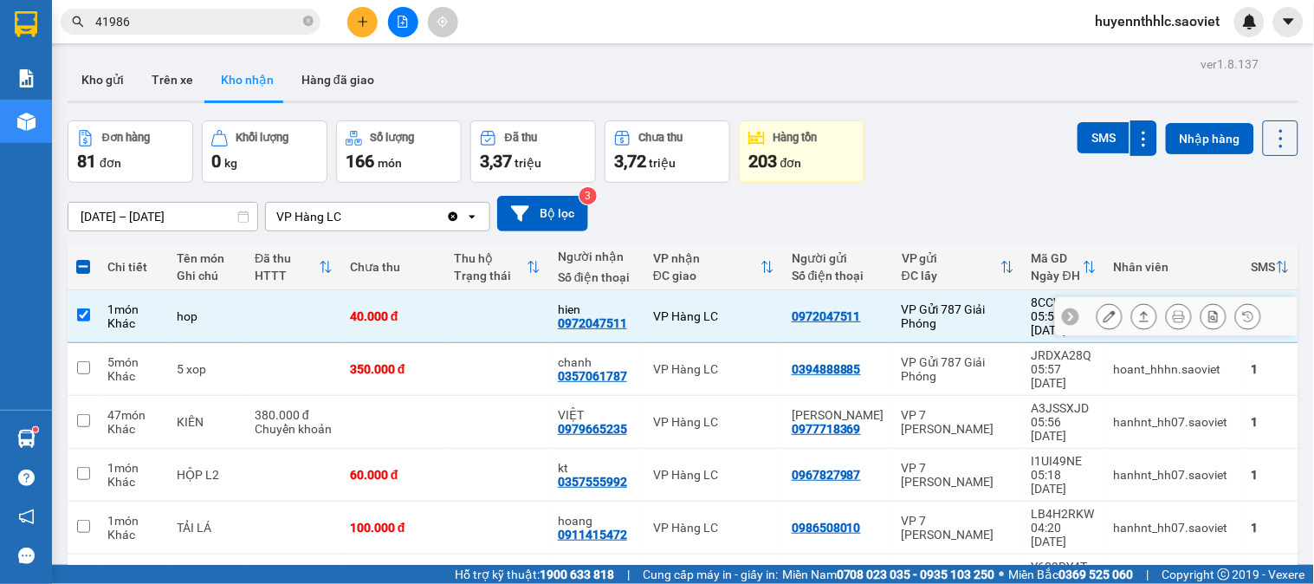
drag, startPoint x: 78, startPoint y: 303, endPoint x: 509, endPoint y: 430, distance: 448.8
click at [87, 308] on input "checkbox" at bounding box center [83, 314] width 13 height 13
checkbox input "false"
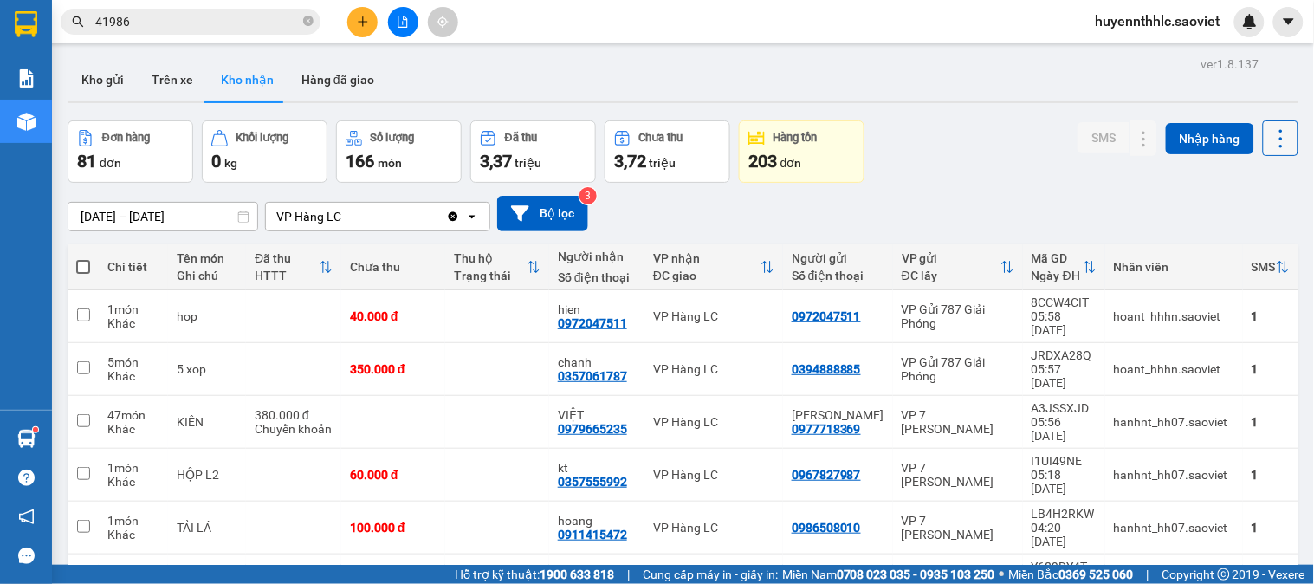
click at [1269, 134] on icon at bounding box center [1281, 138] width 24 height 24
click at [1254, 220] on span "Làm mới" at bounding box center [1242, 216] width 48 height 17
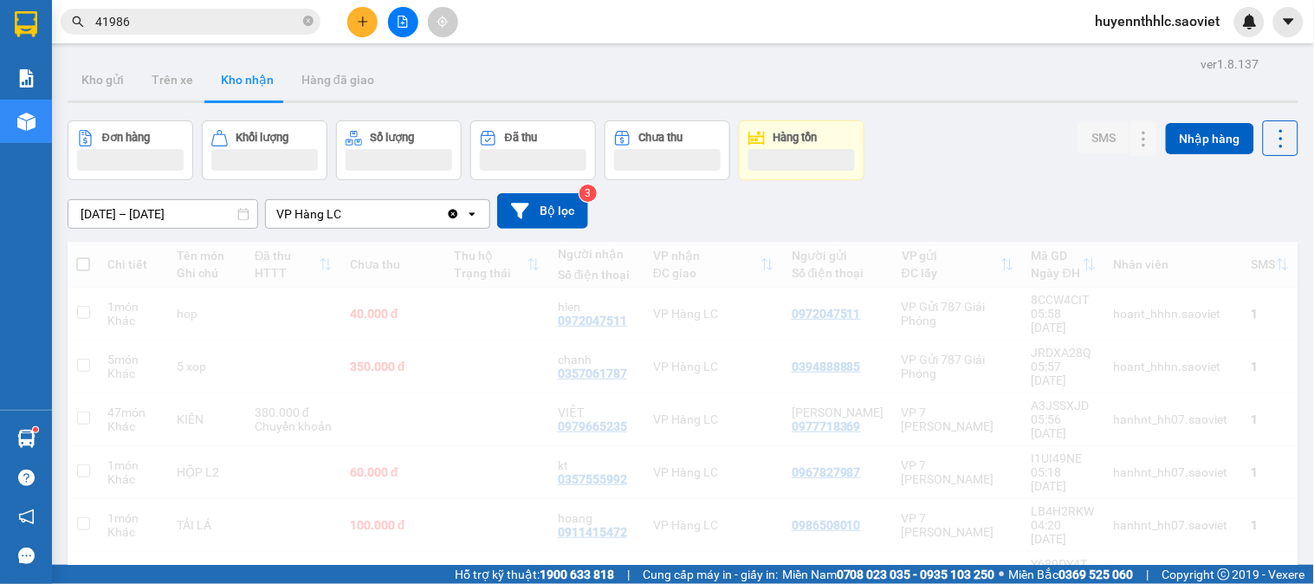
click at [1254, 220] on div "[DATE] – [DATE] Press the down arrow key to interact with the calendar and sele…" at bounding box center [683, 211] width 1231 height 36
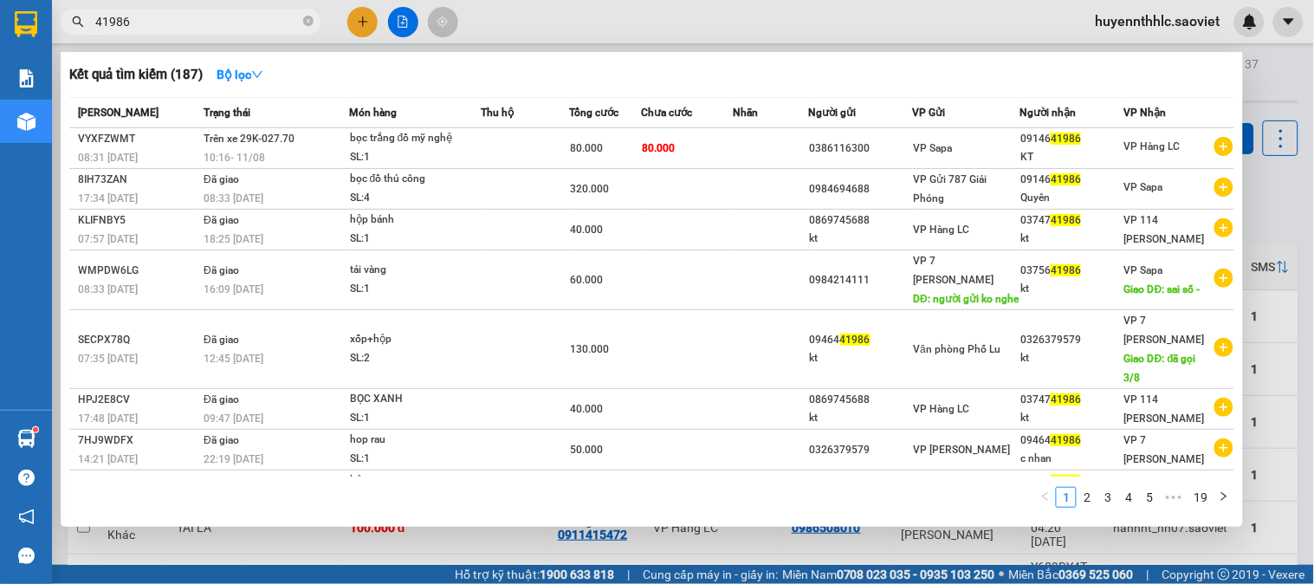
click at [176, 23] on input "41986" at bounding box center [197, 21] width 204 height 19
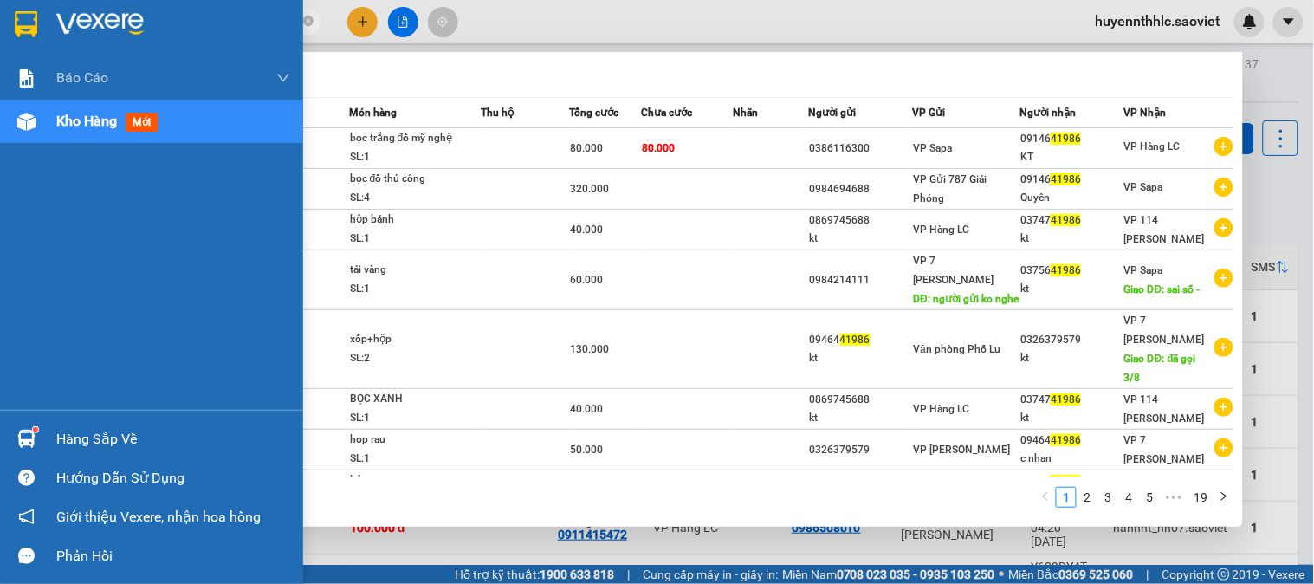
drag, startPoint x: 148, startPoint y: 22, endPoint x: 0, endPoint y: 22, distance: 148.1
click at [0, 26] on section "Kết quả tìm kiếm ( 187 ) Bộ lọc Mã ĐH Trạng thái Món hàng Thu hộ Tổng cước Chưa…" at bounding box center [657, 292] width 1314 height 584
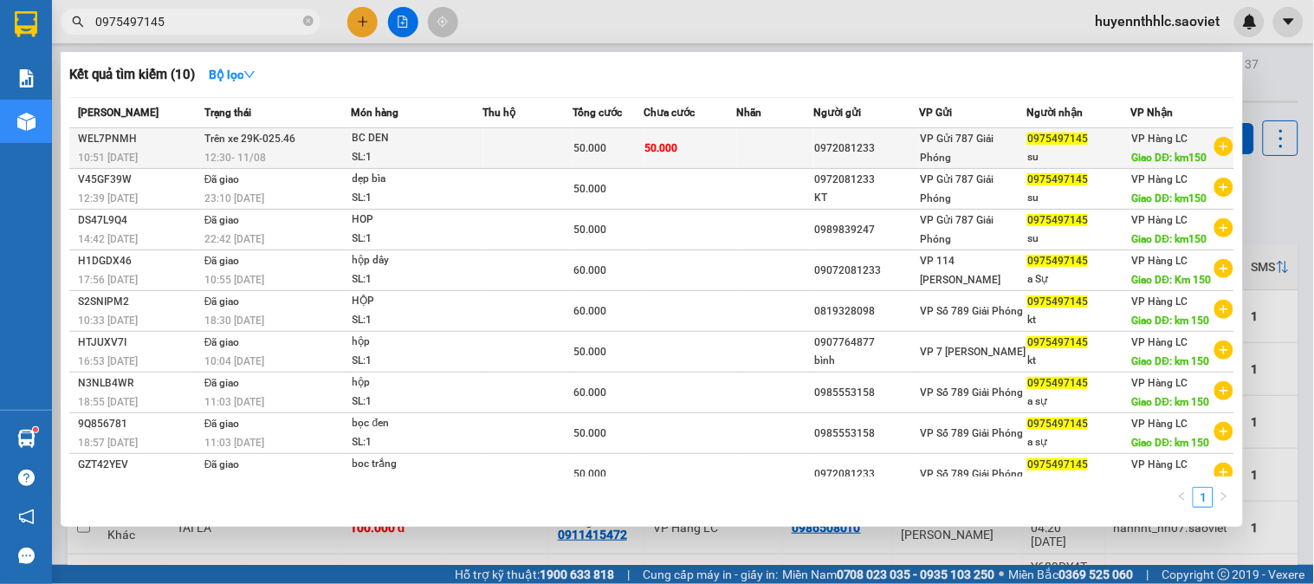
type input "0975497145"
click at [522, 145] on td at bounding box center [528, 148] width 90 height 41
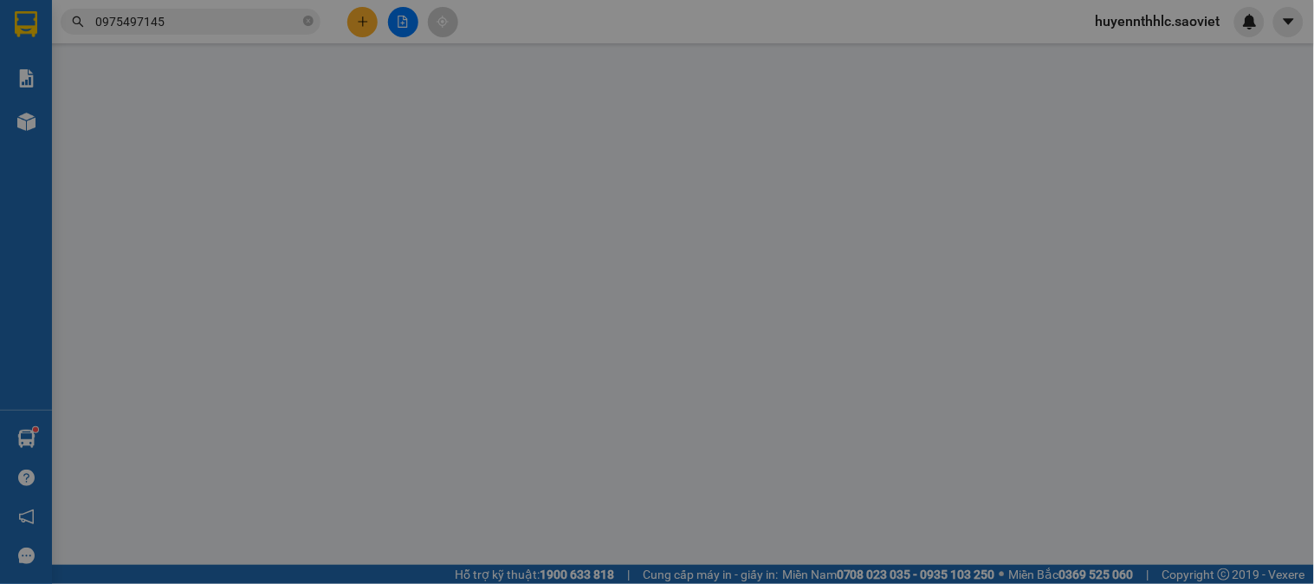
type input "0972081233"
type input "0975497145"
type input "su"
type input "km150"
type input "50.000"
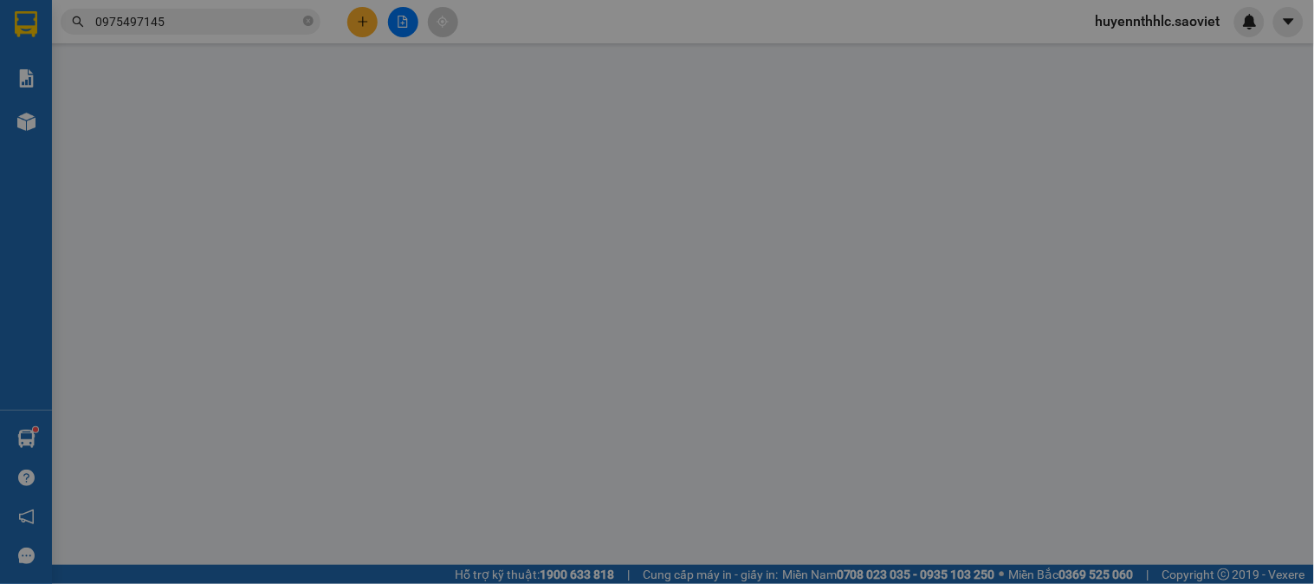
type input "50.000"
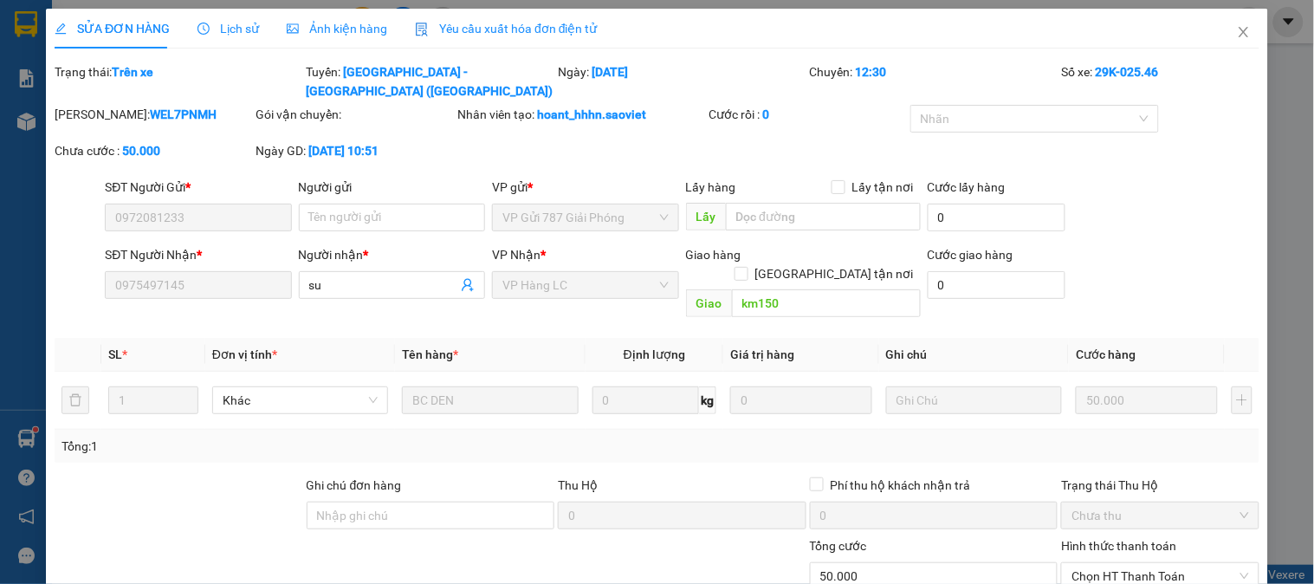
click at [231, 14] on div "Lịch sử" at bounding box center [229, 29] width 62 height 40
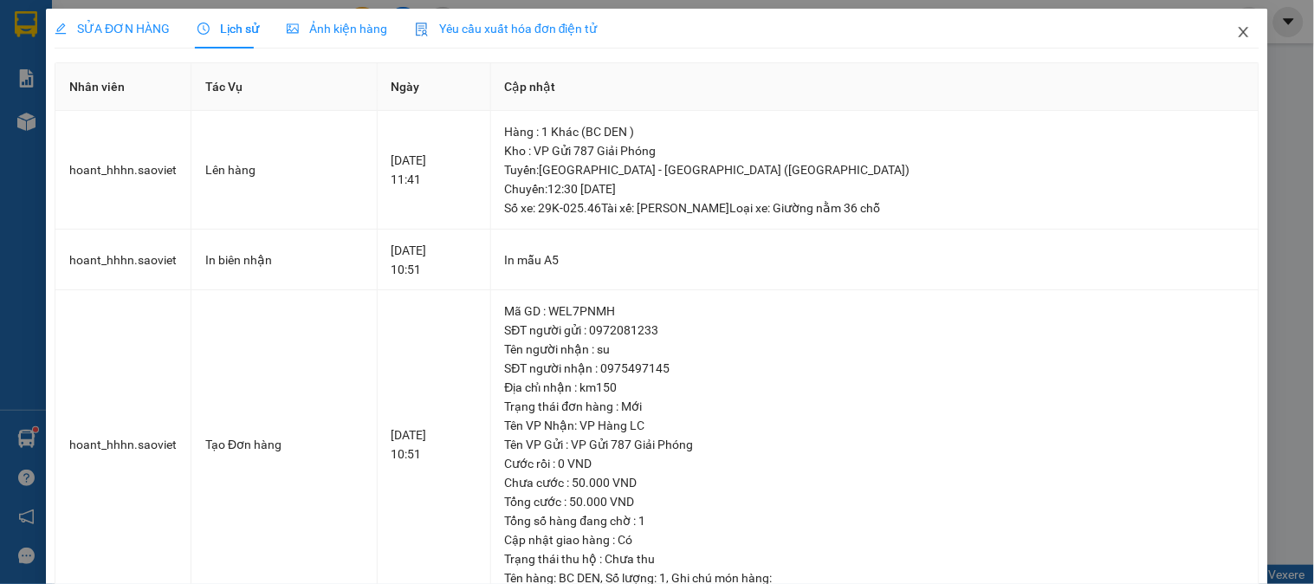
click at [1244, 29] on span "Close" at bounding box center [1244, 33] width 49 height 49
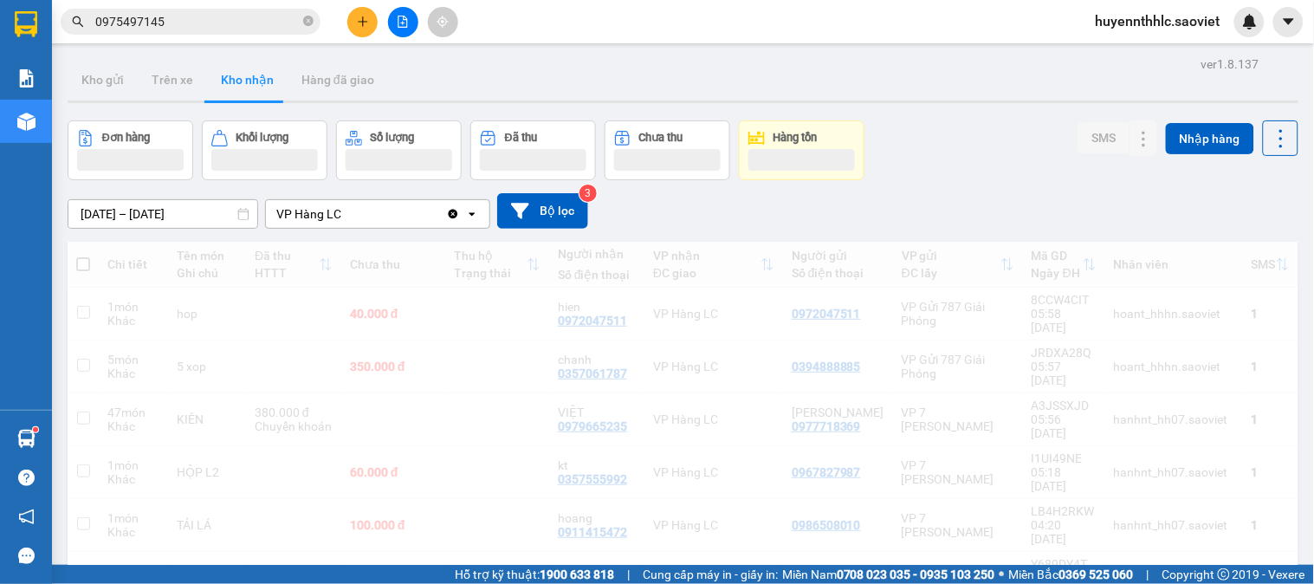
drag, startPoint x: 212, startPoint y: 13, endPoint x: 418, endPoint y: 66, distance: 212.0
click at [220, 13] on input "0975497145" at bounding box center [197, 21] width 204 height 19
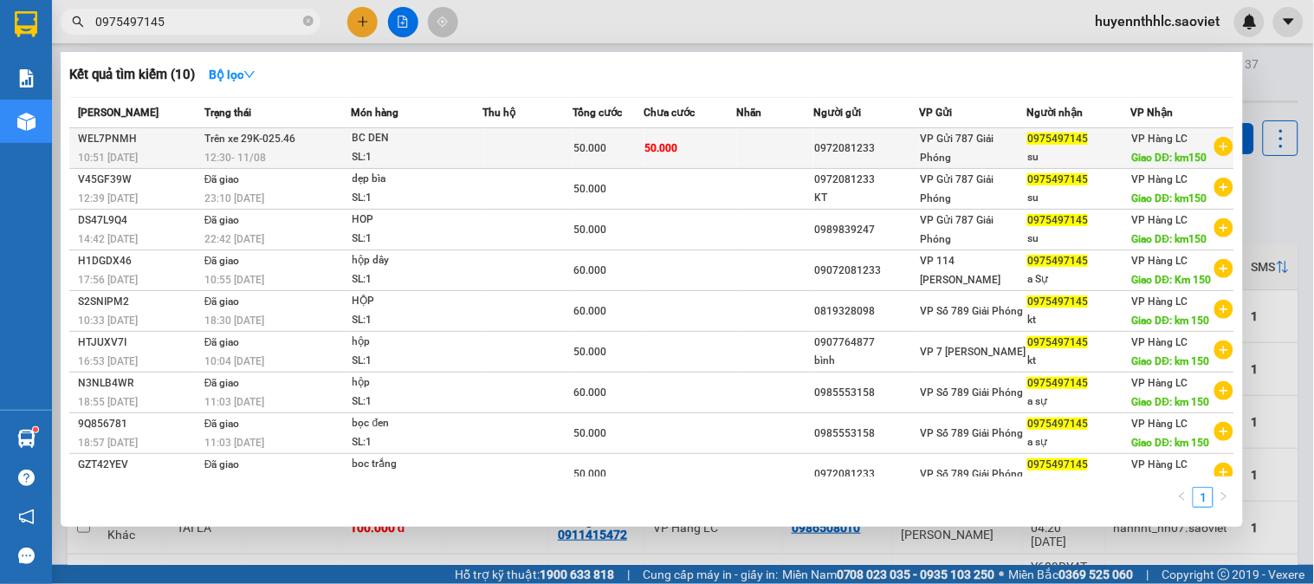
click at [1105, 139] on div "0975497145" at bounding box center [1079, 139] width 103 height 18
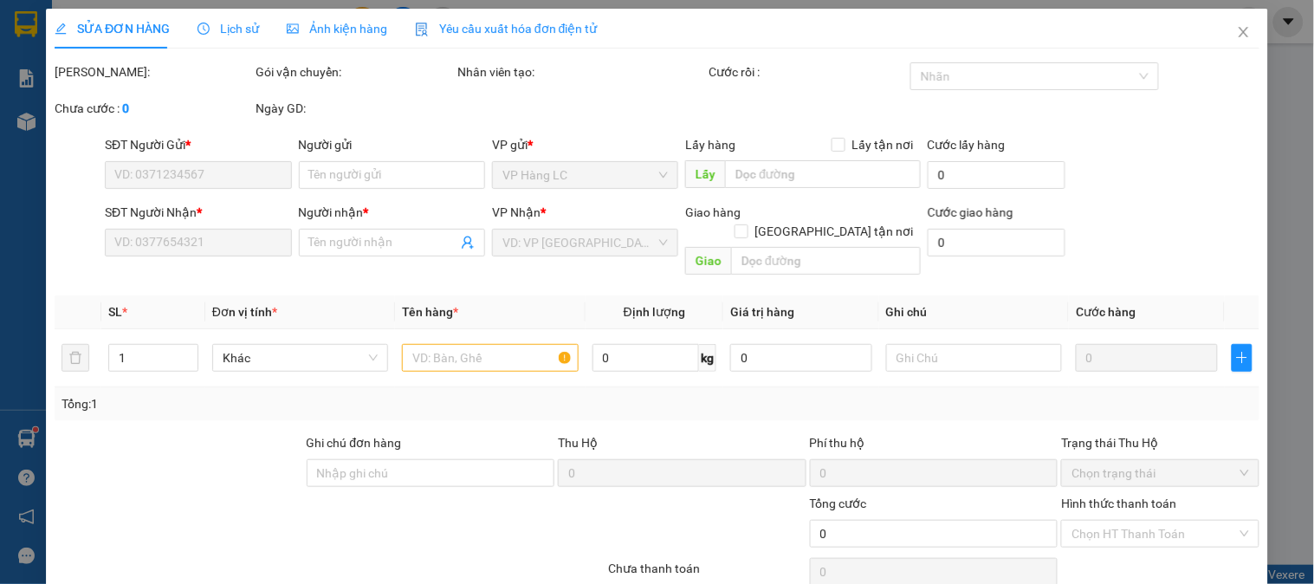
type input "0972081233"
type input "0975497145"
type input "su"
type input "km150"
type input "50.000"
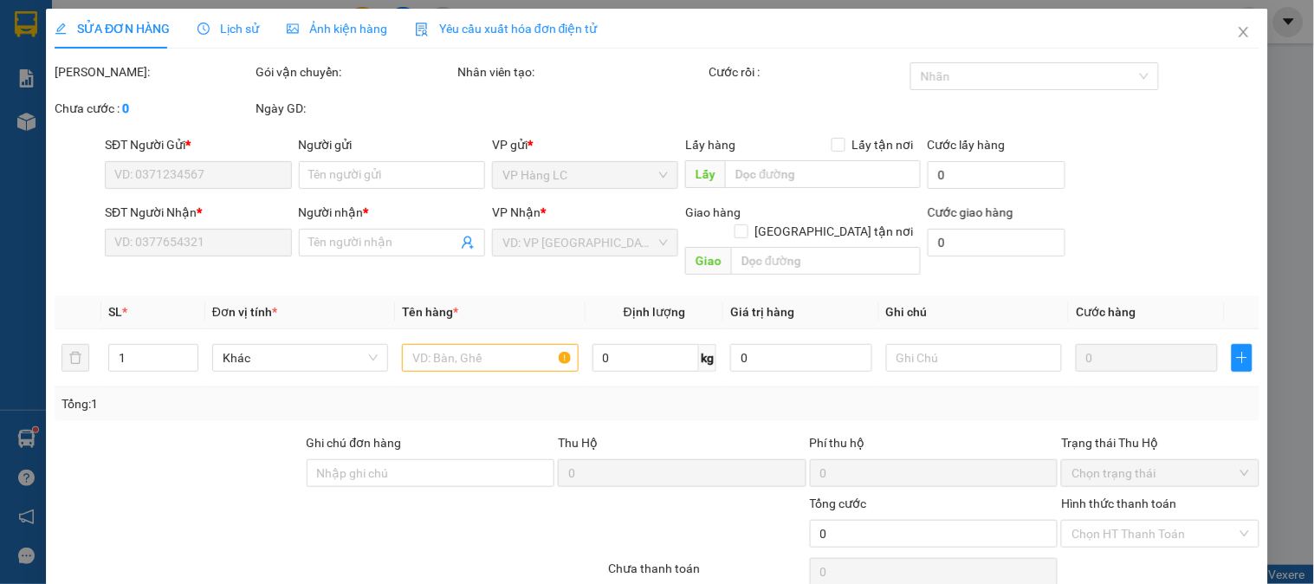
type input "50.000"
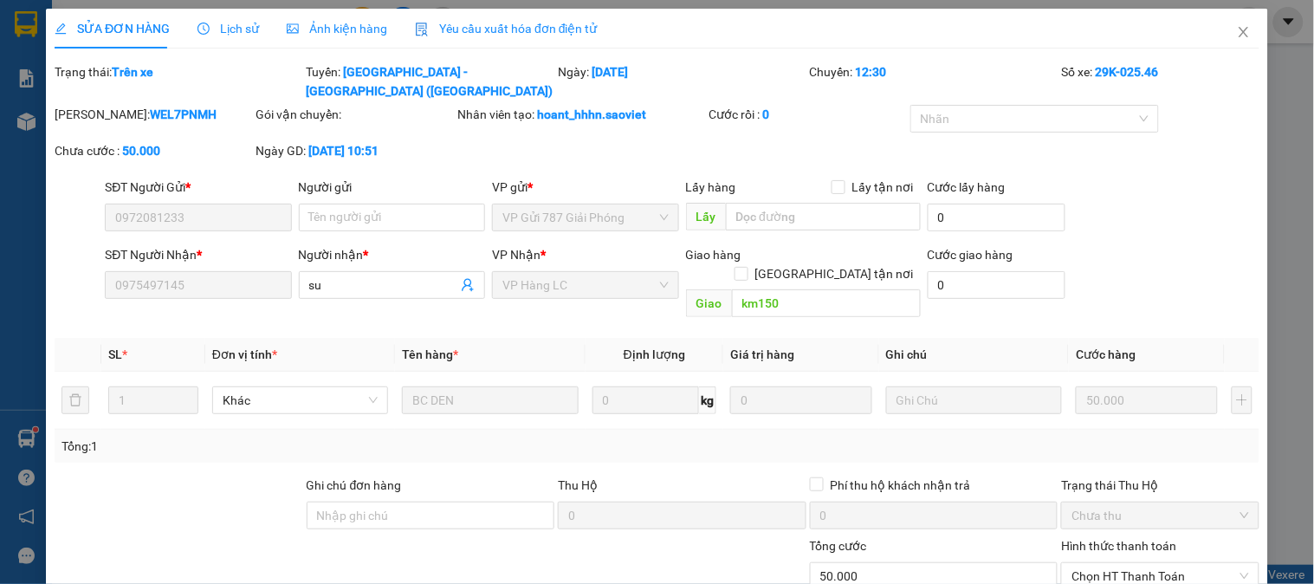
drag, startPoint x: 225, startPoint y: 18, endPoint x: 312, endPoint y: 54, distance: 93.6
click at [227, 19] on div "Lịch sử" at bounding box center [229, 28] width 62 height 19
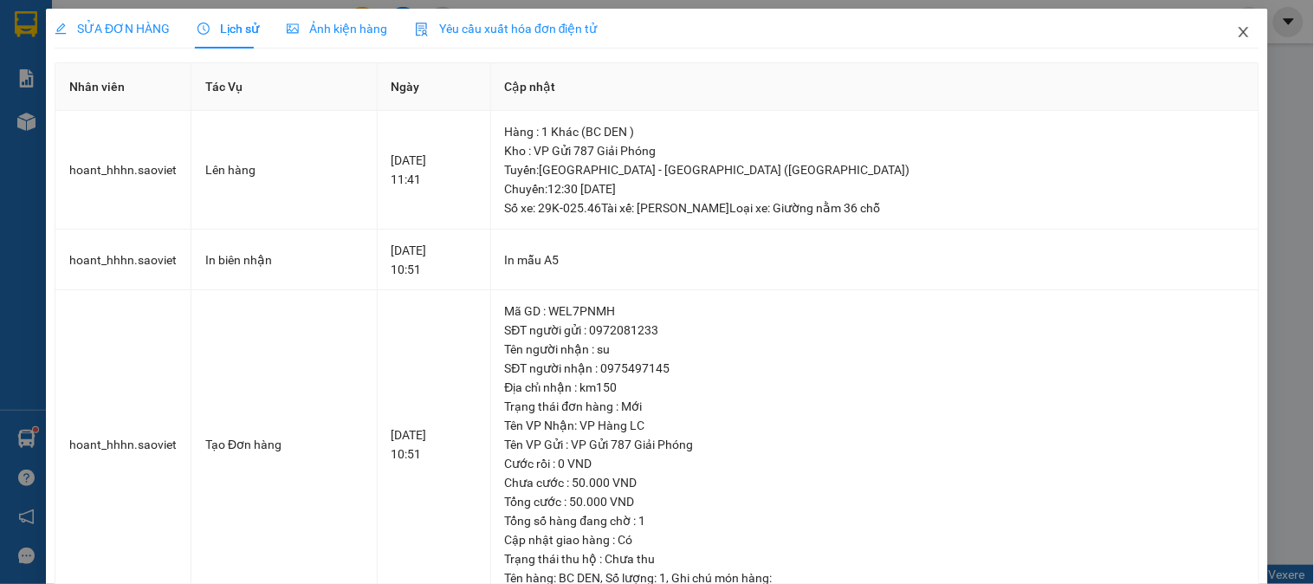
drag, startPoint x: 1227, startPoint y: 31, endPoint x: 1153, endPoint y: 4, distance: 78.4
click at [1222, 31] on span "Close" at bounding box center [1244, 33] width 49 height 49
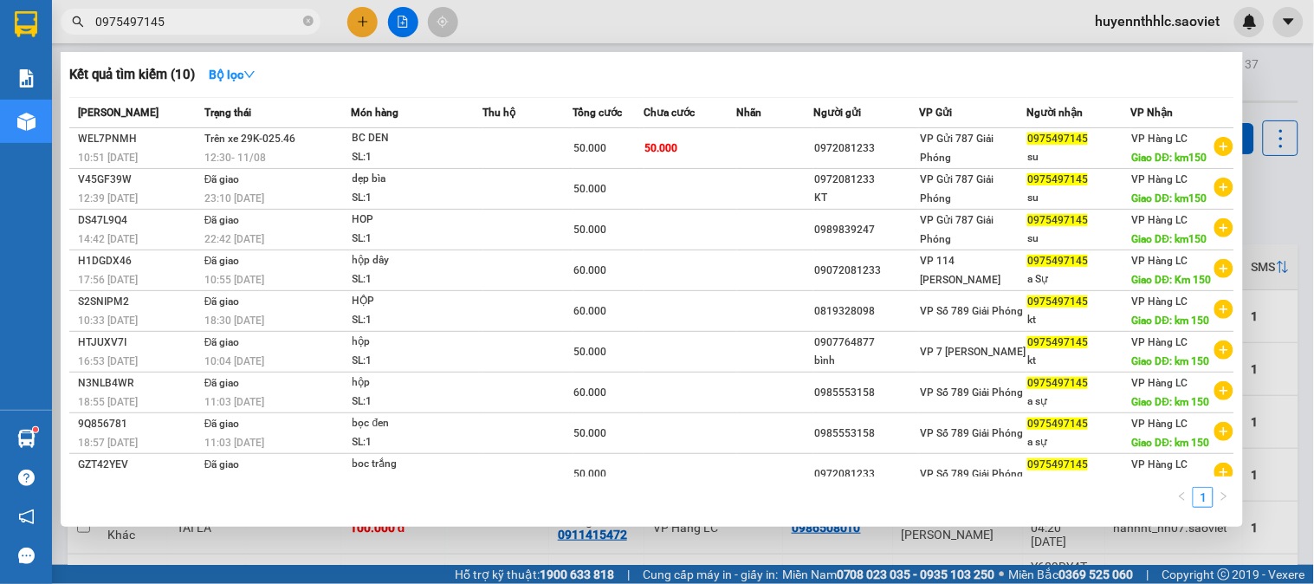
drag, startPoint x: 173, startPoint y: 23, endPoint x: 48, endPoint y: 32, distance: 126.0
click at [36, 29] on section "Kết quả tìm kiếm ( 10 ) Bộ lọc Mã ĐH Trạng thái Món hàng Thu hộ Tổng cước Chưa …" at bounding box center [657, 292] width 1314 height 584
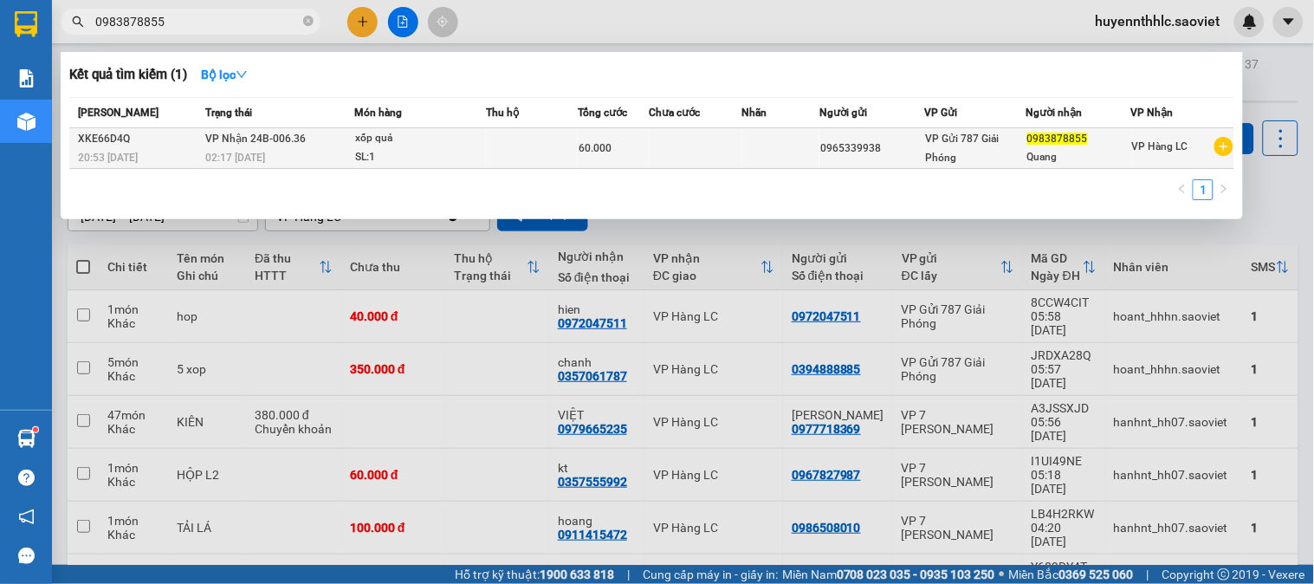
type input "0983878855"
click at [1120, 151] on div "Quang" at bounding box center [1080, 157] width 104 height 18
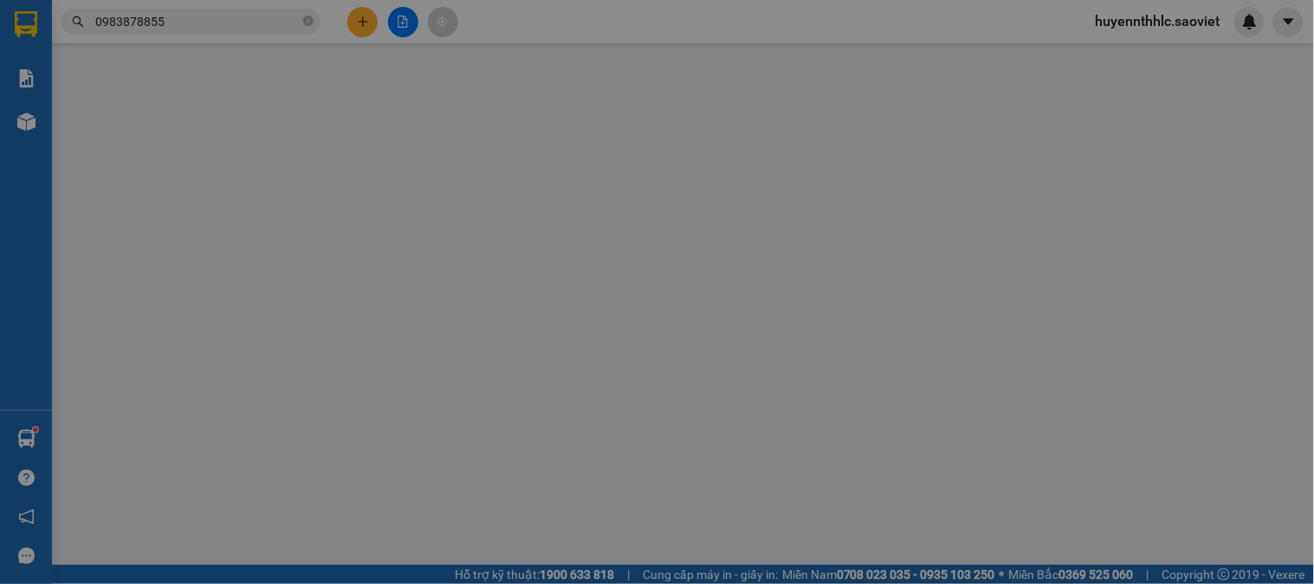
type input "0965339938"
type input "0983878855"
type input "Quang"
type input "60.000"
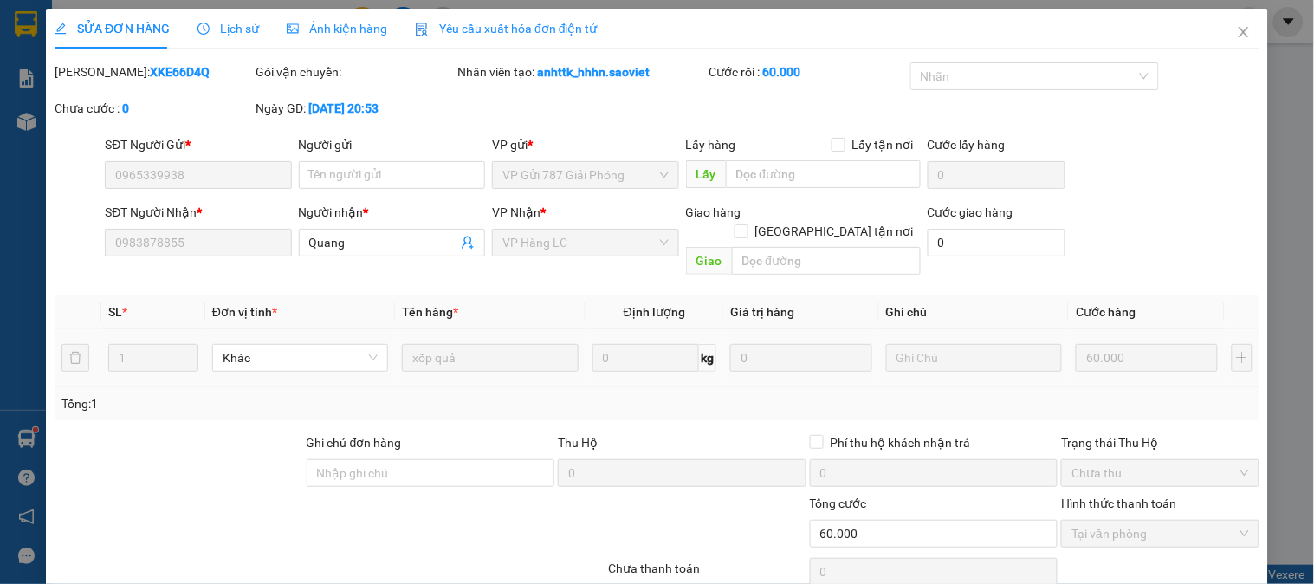
scroll to position [61, 0]
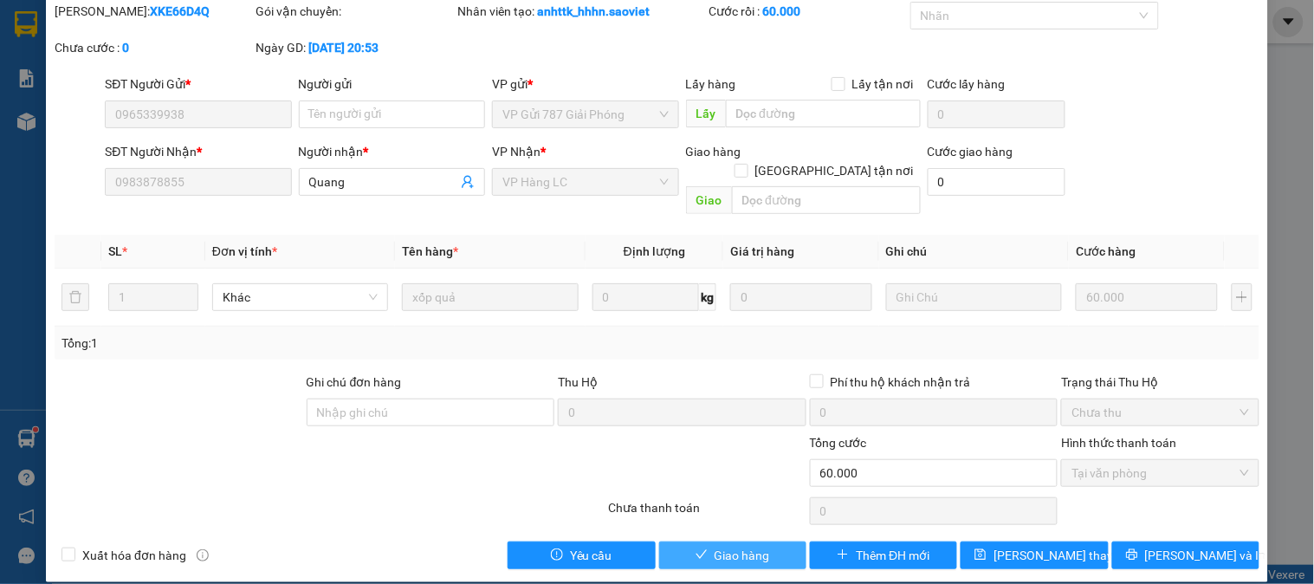
click at [742, 546] on span "Giao hàng" at bounding box center [742, 555] width 55 height 19
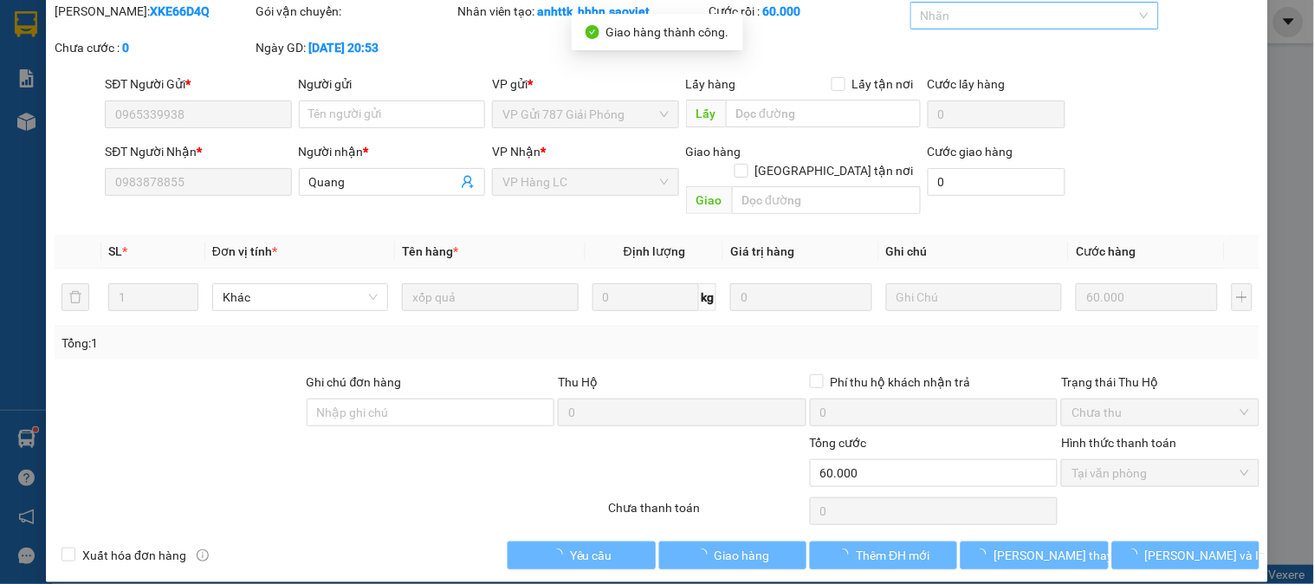
scroll to position [0, 0]
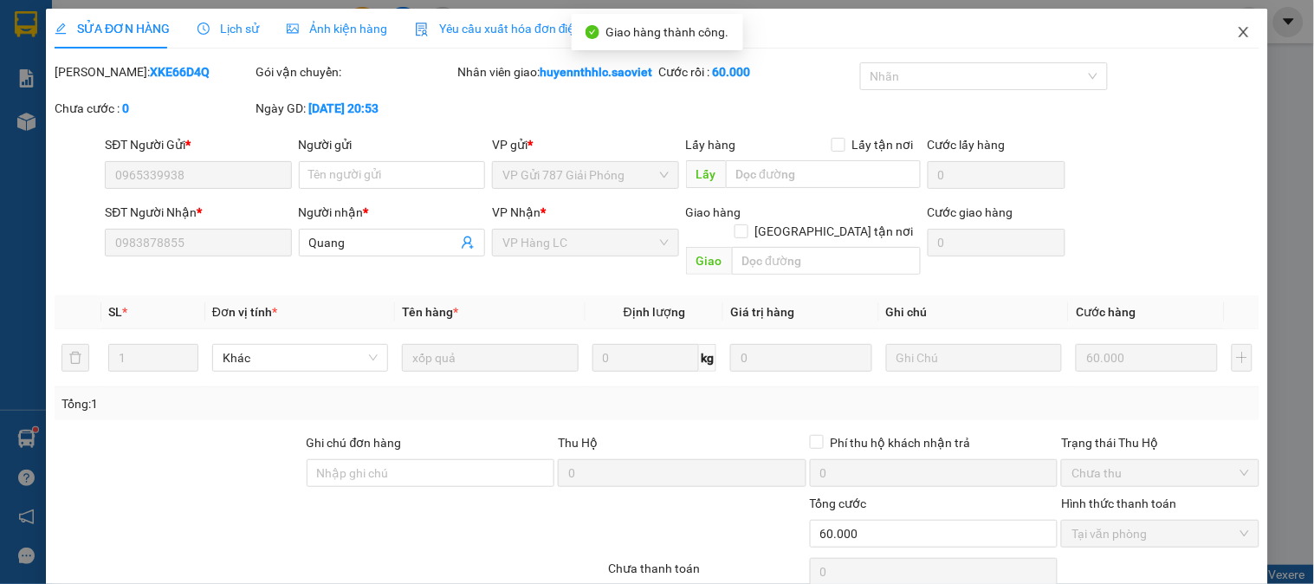
click at [1241, 35] on span "Close" at bounding box center [1244, 33] width 49 height 49
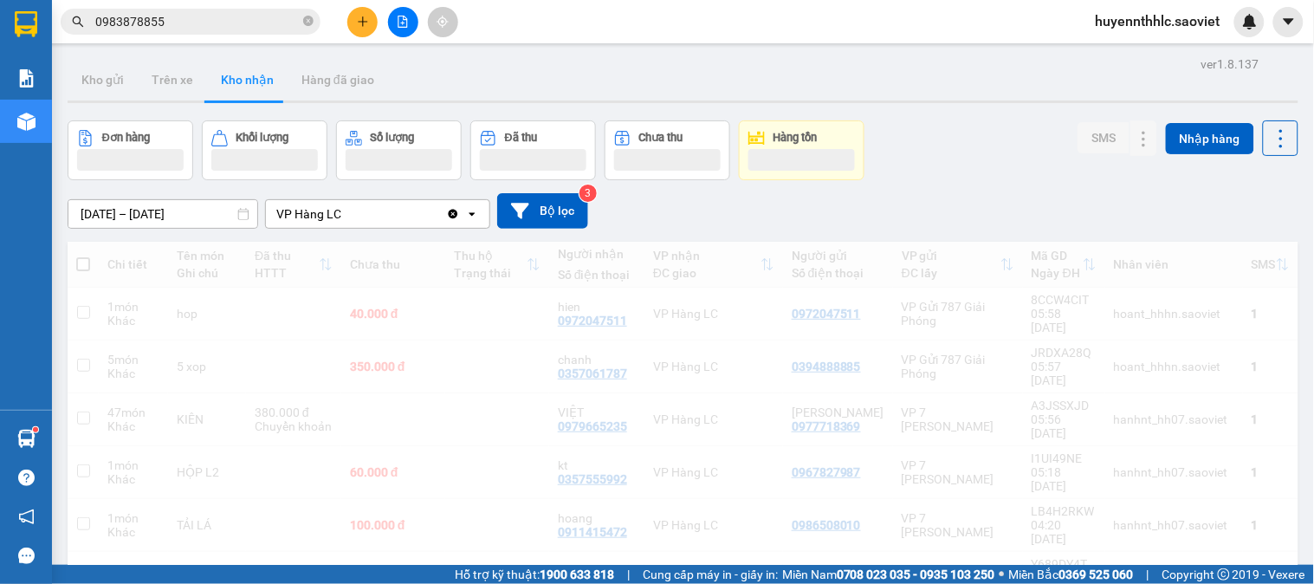
click at [358, 20] on icon "plus" at bounding box center [363, 22] width 12 height 12
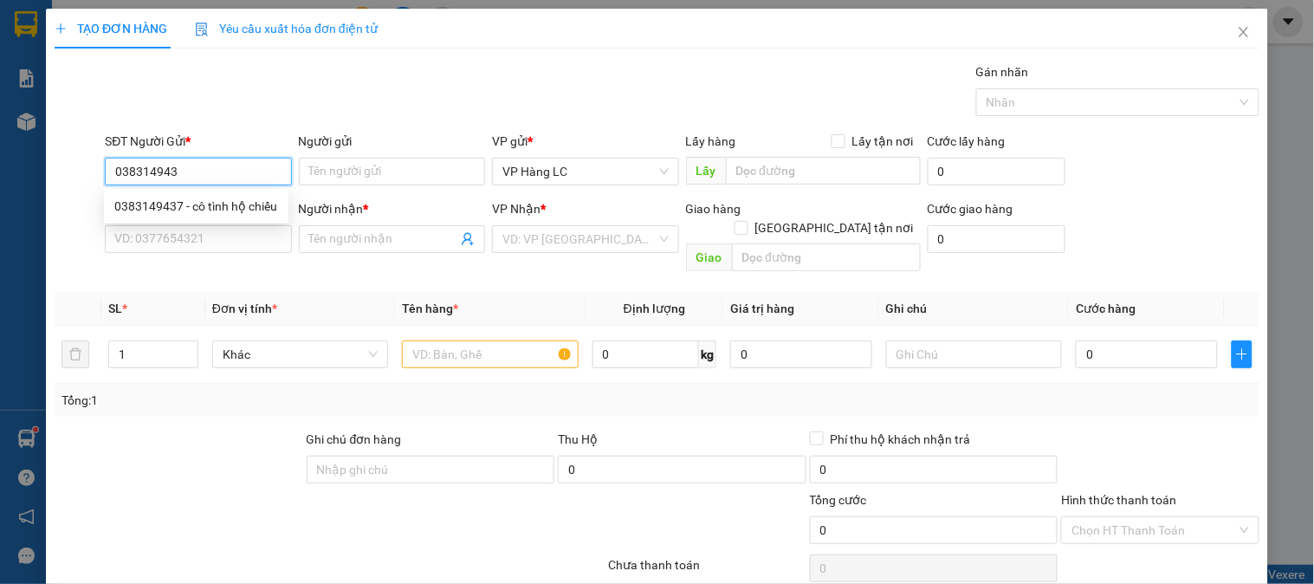
type input "0383149437"
click at [257, 211] on div "0383149437 - cô tình hộ chiếu" at bounding box center [196, 206] width 164 height 19
type input "cô tình hộ chiếu"
type input "0333989755"
type input "KT"
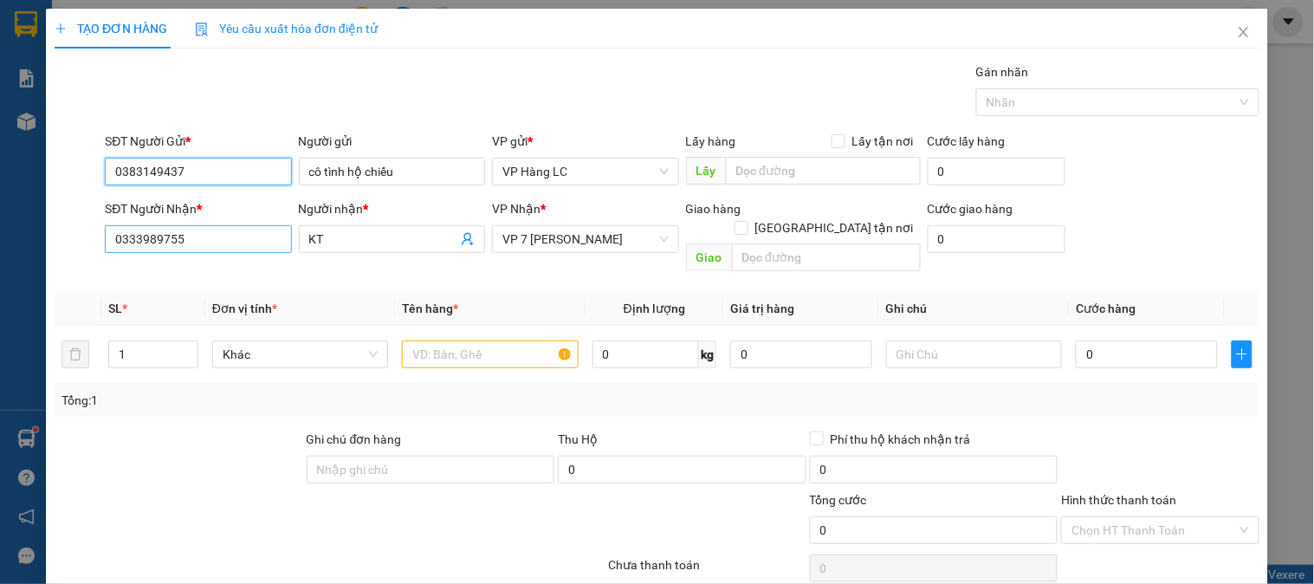
type input "0383149437"
drag, startPoint x: 223, startPoint y: 244, endPoint x: 287, endPoint y: 248, distance: 64.2
click at [26, 236] on div "TẠO ĐƠN HÀNG Yêu cầu xuất hóa đơn điện tử Transit Pickup Surcharge Ids Transit …" at bounding box center [657, 292] width 1314 height 584
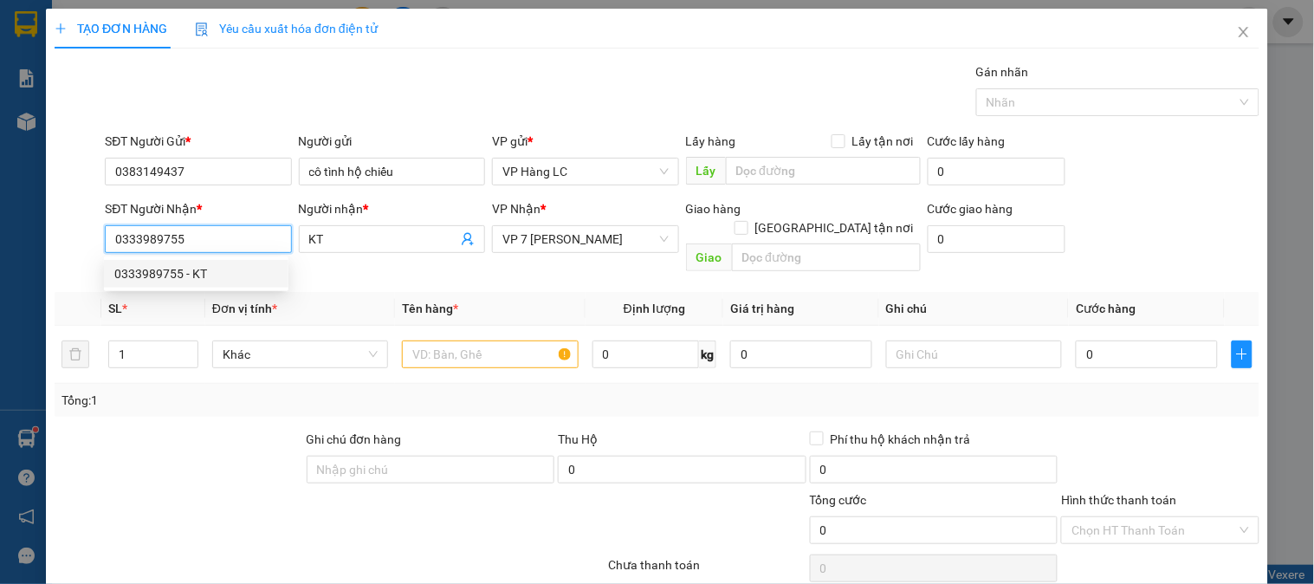
click at [172, 265] on div "0333989755 - KT" at bounding box center [196, 273] width 164 height 19
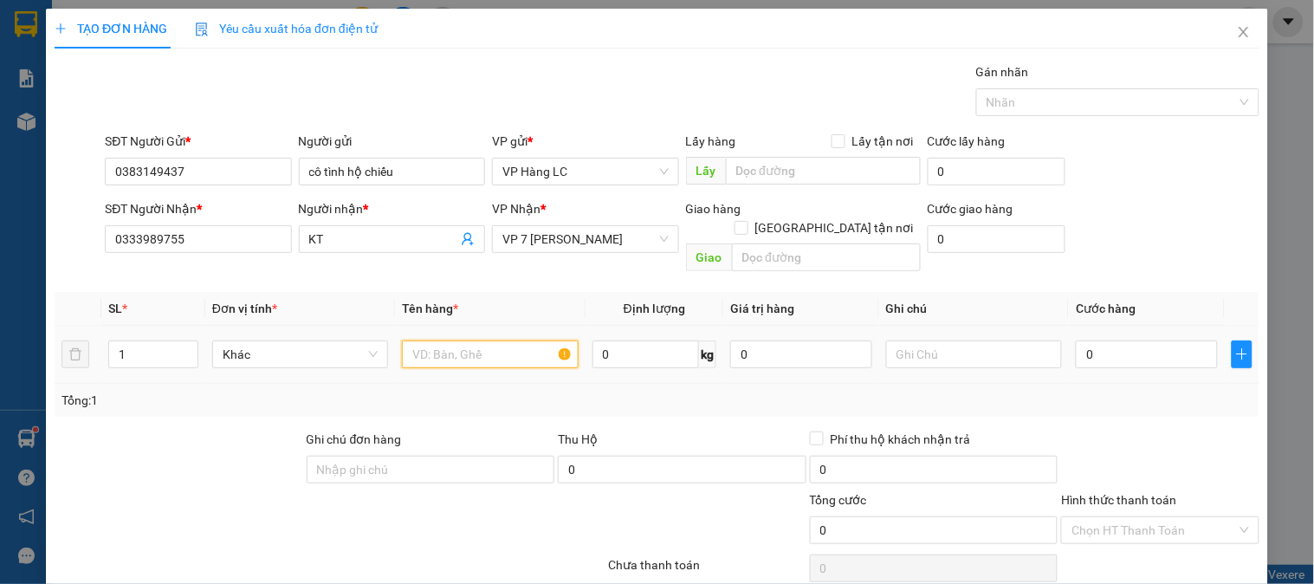
click at [507, 340] on input "text" at bounding box center [490, 354] width 176 height 28
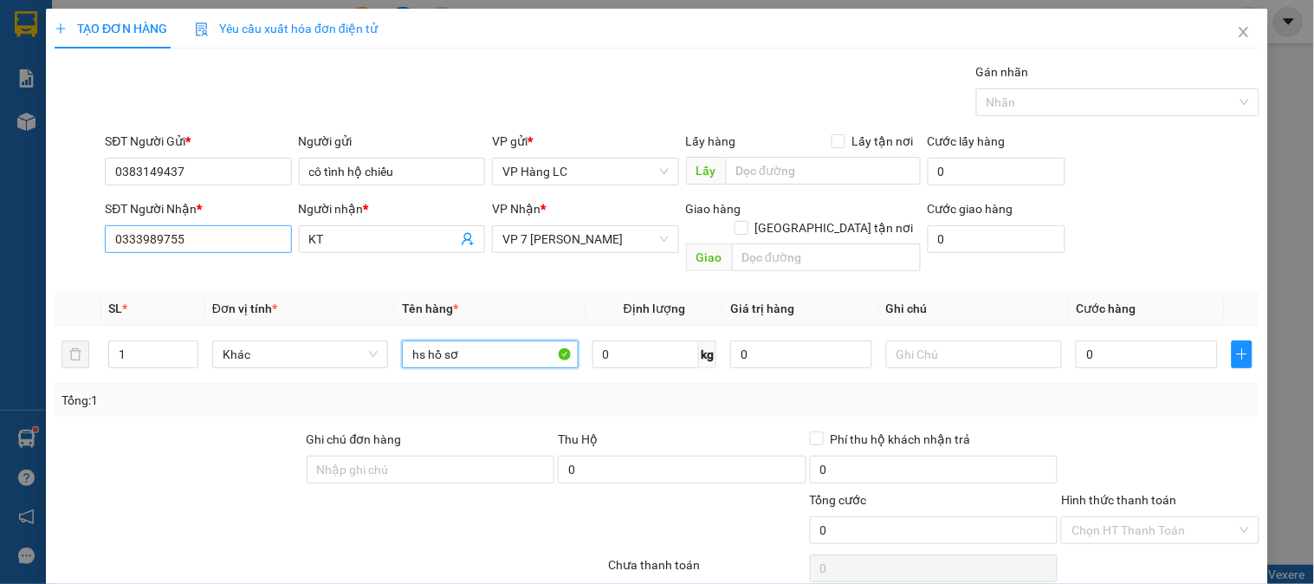
type input "hs hồ sơ"
drag, startPoint x: 204, startPoint y: 243, endPoint x: 21, endPoint y: 244, distance: 182.8
click at [18, 243] on div "TẠO ĐƠN HÀNG Yêu cầu xuất hóa đơn điện tử Transit Pickup Surcharge Ids Transit …" at bounding box center [657, 292] width 1314 height 584
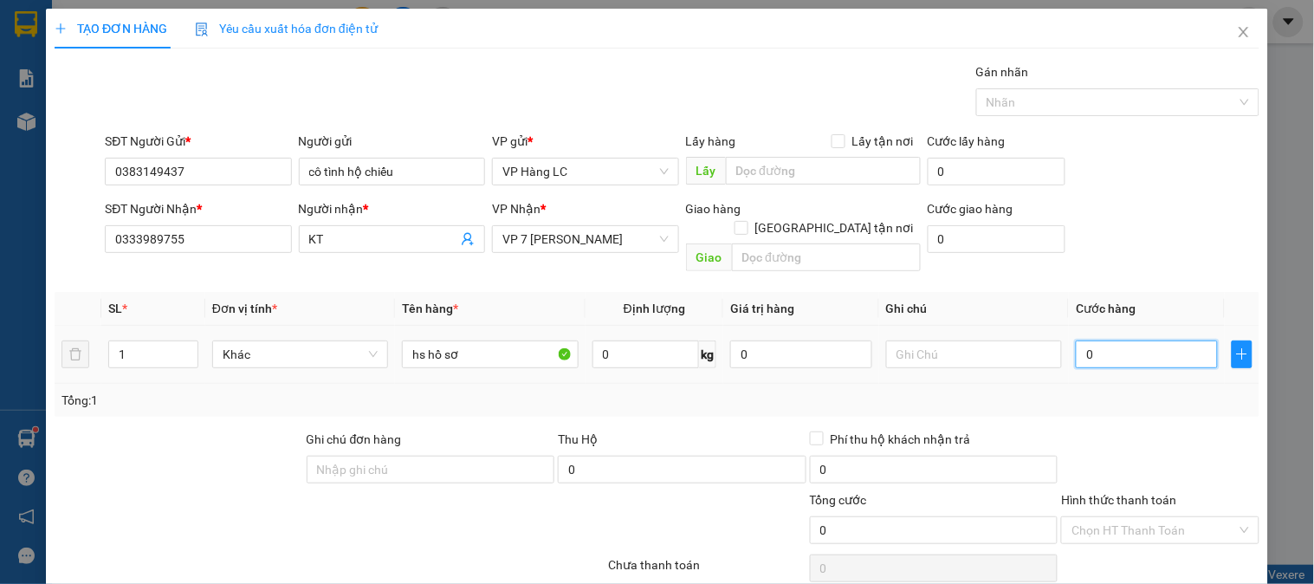
click at [1144, 340] on input "0" at bounding box center [1147, 354] width 142 height 28
type input "4"
type input "40"
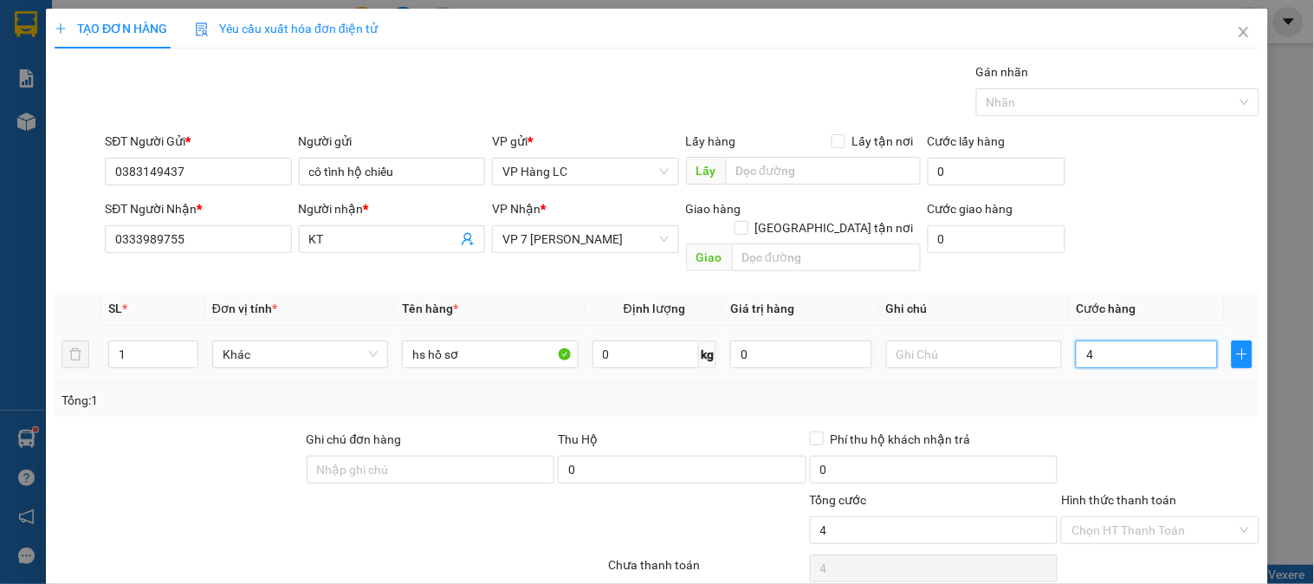
type input "40"
type input "400"
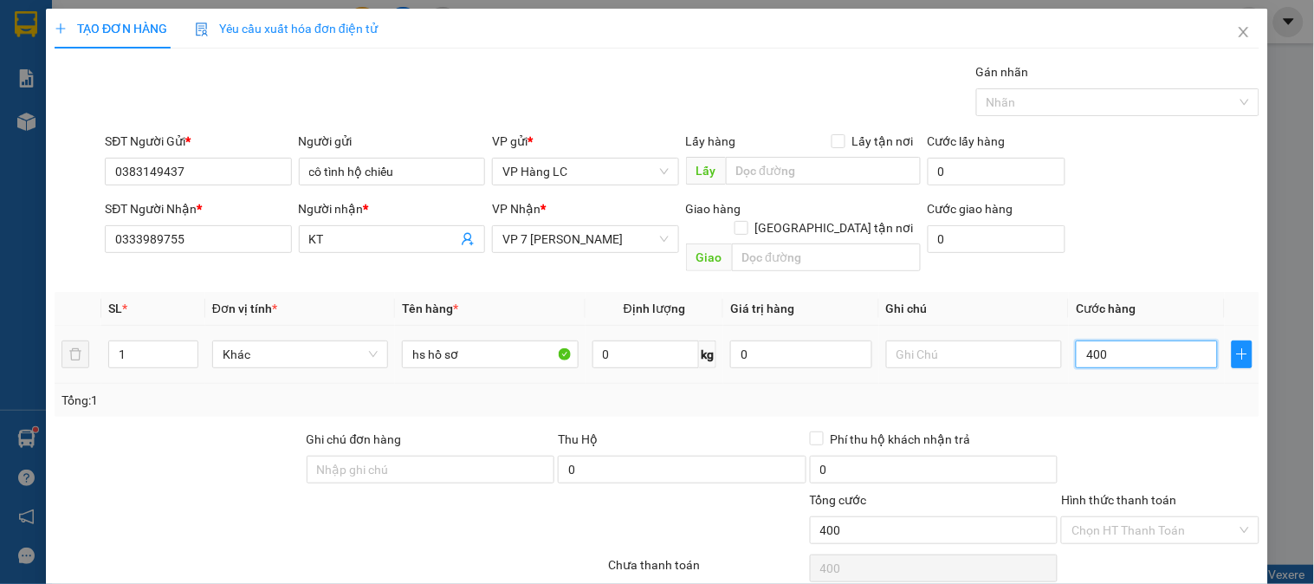
type input "4.000"
type input "40.000"
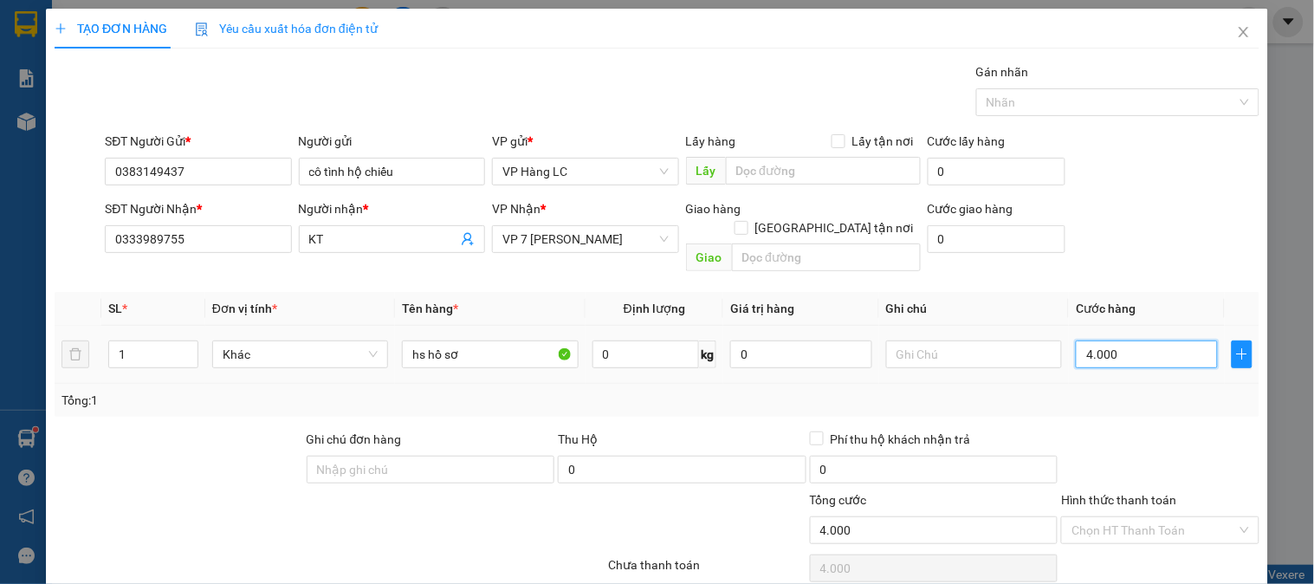
type input "40.000"
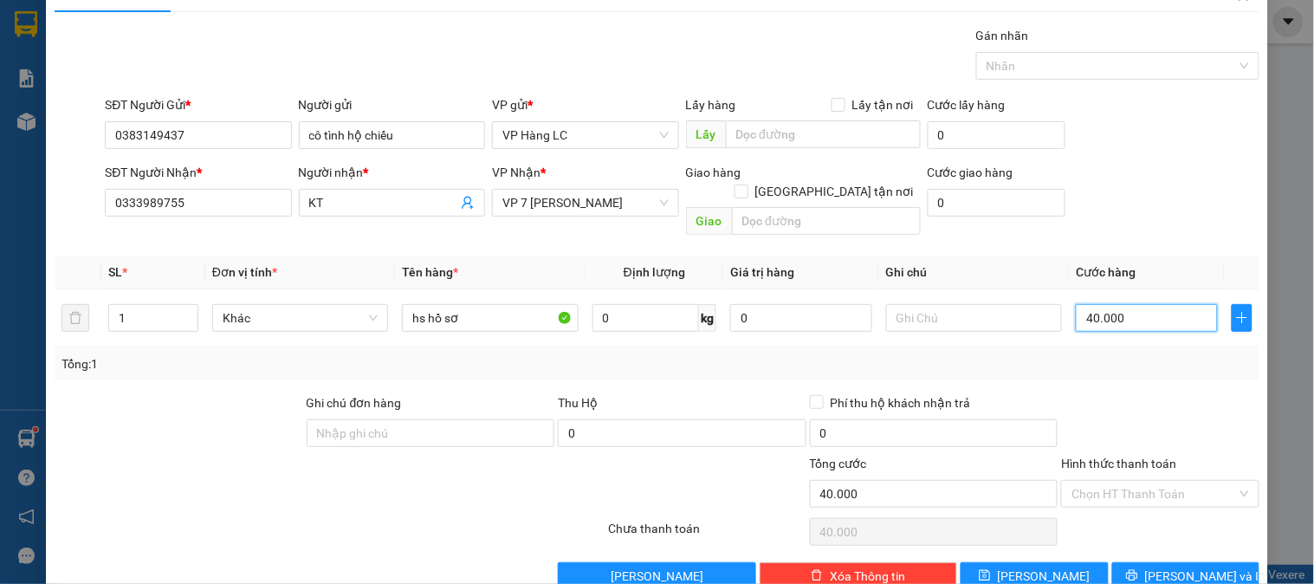
scroll to position [56, 0]
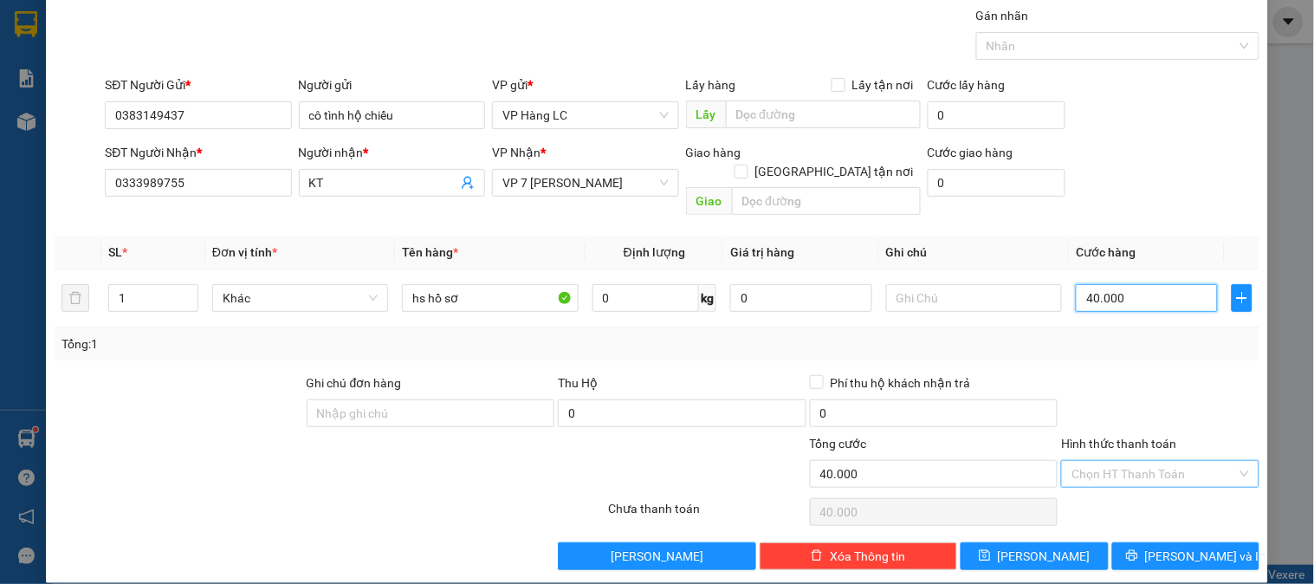
type input "40.000"
click at [1116, 461] on input "Hình thức thanh toán" at bounding box center [1154, 474] width 165 height 26
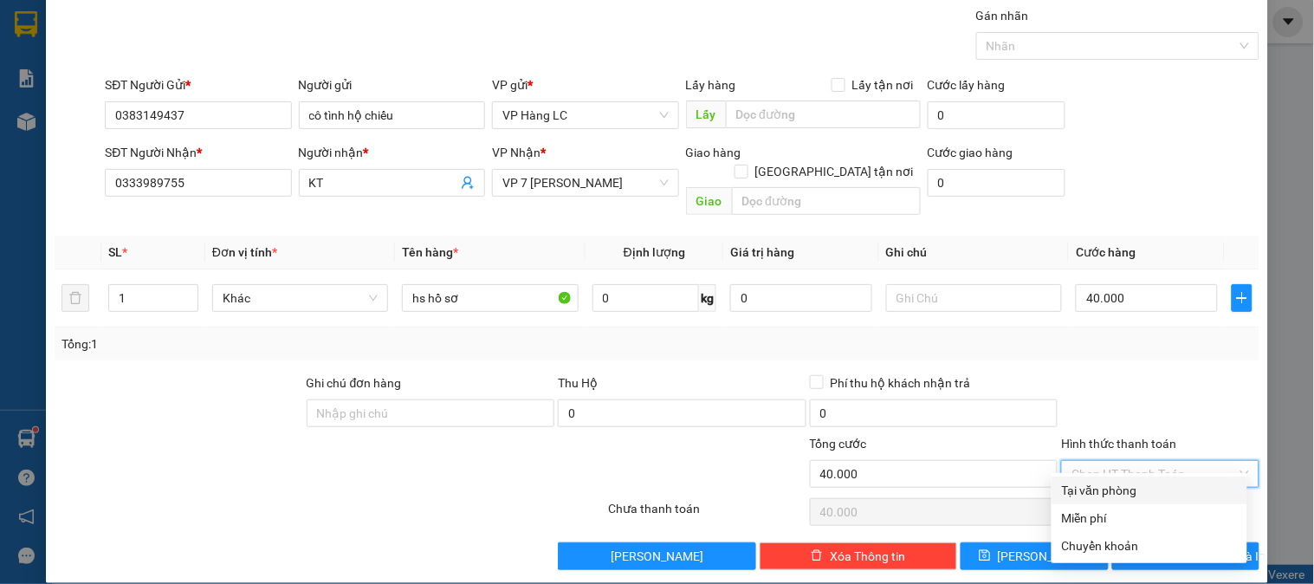
click at [1100, 486] on div "Tại văn phòng" at bounding box center [1149, 490] width 175 height 19
type input "0"
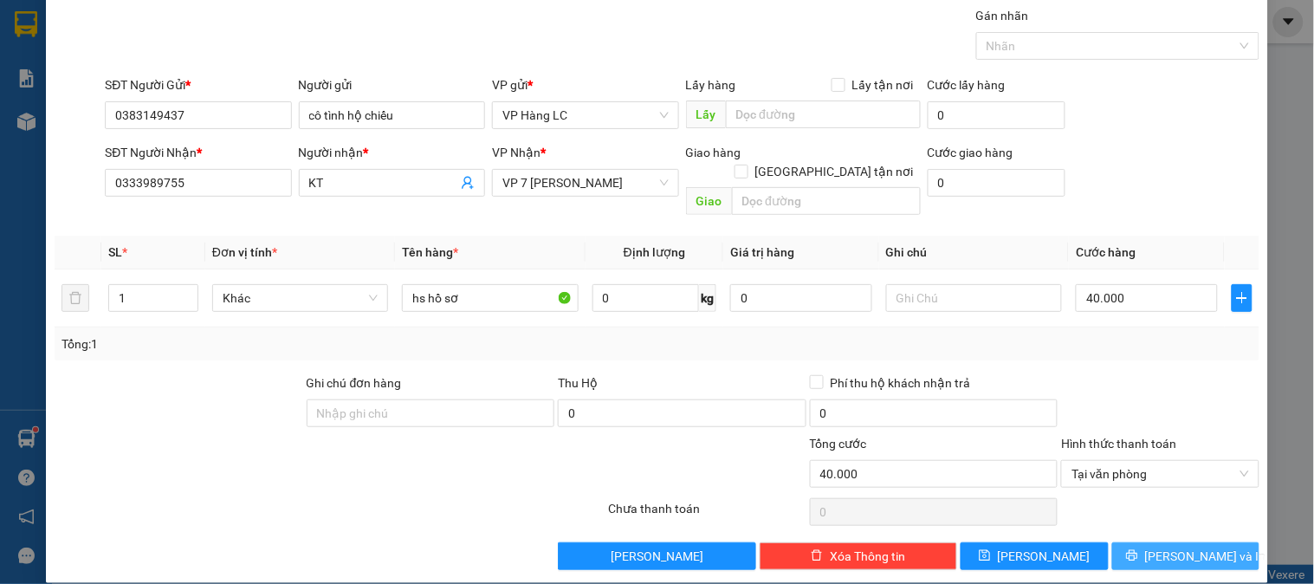
click at [1177, 547] on span "[PERSON_NAME] và In" at bounding box center [1205, 556] width 121 height 19
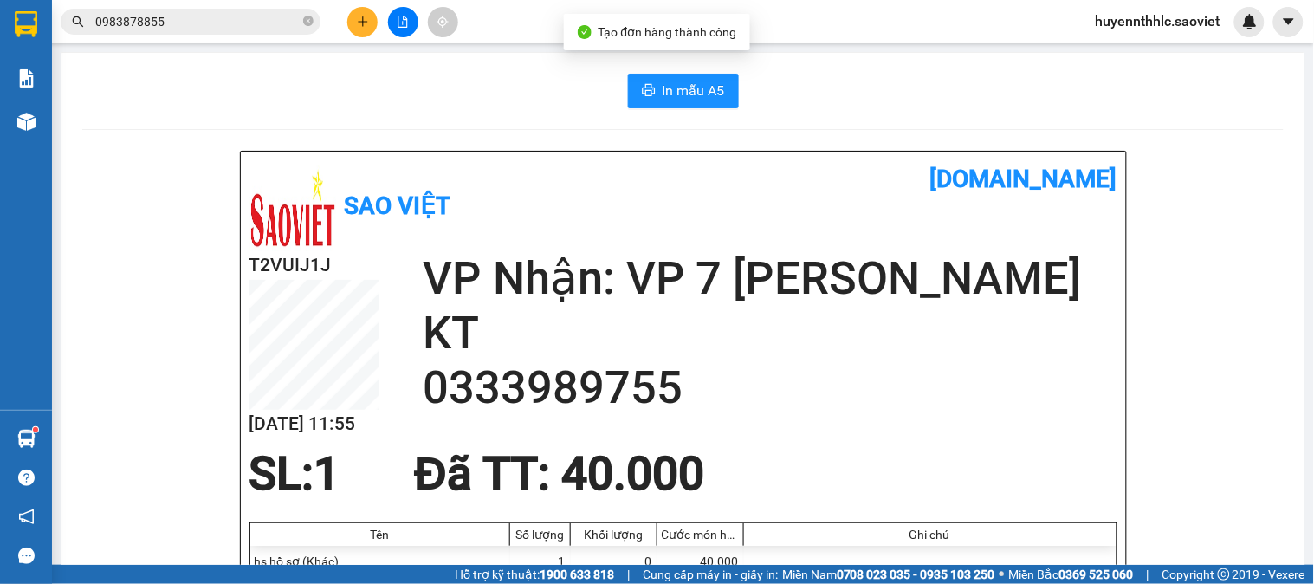
click at [689, 88] on span "In mẫu A5" at bounding box center [694, 91] width 62 height 22
drag, startPoint x: 165, startPoint y: 24, endPoint x: 0, endPoint y: 20, distance: 165.5
click at [0, 20] on section "Kết quả tìm kiếm ( 1 ) Bộ lọc Mã ĐH Trạng thái Món hàng Thu hộ Tổng cước Chưa c…" at bounding box center [657, 292] width 1314 height 584
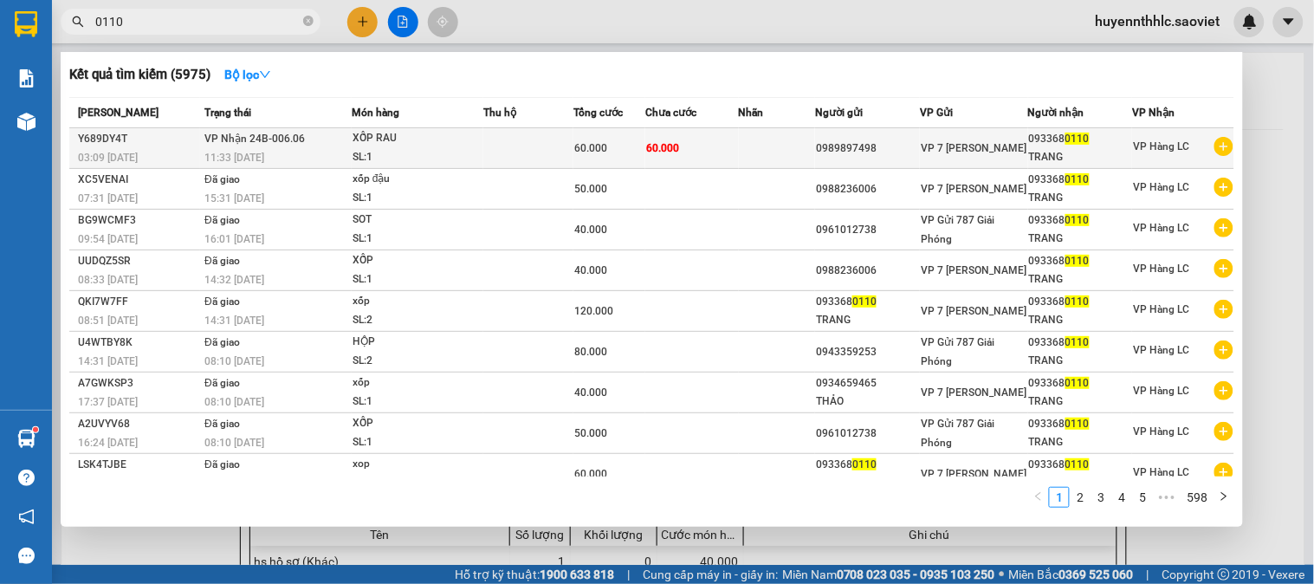
type input "0110"
click at [882, 147] on div "0989897498" at bounding box center [867, 148] width 103 height 18
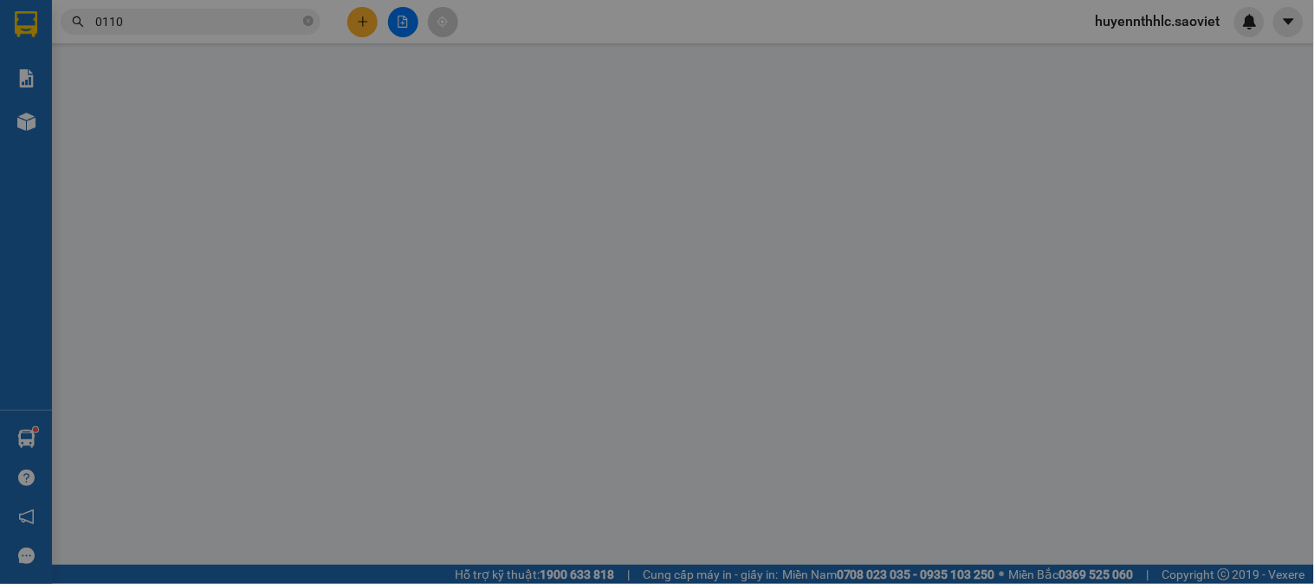
type input "0989897498"
type input "0933680110"
type input "TRANG"
type input "60.000"
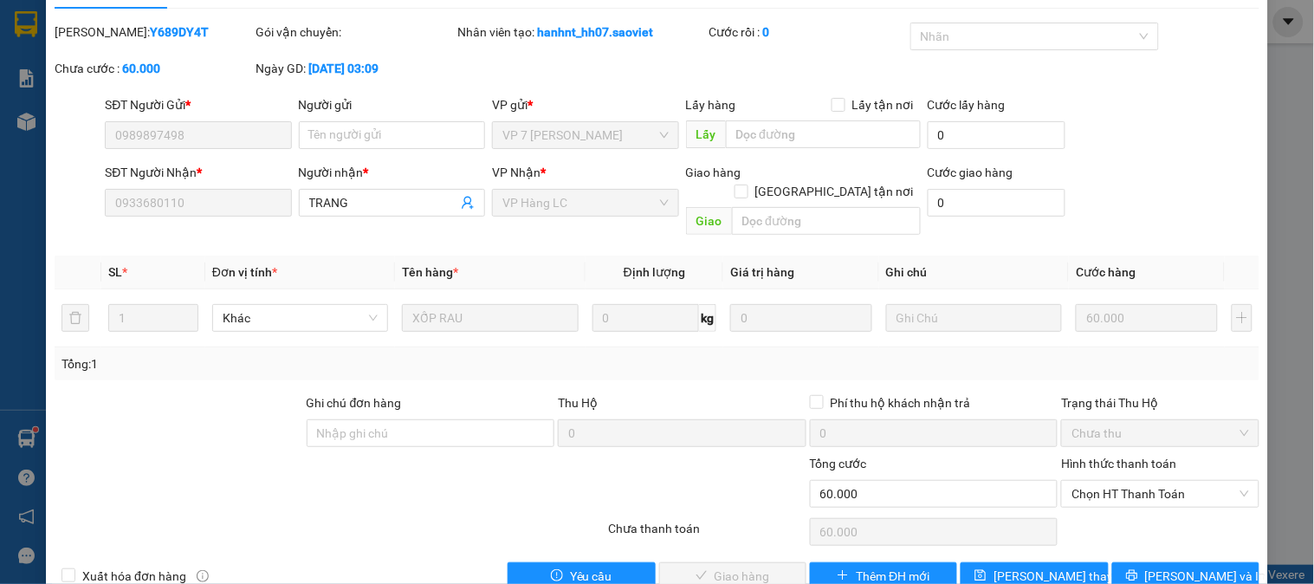
scroll to position [61, 0]
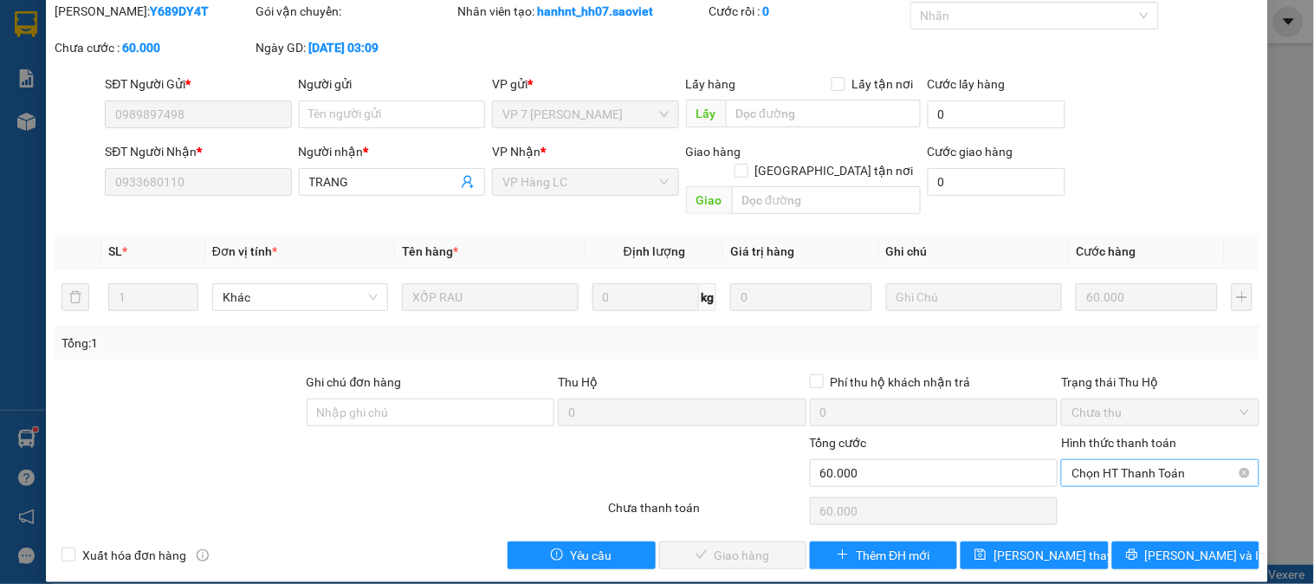
click at [1118, 464] on span "Chọn HT Thanh Toán" at bounding box center [1160, 473] width 177 height 26
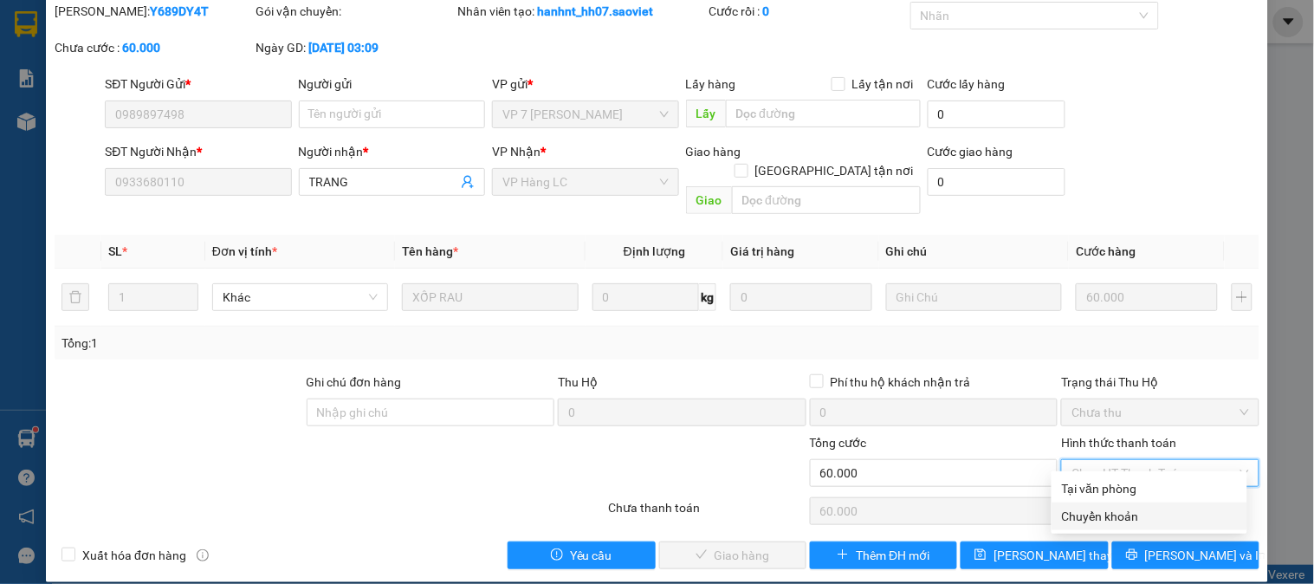
click at [1120, 515] on div "Chuyển khoản" at bounding box center [1149, 516] width 175 height 19
type input "0"
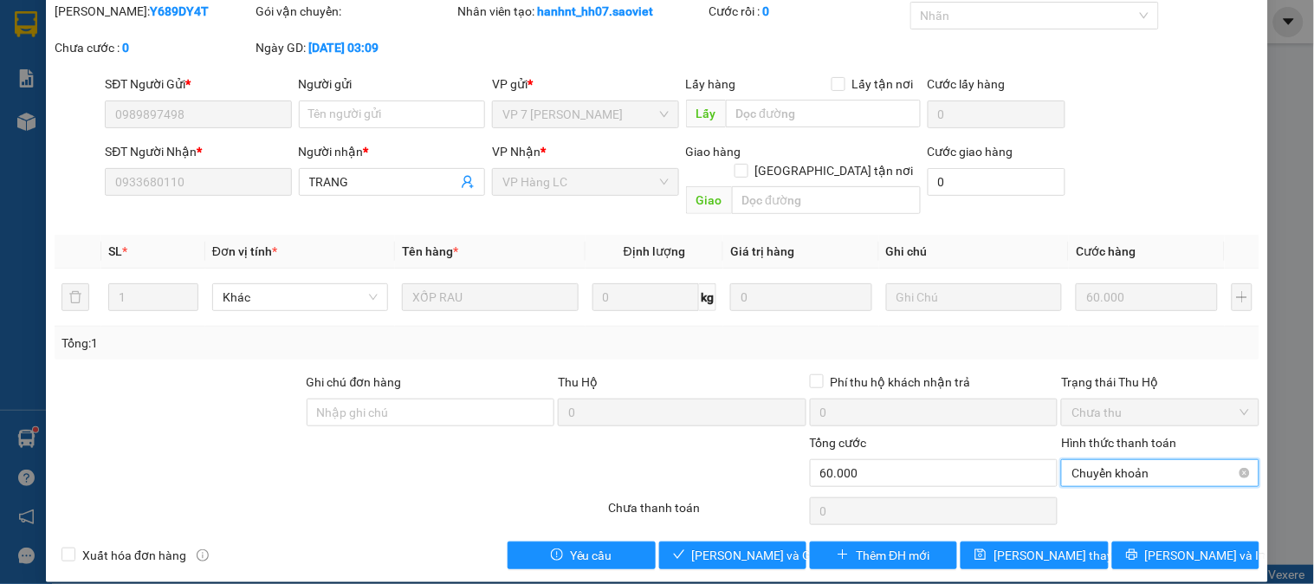
click at [1100, 460] on span "Chuyển khoản" at bounding box center [1160, 473] width 177 height 26
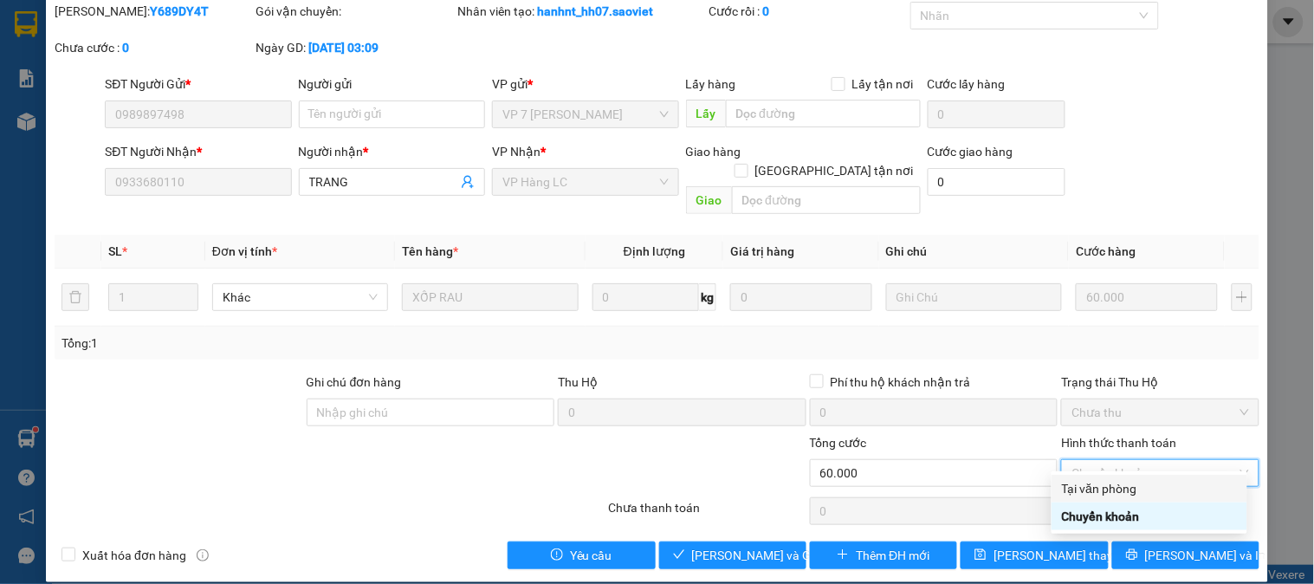
click at [1102, 488] on div "Tại văn phòng" at bounding box center [1149, 488] width 175 height 19
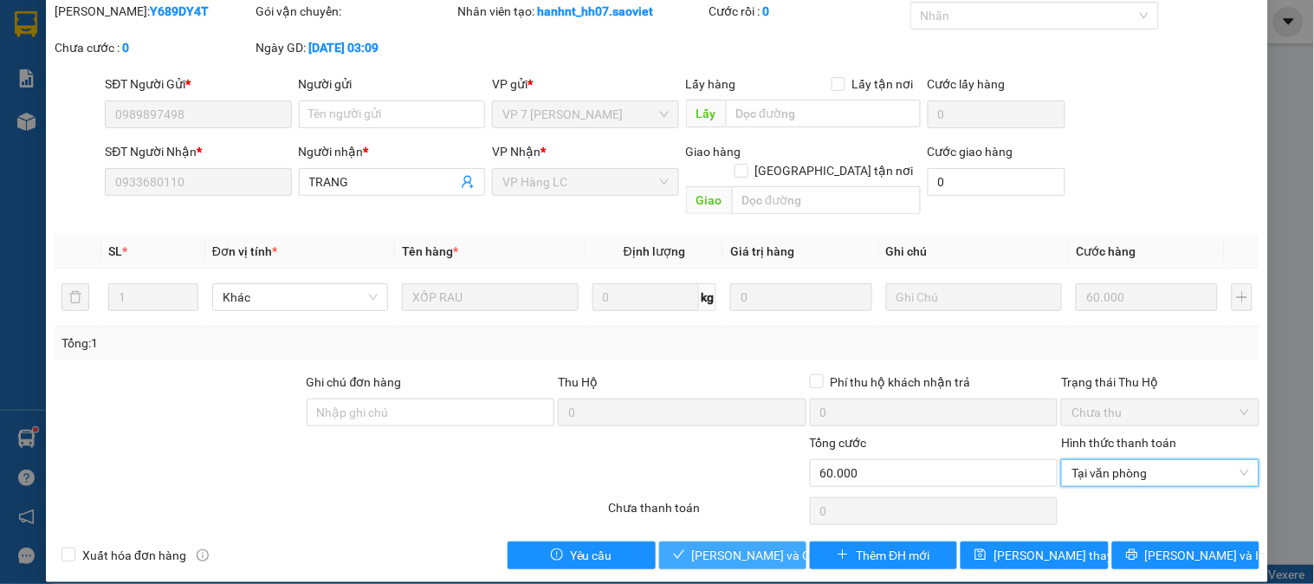
click at [702, 546] on span "[PERSON_NAME] và Giao hàng" at bounding box center [775, 555] width 166 height 19
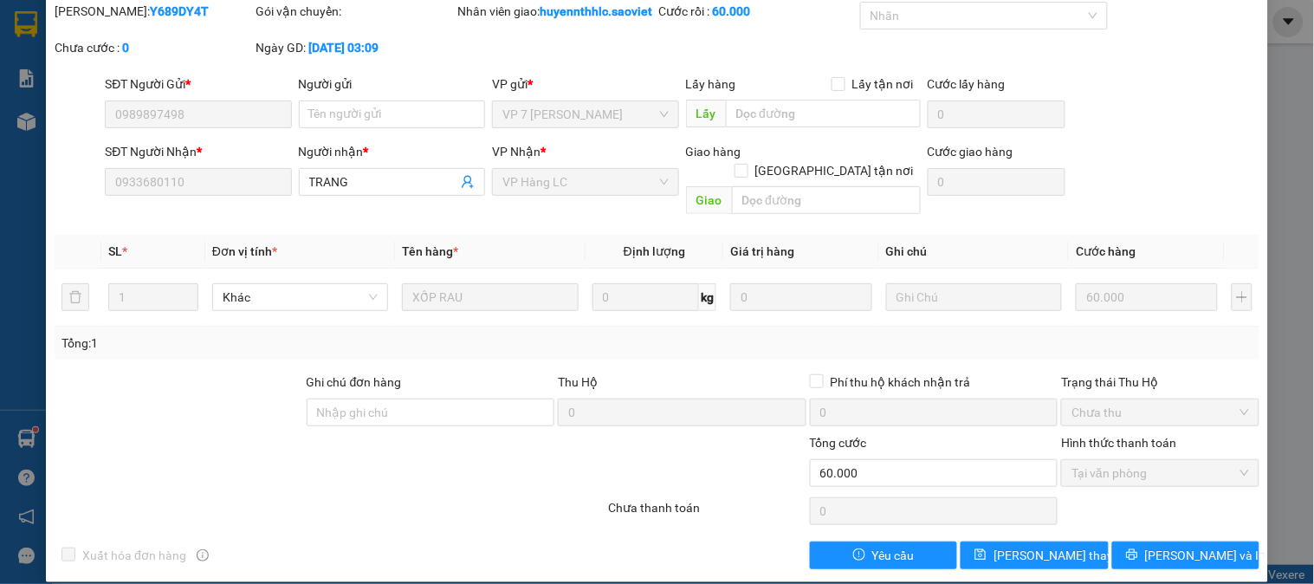
scroll to position [0, 0]
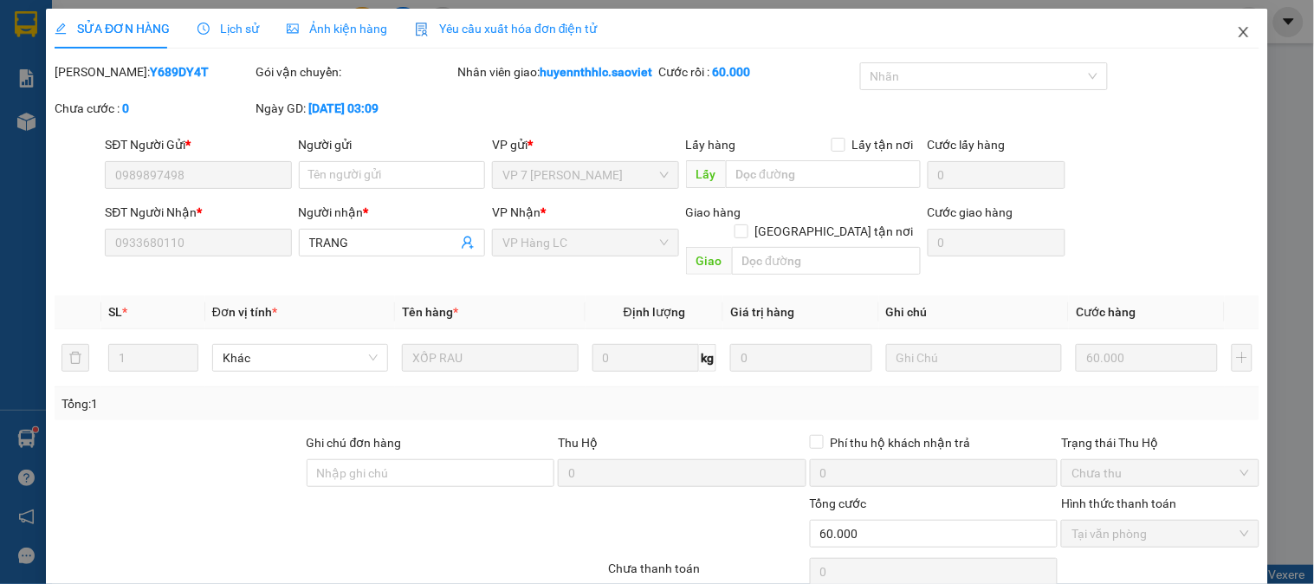
click at [1234, 24] on span "Close" at bounding box center [1244, 33] width 49 height 49
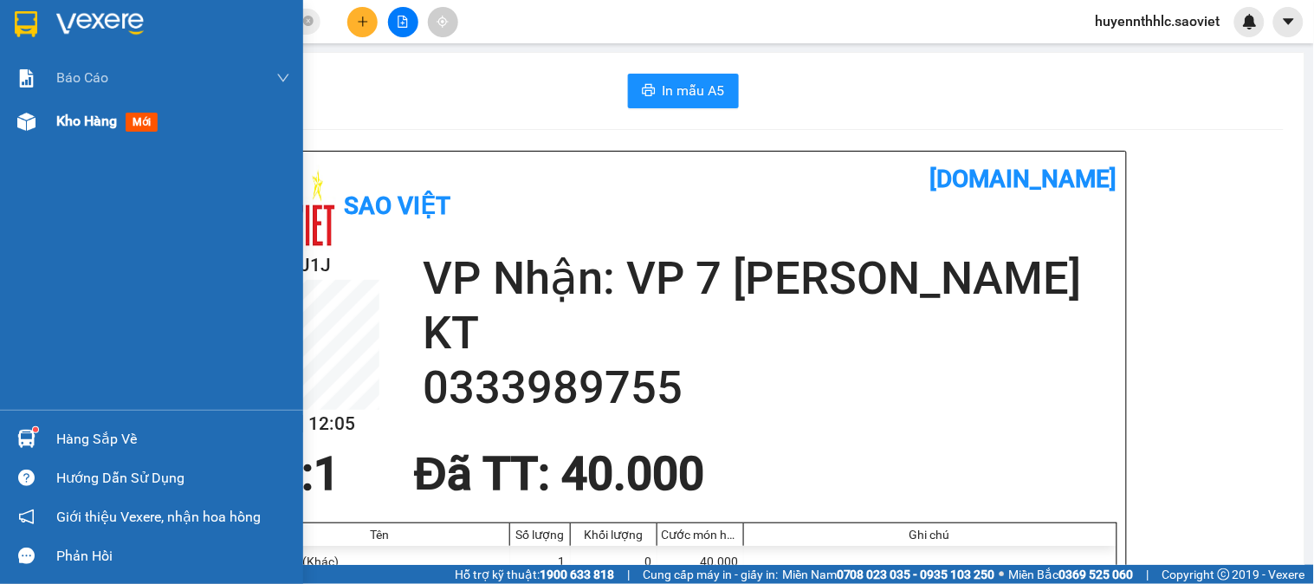
click at [73, 119] on span "Kho hàng" at bounding box center [86, 121] width 61 height 16
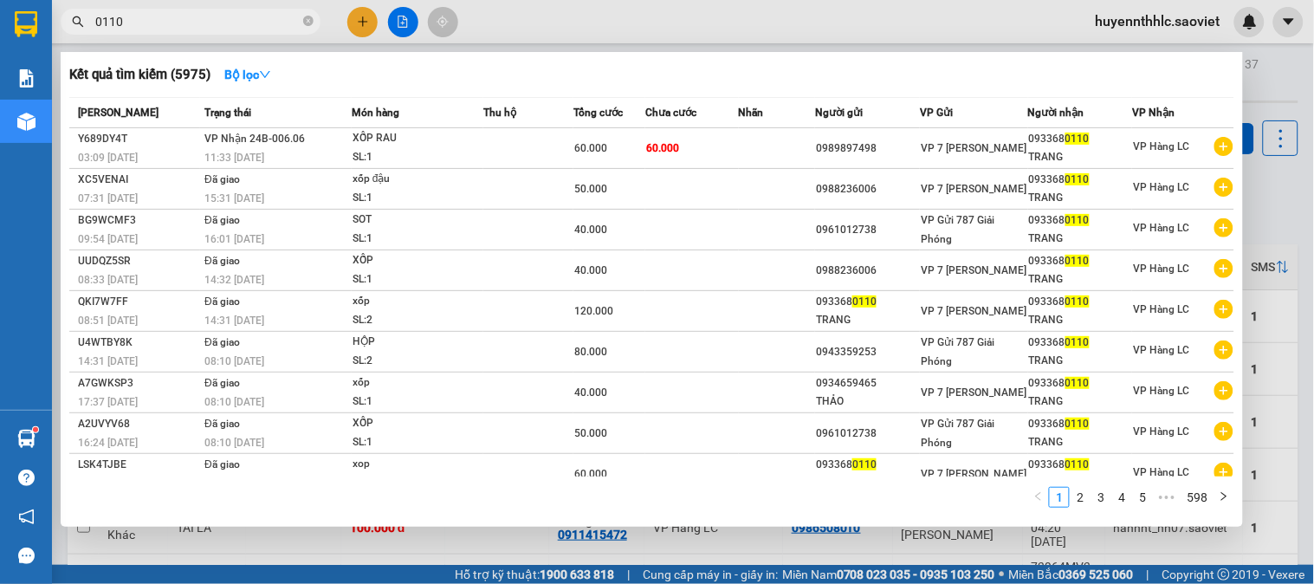
click at [140, 16] on input "0110" at bounding box center [197, 21] width 204 height 19
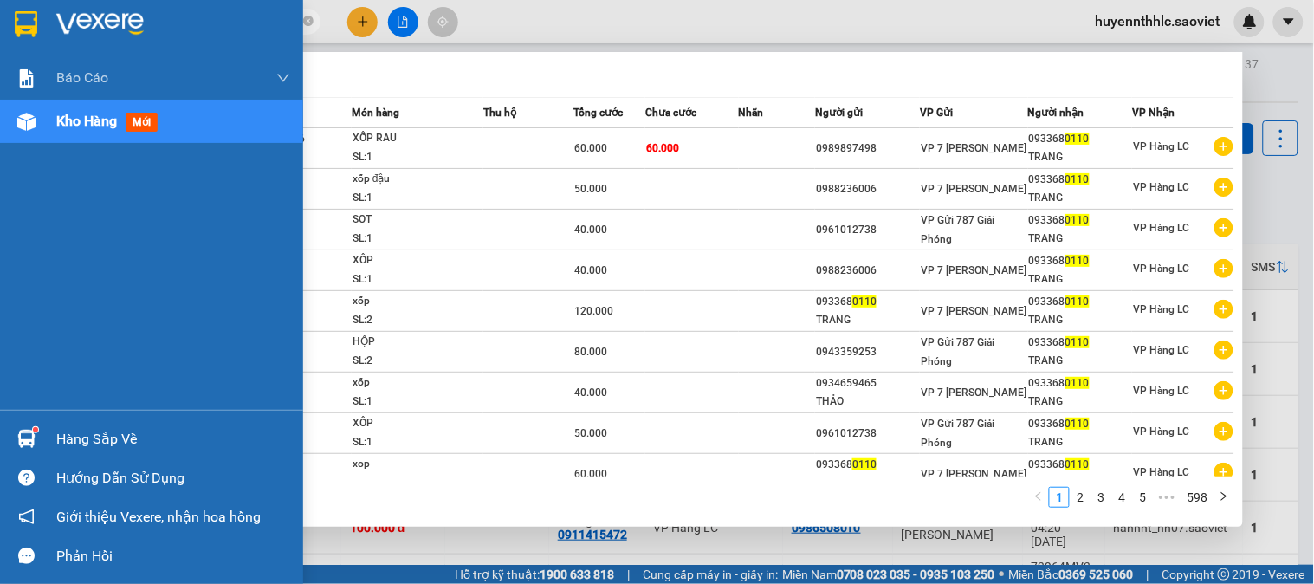
click at [0, 6] on section "Kết quả tìm kiếm ( 5975 ) Bộ lọc Mã ĐH Trạng thái Món hàng Thu hộ Tổng cước Chư…" at bounding box center [657, 292] width 1314 height 584
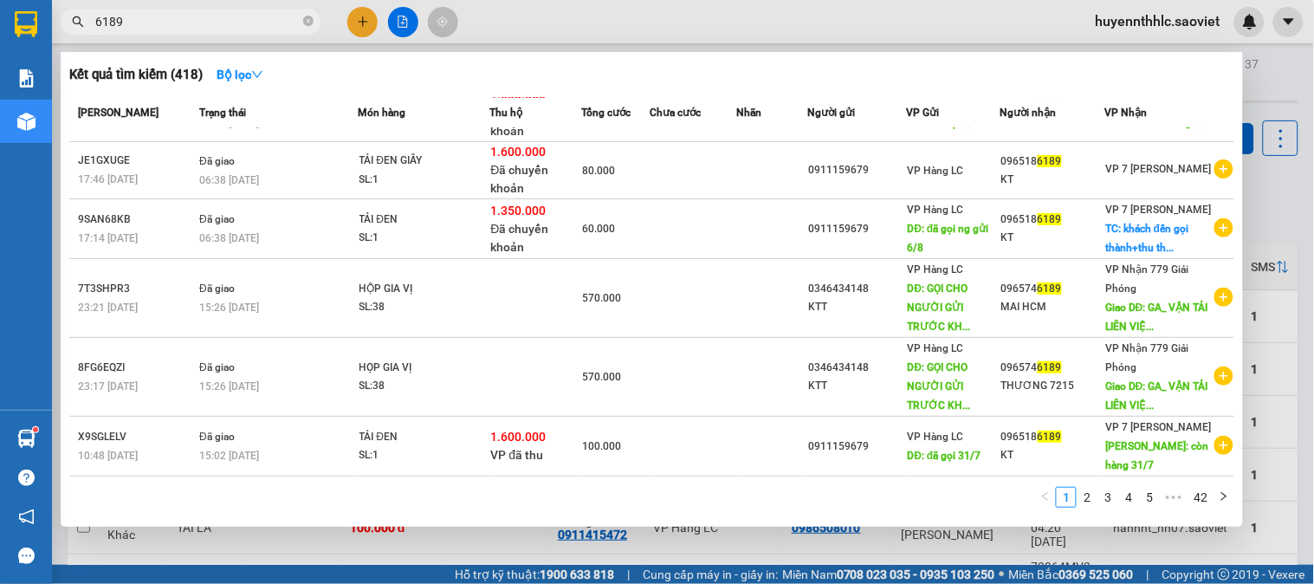
scroll to position [403, 0]
type input "6189"
click at [1090, 501] on link "2" at bounding box center [1087, 497] width 19 height 19
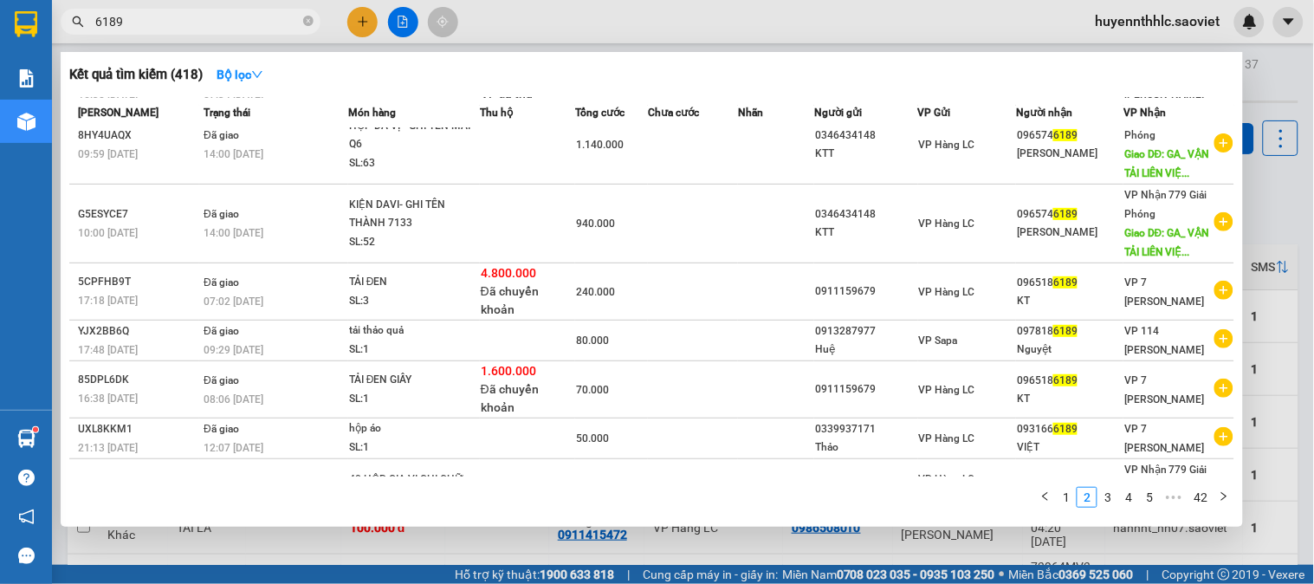
scroll to position [284, 0]
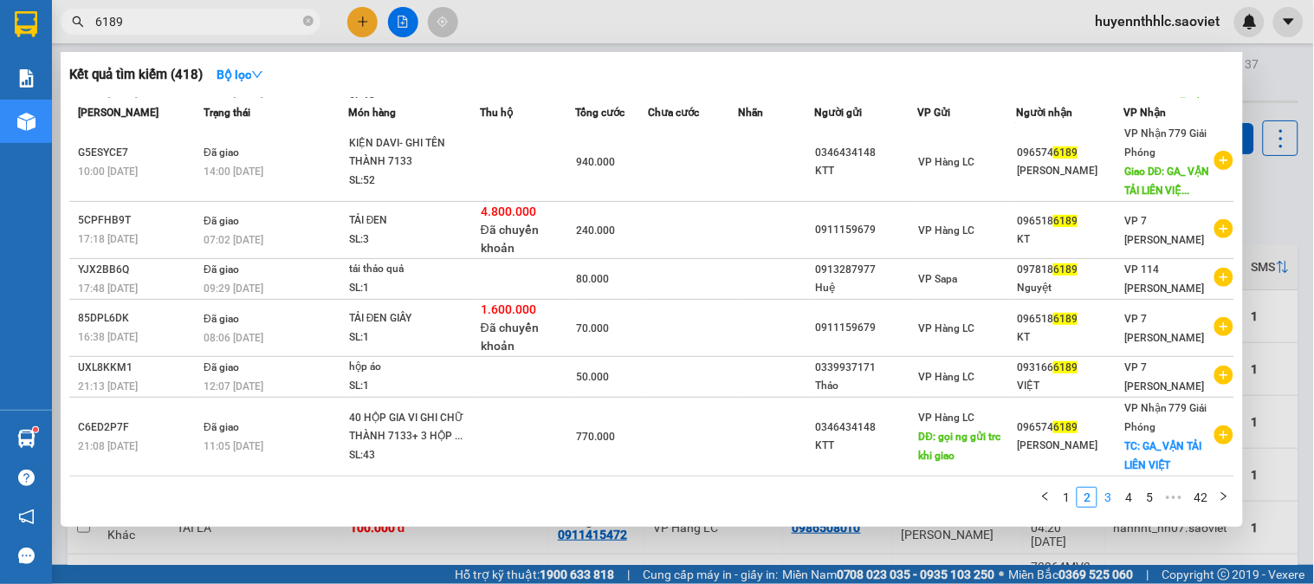
click at [1104, 497] on link "3" at bounding box center [1108, 497] width 19 height 19
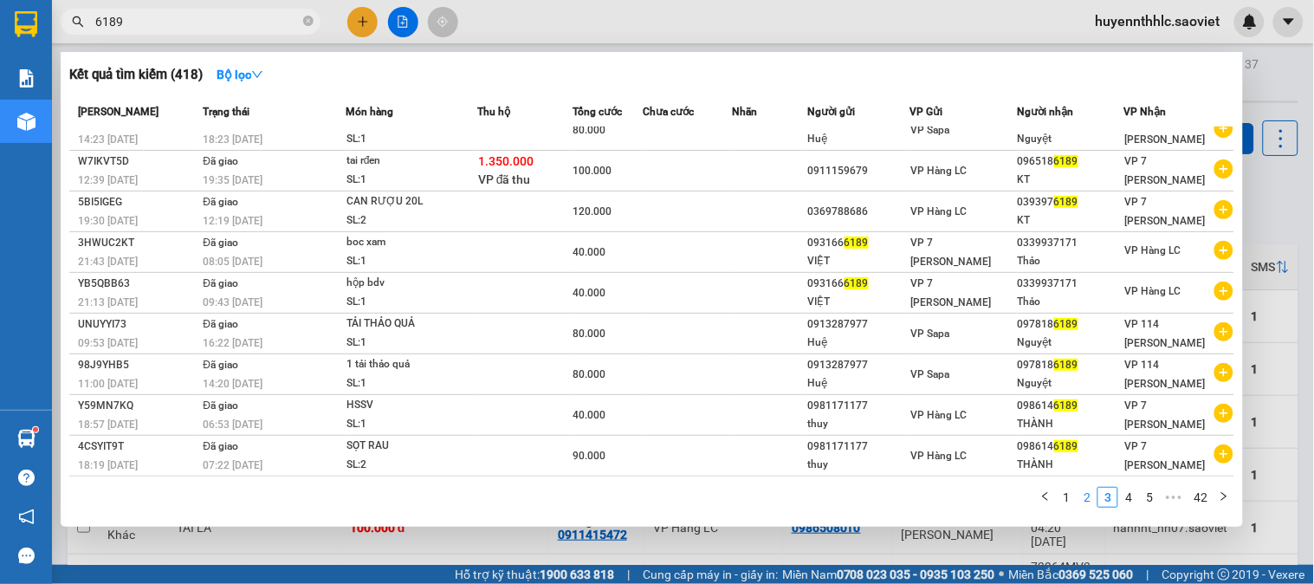
scroll to position [99, 0]
click at [1086, 497] on link "2" at bounding box center [1087, 497] width 19 height 19
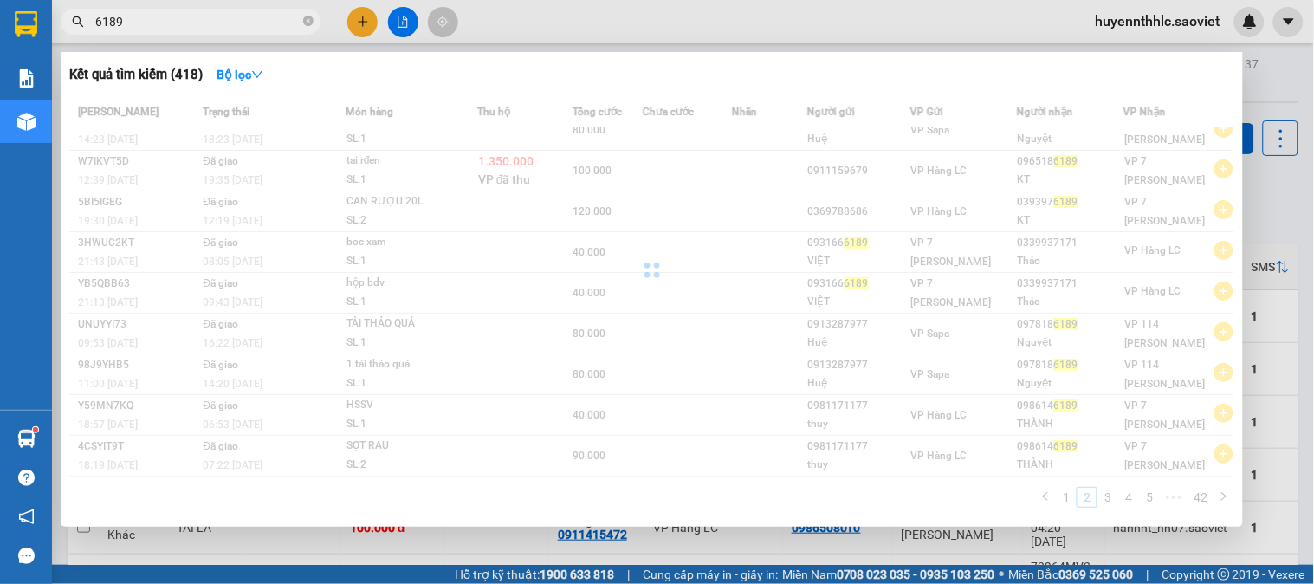
scroll to position [284, 0]
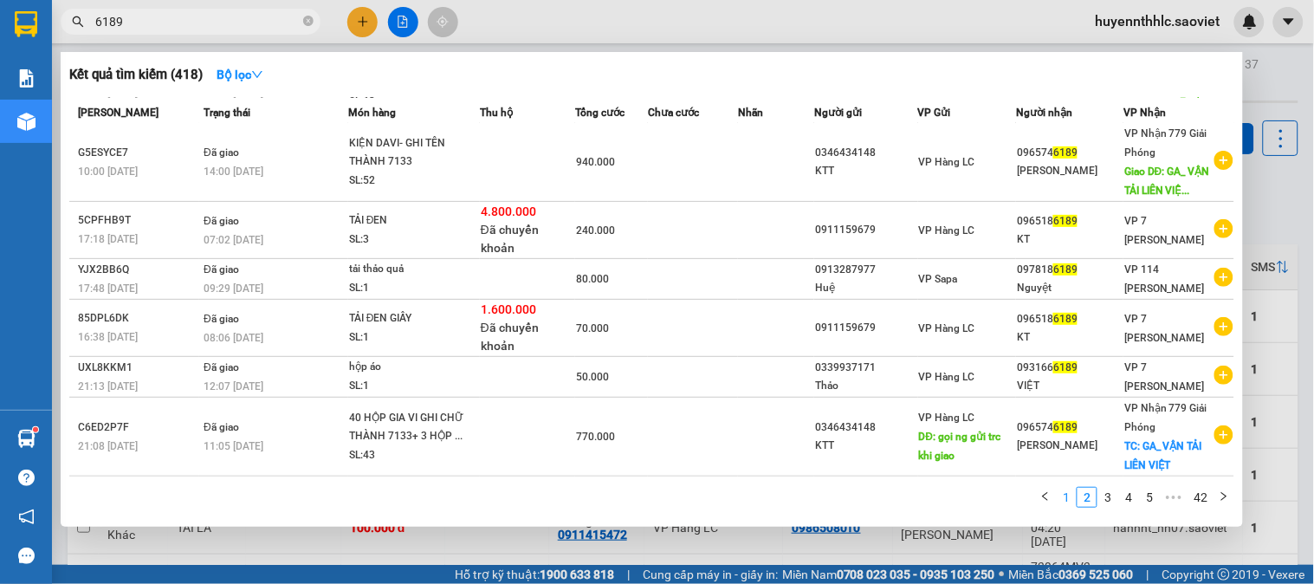
click at [1066, 500] on link "1" at bounding box center [1066, 497] width 19 height 19
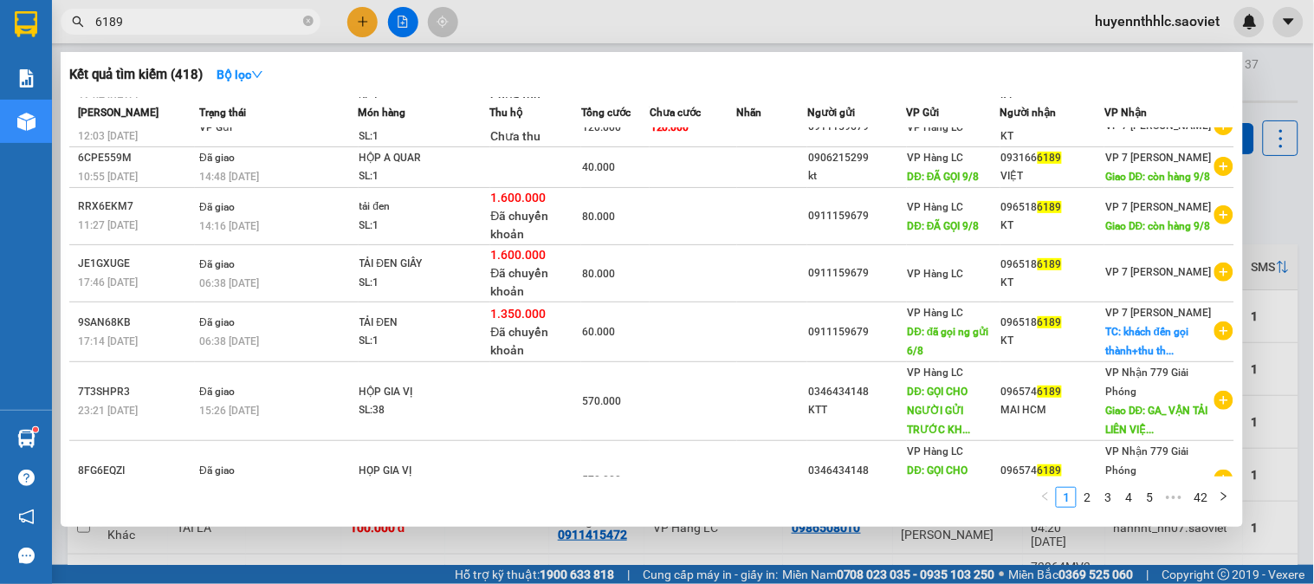
scroll to position [0, 0]
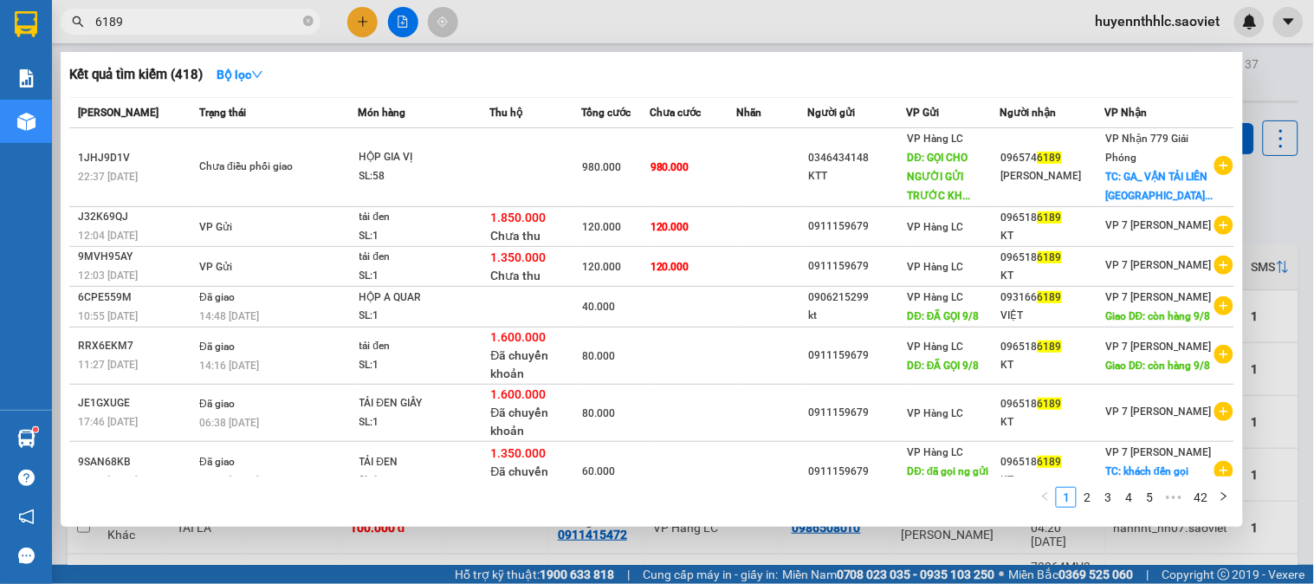
click at [1272, 191] on div at bounding box center [657, 292] width 1314 height 584
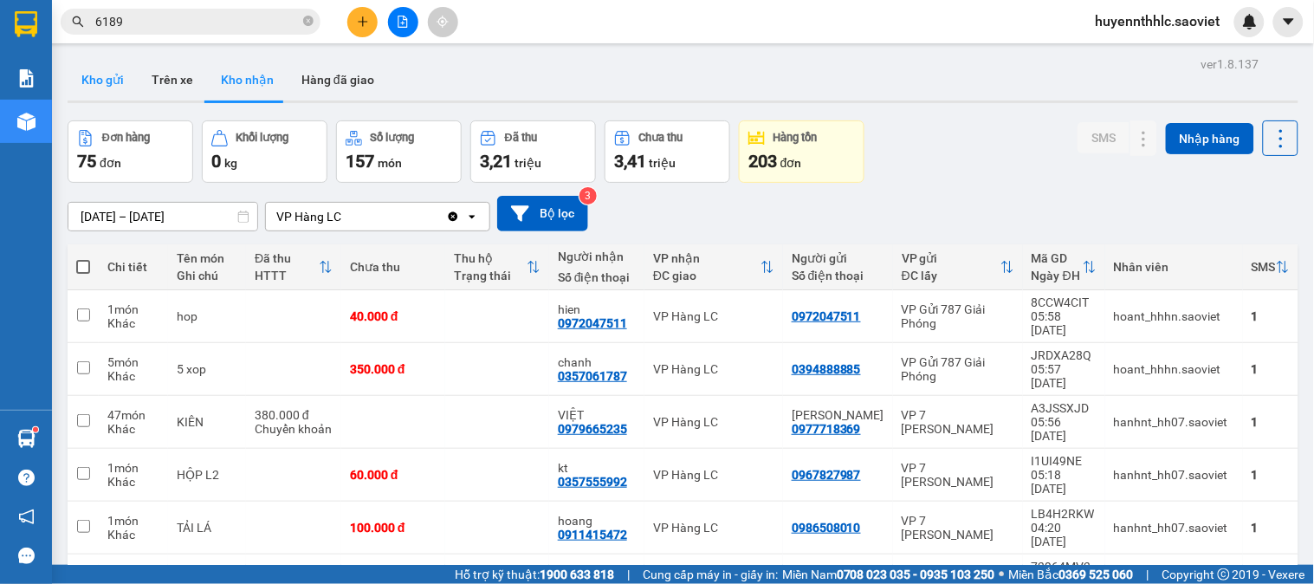
click at [95, 79] on button "Kho gửi" at bounding box center [103, 80] width 70 height 42
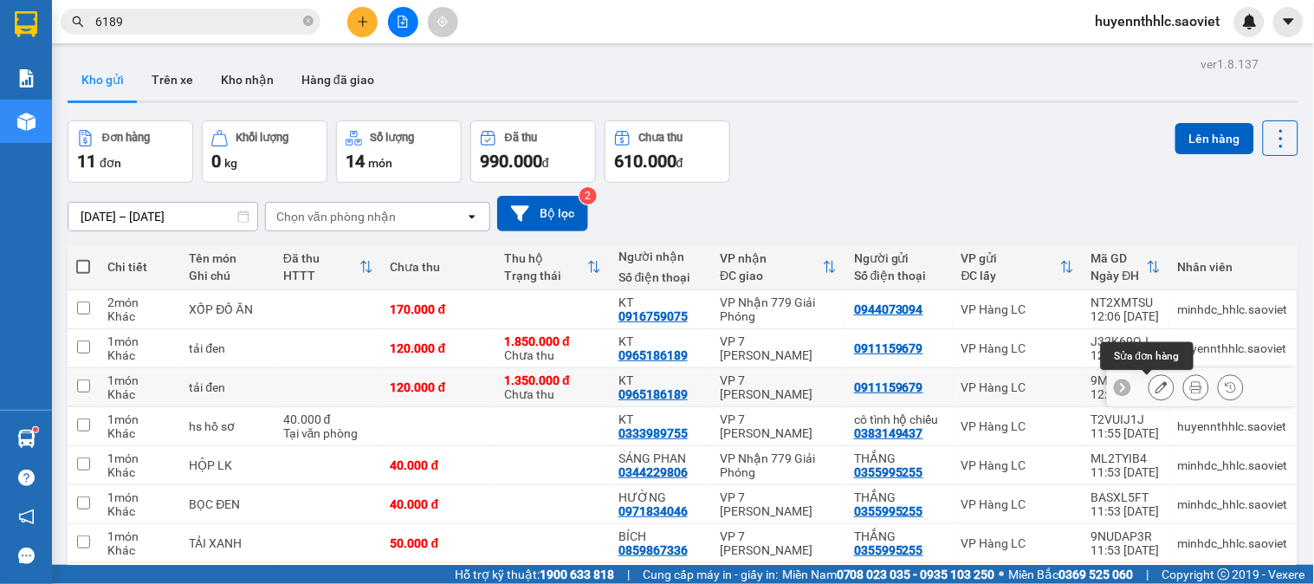
click at [1156, 392] on icon at bounding box center [1162, 387] width 12 height 12
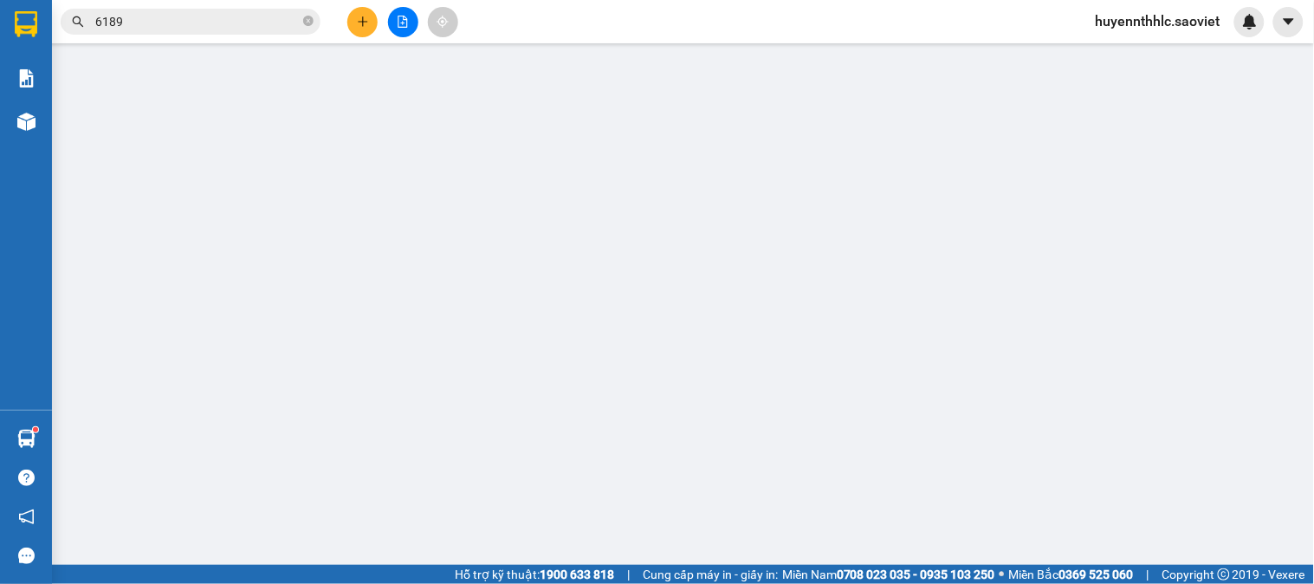
type input "0911159679"
type input "0965186189"
type input "KT"
type input "1.350.000"
type input "30.000"
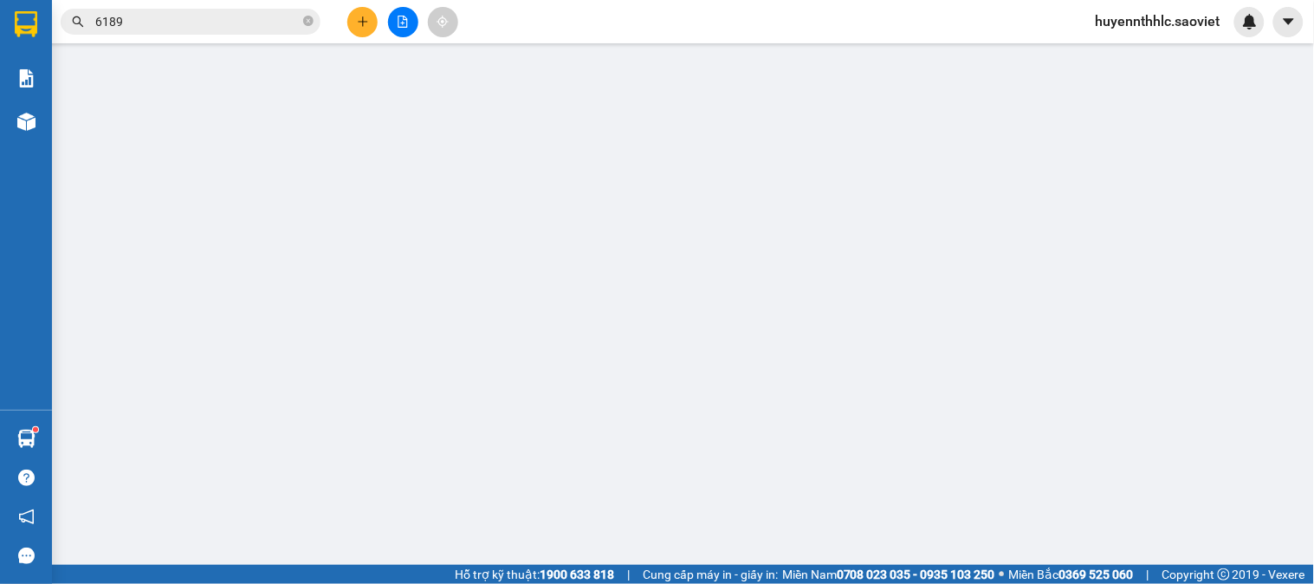
type input "120.000"
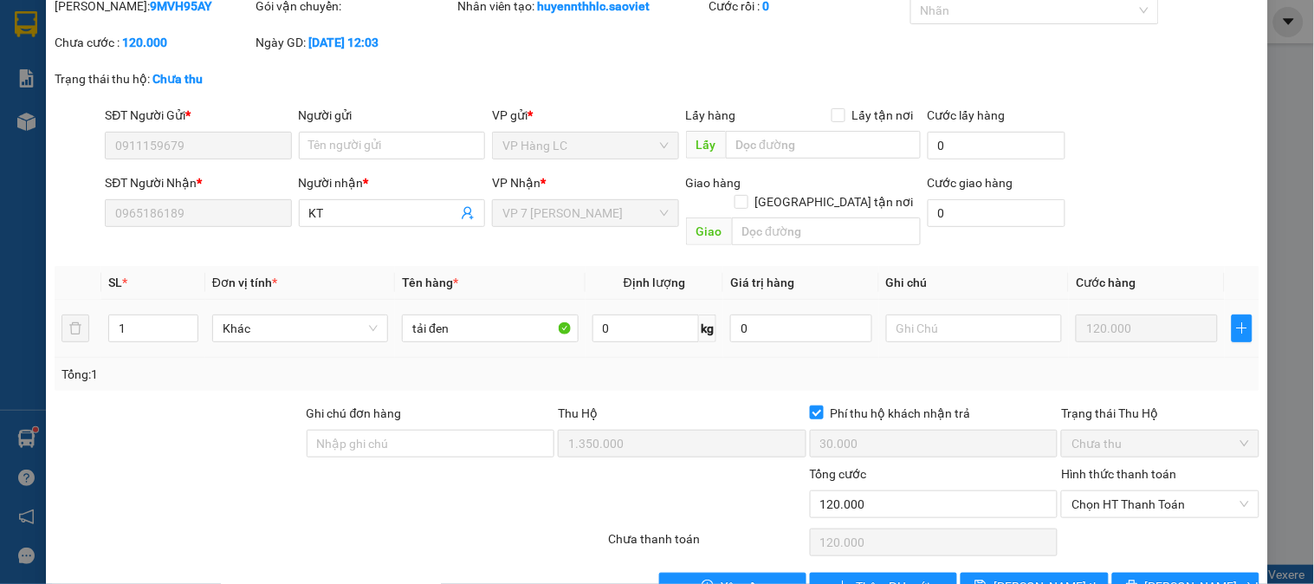
scroll to position [96, 0]
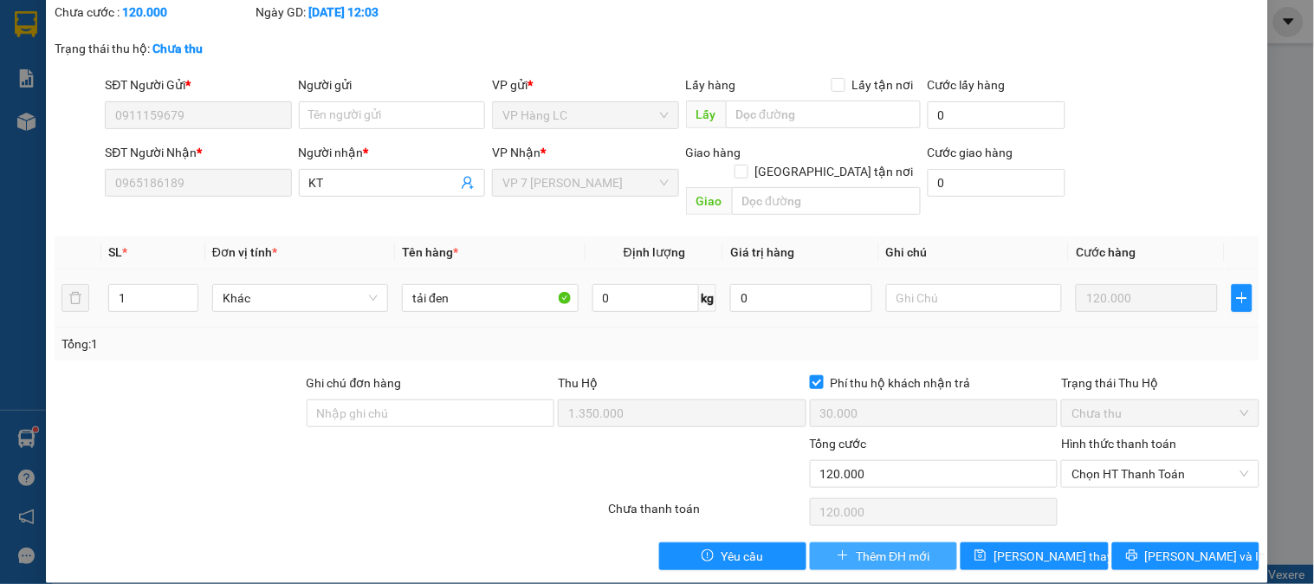
click at [869, 547] on span "Thêm ĐH mới" at bounding box center [893, 556] width 74 height 19
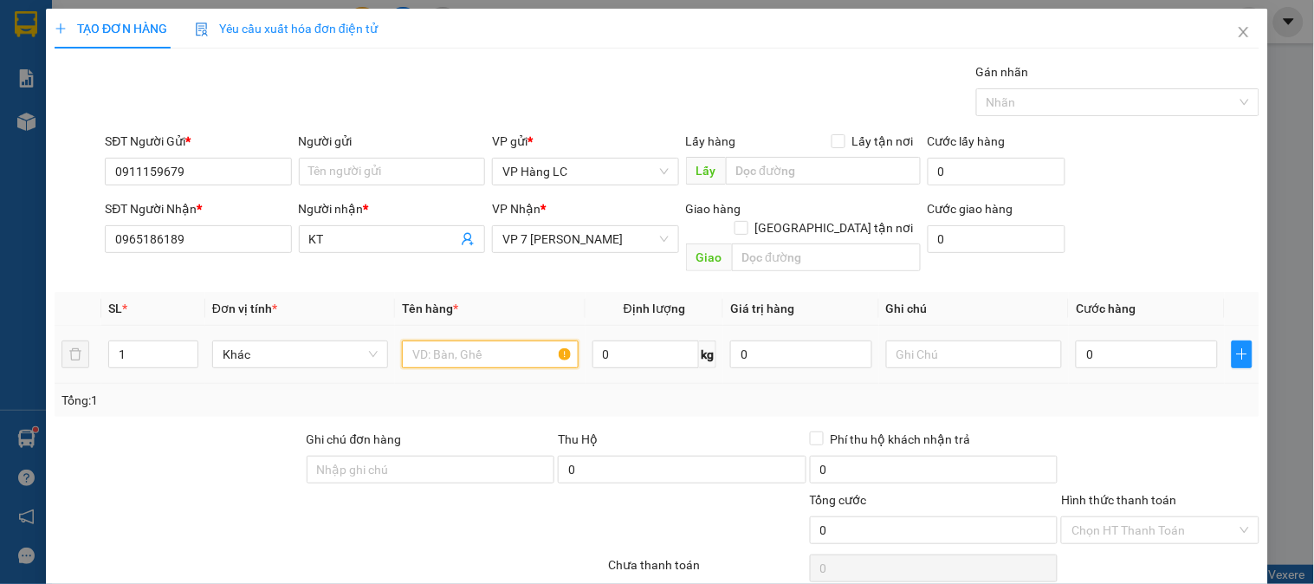
drag, startPoint x: 448, startPoint y: 334, endPoint x: 433, endPoint y: 334, distance: 14.8
click at [446, 340] on input "text" at bounding box center [490, 354] width 176 height 28
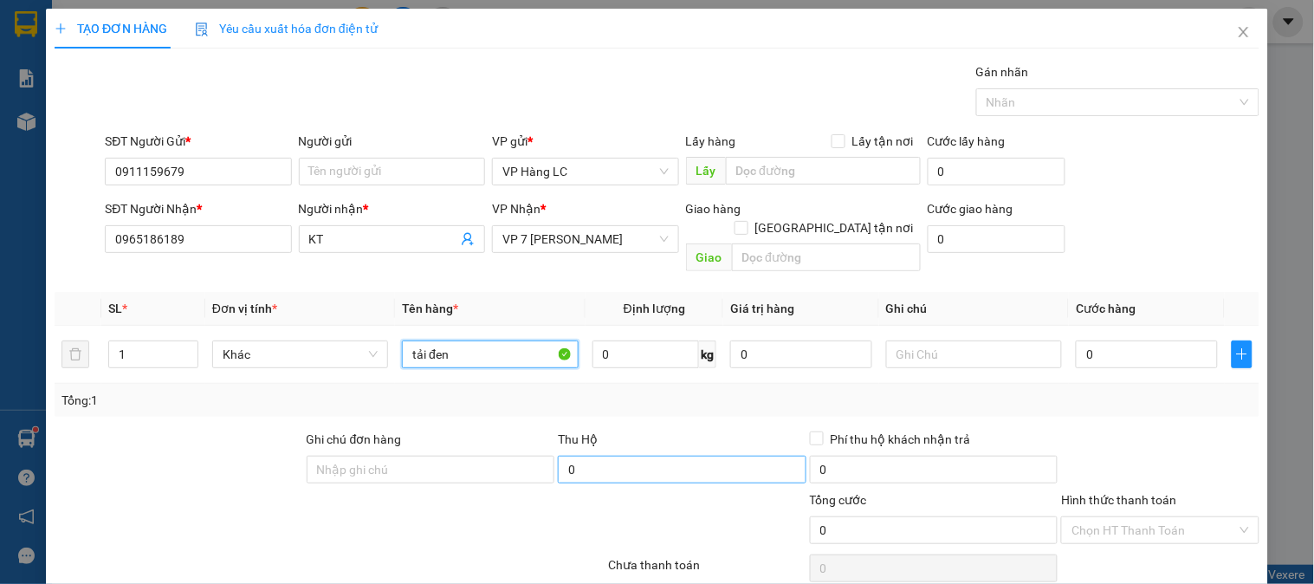
type input "tải đen"
click at [630, 456] on input "0" at bounding box center [682, 470] width 249 height 28
type input "1.350.000"
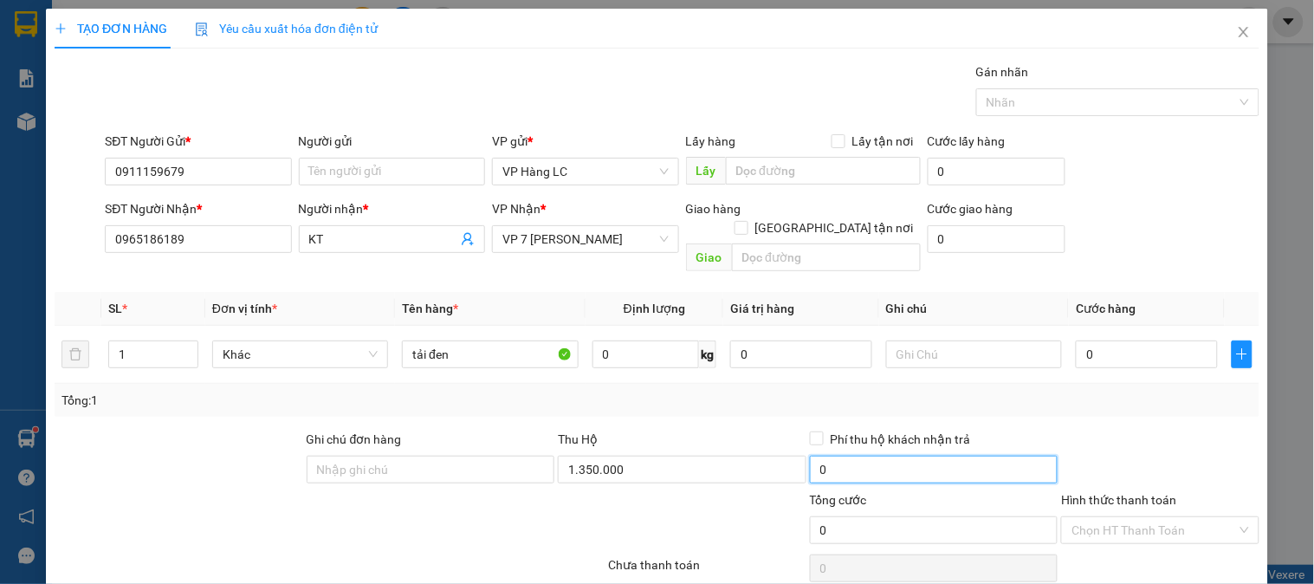
type input "30.000"
click at [851, 456] on input "30.000" at bounding box center [934, 470] width 249 height 28
click at [810, 431] on input "Phí thu hộ khách nhận trả" at bounding box center [816, 437] width 12 height 12
checkbox input "true"
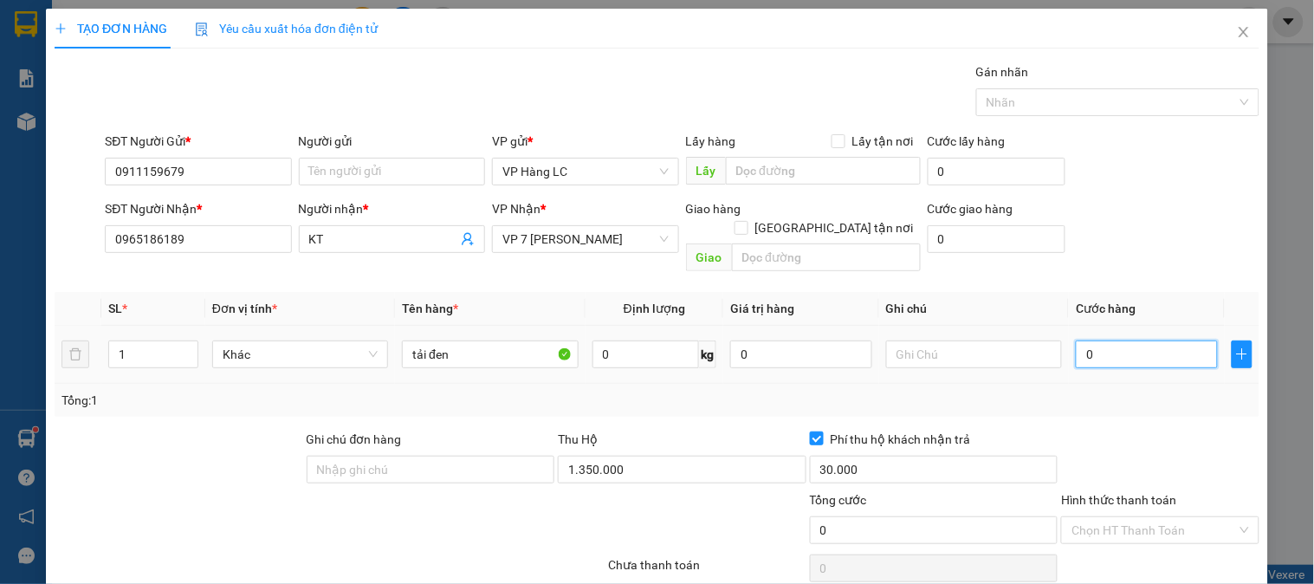
drag, startPoint x: 1114, startPoint y: 334, endPoint x: 1040, endPoint y: 340, distance: 73.9
click at [1112, 340] on input "0" at bounding box center [1147, 354] width 142 height 28
type input "9"
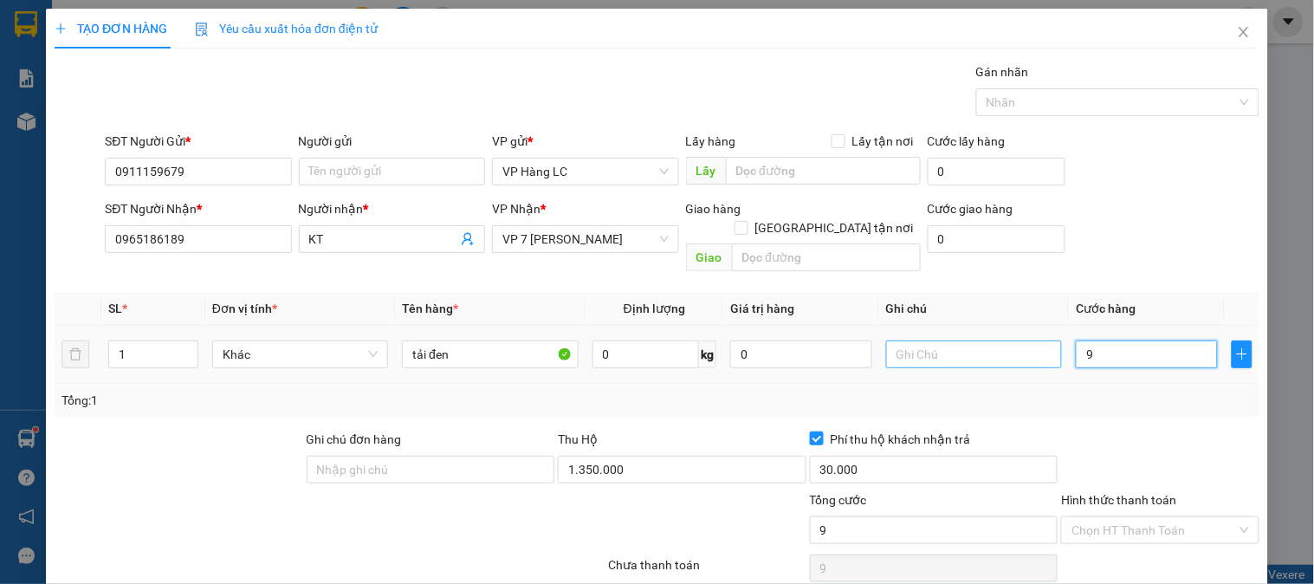
type input "90"
type input "900"
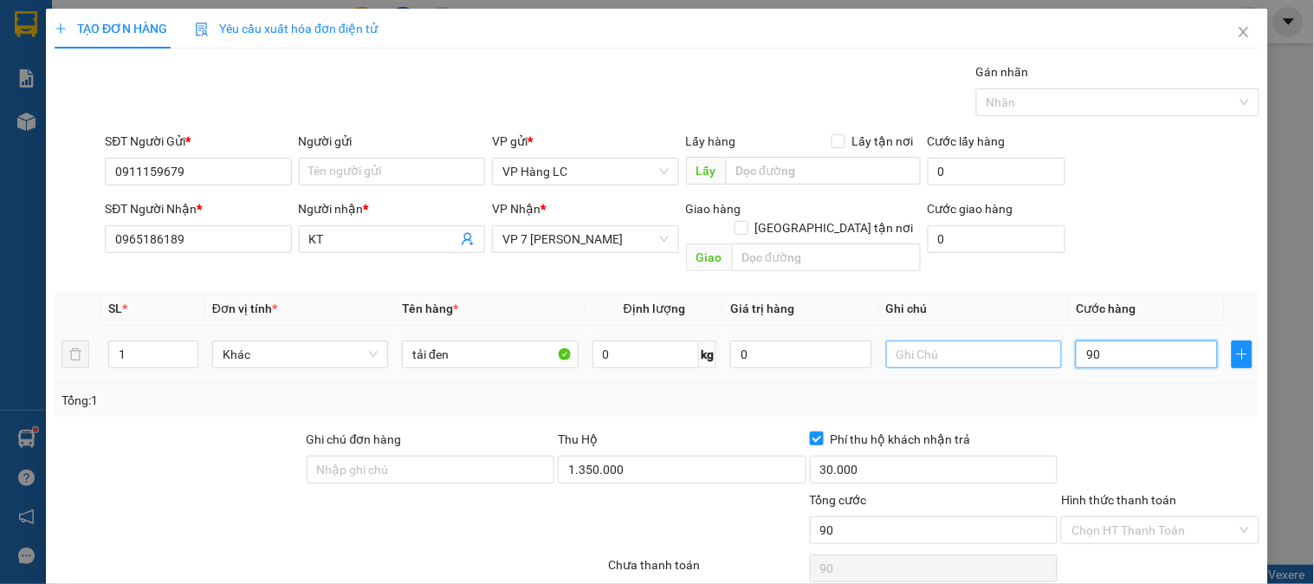
type input "900"
type input "9.000"
type input "90.000"
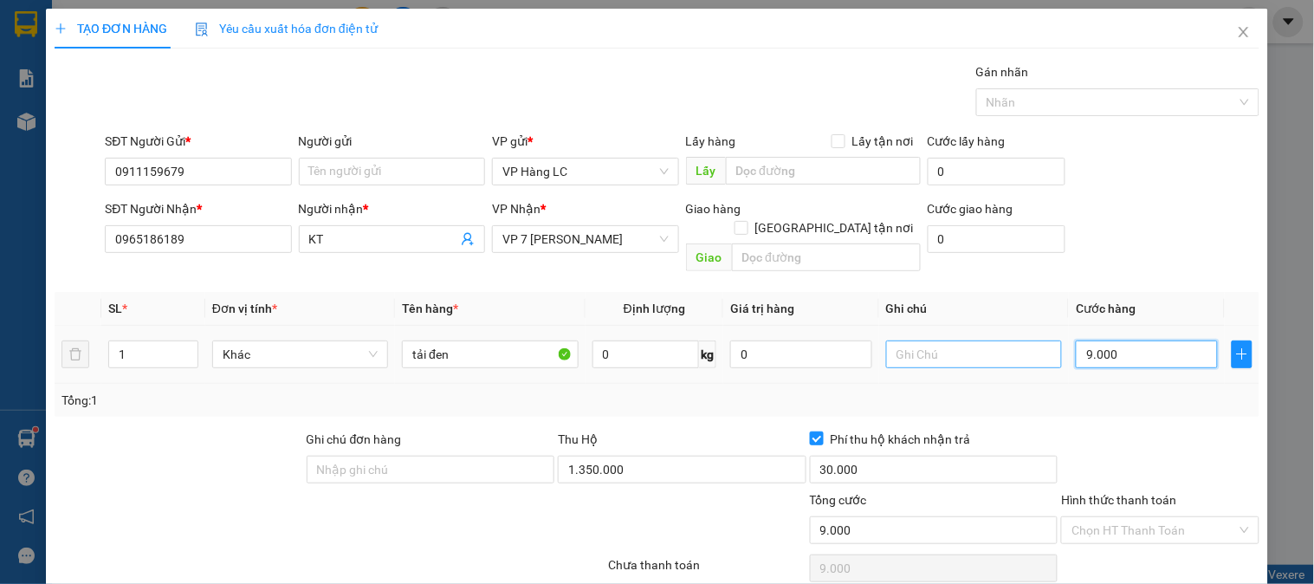
type input "90.000"
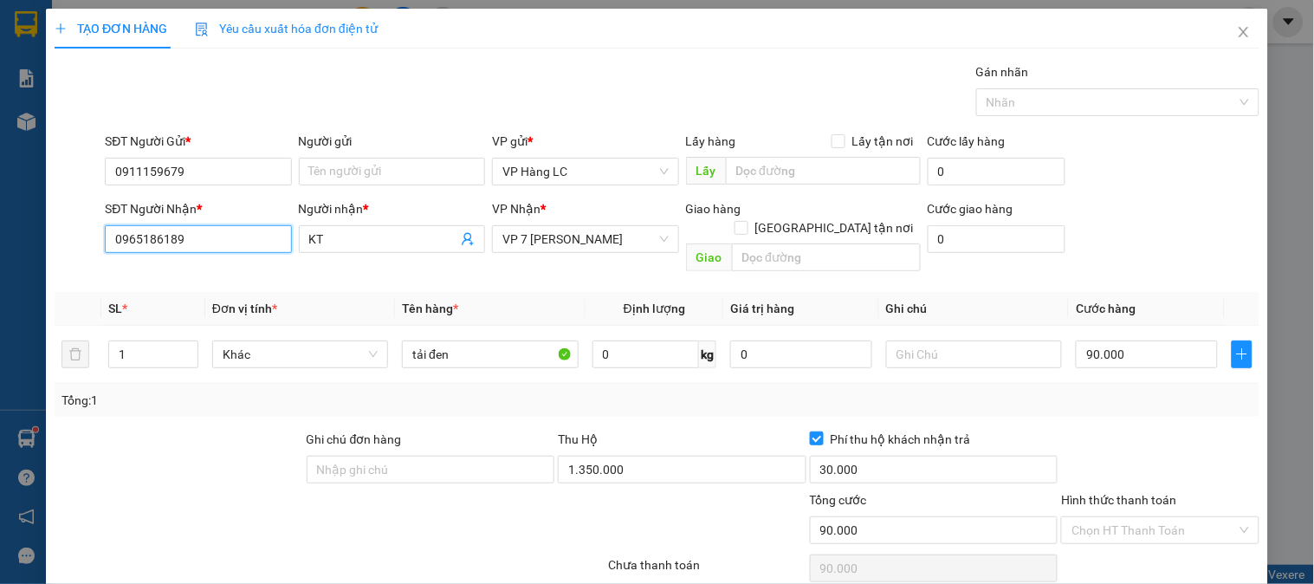
drag, startPoint x: 218, startPoint y: 236, endPoint x: 0, endPoint y: 236, distance: 218.3
click at [0, 236] on div "TẠO ĐƠN HÀNG Yêu cầu xuất hóa đơn điện tử Transit Pickup Surcharge Ids Transit …" at bounding box center [657, 292] width 1314 height 584
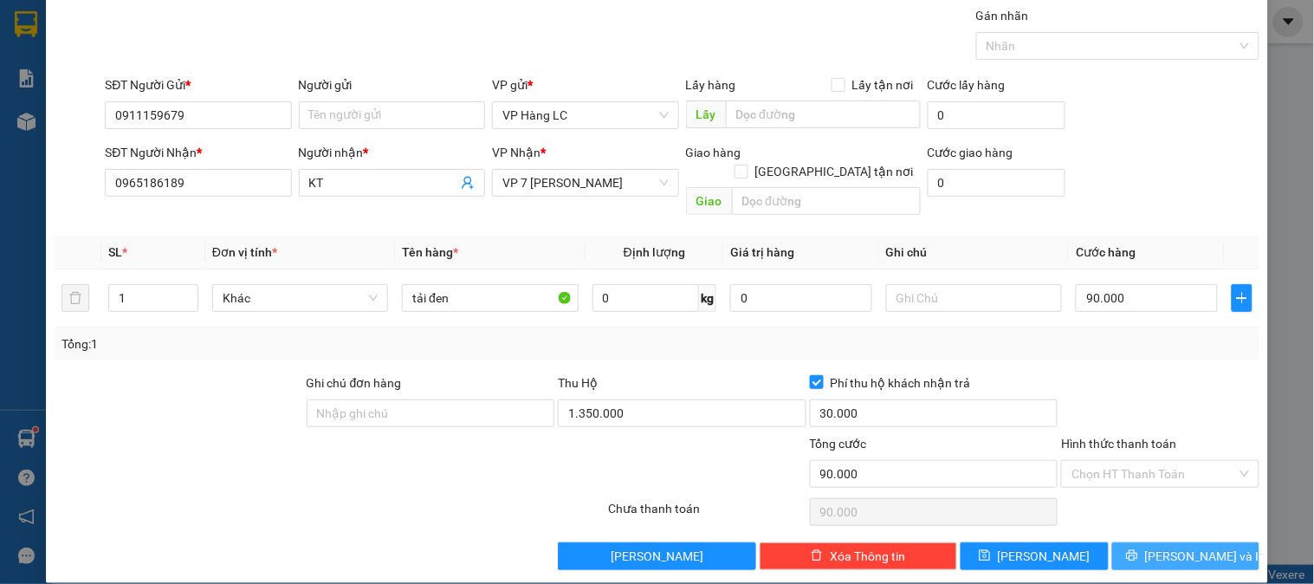
click at [1166, 547] on span "[PERSON_NAME] và In" at bounding box center [1205, 556] width 121 height 19
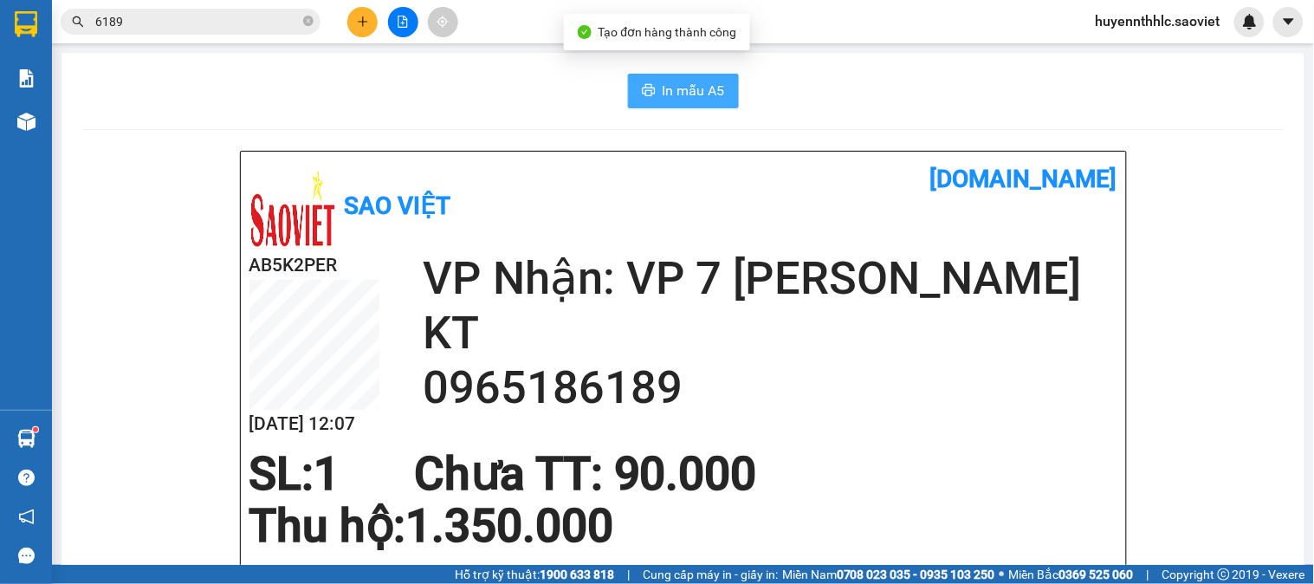
click at [663, 88] on span "In mẫu A5" at bounding box center [694, 91] width 62 height 22
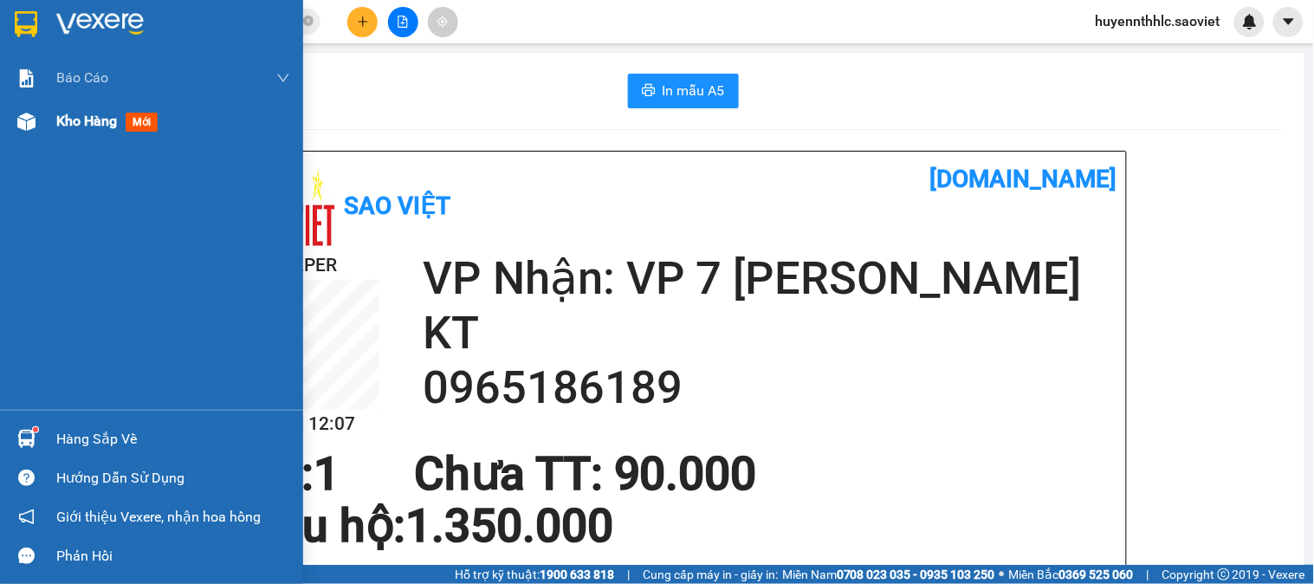
click at [73, 122] on span "Kho hàng" at bounding box center [86, 121] width 61 height 16
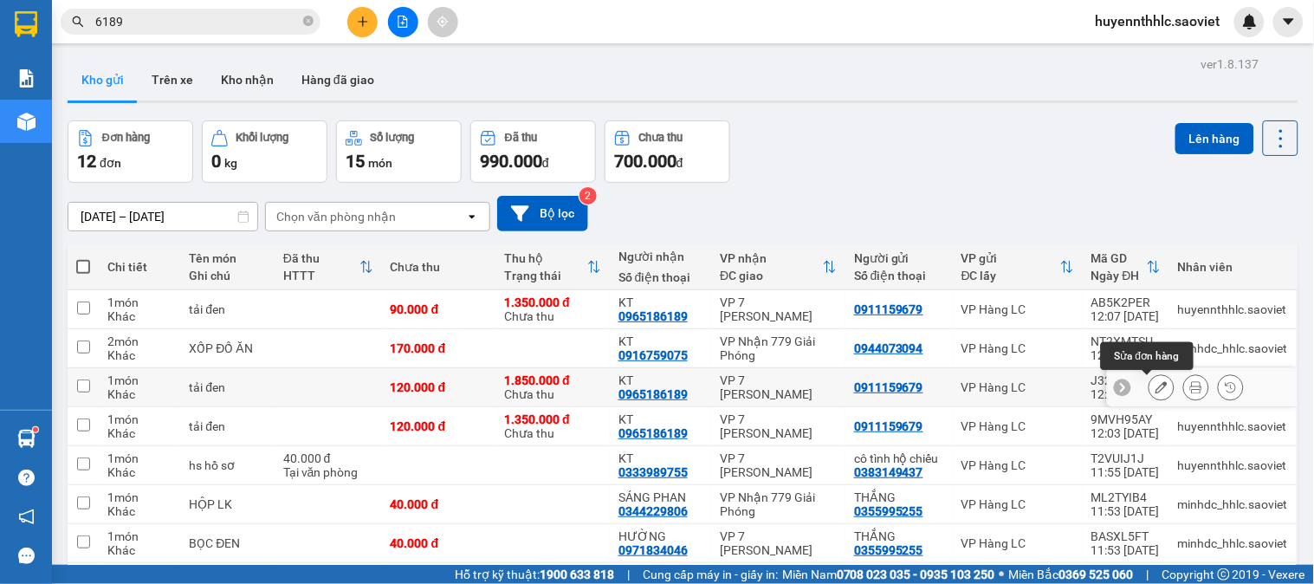
click at [1150, 381] on button at bounding box center [1162, 388] width 24 height 30
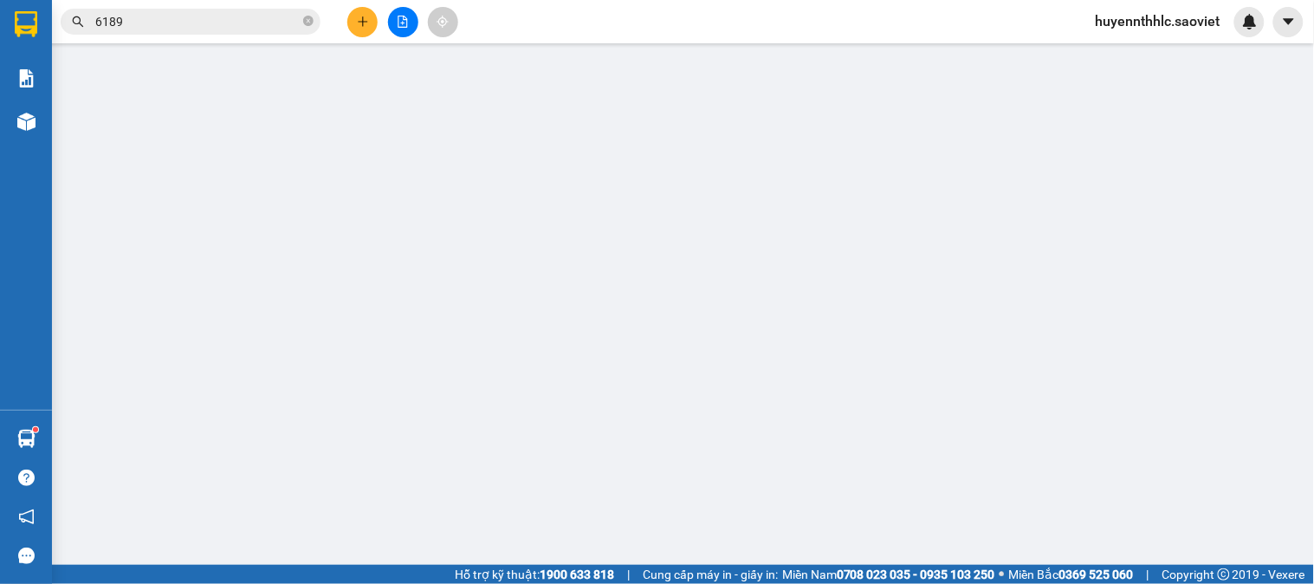
type input "0911159679"
type input "0965186189"
type input "KT"
type input "1.850.000"
type input "30.000"
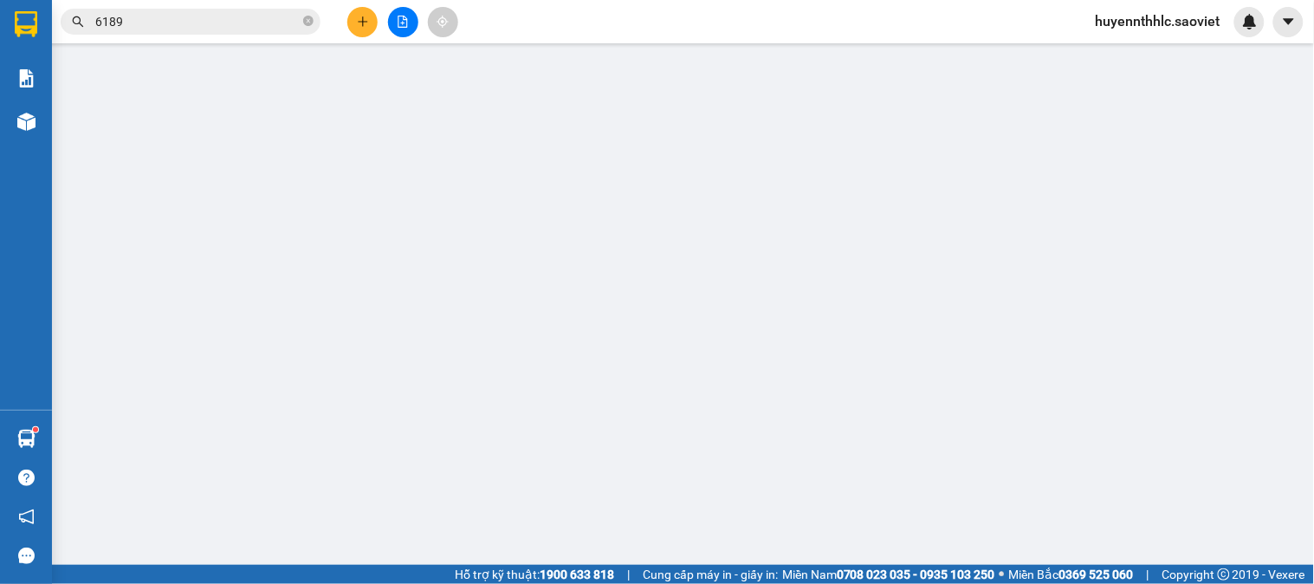
type input "120.000"
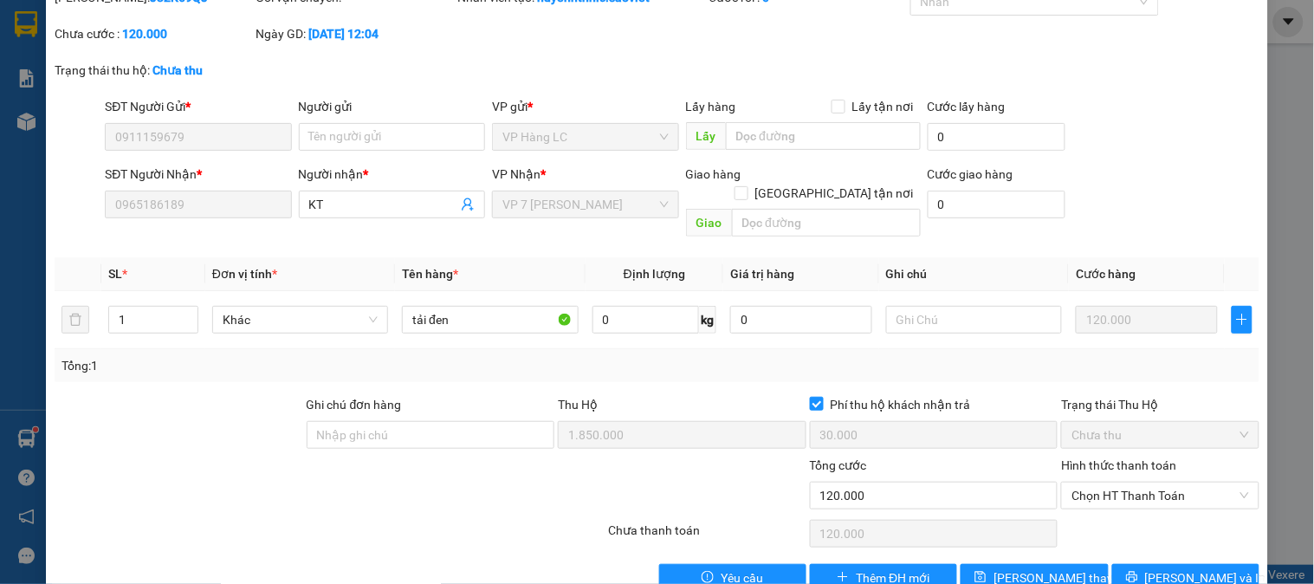
scroll to position [96, 0]
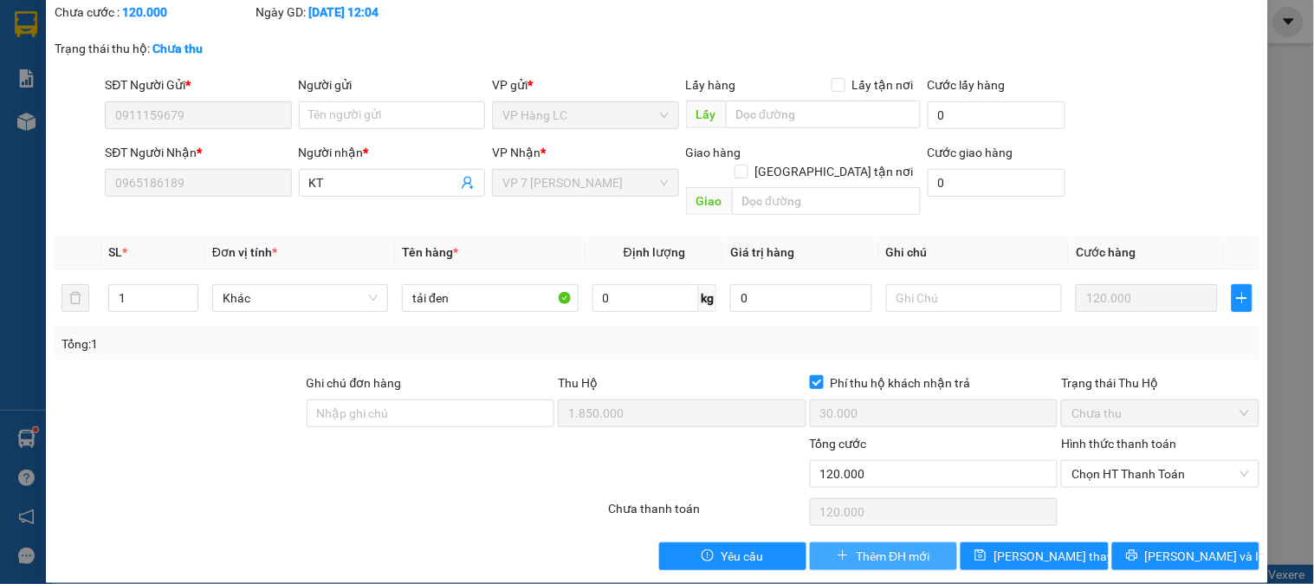
click at [856, 547] on span "Thêm ĐH mới" at bounding box center [893, 556] width 74 height 19
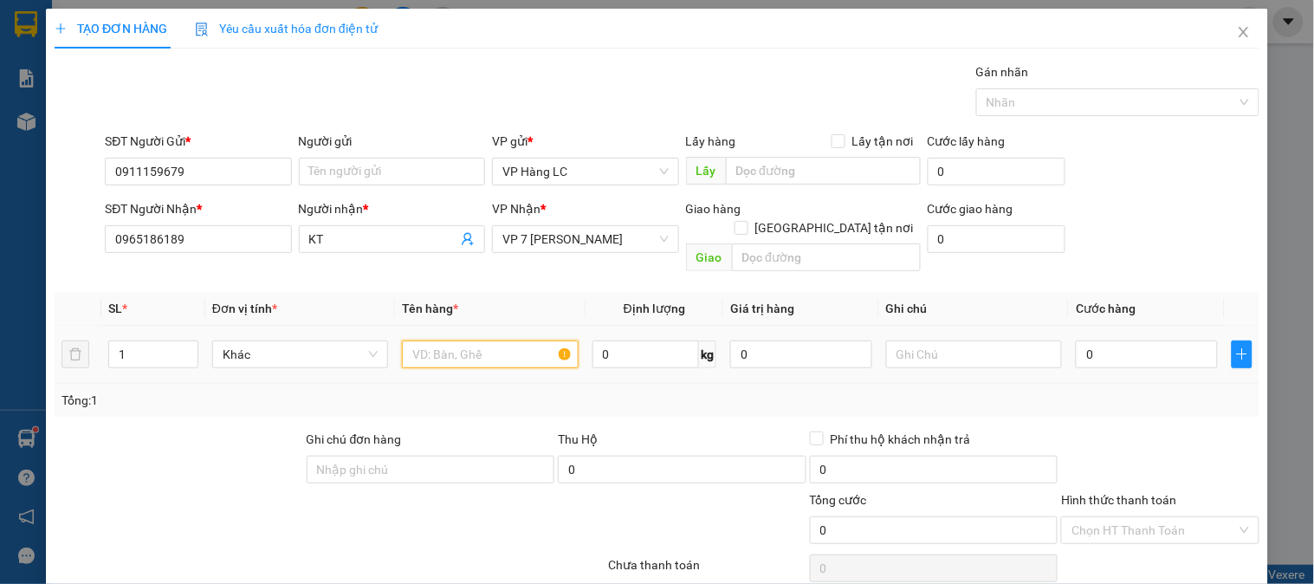
click at [473, 340] on input "text" at bounding box center [490, 354] width 176 height 28
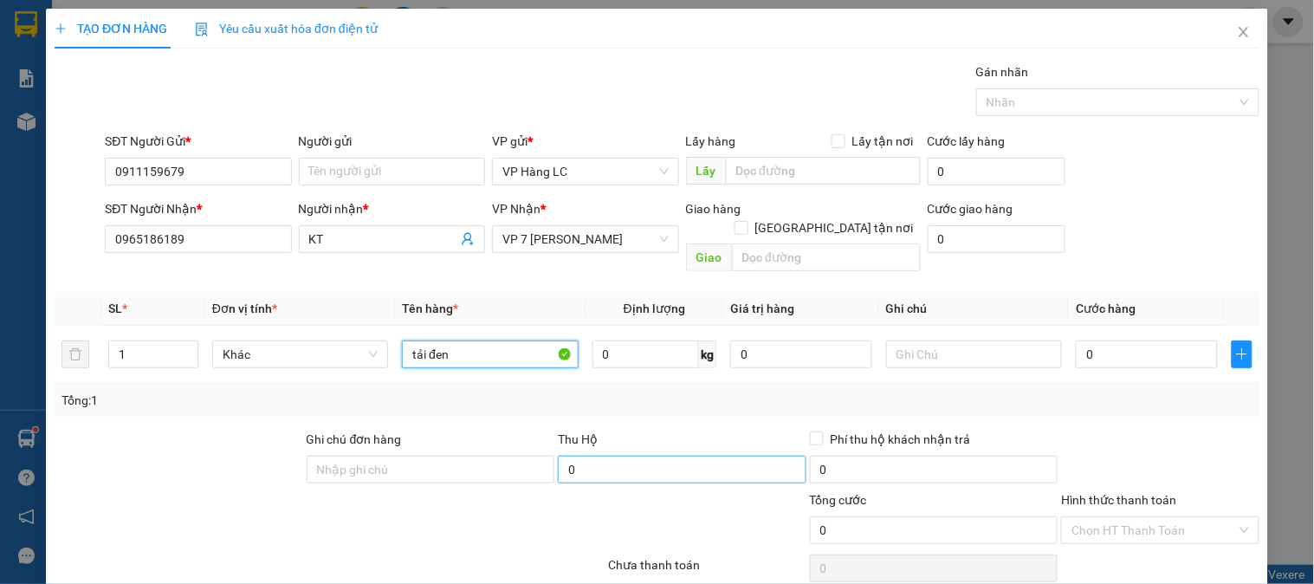
type input "tải đen"
click at [635, 456] on input "0" at bounding box center [682, 470] width 249 height 28
type input "1.850.000"
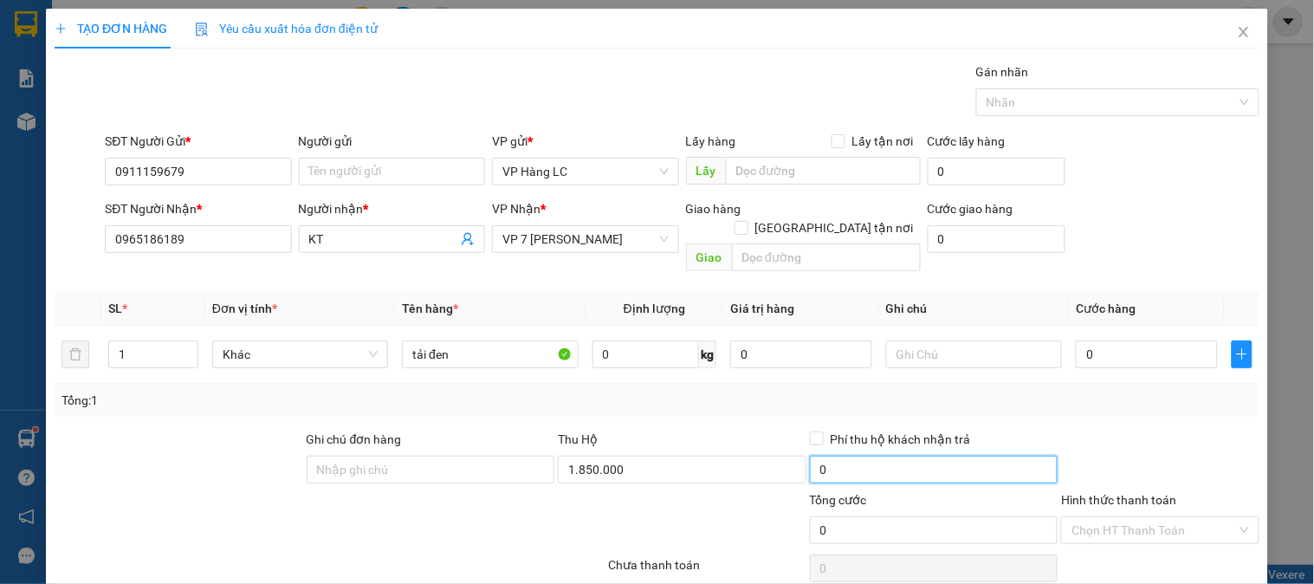
type input "30.000"
click at [846, 456] on input "30.000" at bounding box center [934, 470] width 249 height 28
click at [810, 431] on input "Phí thu hộ khách nhận trả" at bounding box center [816, 437] width 12 height 12
checkbox input "true"
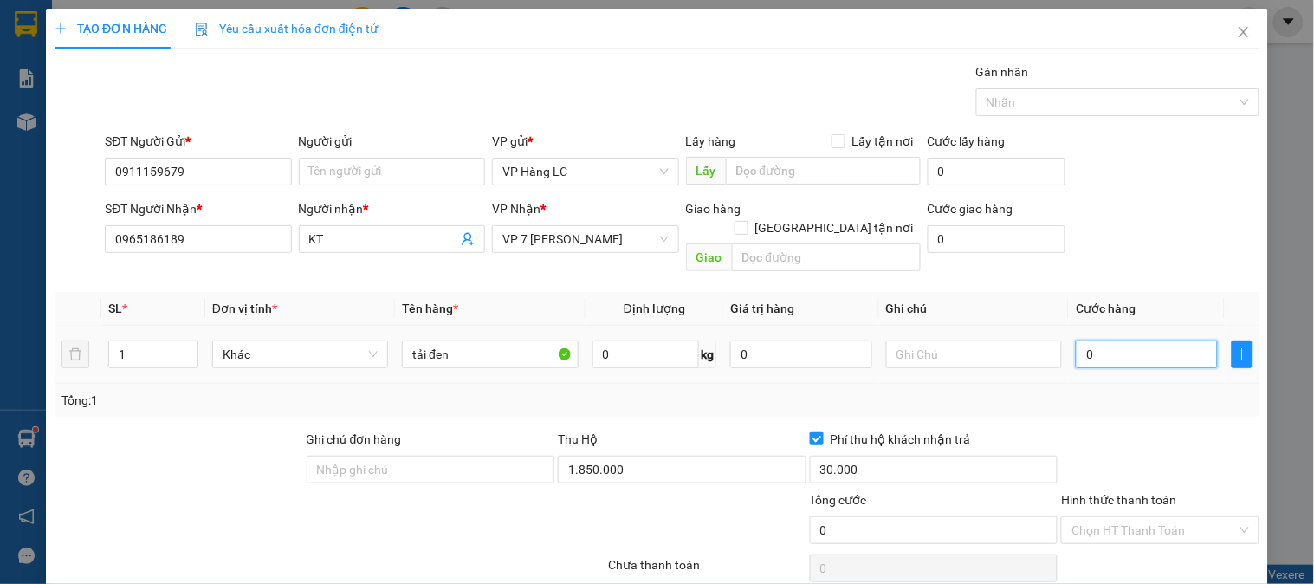
click at [1093, 340] on input "0" at bounding box center [1147, 354] width 142 height 28
type input "9"
type input "90"
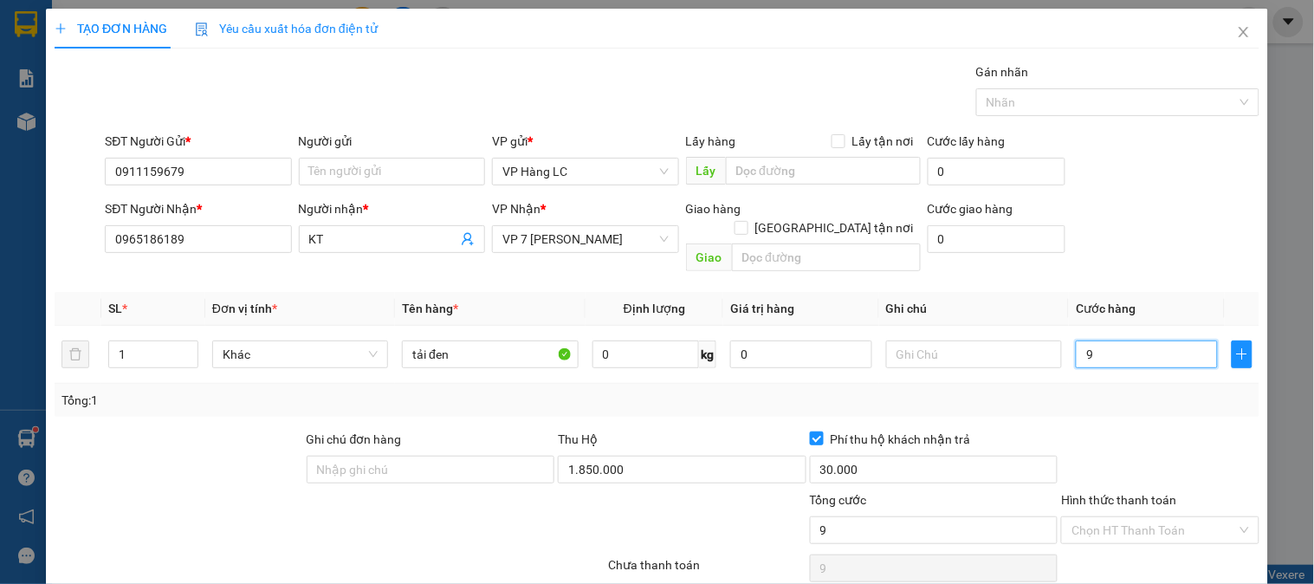
type input "90"
type input "900"
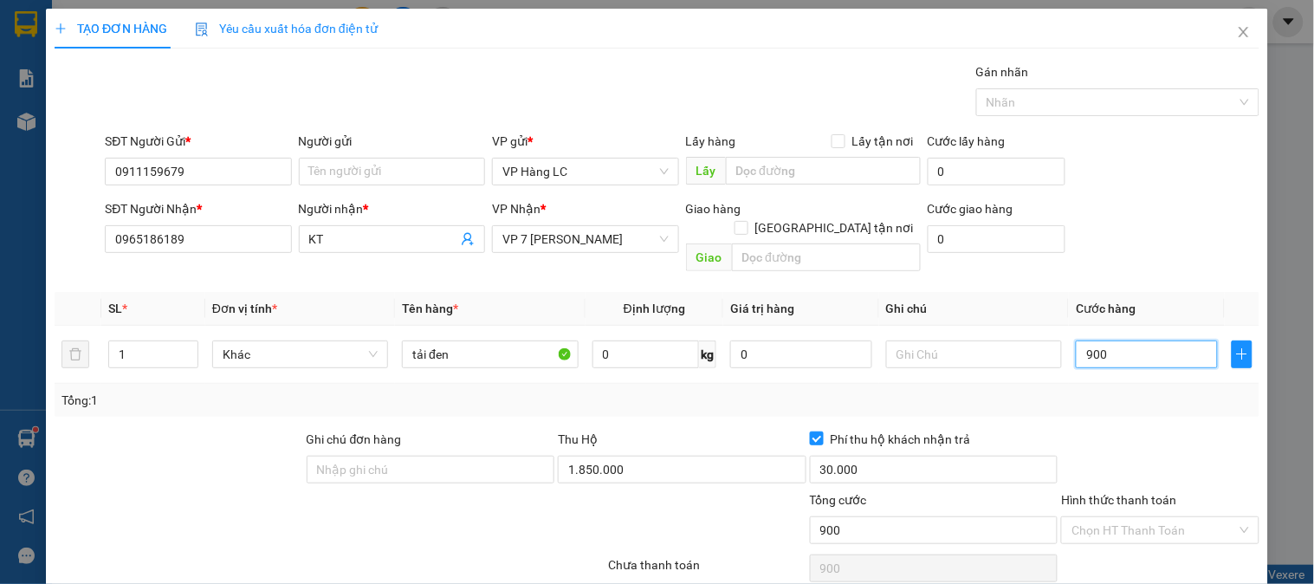
type input "9.000"
type input "90.000"
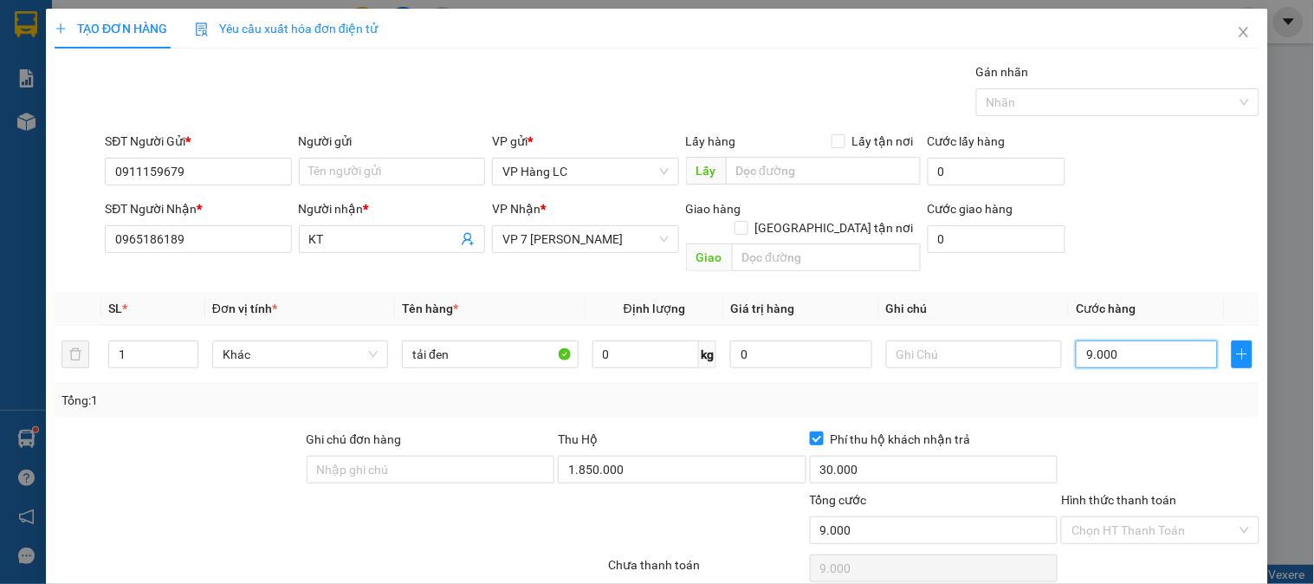
type input "90.000"
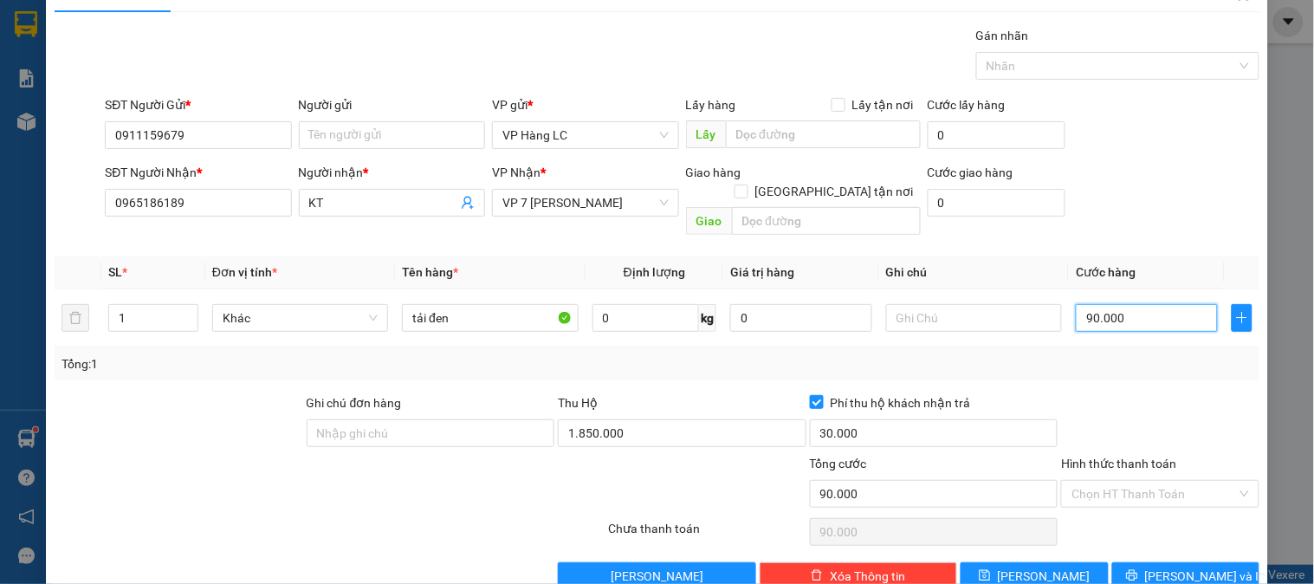
scroll to position [56, 0]
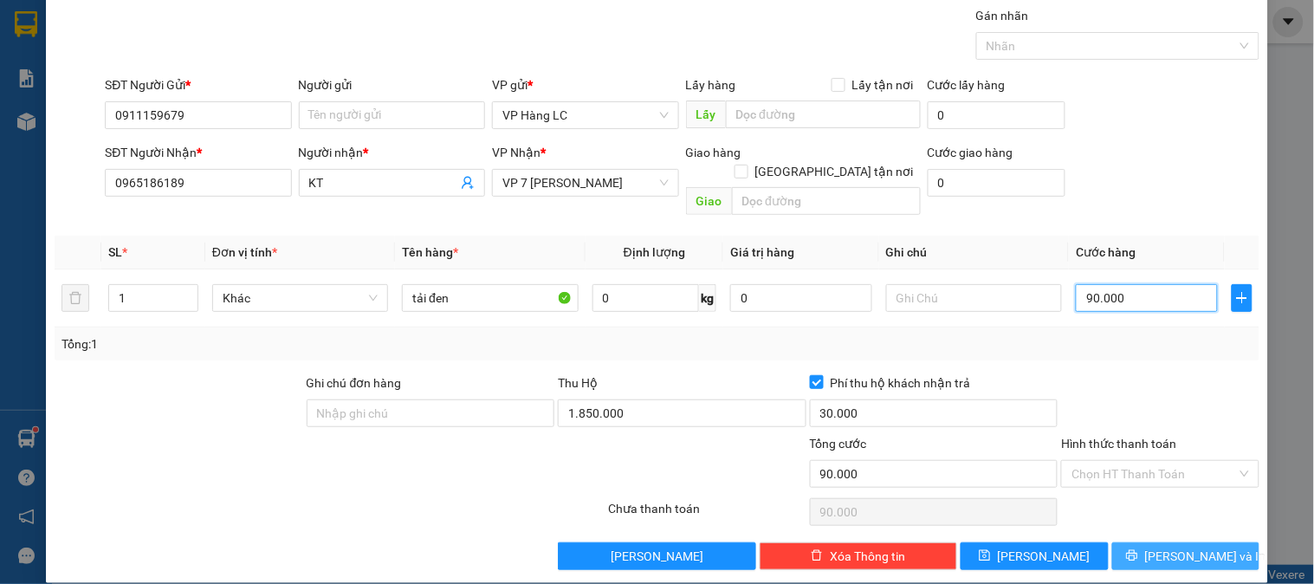
type input "90.000"
click at [1171, 547] on span "[PERSON_NAME] và In" at bounding box center [1205, 556] width 121 height 19
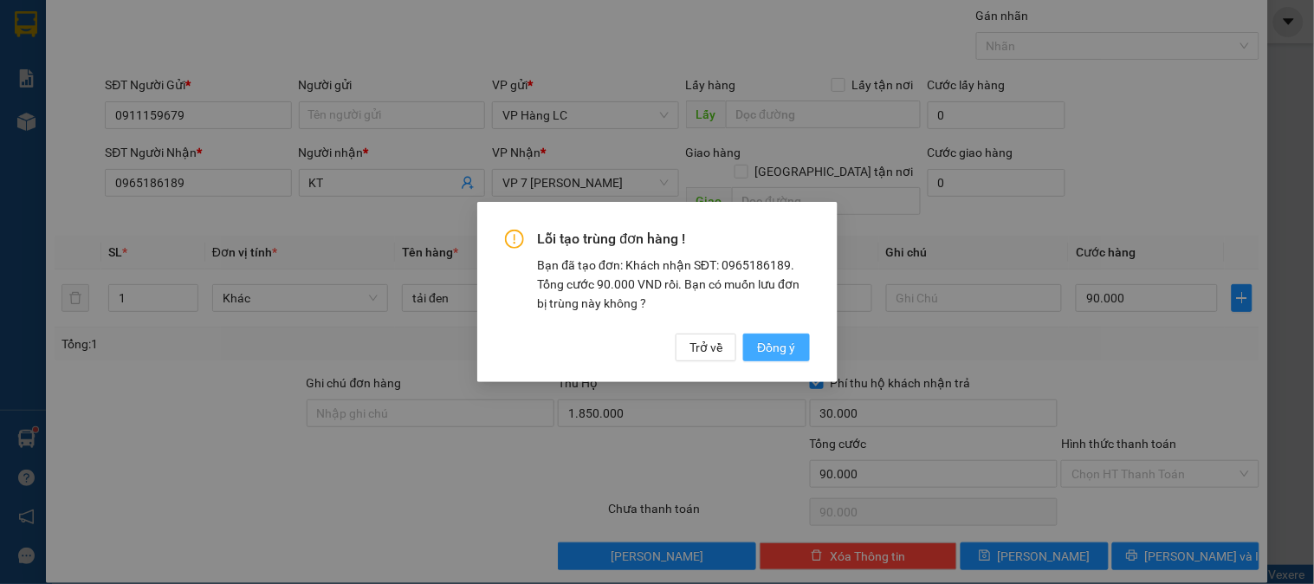
click at [751, 333] on div "Lỗi tạo trùng đơn hàng ! Bạn đã tạo đơn: Khách nhận SĐT: 0965186189. Tổng cước …" at bounding box center [657, 296] width 305 height 132
click at [760, 342] on span "Đồng ý" at bounding box center [776, 347] width 38 height 19
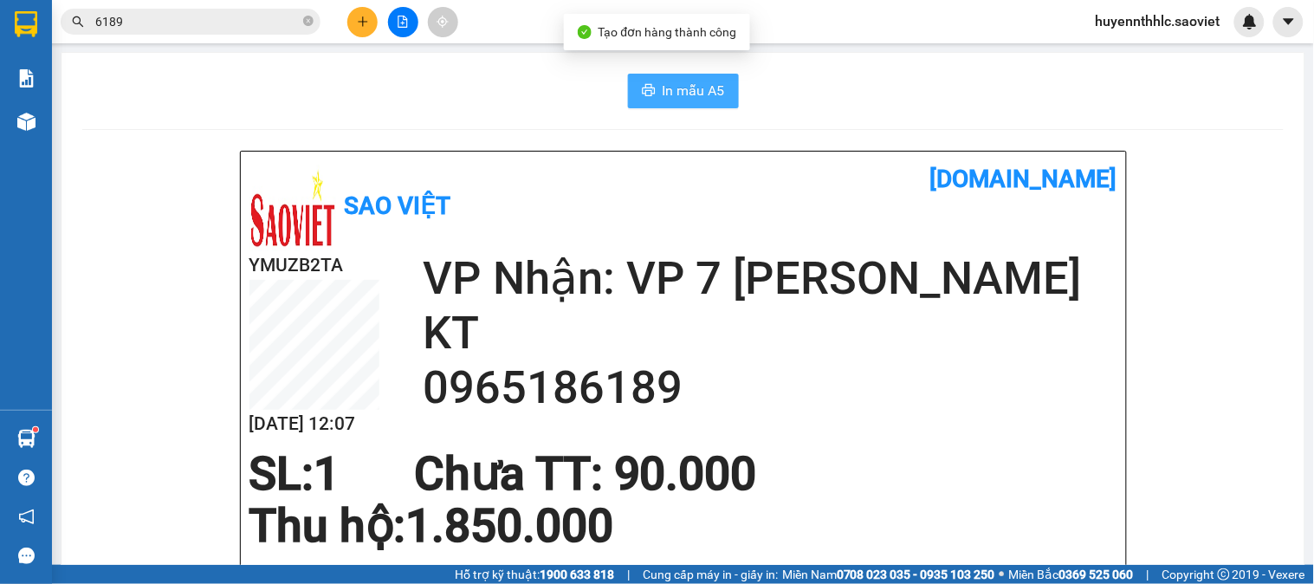
click at [663, 93] on span "In mẫu A5" at bounding box center [694, 91] width 62 height 22
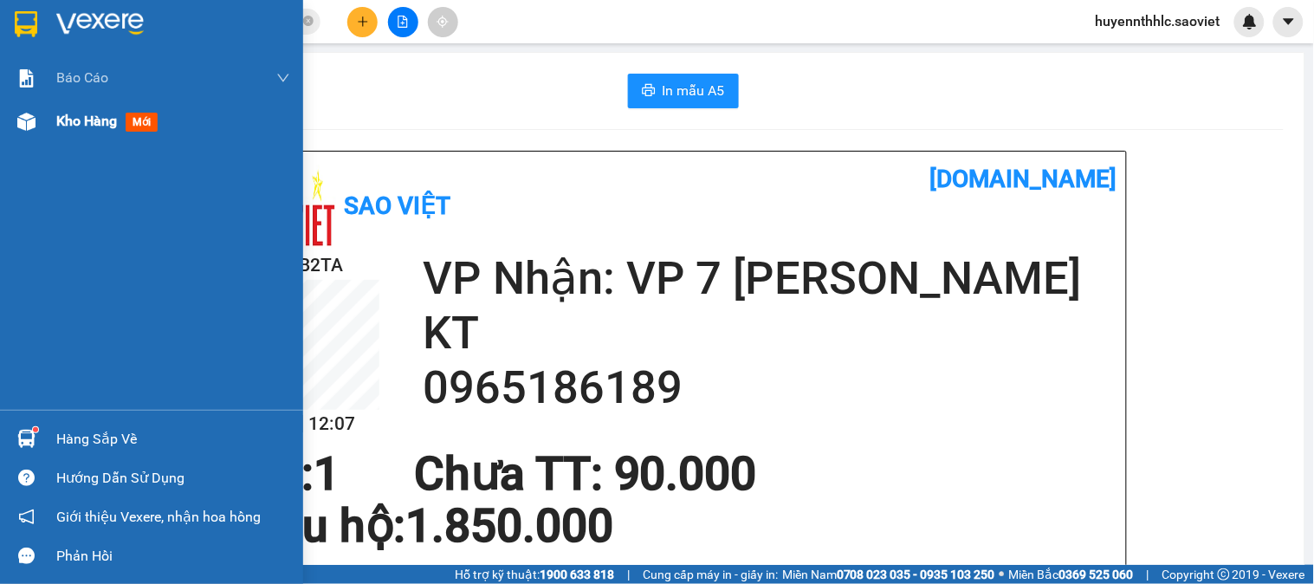
click at [90, 132] on div "Kho hàng mới" at bounding box center [110, 121] width 108 height 22
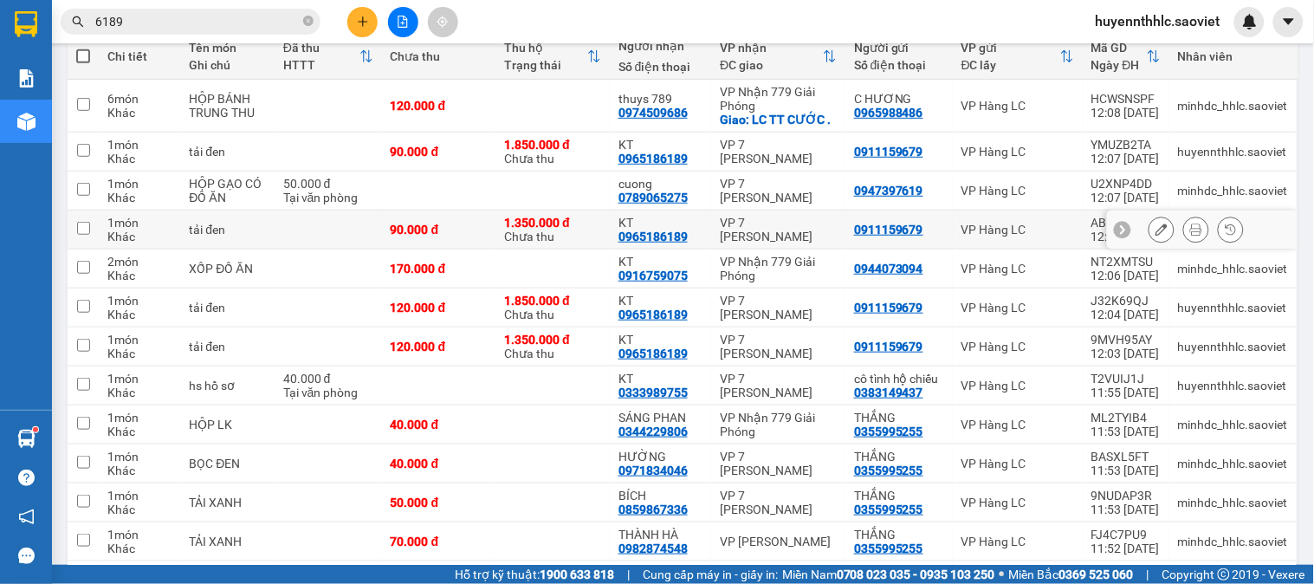
scroll to position [288, 0]
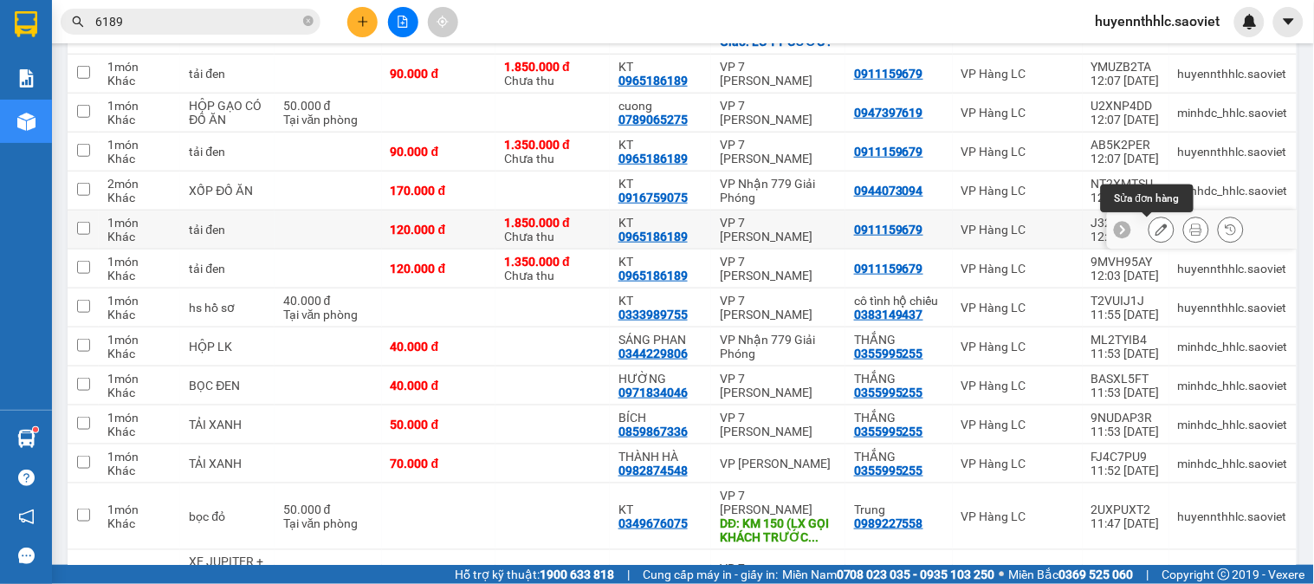
click at [1156, 231] on icon at bounding box center [1162, 230] width 12 height 12
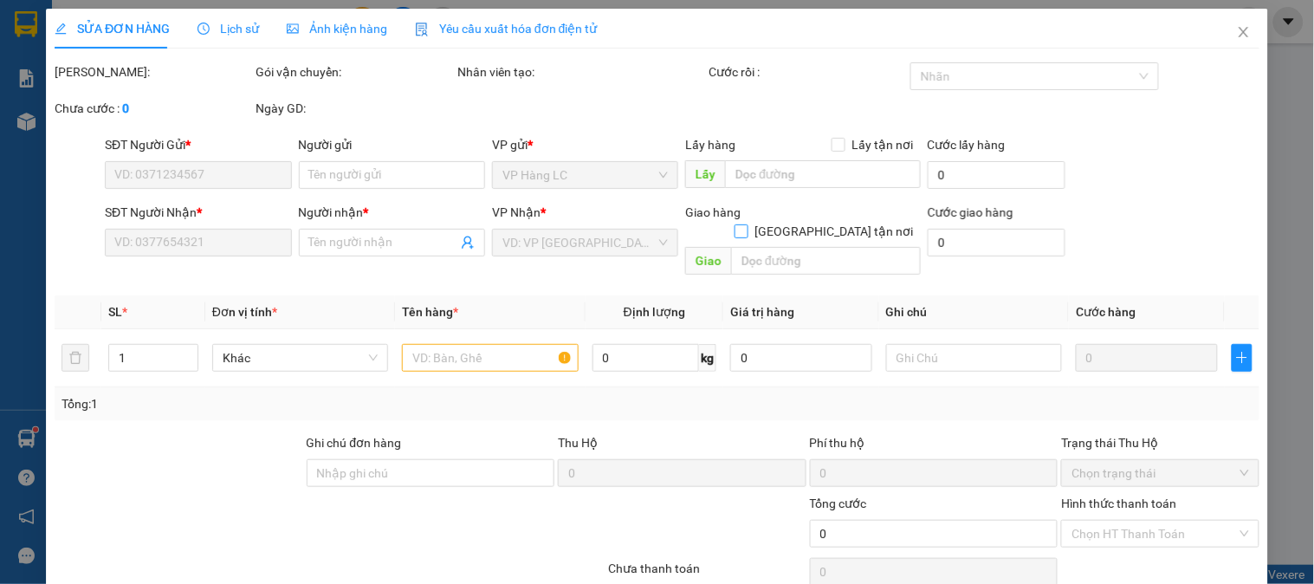
type input "0911159679"
type input "0965186189"
type input "KT"
type input "1.850.000"
type input "30.000"
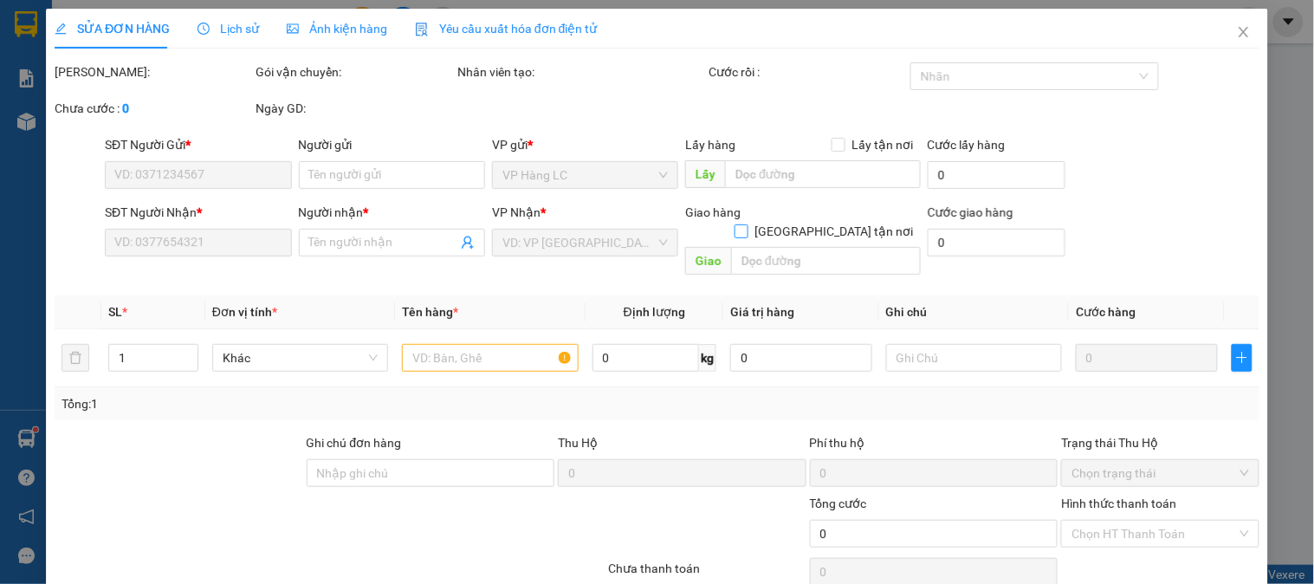
type input "120.000"
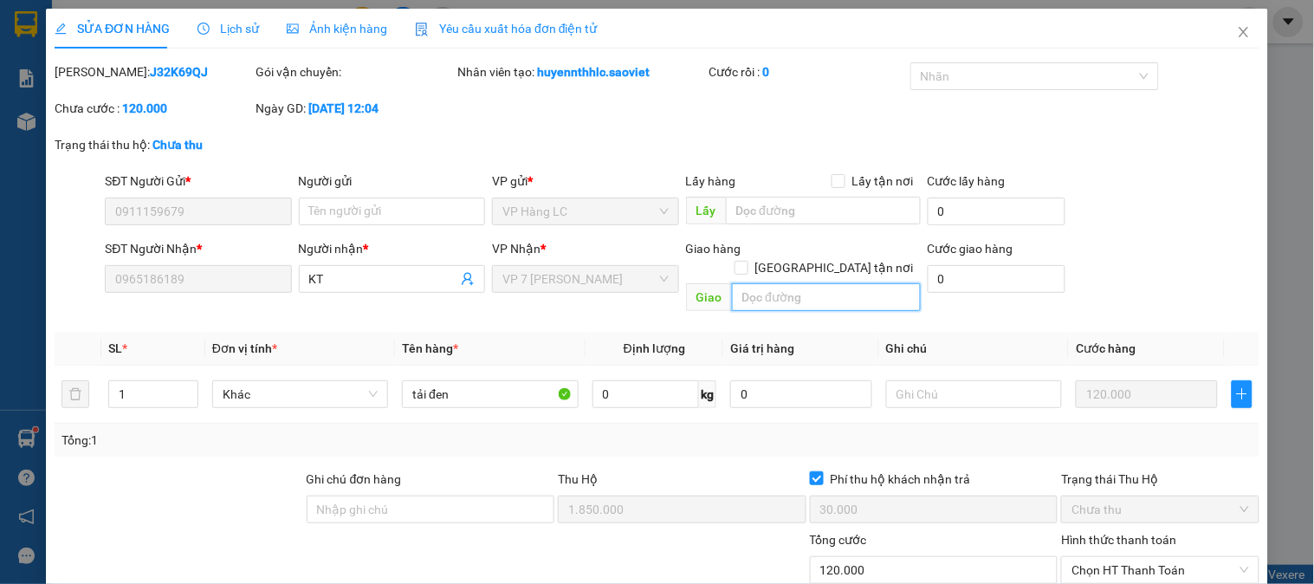
click at [789, 283] on input "text" at bounding box center [826, 297] width 189 height 28
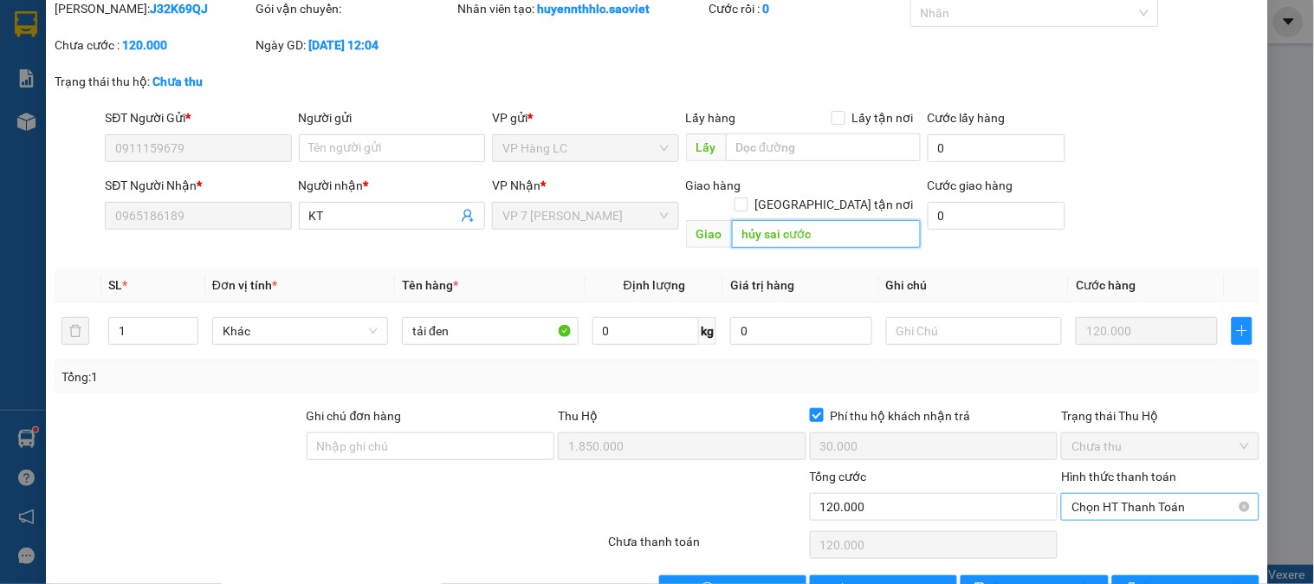
scroll to position [96, 0]
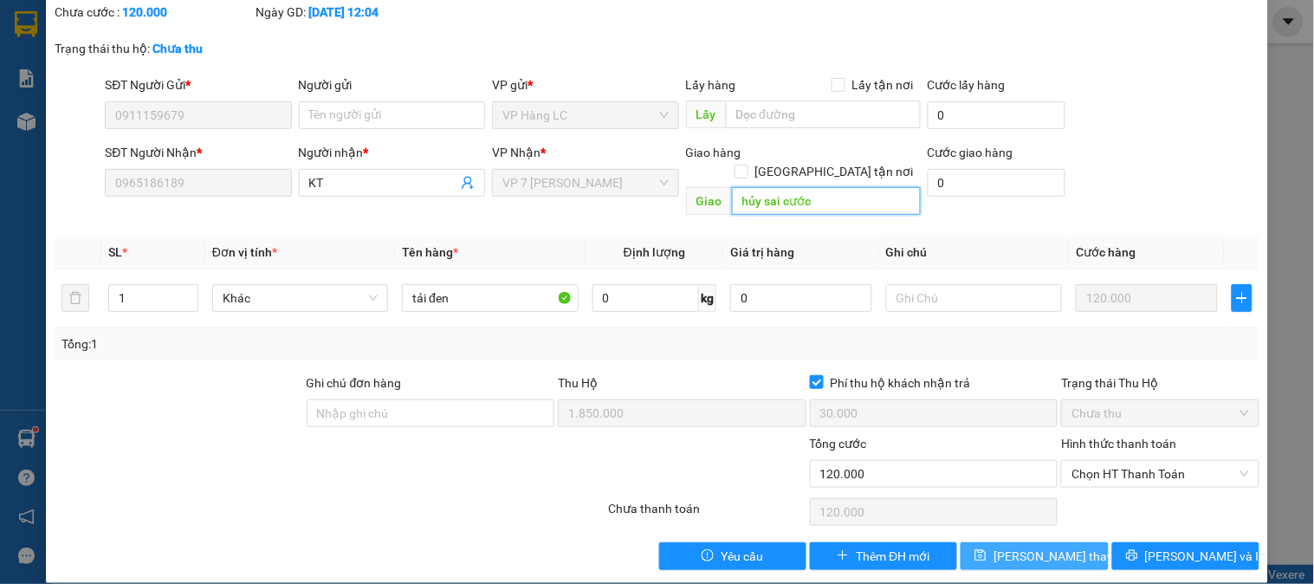
type input "hủy sai cước"
click at [1049, 547] on span "[PERSON_NAME] thay đổi" at bounding box center [1063, 556] width 139 height 19
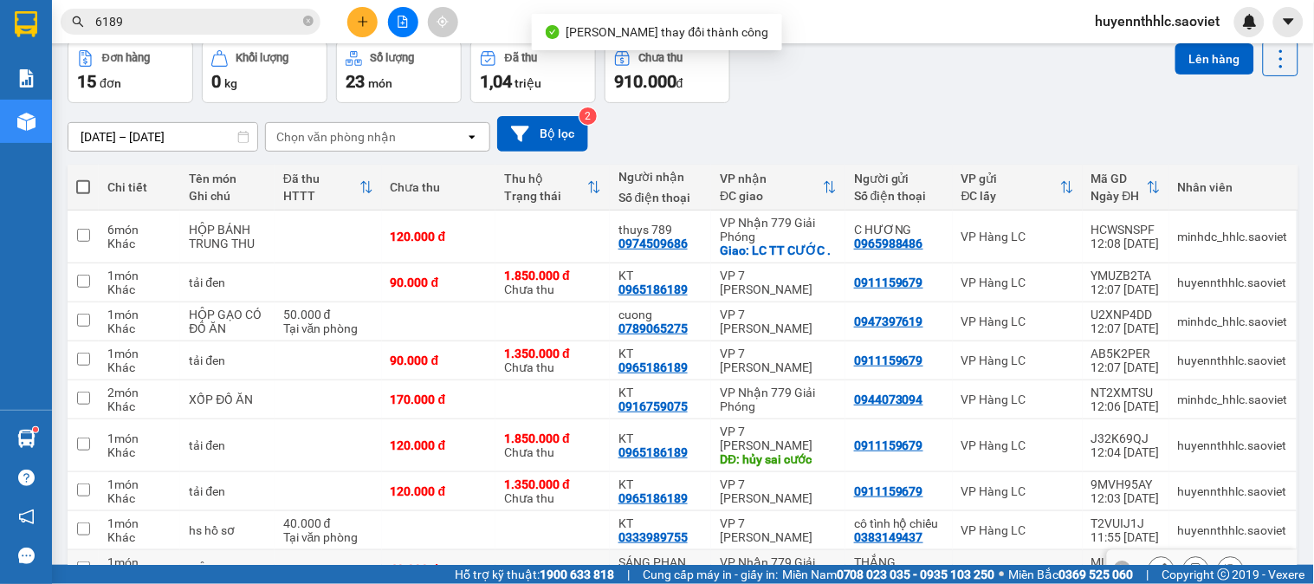
scroll to position [192, 0]
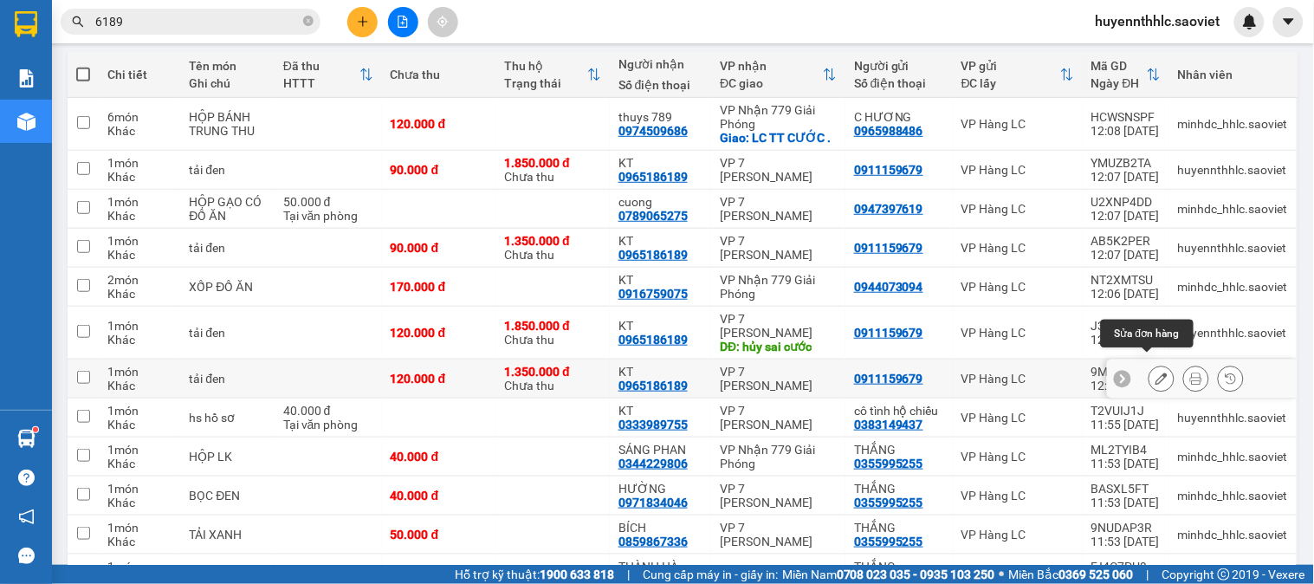
click at [1156, 373] on icon at bounding box center [1162, 379] width 12 height 12
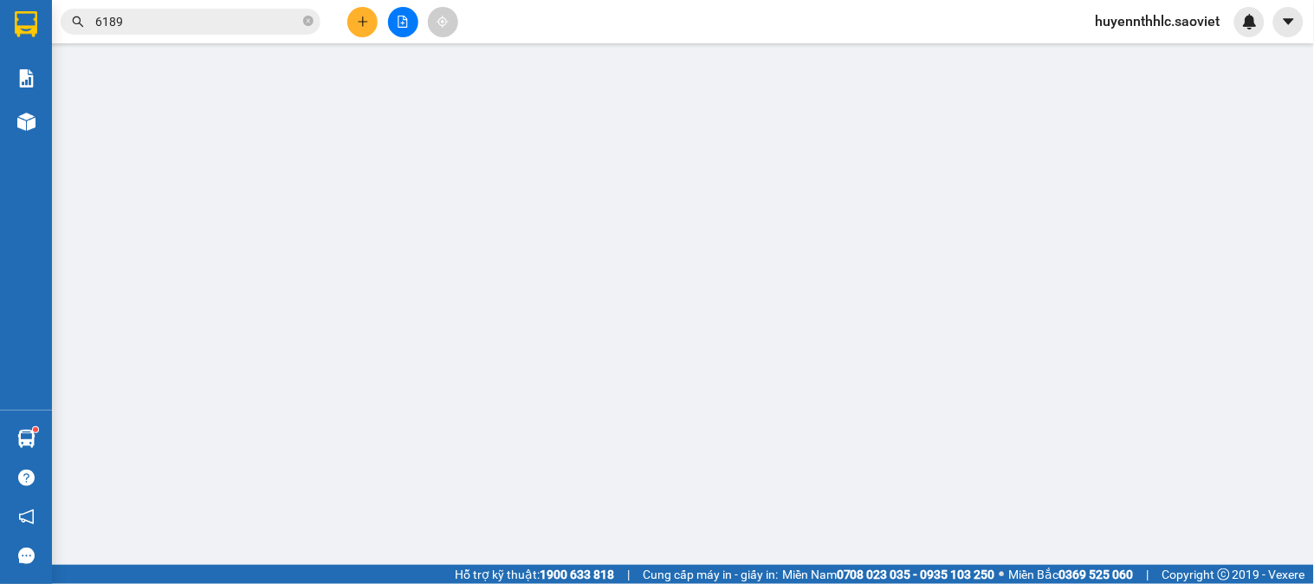
type input "0911159679"
type input "0965186189"
type input "KT"
type input "1.350.000"
type input "30.000"
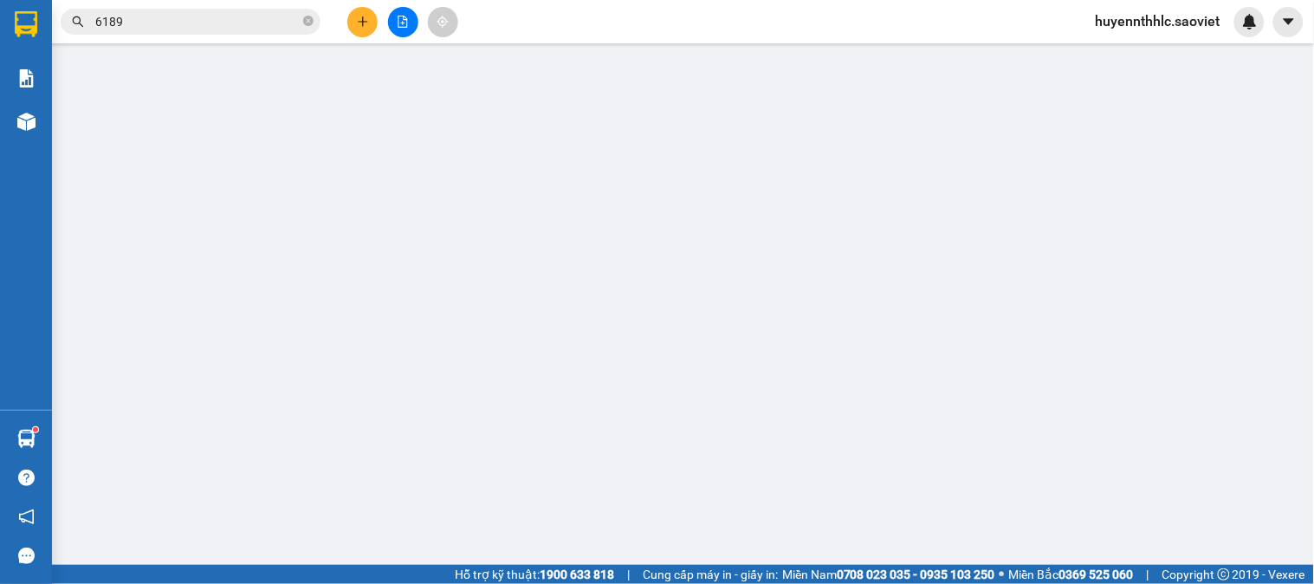
type input "120.000"
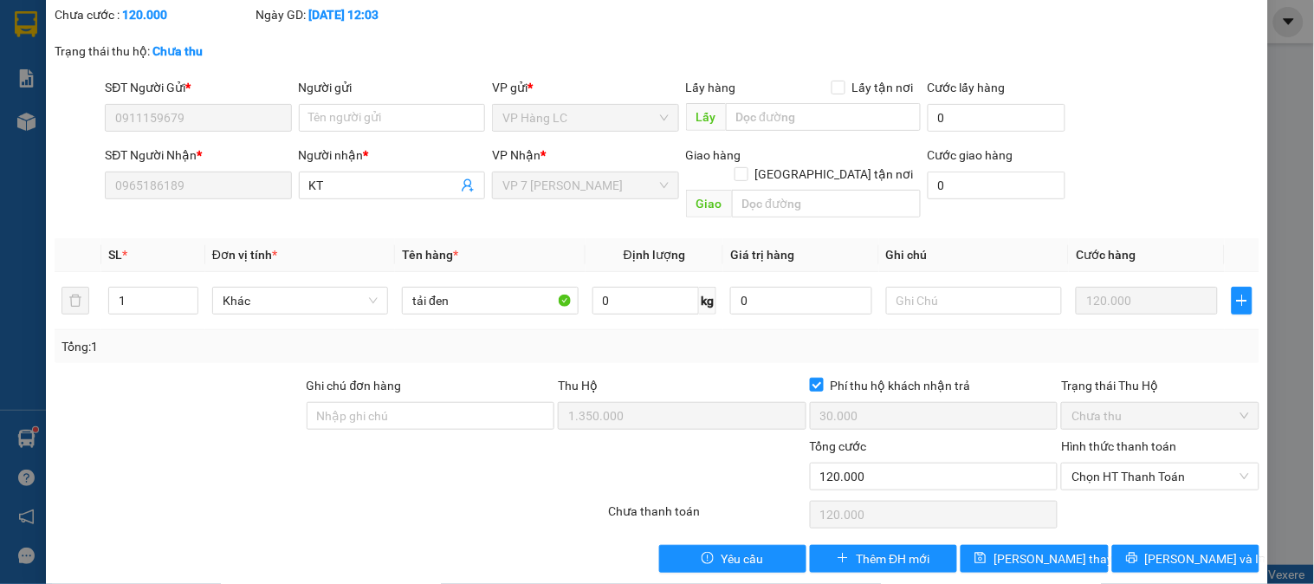
scroll to position [96, 0]
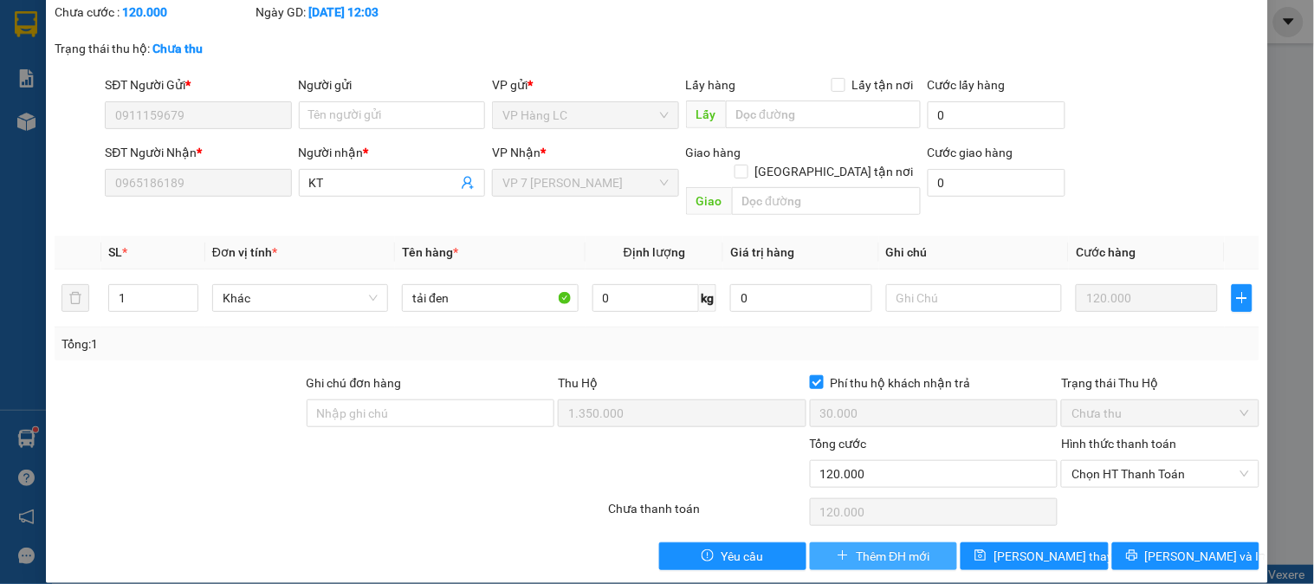
click at [906, 547] on span "Thêm ĐH mới" at bounding box center [893, 556] width 74 height 19
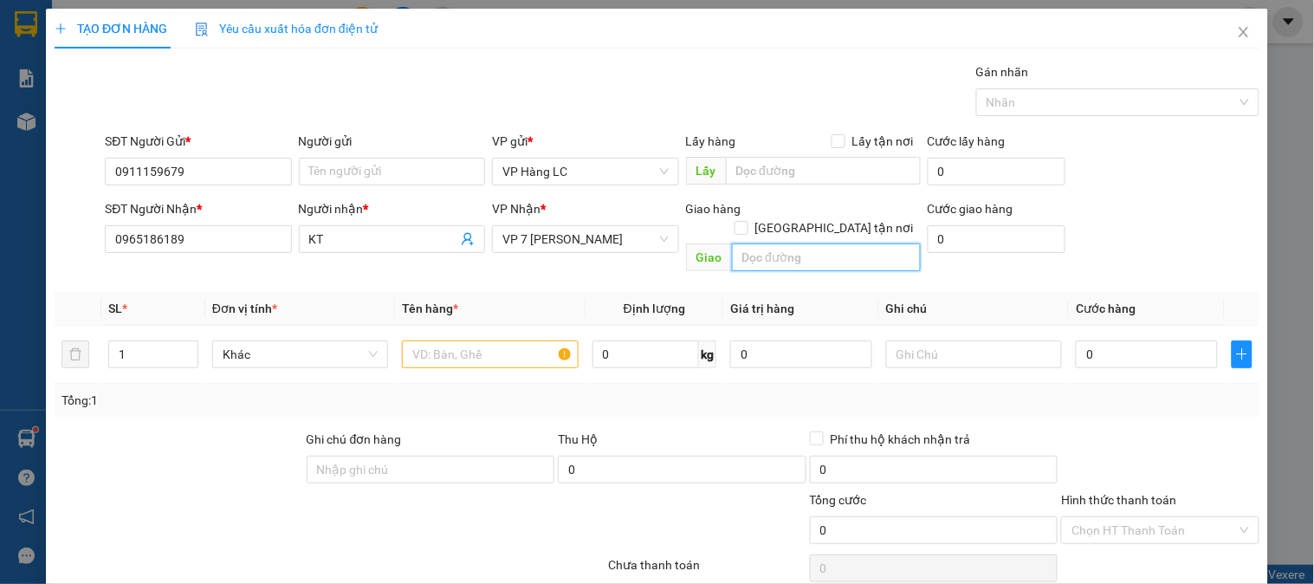
click at [777, 244] on input "text" at bounding box center [826, 257] width 189 height 28
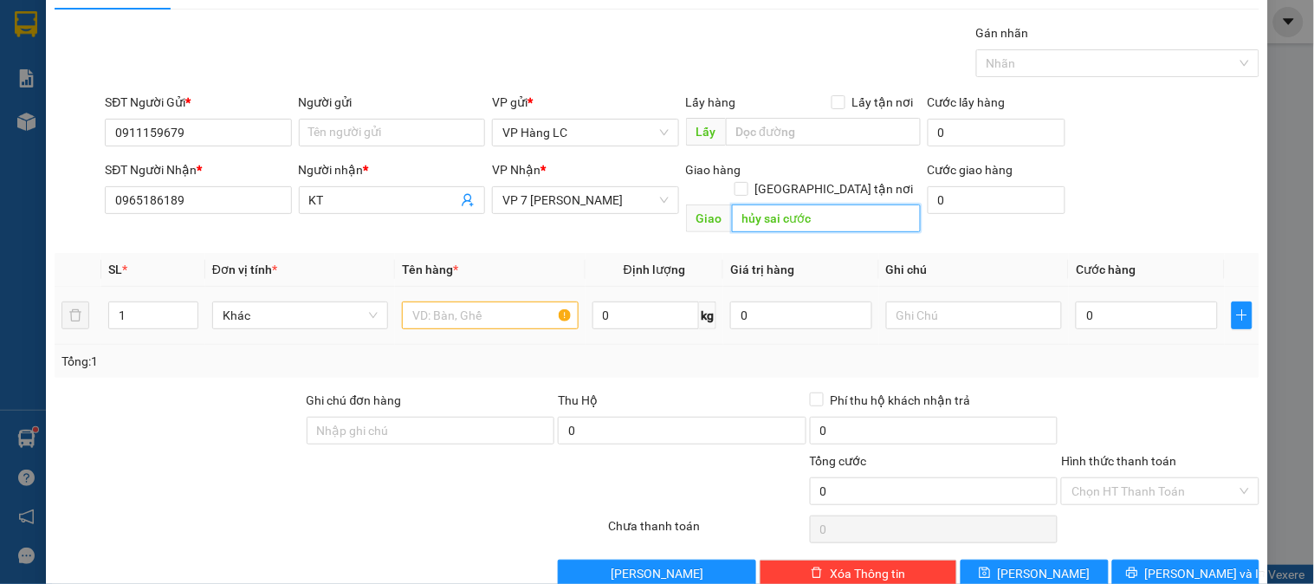
scroll to position [56, 0]
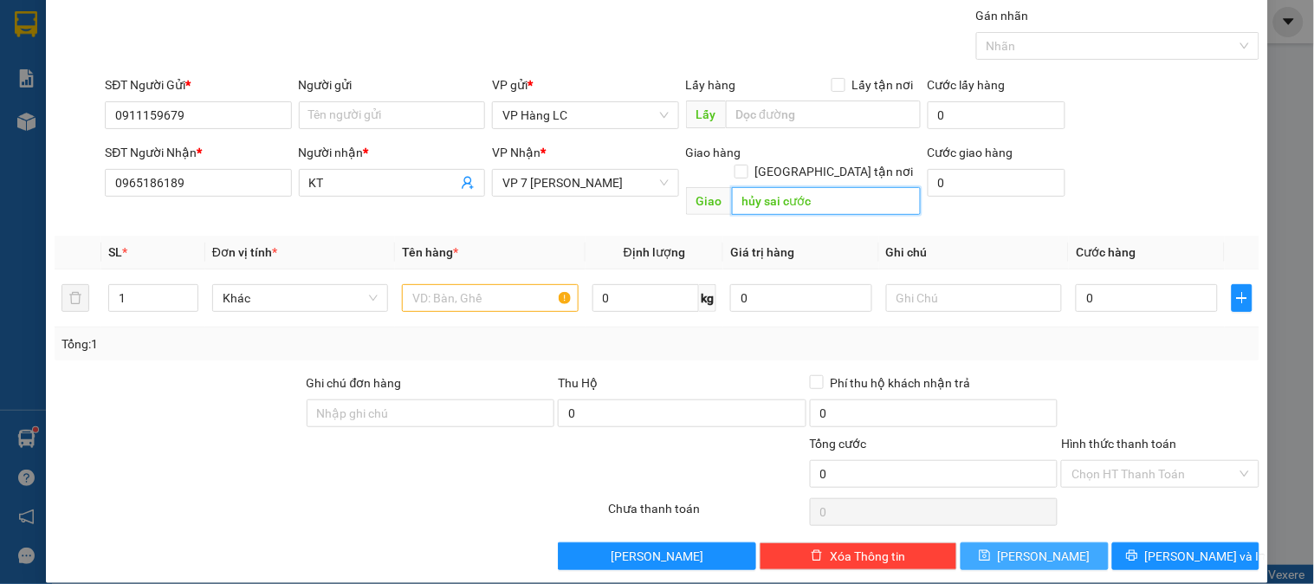
type input "hủy sai cước"
click at [1059, 542] on button "[PERSON_NAME]" at bounding box center [1034, 556] width 147 height 28
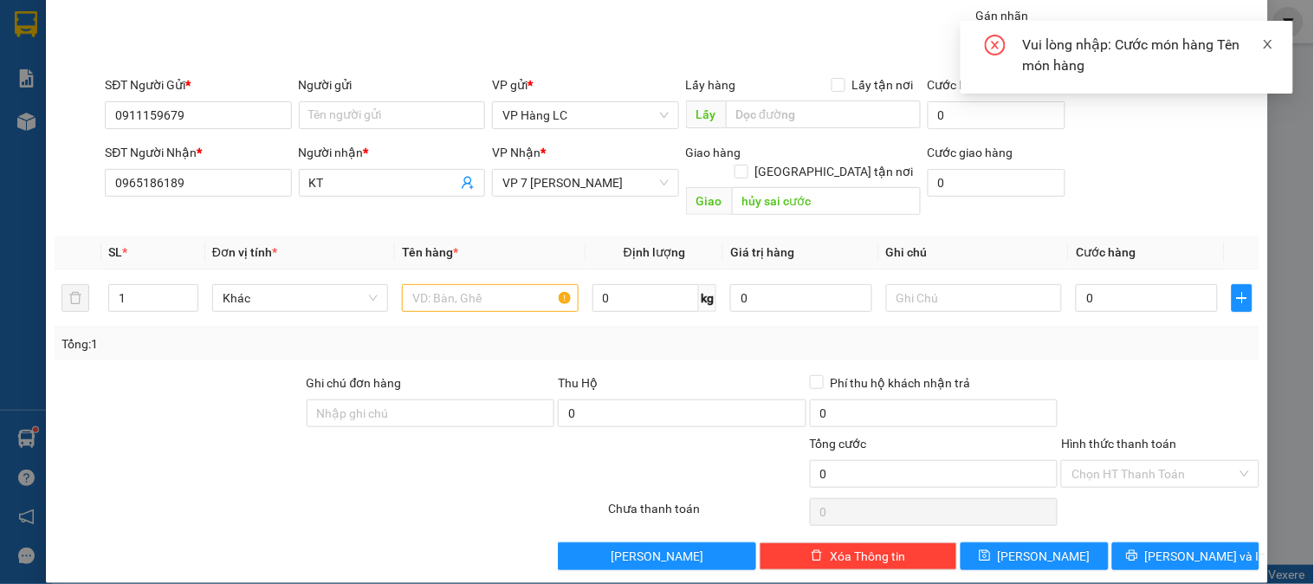
click at [1266, 43] on icon "close" at bounding box center [1268, 44] width 12 height 12
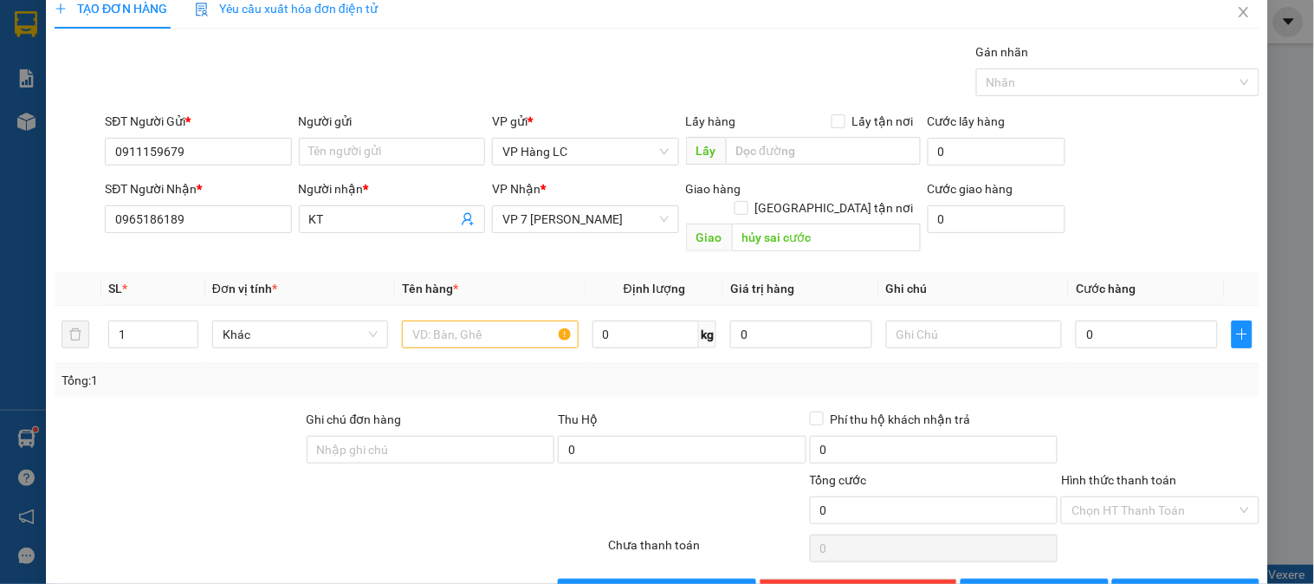
scroll to position [0, 0]
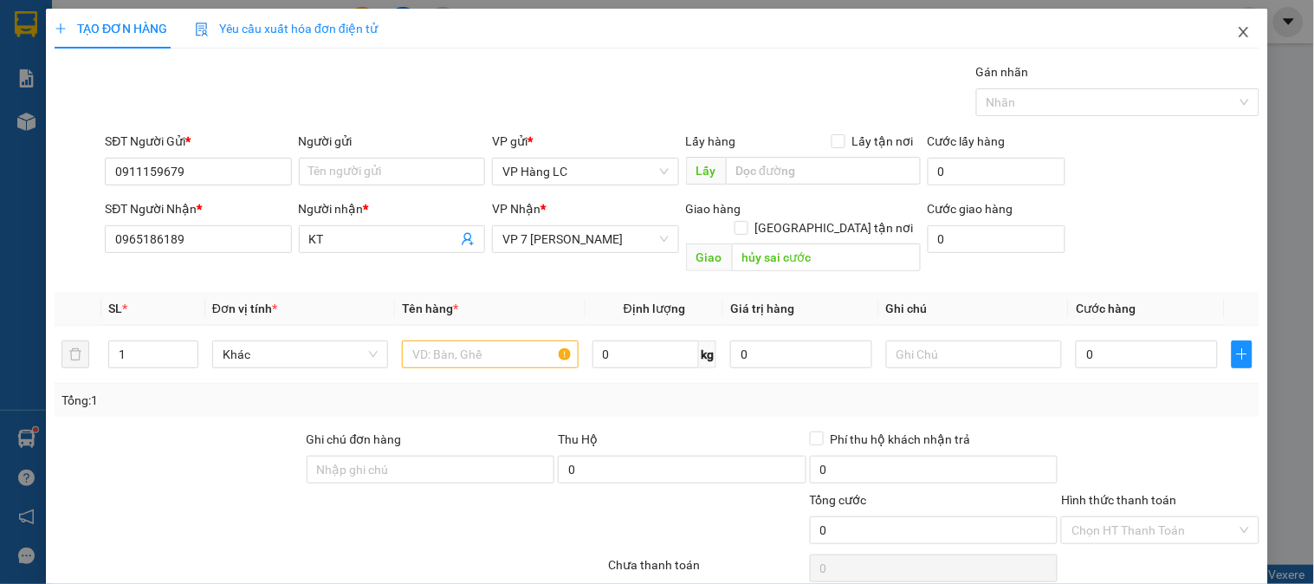
click at [1235, 22] on span "Close" at bounding box center [1244, 33] width 49 height 49
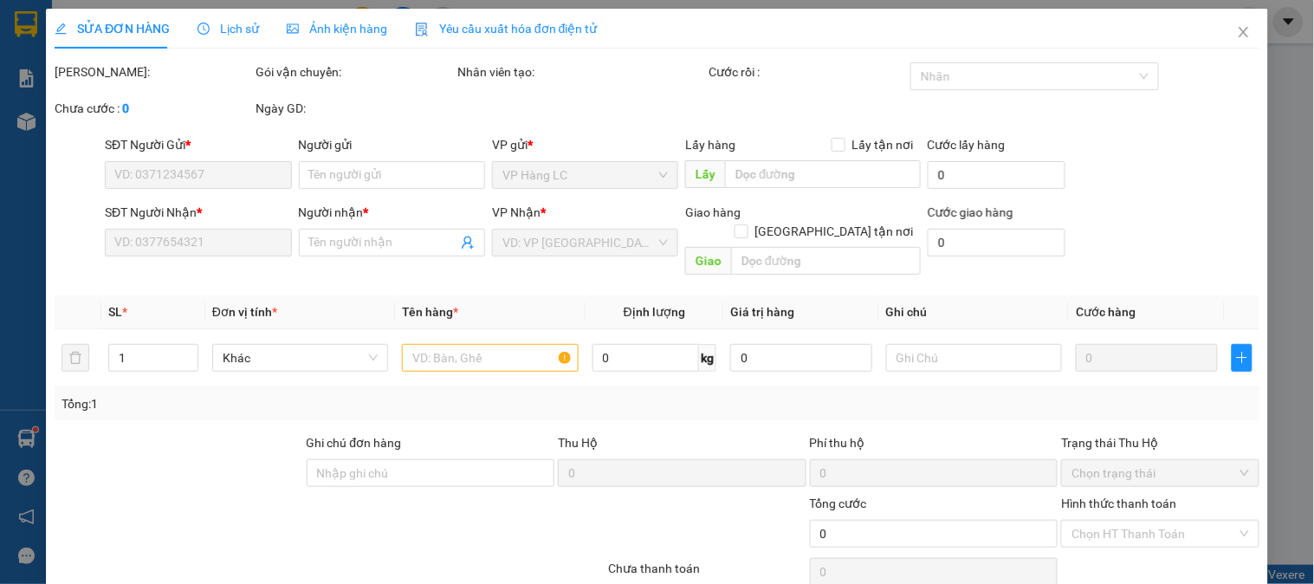
type input "0911159679"
type input "0965186189"
type input "KT"
type input "1.350.000"
type input "30.000"
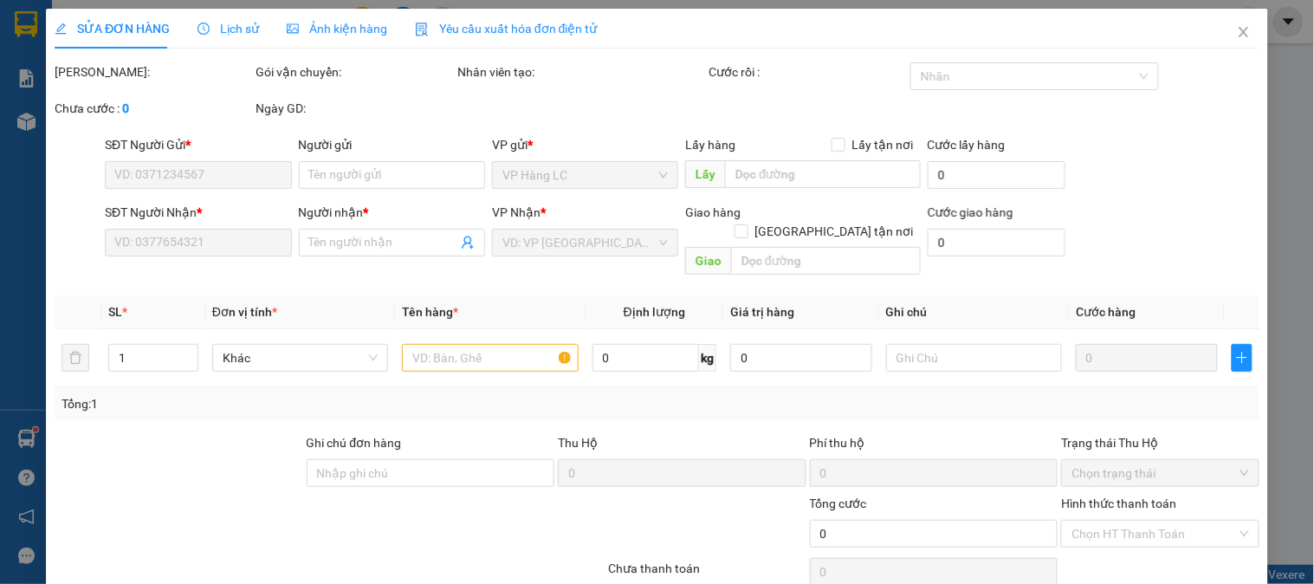
type input "120.000"
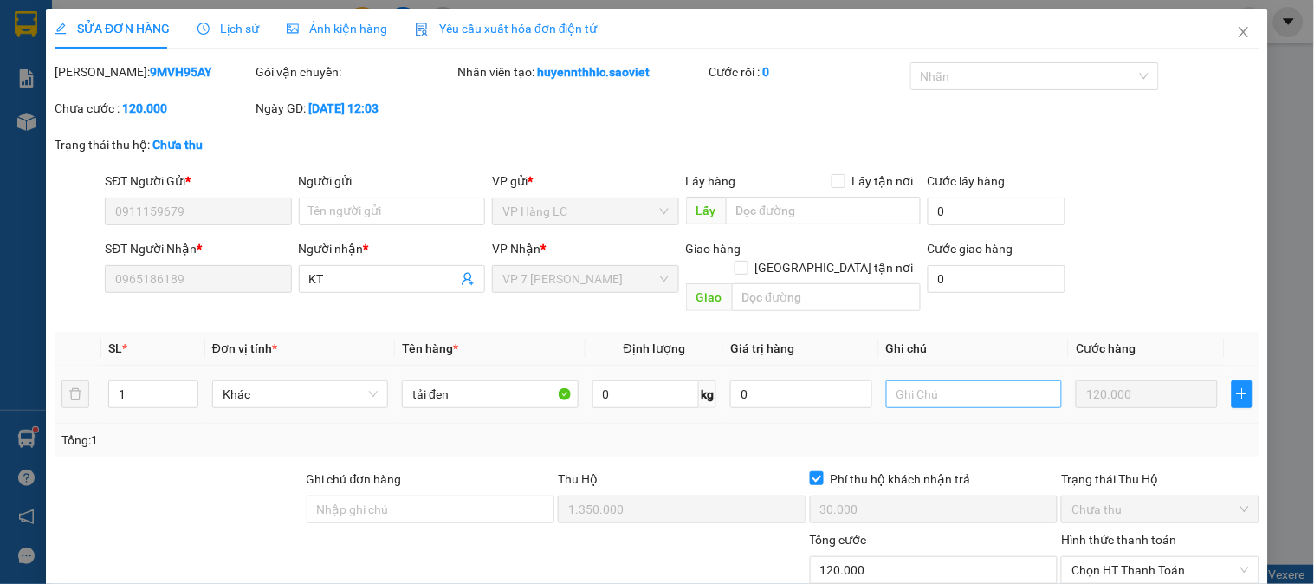
scroll to position [96, 0]
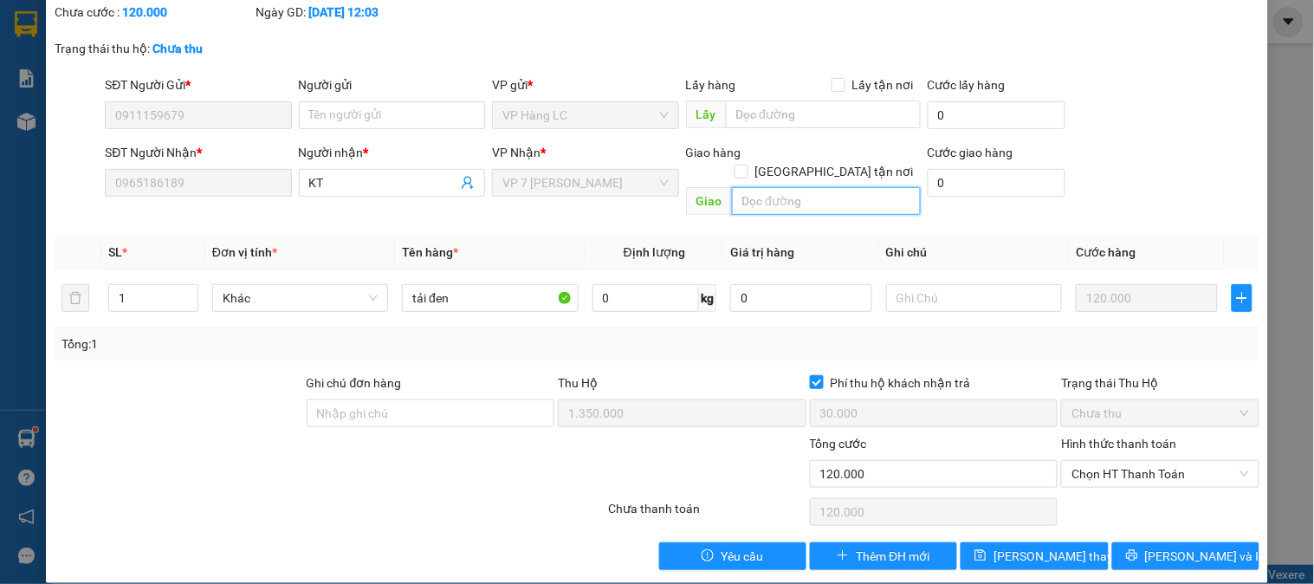
click at [800, 187] on input "text" at bounding box center [826, 201] width 189 height 28
type input "hủy sai cước"
click at [1026, 547] on span "[PERSON_NAME] thay đổi" at bounding box center [1063, 556] width 139 height 19
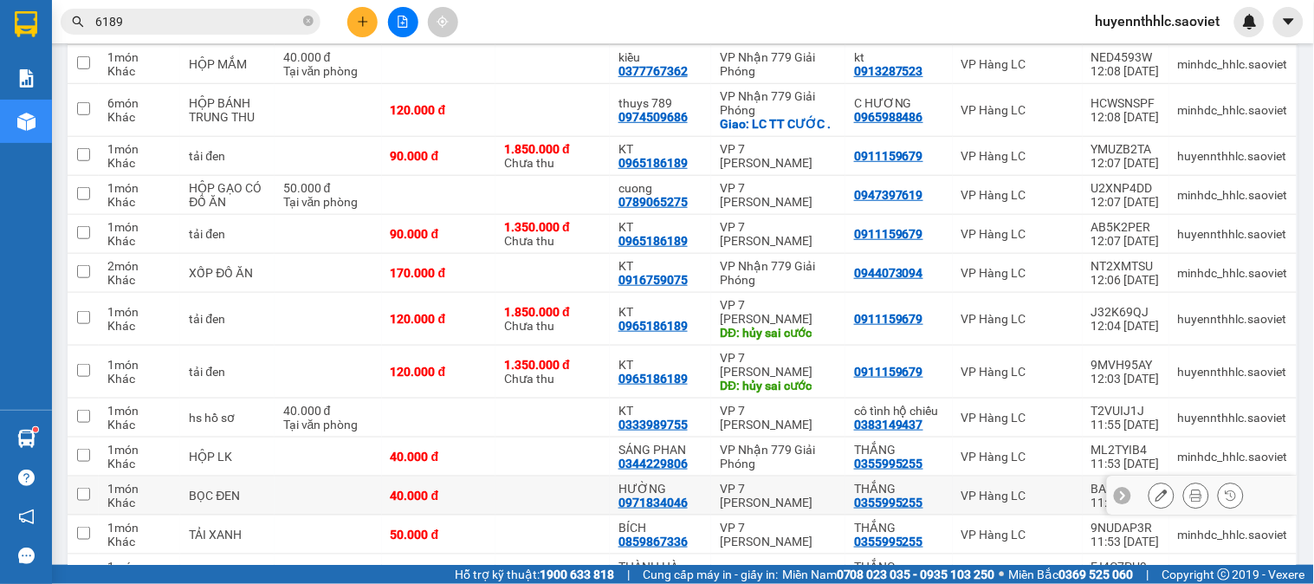
scroll to position [244, 0]
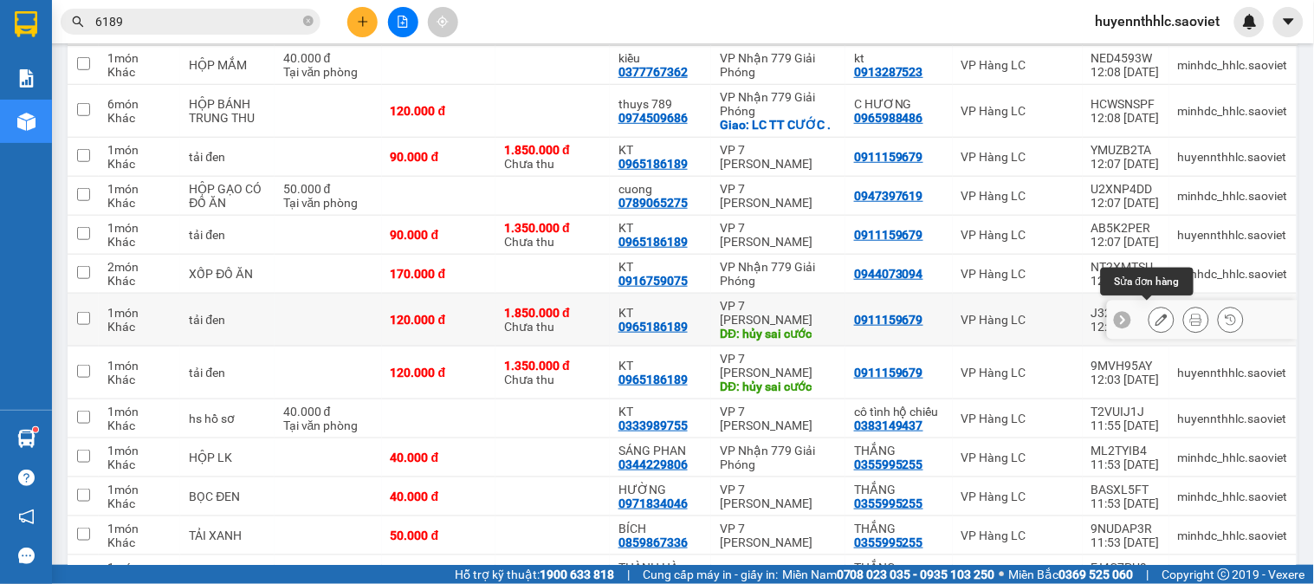
click at [1156, 318] on icon at bounding box center [1162, 320] width 12 height 12
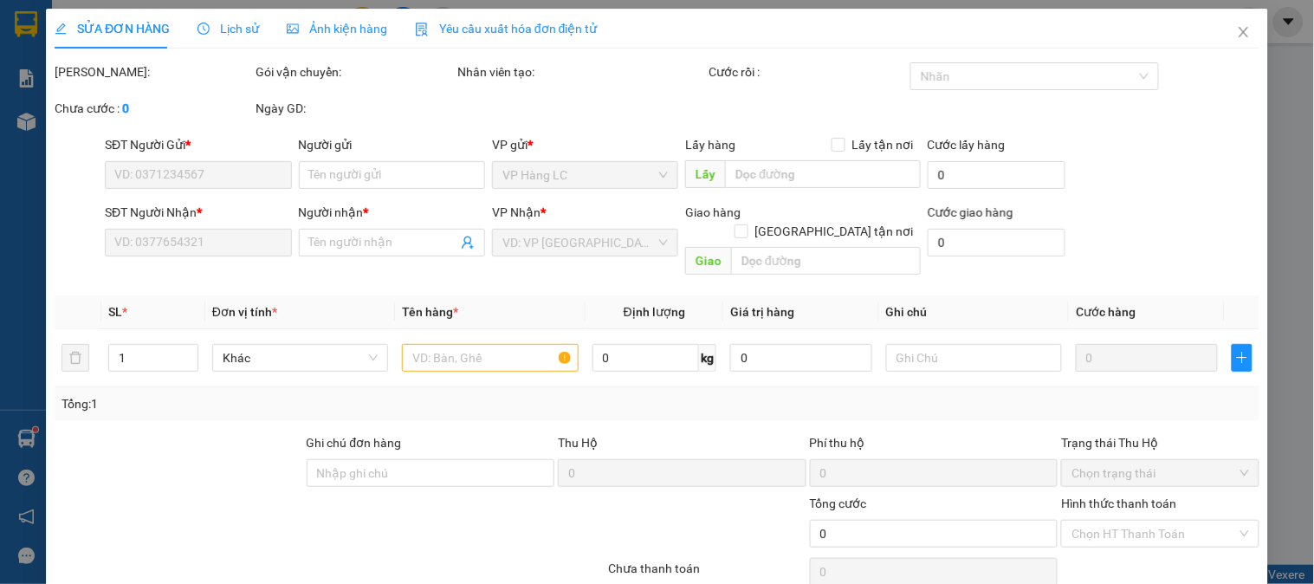
type input "0911159679"
type input "0965186189"
type input "KT"
type input "hủy sai cước"
type input "1.850.000"
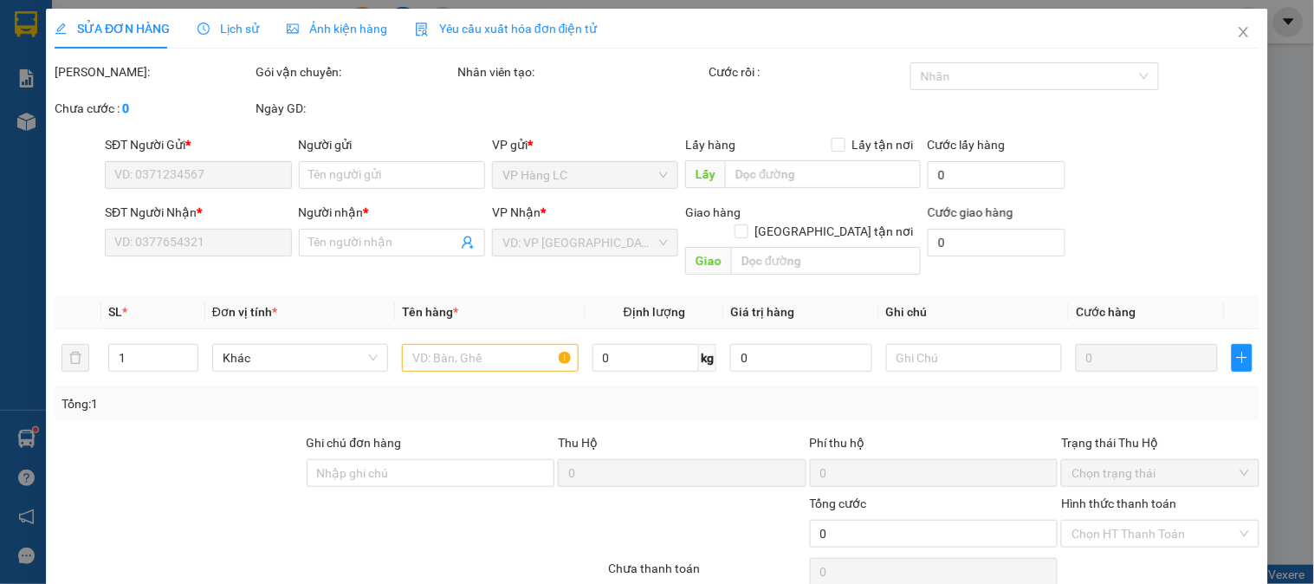
type input "30.000"
type input "120.000"
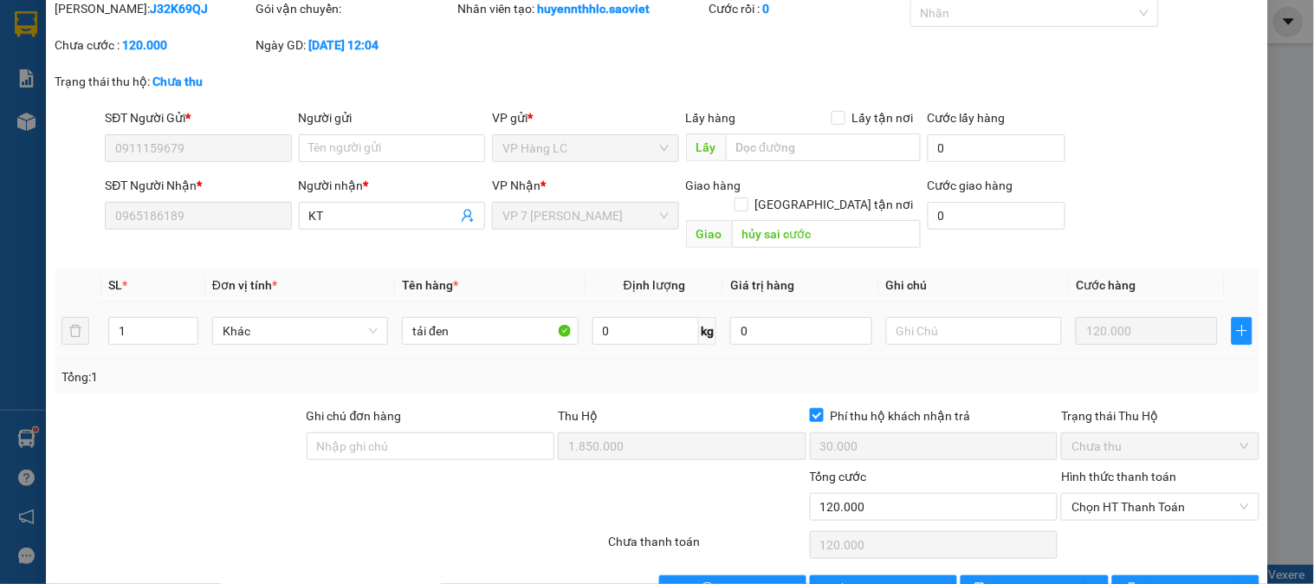
scroll to position [96, 0]
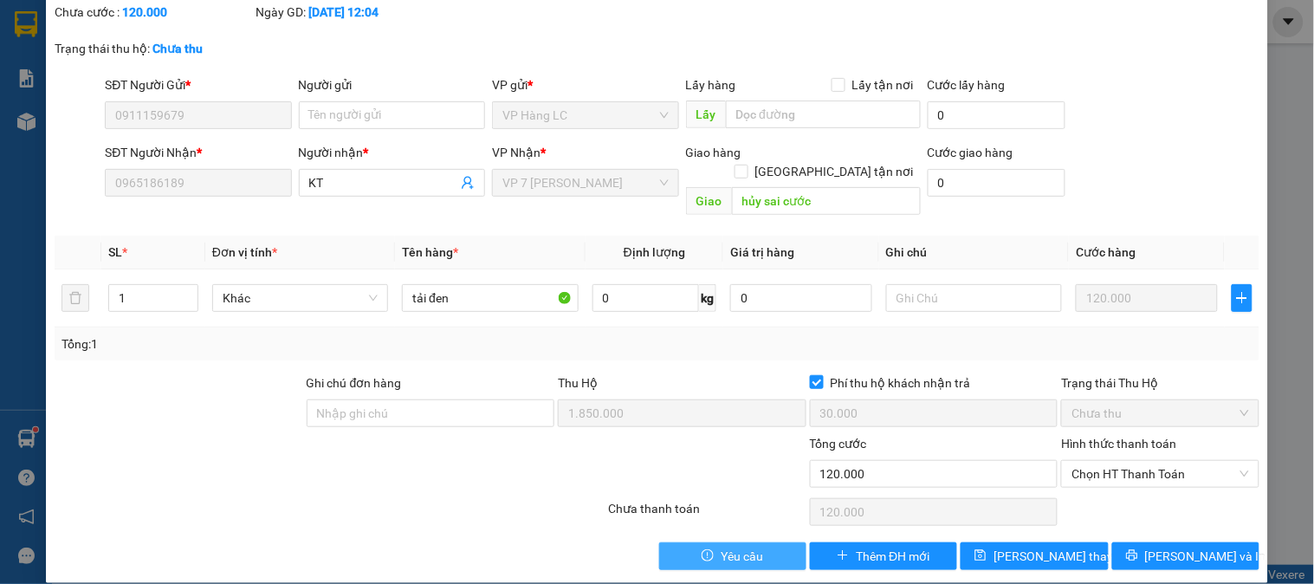
click at [737, 547] on span "Yêu cầu" at bounding box center [742, 556] width 42 height 19
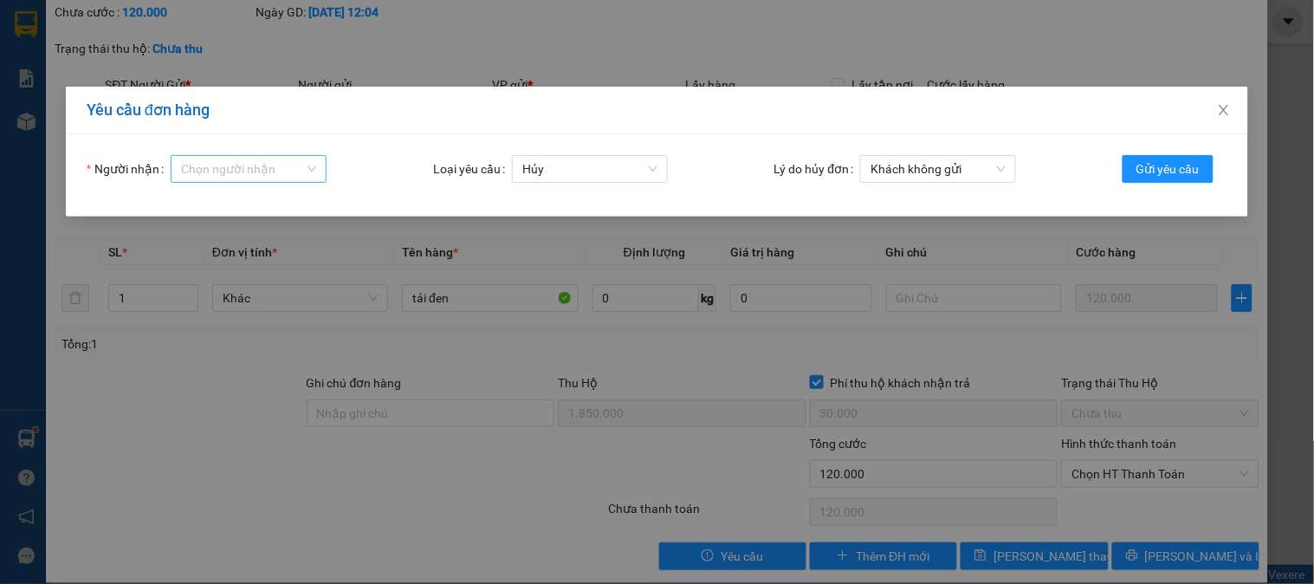
click at [273, 163] on input "Người nhận" at bounding box center [242, 169] width 123 height 26
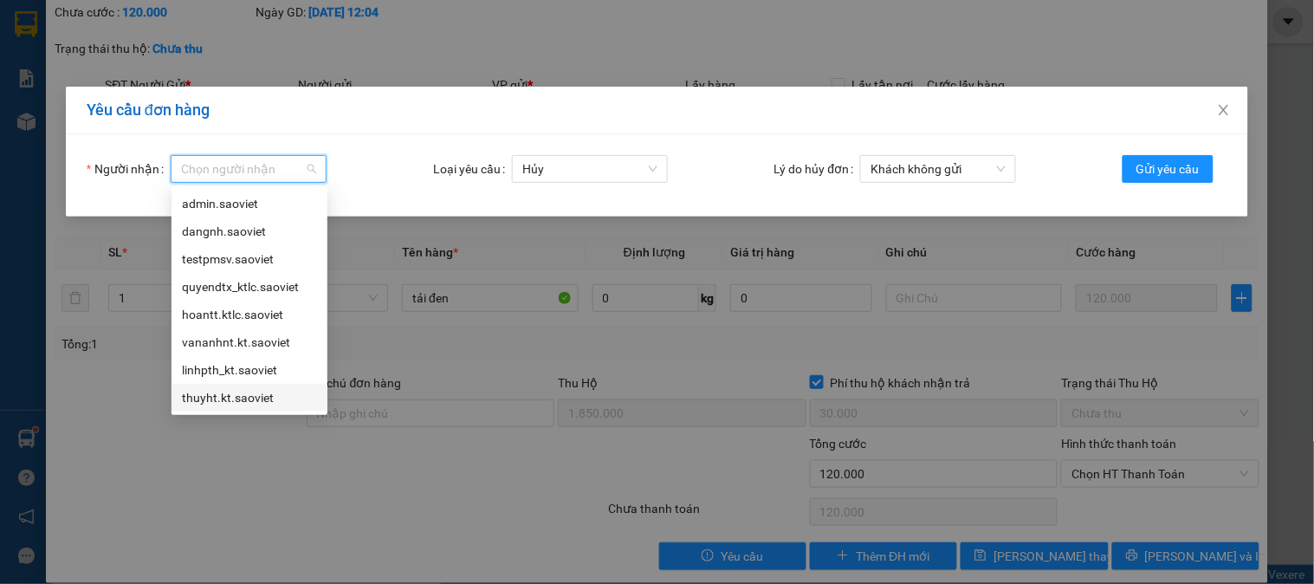
drag, startPoint x: 245, startPoint y: 393, endPoint x: 274, endPoint y: 392, distance: 28.6
click at [245, 394] on div "thuyht.kt.saoviet" at bounding box center [249, 397] width 135 height 19
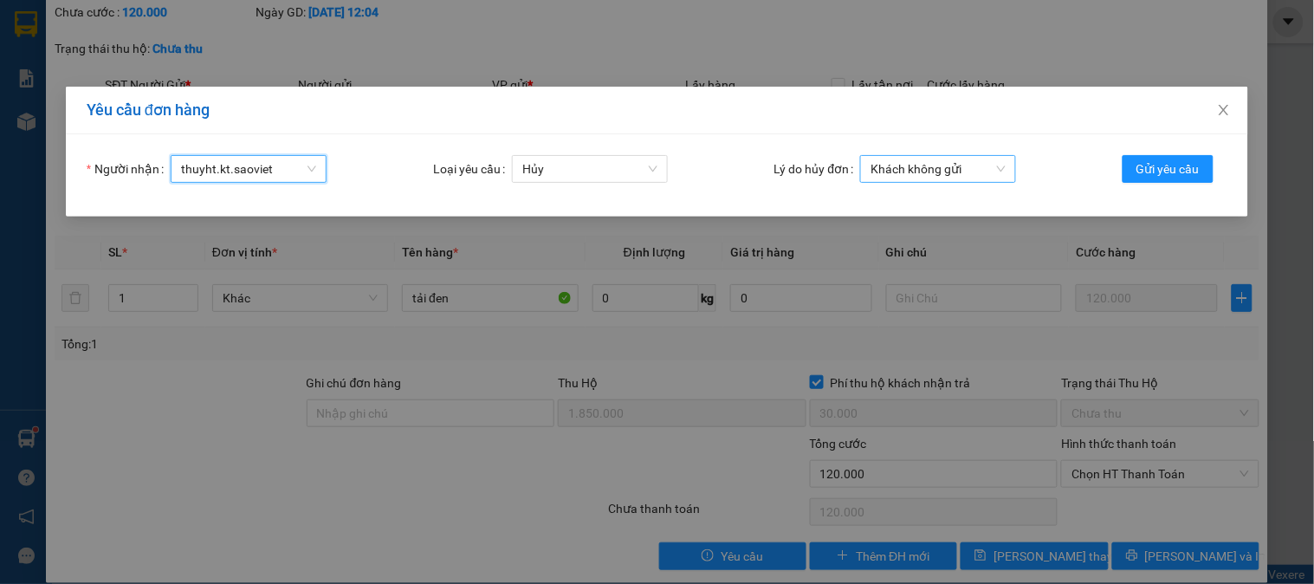
click at [940, 172] on span "Khách không gửi" at bounding box center [938, 169] width 135 height 26
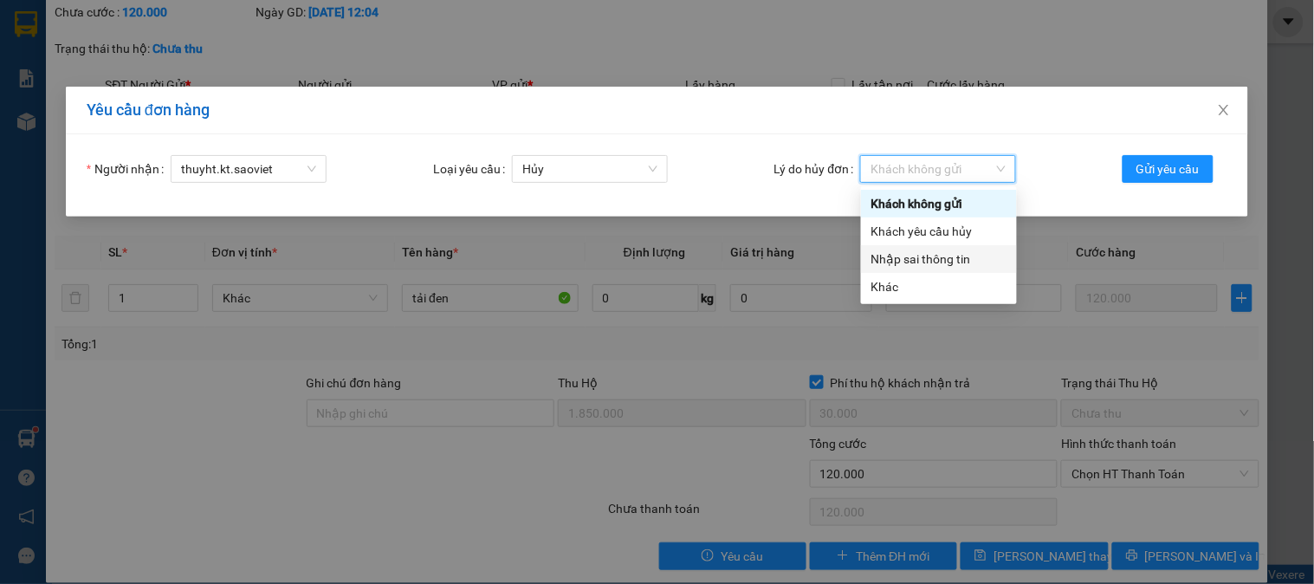
click at [915, 266] on div "Nhập sai thông tin" at bounding box center [939, 259] width 135 height 19
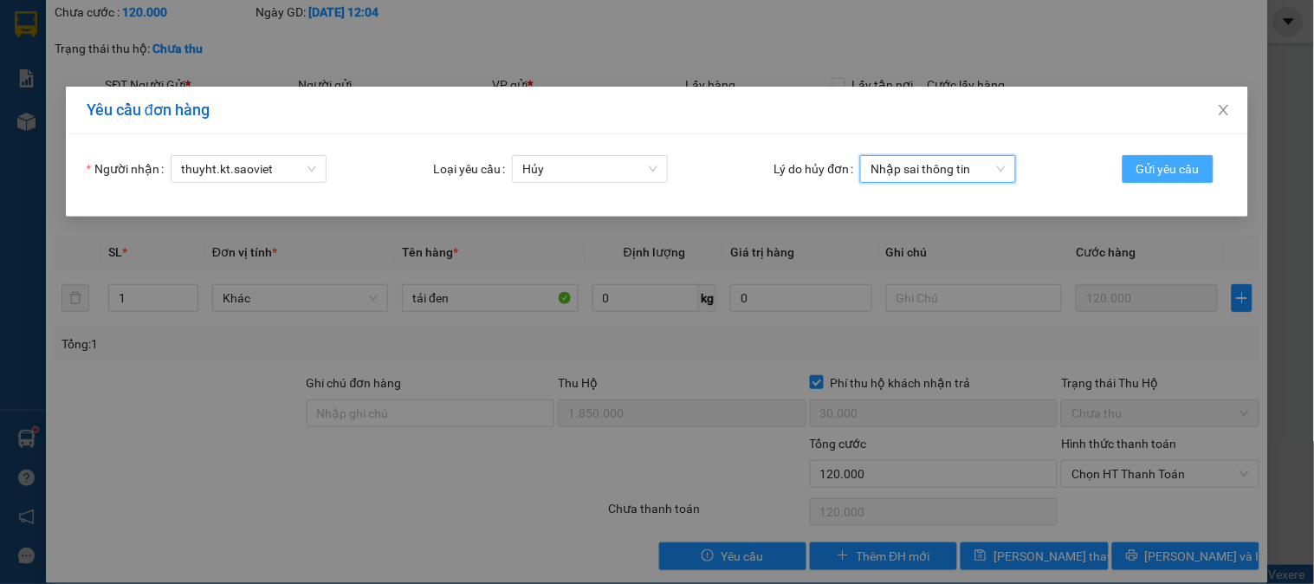
click at [1174, 169] on span "Gửi yêu cầu" at bounding box center [1168, 168] width 63 height 19
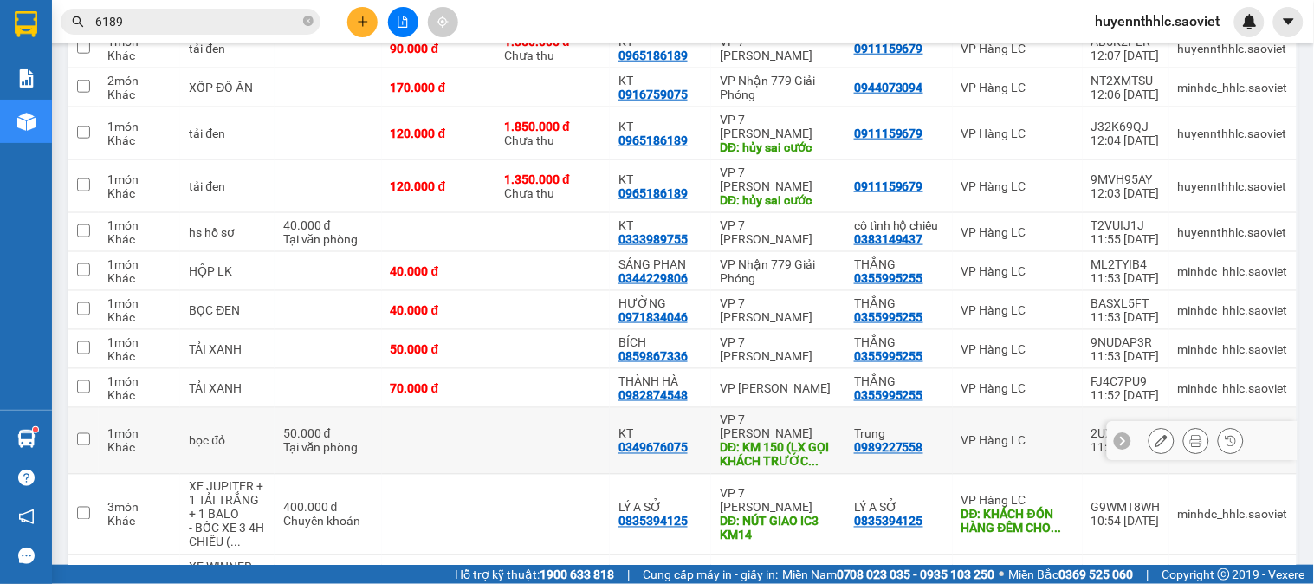
scroll to position [385, 0]
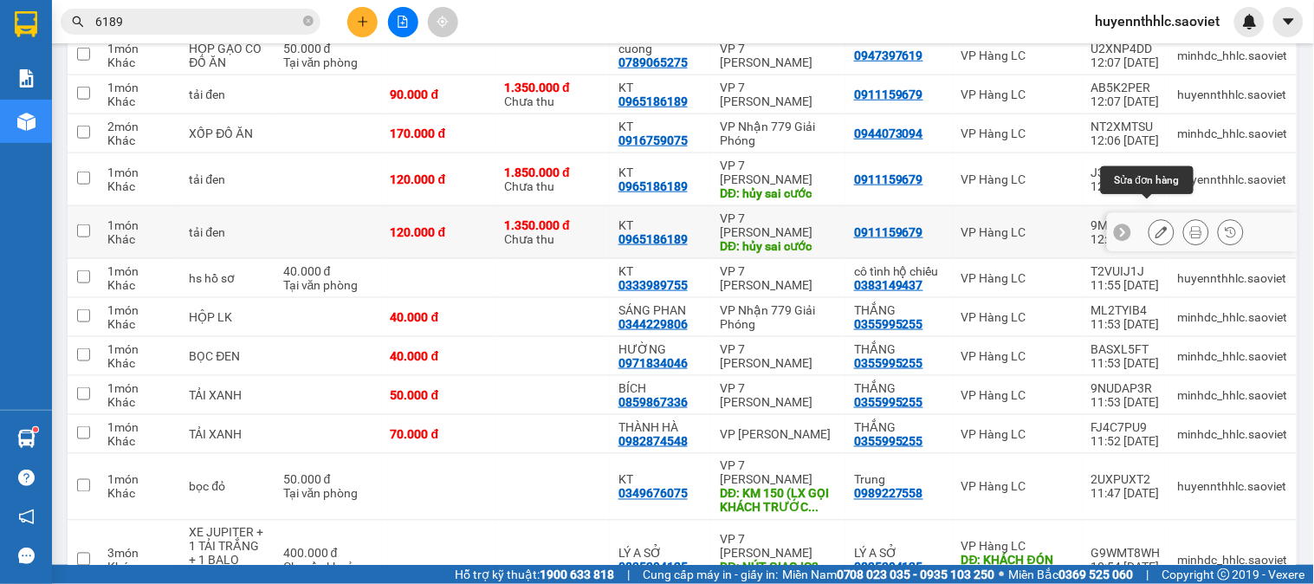
click at [1156, 226] on icon at bounding box center [1162, 232] width 12 height 12
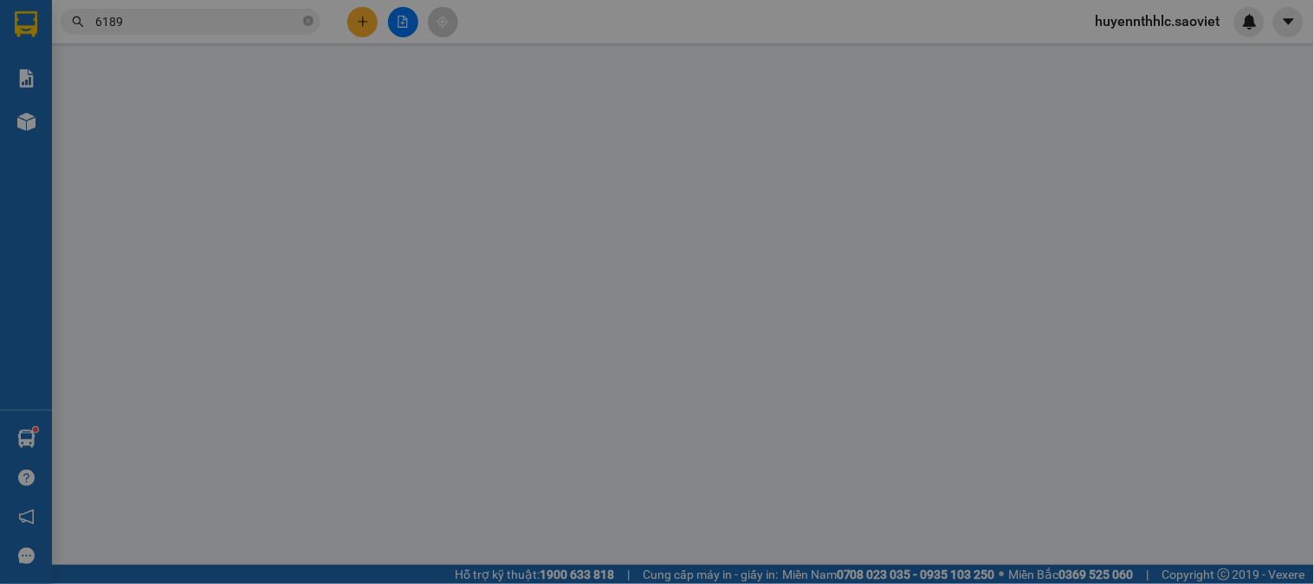
type input "0911159679"
type input "0965186189"
type input "KT"
type input "hủy sai cước"
type input "1.350.000"
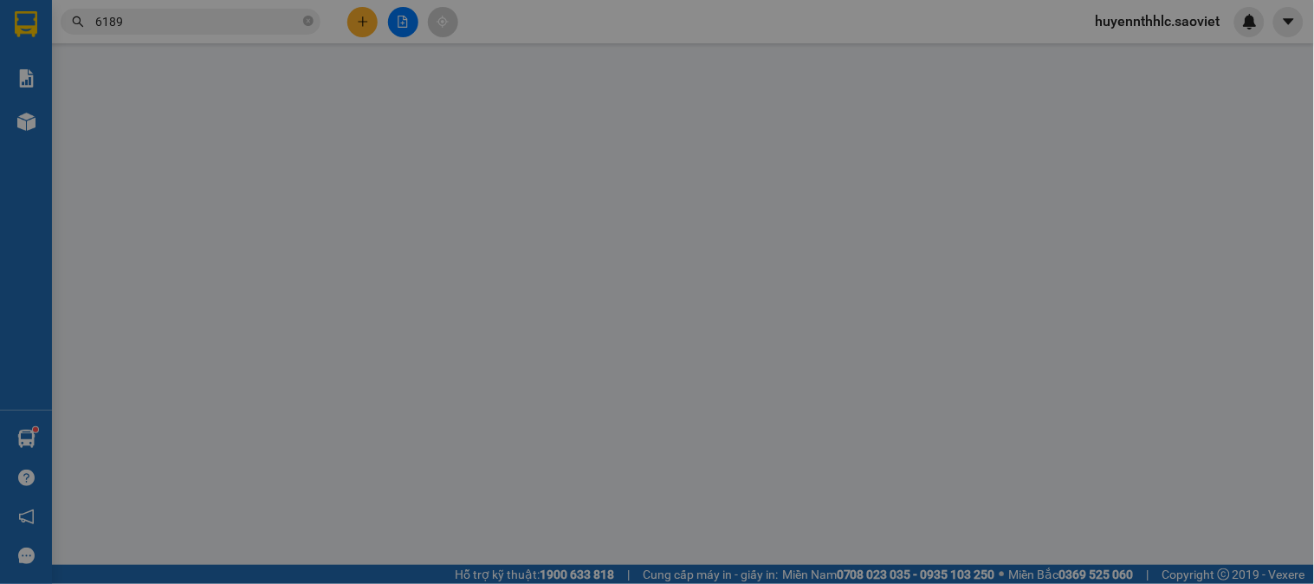
type input "30.000"
type input "120.000"
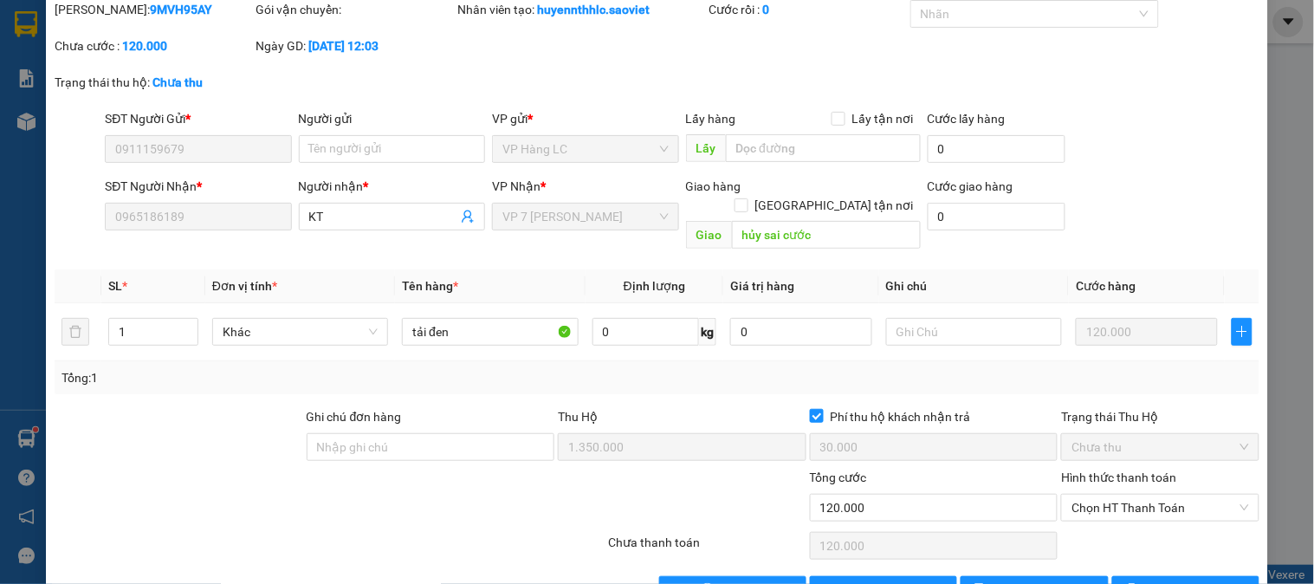
scroll to position [96, 0]
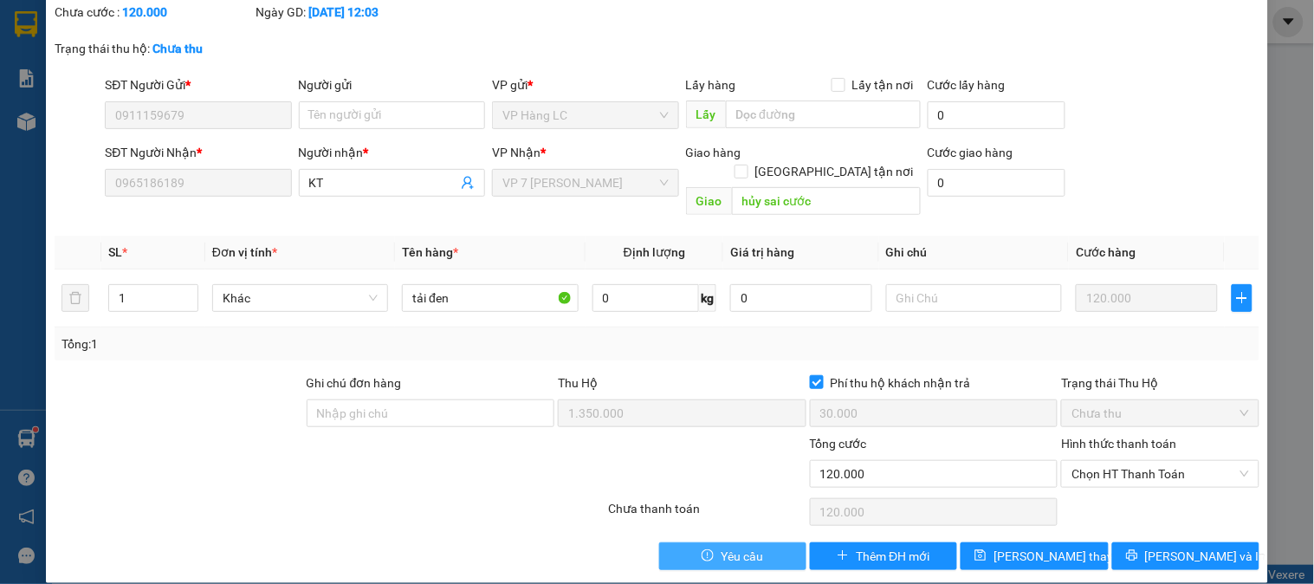
click at [742, 547] on span "Yêu cầu" at bounding box center [742, 556] width 42 height 19
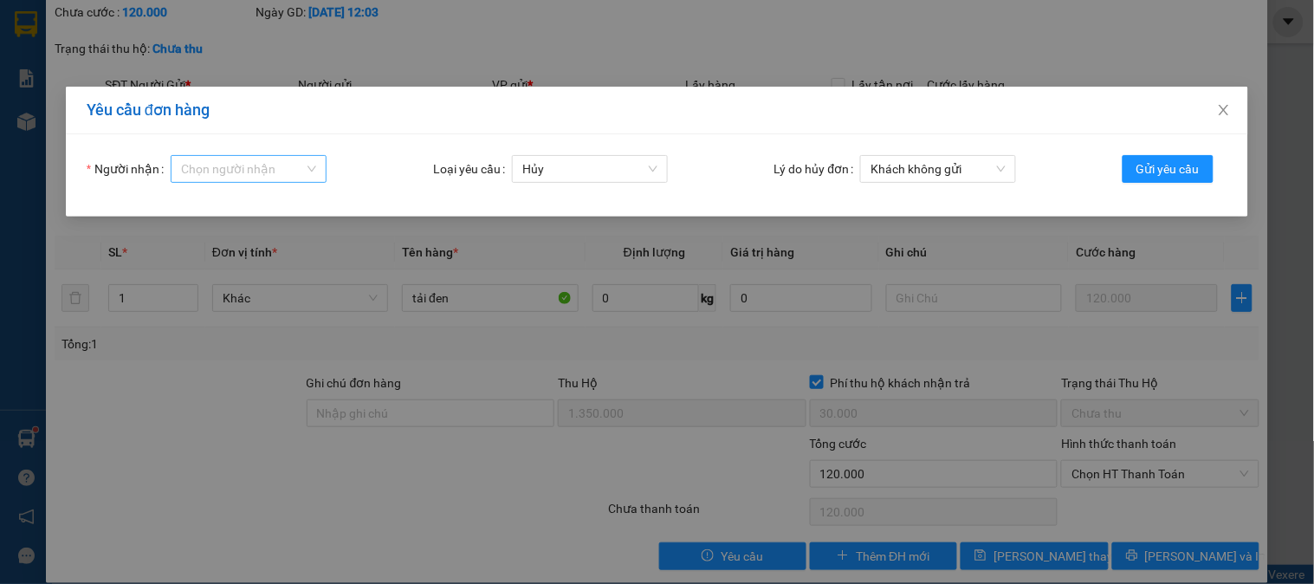
click at [269, 175] on input "Người nhận" at bounding box center [242, 169] width 123 height 26
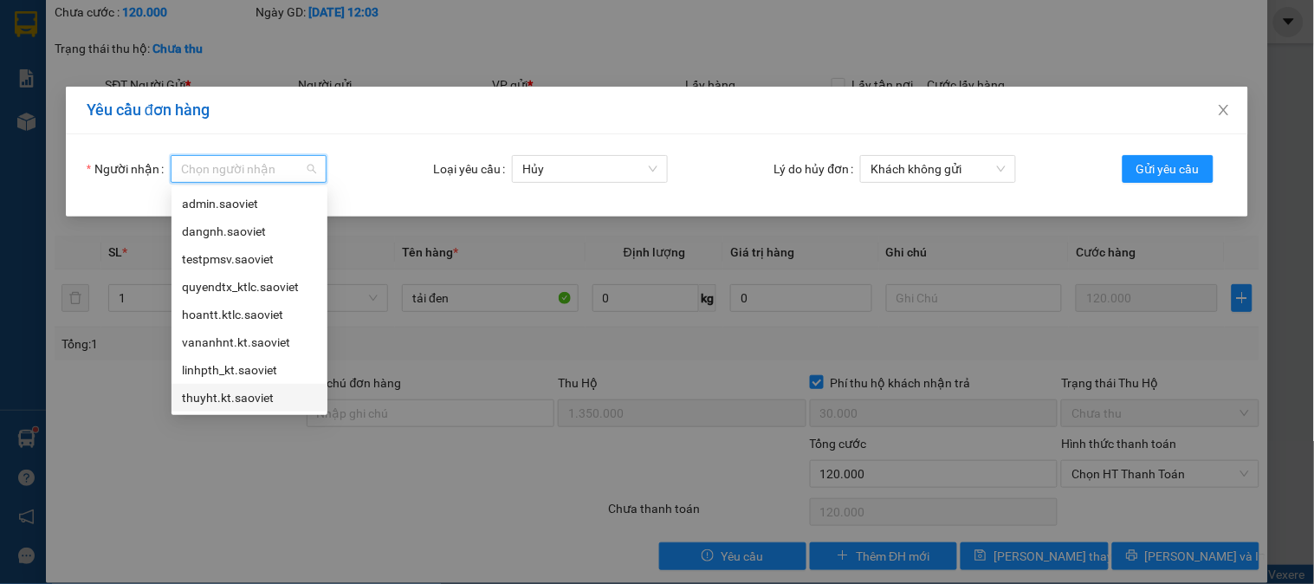
drag, startPoint x: 256, startPoint y: 396, endPoint x: 297, endPoint y: 392, distance: 41.8
click at [281, 394] on div "thuyht.kt.saoviet" at bounding box center [249, 397] width 135 height 19
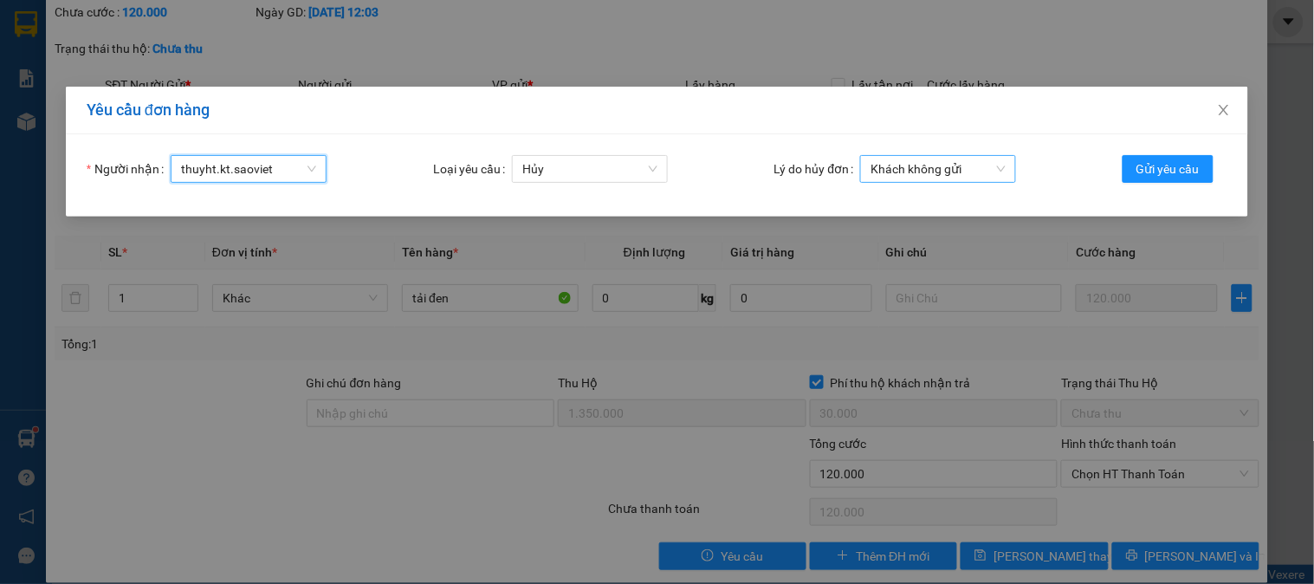
click at [917, 174] on span "Khách không gửi" at bounding box center [938, 169] width 135 height 26
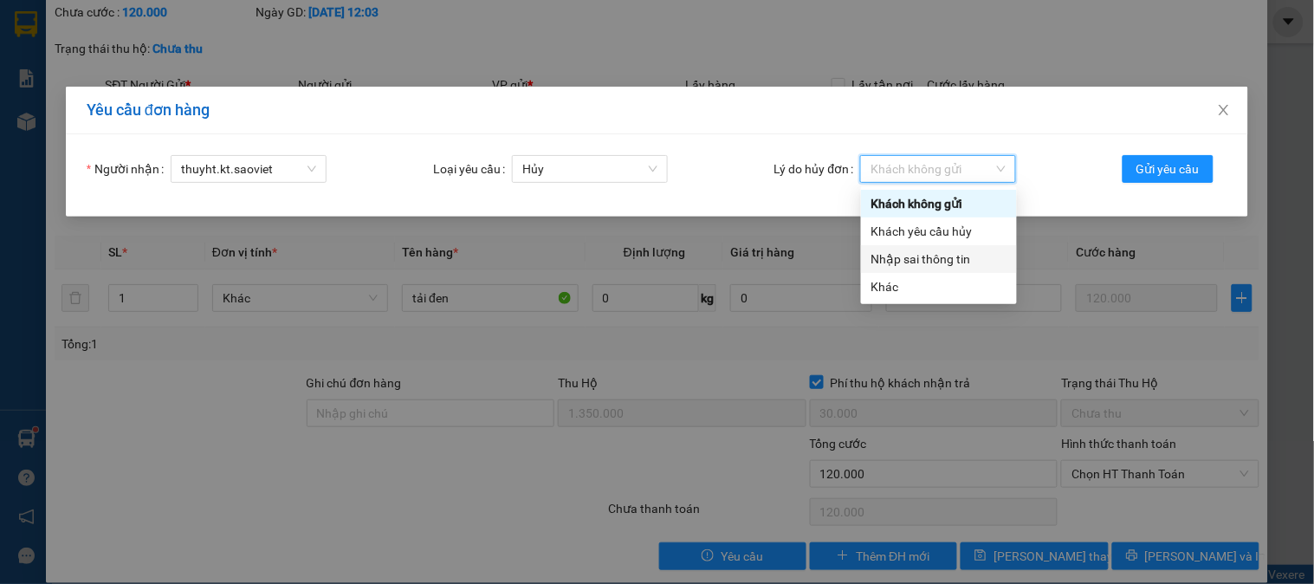
click at [911, 261] on div "Nhập sai thông tin" at bounding box center [939, 259] width 135 height 19
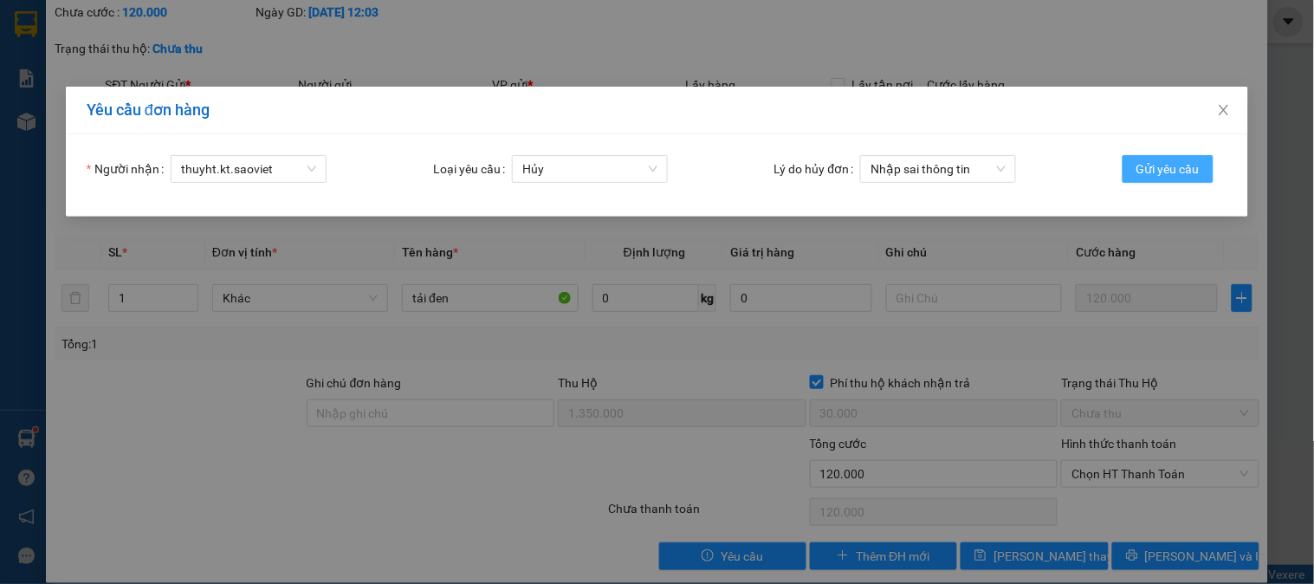
click at [1157, 165] on span "Gửi yêu cầu" at bounding box center [1168, 168] width 63 height 19
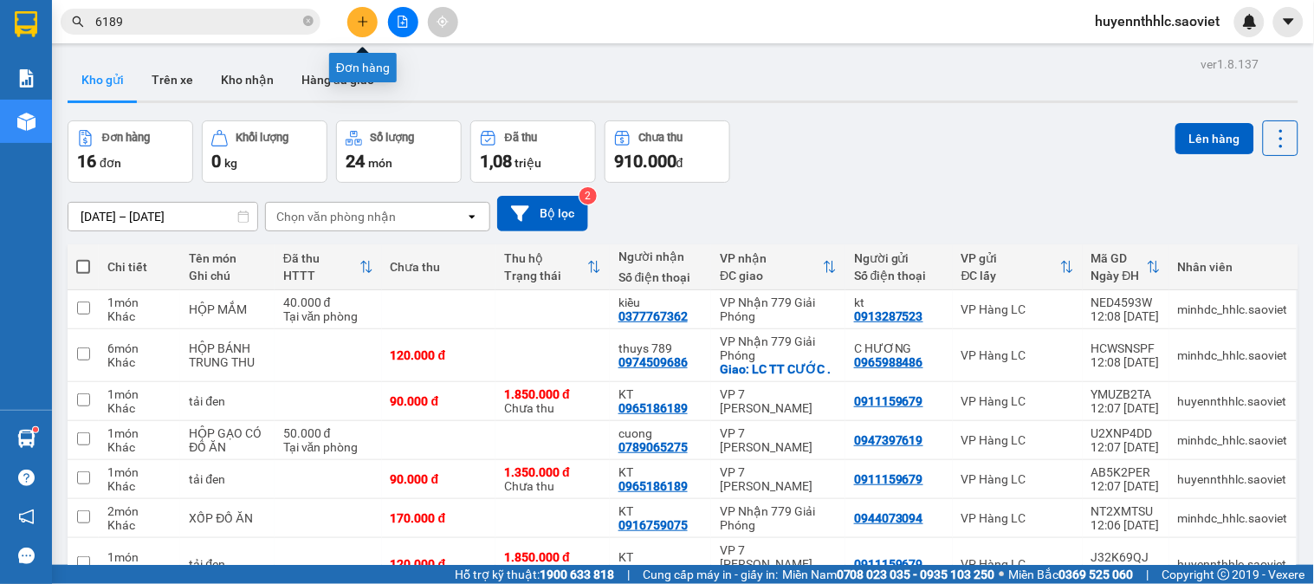
click at [364, 23] on icon "plus" at bounding box center [363, 22] width 12 height 12
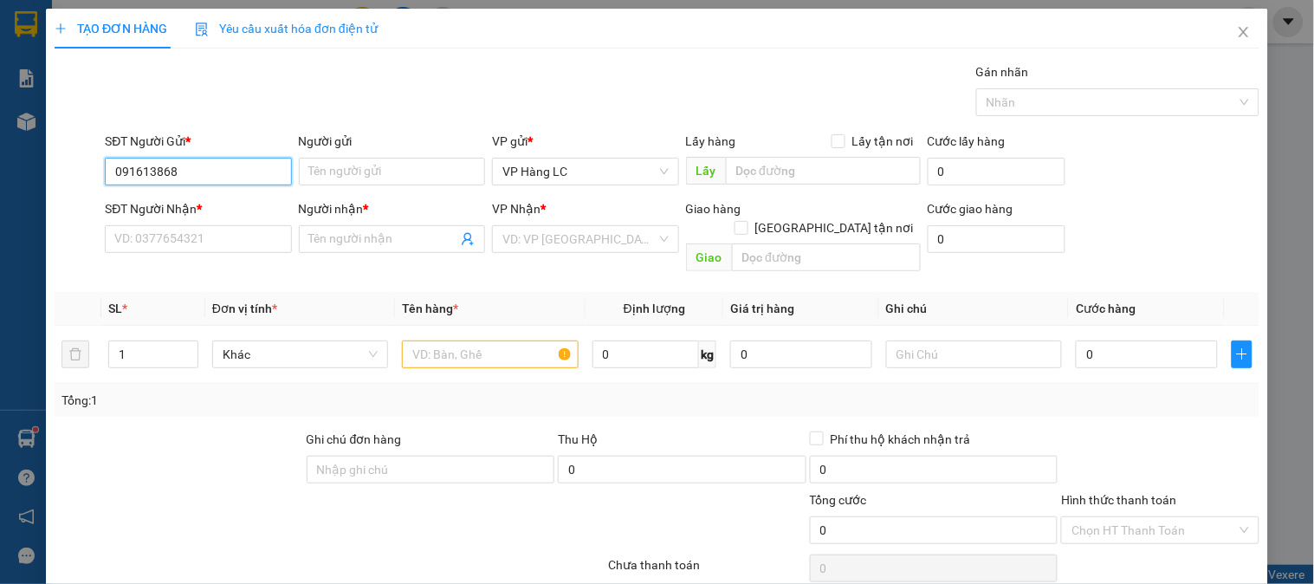
type input "0916138686"
click at [223, 204] on div "0916138686 - BS HOÀNG" at bounding box center [196, 206] width 164 height 19
type input "BS HOÀNG"
type input "0367538999"
type input "RĂNG HN"
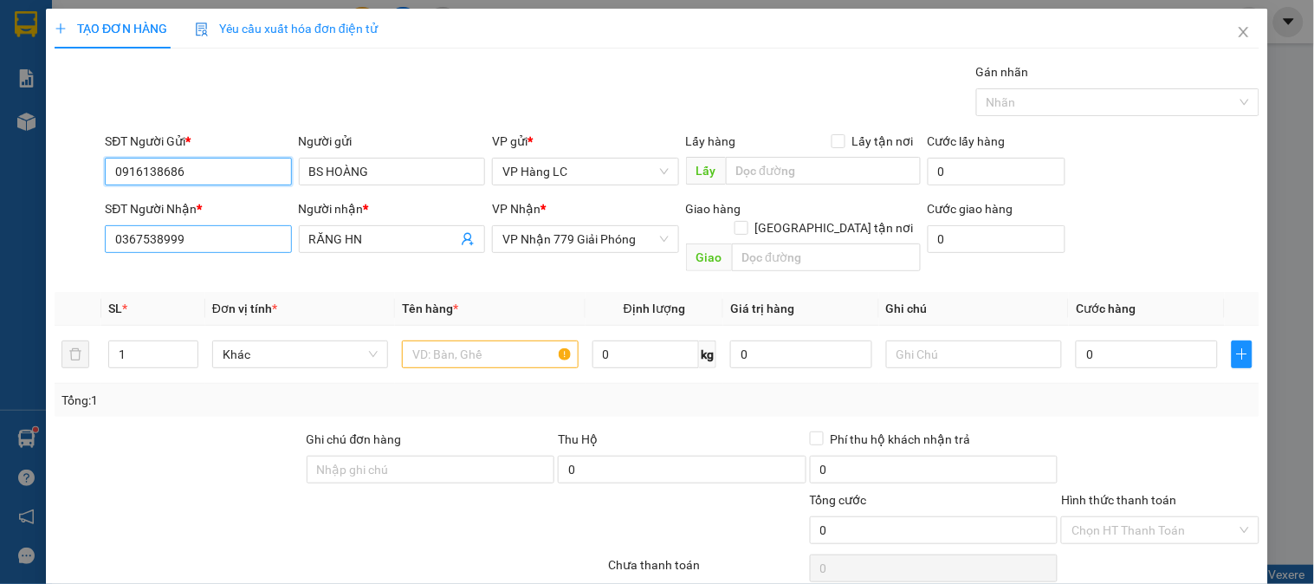
type input "0916138686"
drag, startPoint x: 200, startPoint y: 241, endPoint x: 71, endPoint y: 221, distance: 130.6
click at [24, 225] on div "TẠO ĐƠN HÀNG Yêu cầu xuất hóa đơn điện tử Transit Pickup Surcharge Ids Transit …" at bounding box center [657, 292] width 1314 height 584
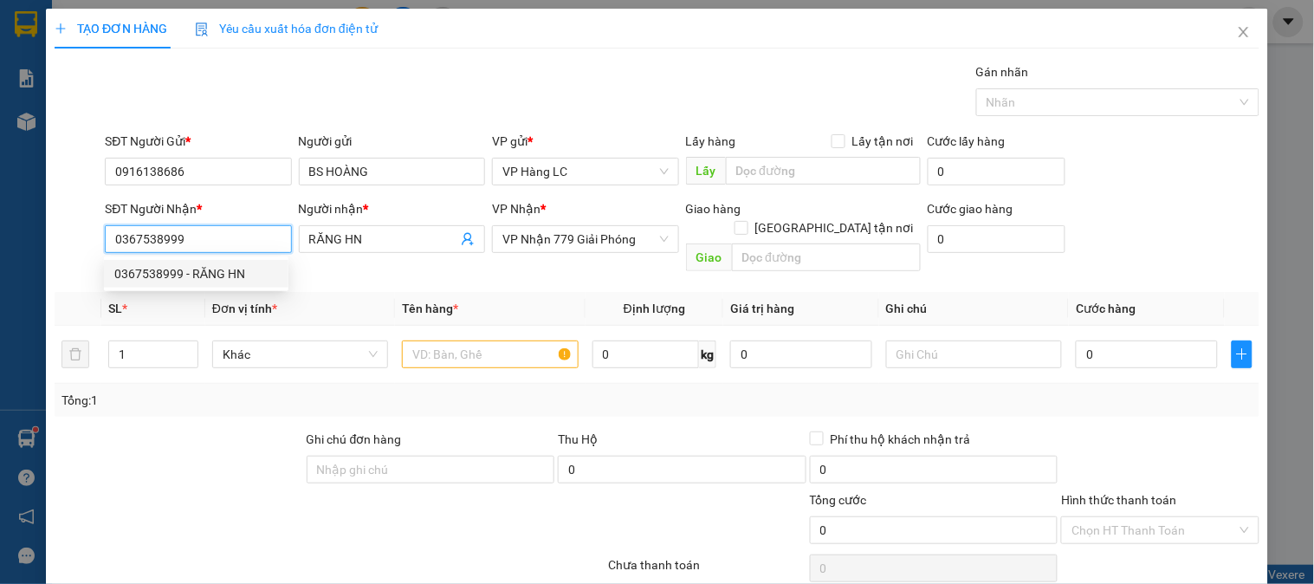
click at [226, 269] on div "0367538999 - RĂNG HN" at bounding box center [196, 273] width 164 height 19
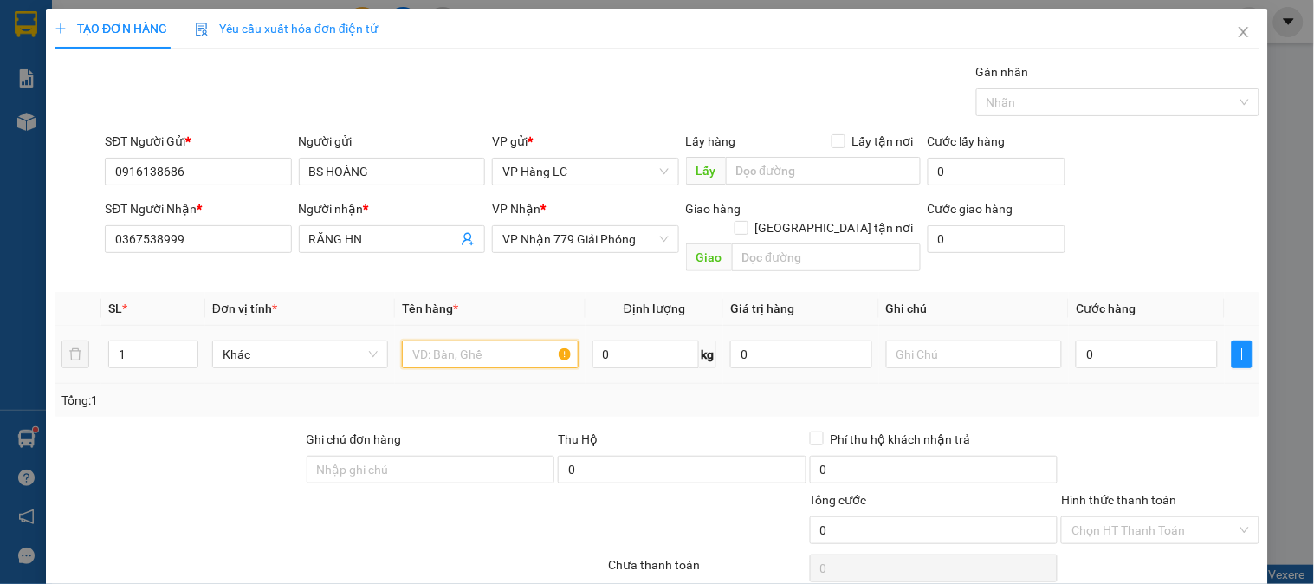
click at [498, 340] on input "text" at bounding box center [490, 354] width 176 height 28
type input "hộ[p răng"
click at [950, 347] on input "text" at bounding box center [974, 354] width 176 height 28
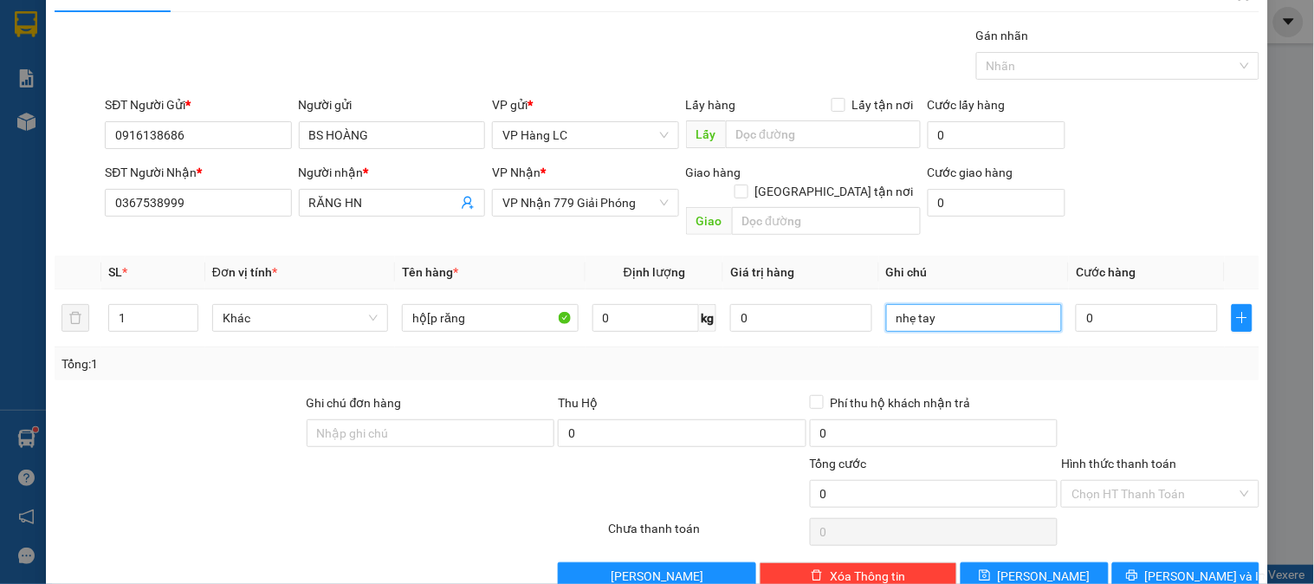
scroll to position [56, 0]
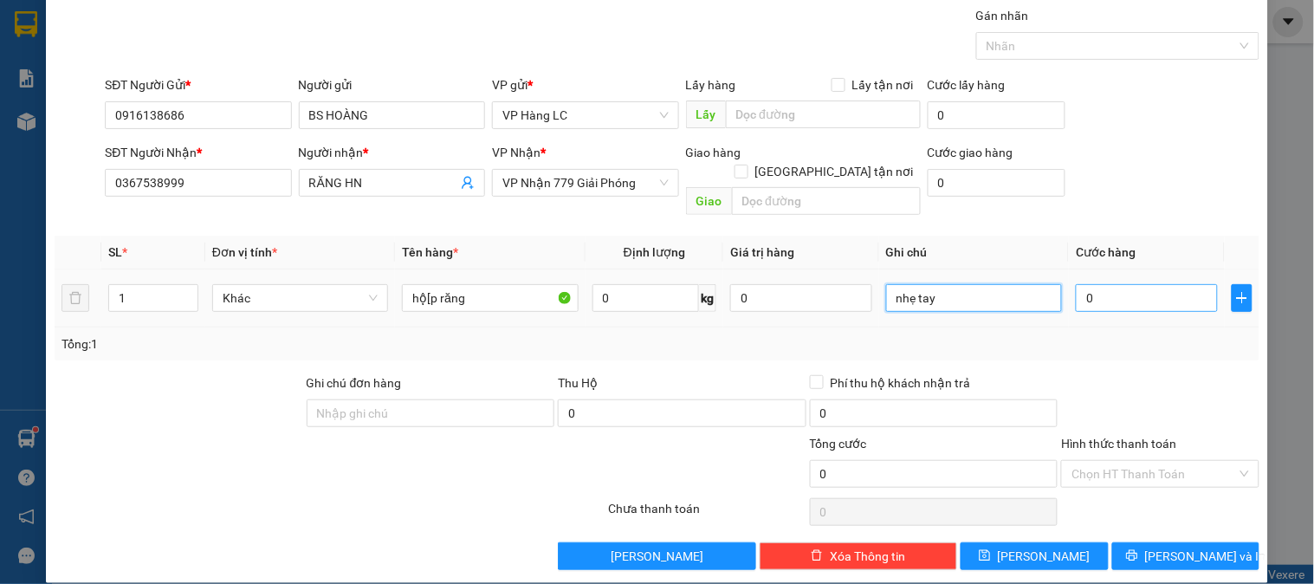
type input "nhẹ tay"
click at [1137, 284] on input "0" at bounding box center [1147, 298] width 142 height 28
type input "4"
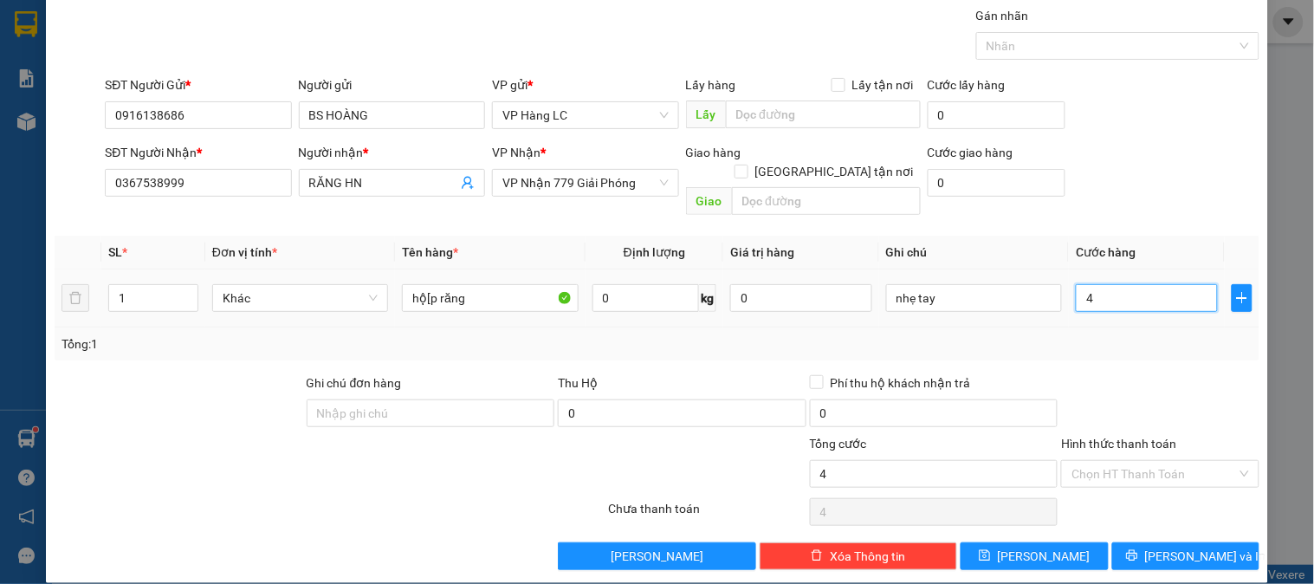
type input "40"
type input "400"
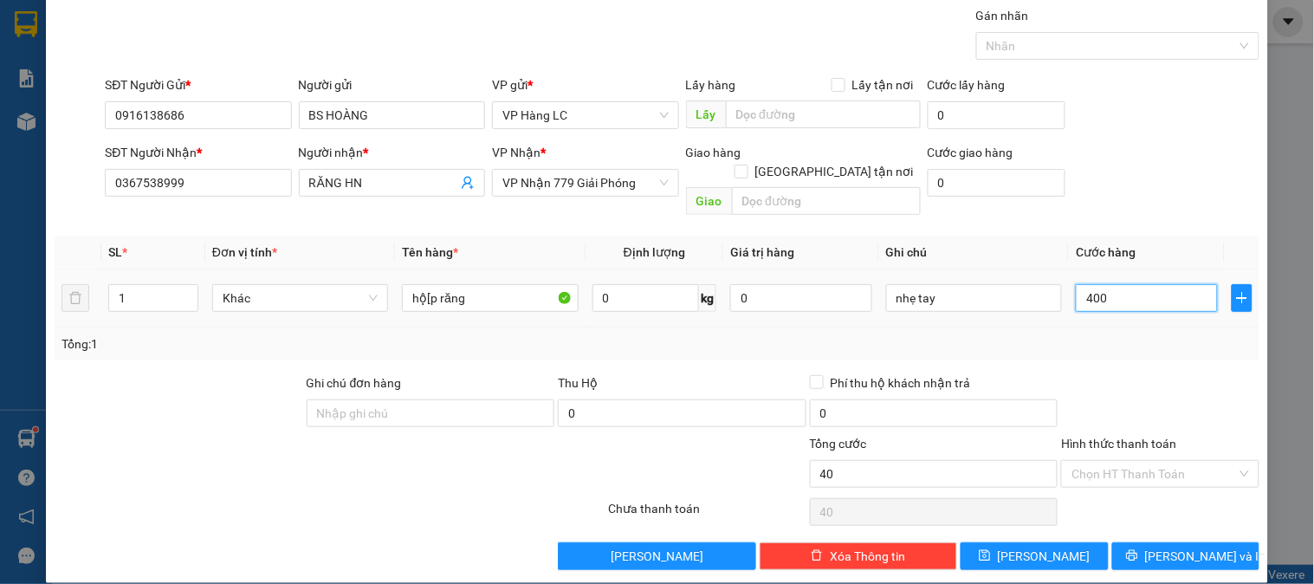
type input "400"
type input "4.000"
type input "40.000"
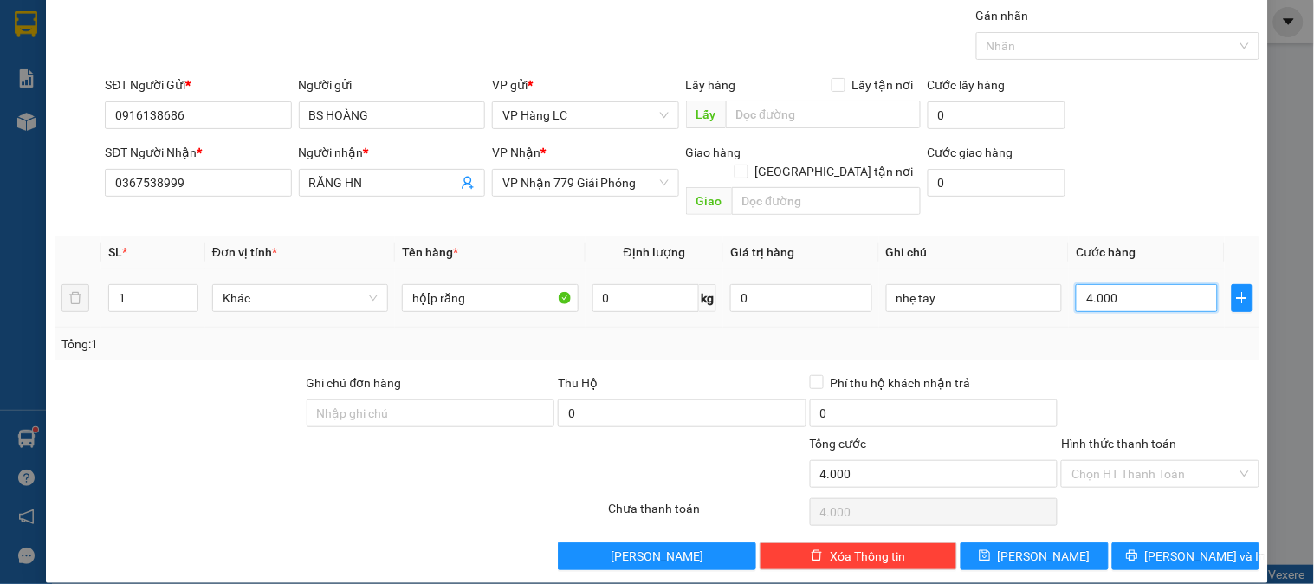
type input "40.000"
click at [1188, 547] on span "[PERSON_NAME] và In" at bounding box center [1205, 556] width 121 height 19
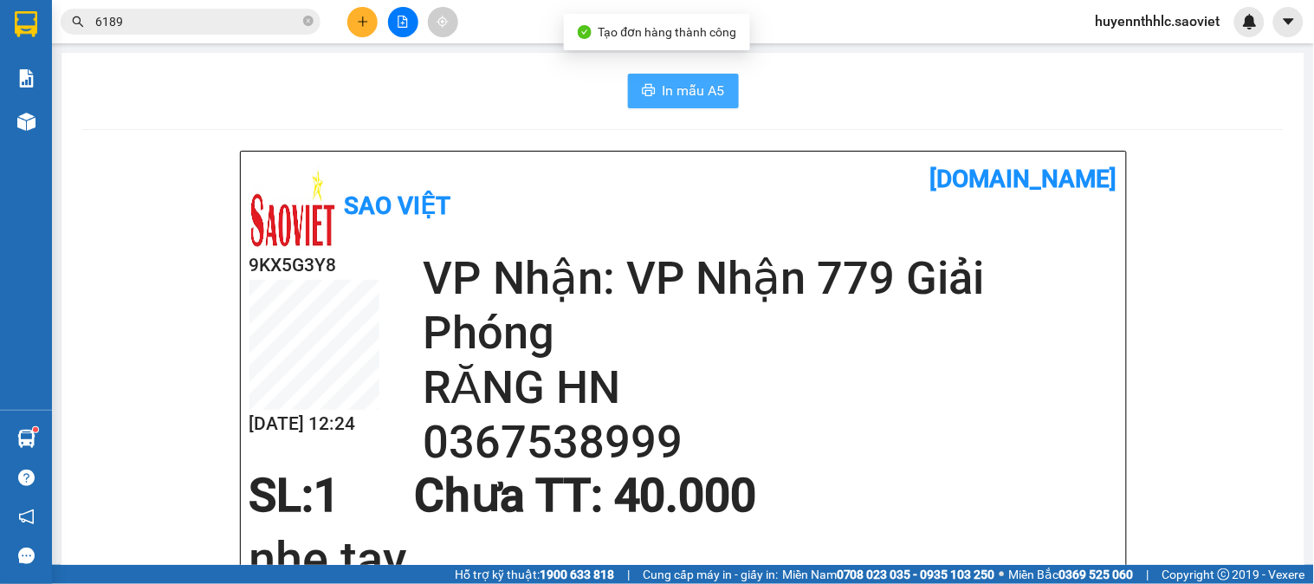
click at [677, 85] on span "In mẫu A5" at bounding box center [694, 91] width 62 height 22
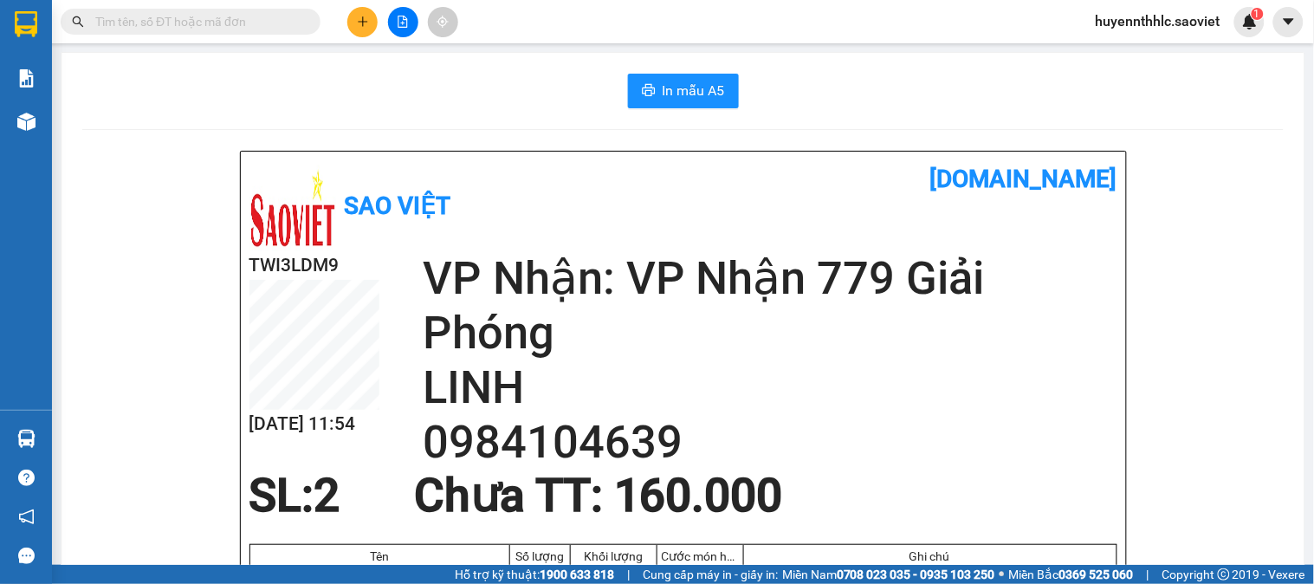
click at [211, 26] on input "text" at bounding box center [197, 21] width 204 height 19
paste input "0965186189"
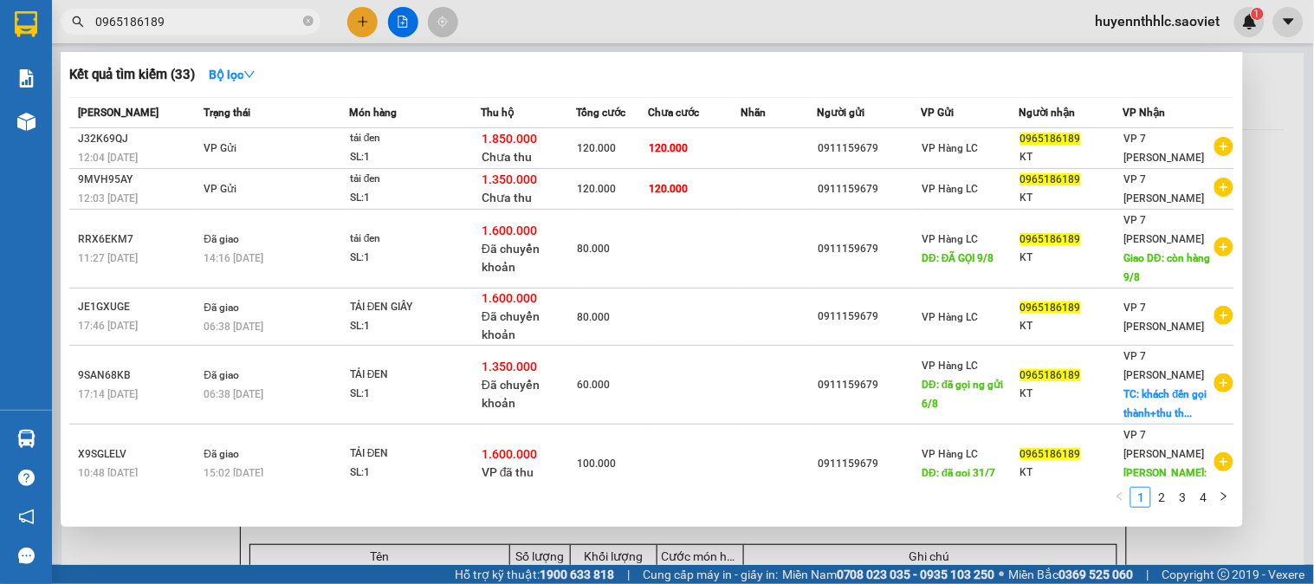
type input "0965186189"
click at [353, 18] on div at bounding box center [657, 292] width 1314 height 584
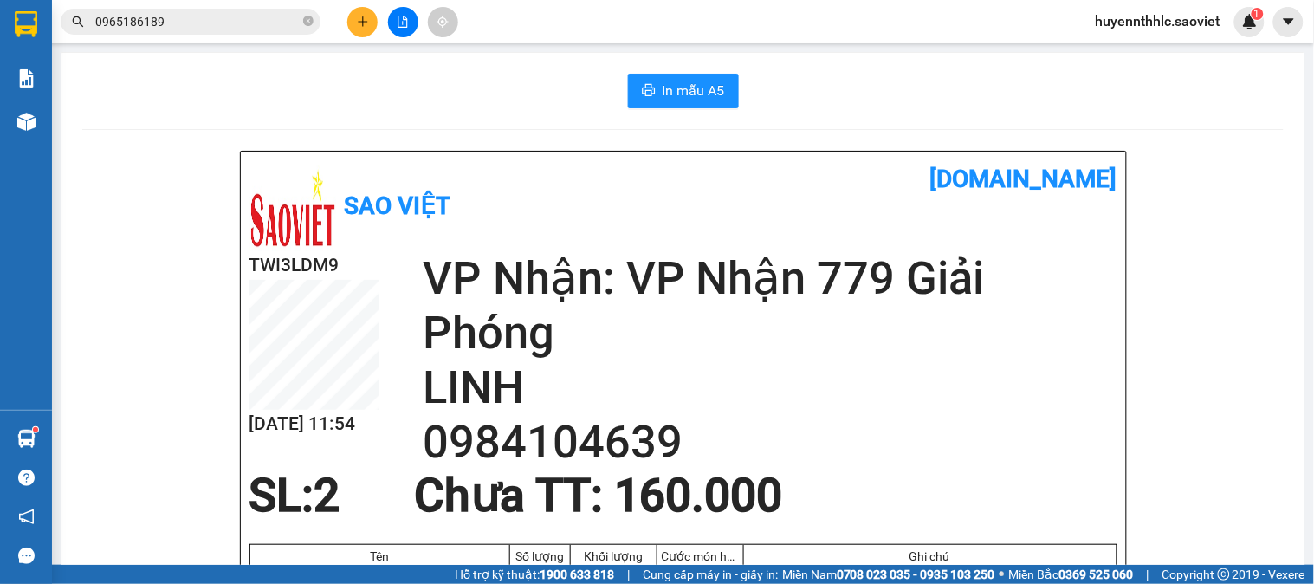
click at [366, 21] on icon "plus" at bounding box center [363, 21] width 10 height 1
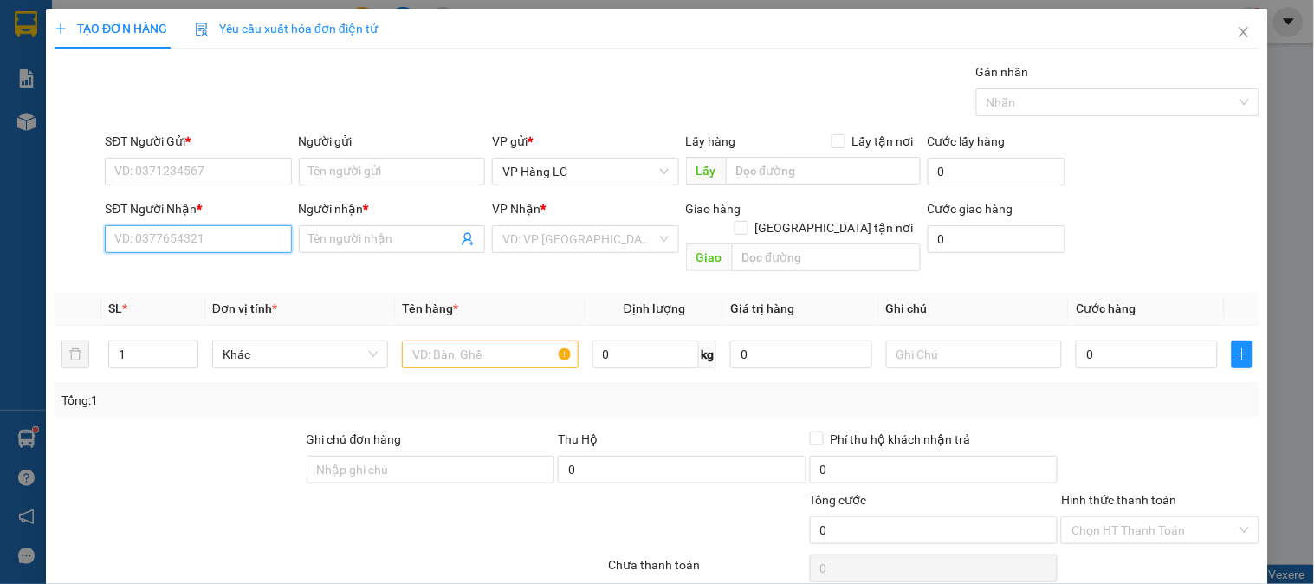
click at [182, 227] on input "SĐT Người Nhận *" at bounding box center [198, 239] width 186 height 28
click at [206, 273] on div "0964426290" at bounding box center [196, 273] width 164 height 19
type input "0964426290"
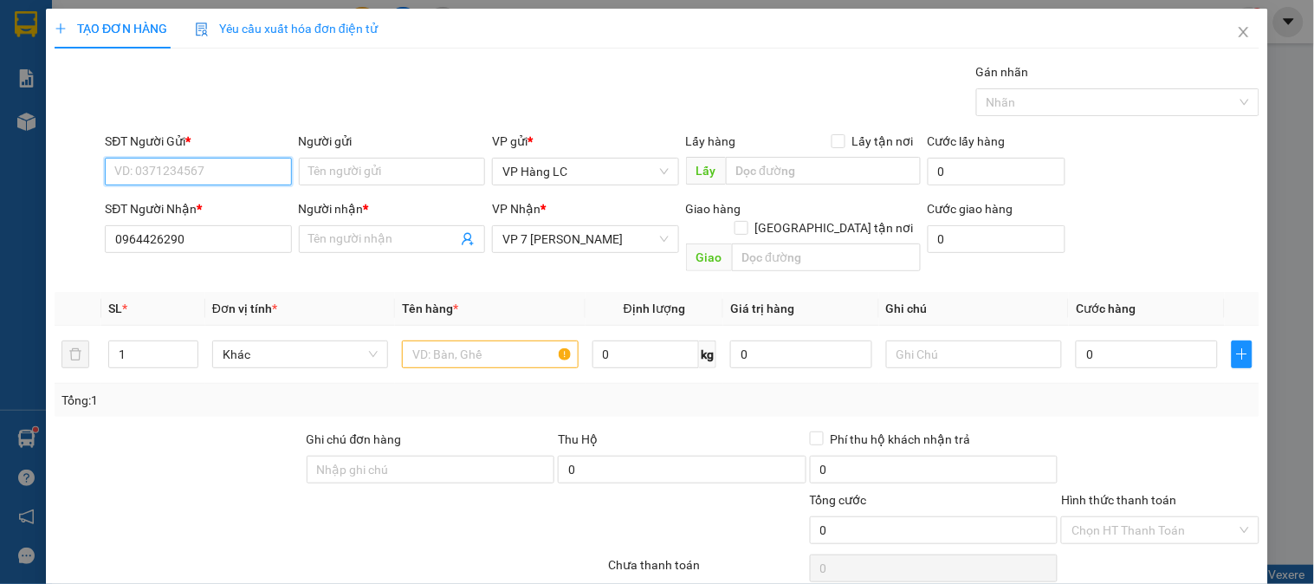
click at [204, 169] on input "SĐT Người Gửi *" at bounding box center [198, 172] width 186 height 28
click at [222, 201] on div "0382102442 - MÂY" at bounding box center [196, 206] width 164 height 19
type input "0382102442"
type input "MÂY"
type input "0382102442"
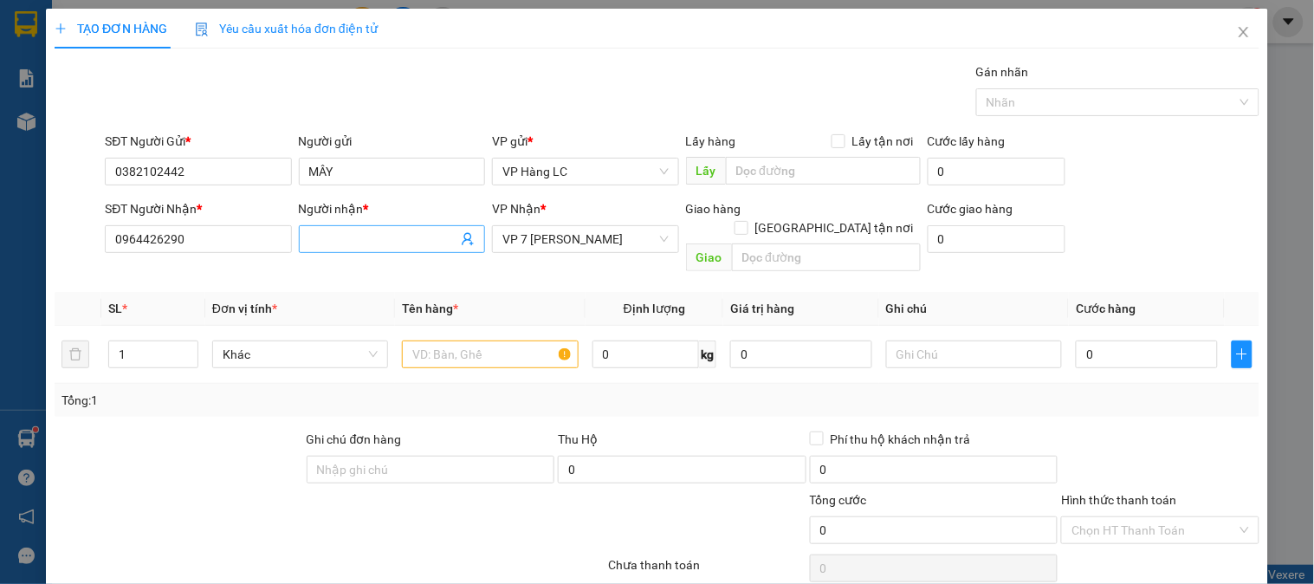
click at [360, 245] on span at bounding box center [392, 239] width 186 height 28
type input "kt"
click at [505, 340] on input "text" at bounding box center [490, 354] width 176 height 28
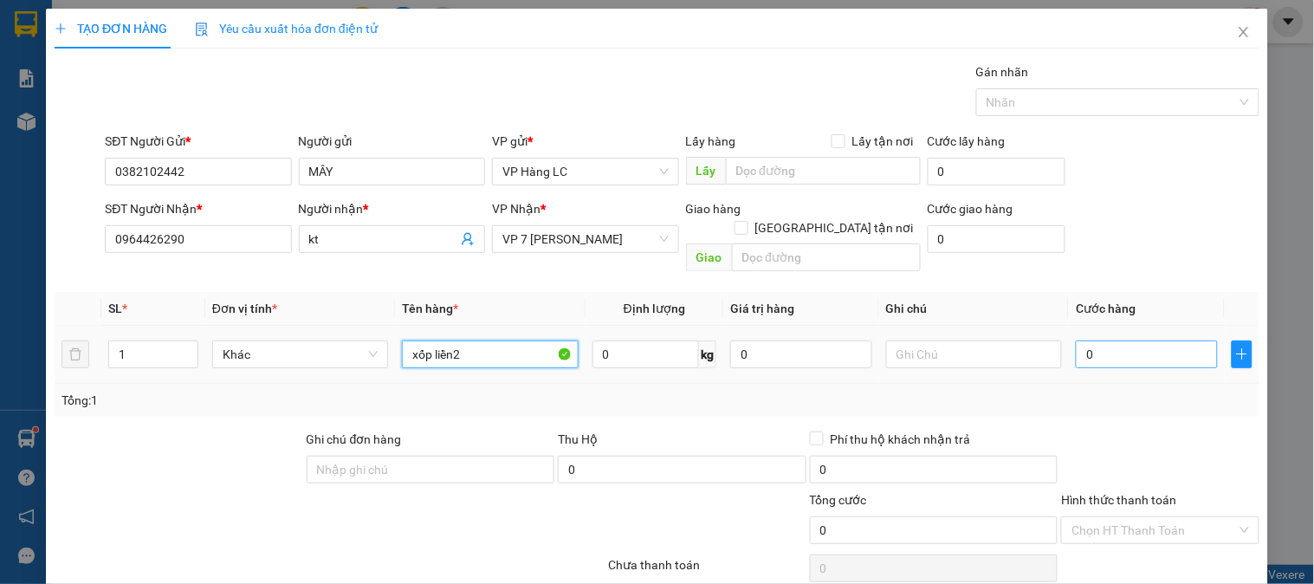
type input "xốp liền2"
click at [1162, 340] on input "0" at bounding box center [1147, 354] width 142 height 28
type input "5"
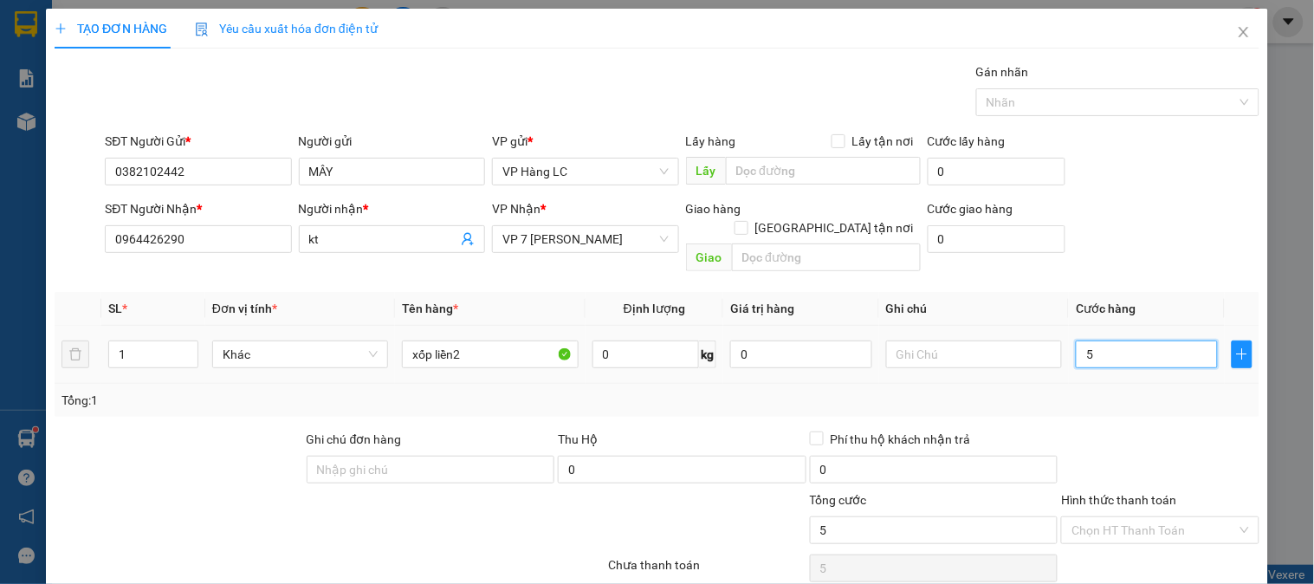
type input "50"
type input "500"
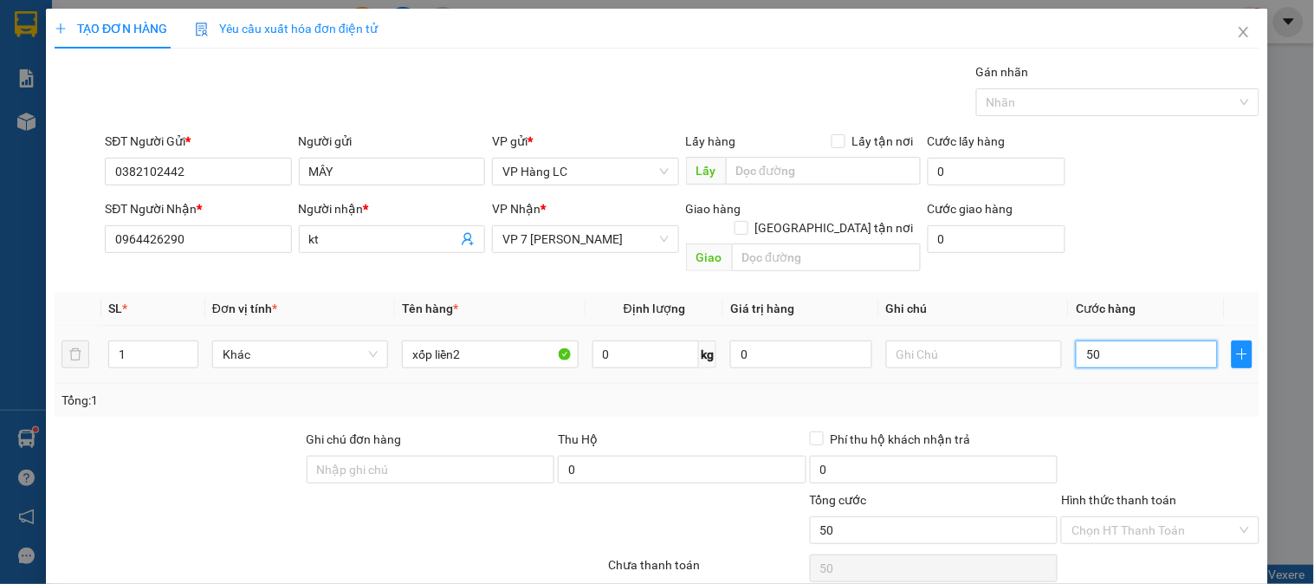
type input "500"
type input "5.000"
type input "50.000"
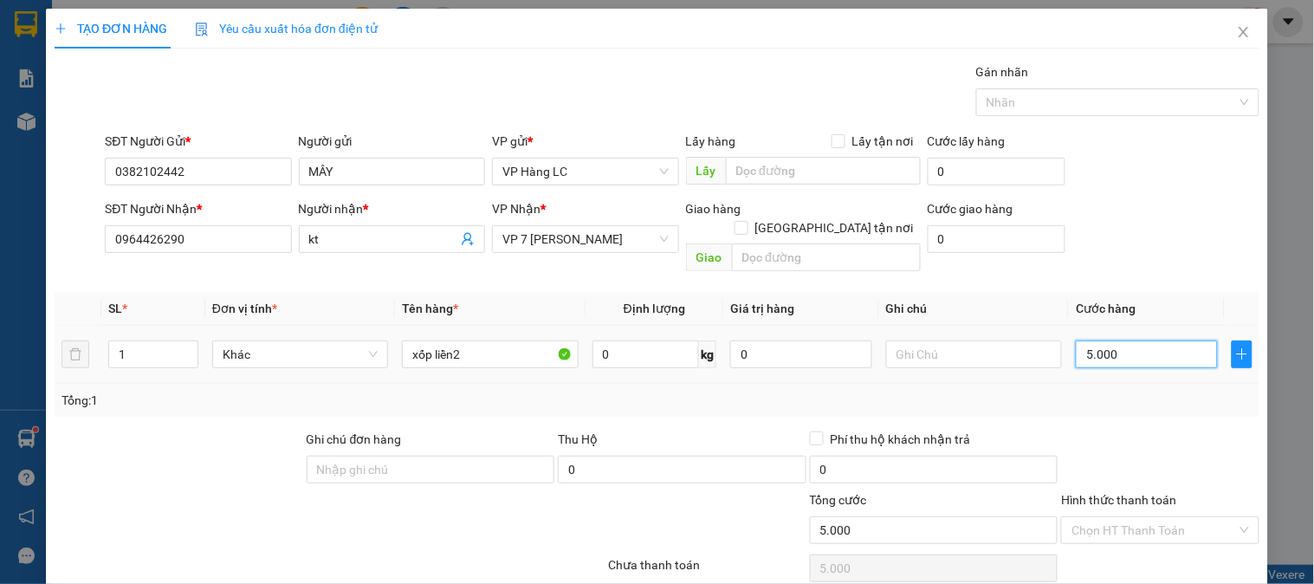
type input "50.000"
drag, startPoint x: 526, startPoint y: 344, endPoint x: 580, endPoint y: 308, distance: 65.1
click at [527, 345] on input "xốp liền2" at bounding box center [490, 354] width 176 height 28
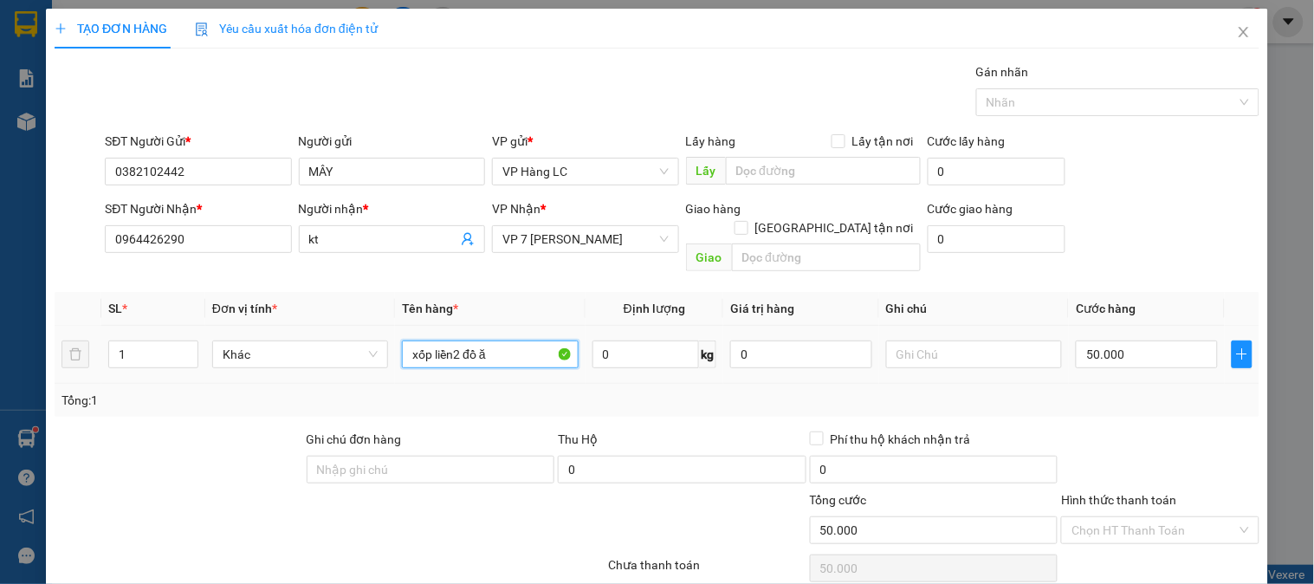
type input "xốp liền2 đồ ăn"
drag, startPoint x: 534, startPoint y: 327, endPoint x: 405, endPoint y: 334, distance: 129.2
click at [338, 345] on tr "1 Khác xốp liền2 đồ ăn 0 kg 0 50.000" at bounding box center [657, 355] width 1205 height 58
type input "1 xốp +1 tải nhỏ gạo"
drag, startPoint x: 140, startPoint y: 327, endPoint x: 180, endPoint y: 306, distance: 45.4
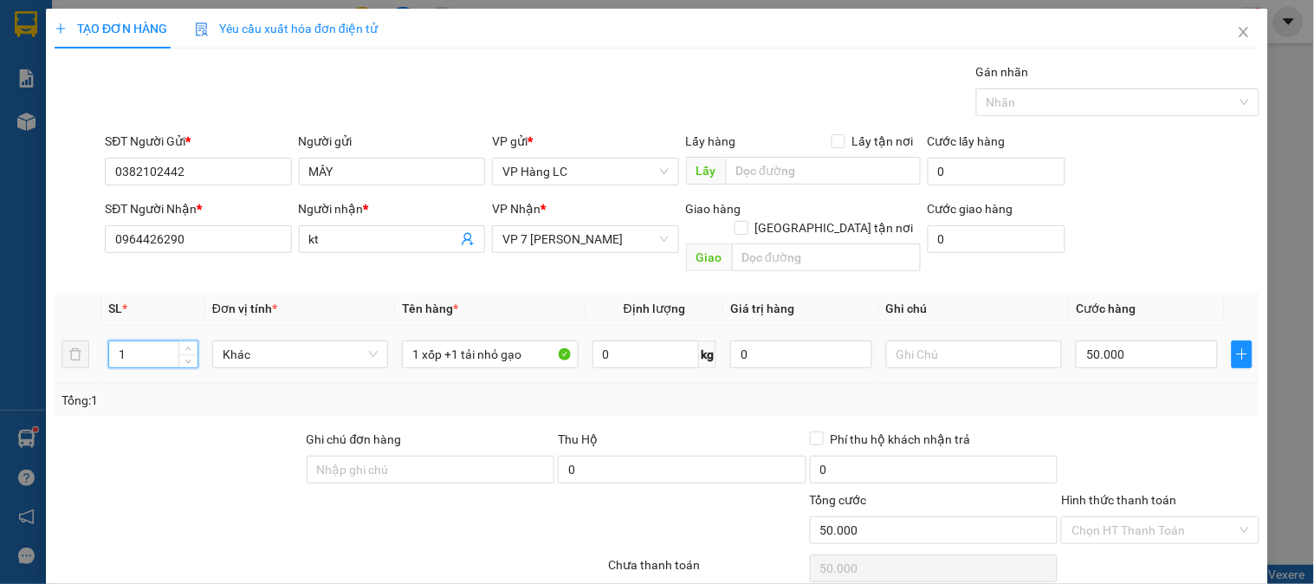
click at [142, 341] on input "1" at bounding box center [153, 354] width 88 height 26
type input "2"
click at [1112, 340] on input "50.000" at bounding box center [1147, 354] width 142 height 28
type input "0"
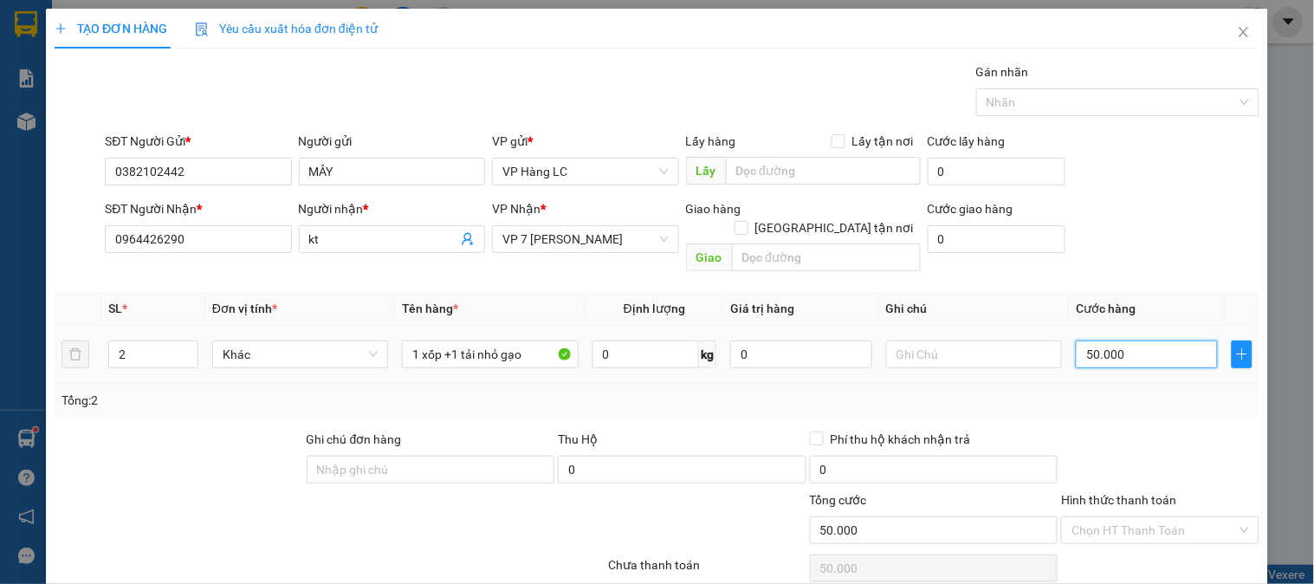
type input "0"
type input "06"
type input "6"
type input "060"
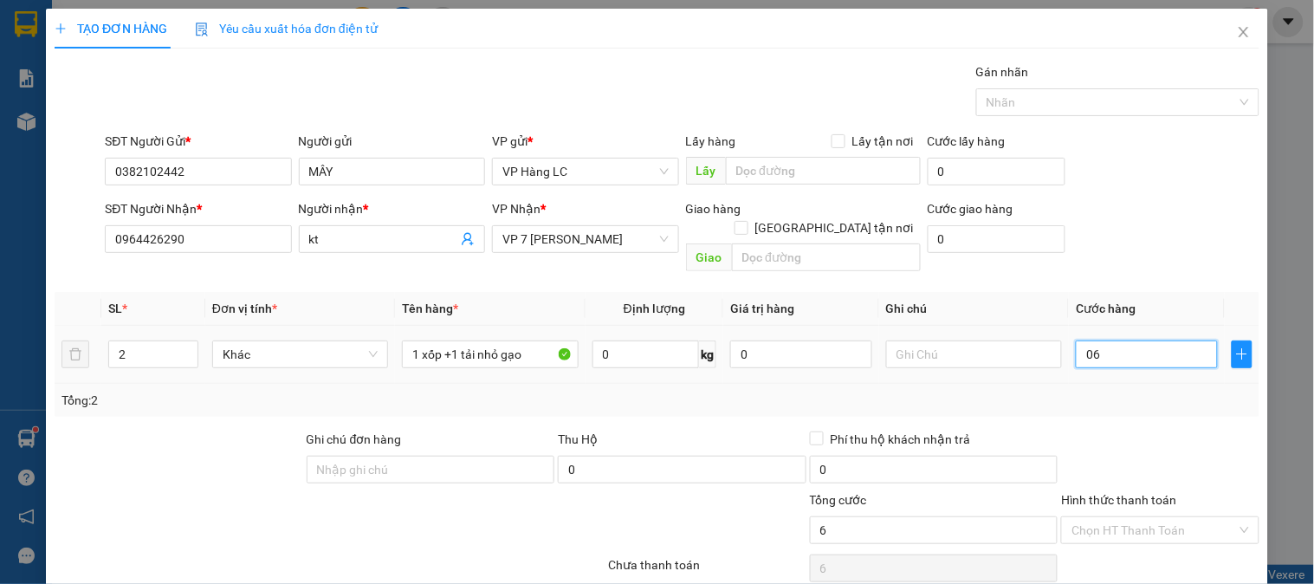
type input "60"
type input "0.600"
type input "600"
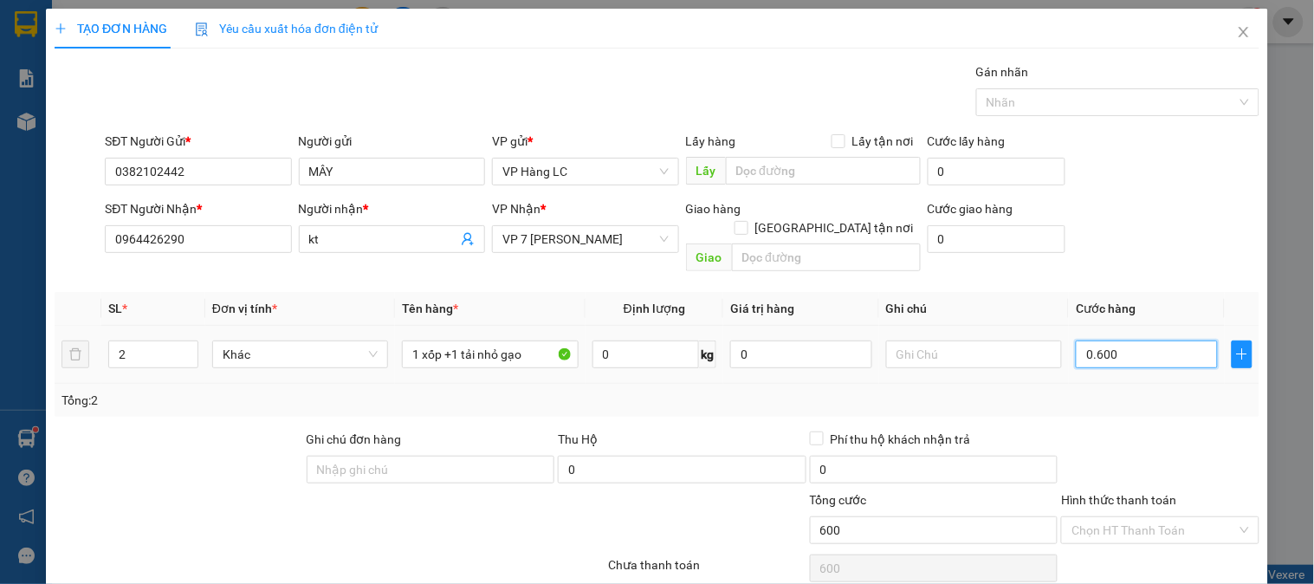
type input "06.000"
type input "6.000"
type input "060.000"
type input "60.000"
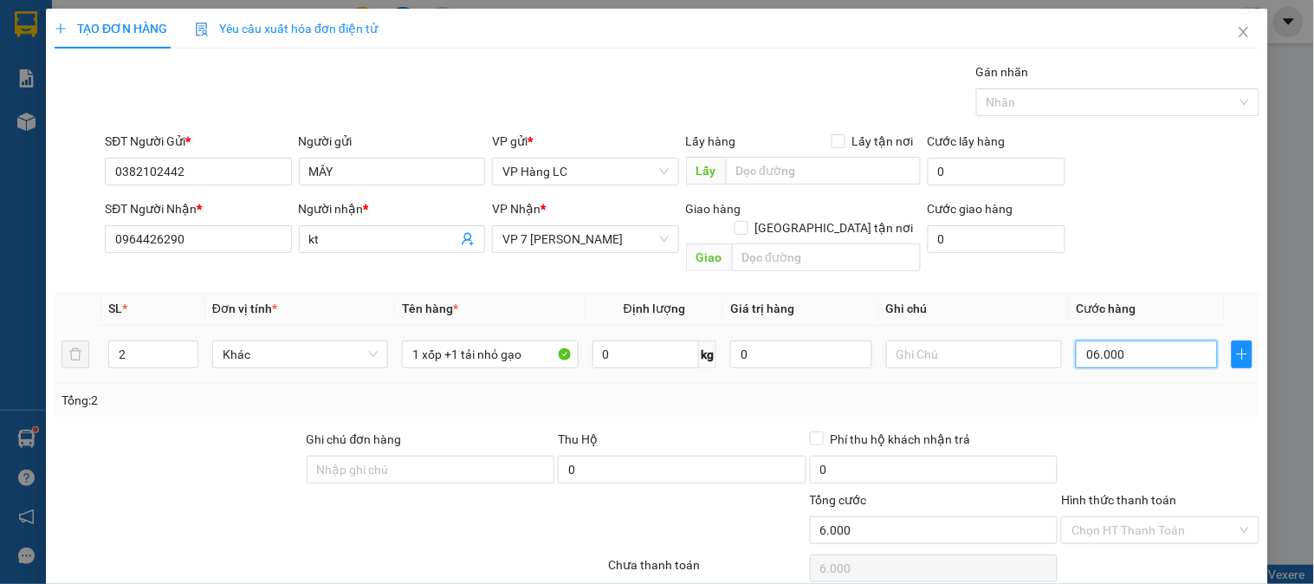
type input "60.000"
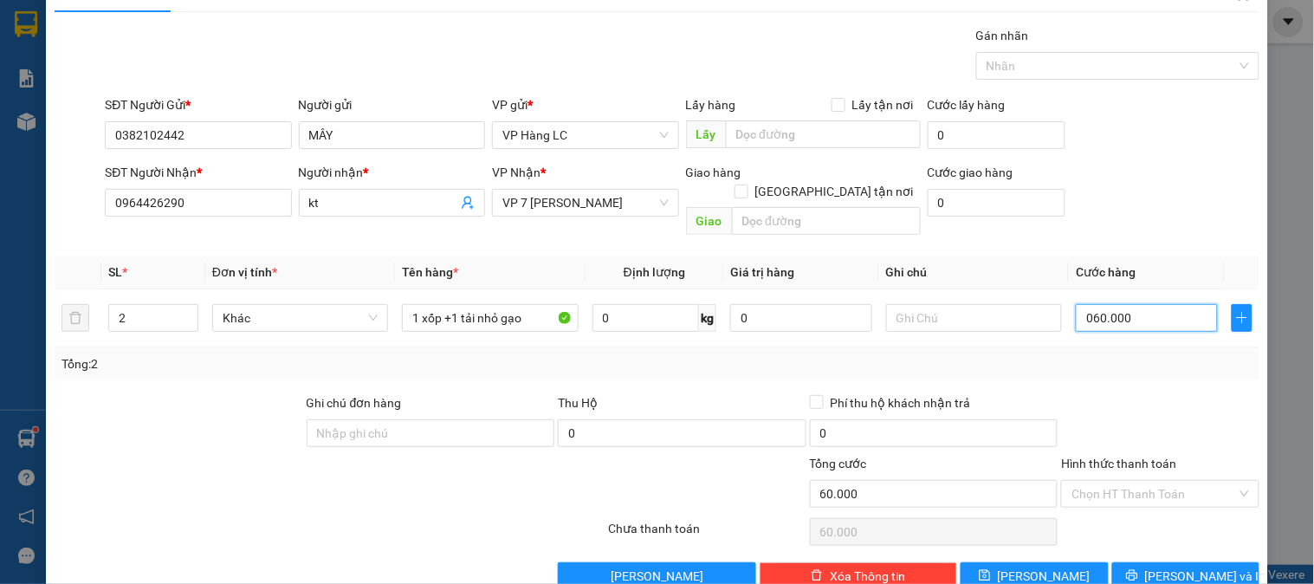
scroll to position [56, 0]
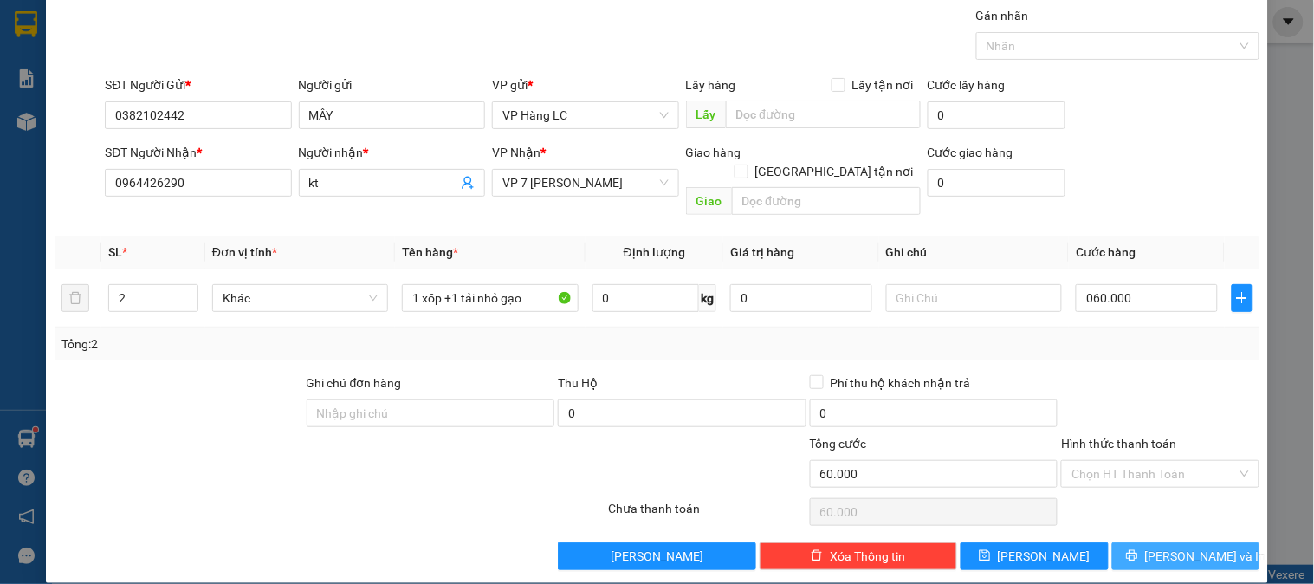
type input "60.000"
drag, startPoint x: 1187, startPoint y: 534, endPoint x: 1190, endPoint y: 509, distance: 24.5
click at [1188, 547] on span "[PERSON_NAME] và In" at bounding box center [1205, 556] width 121 height 19
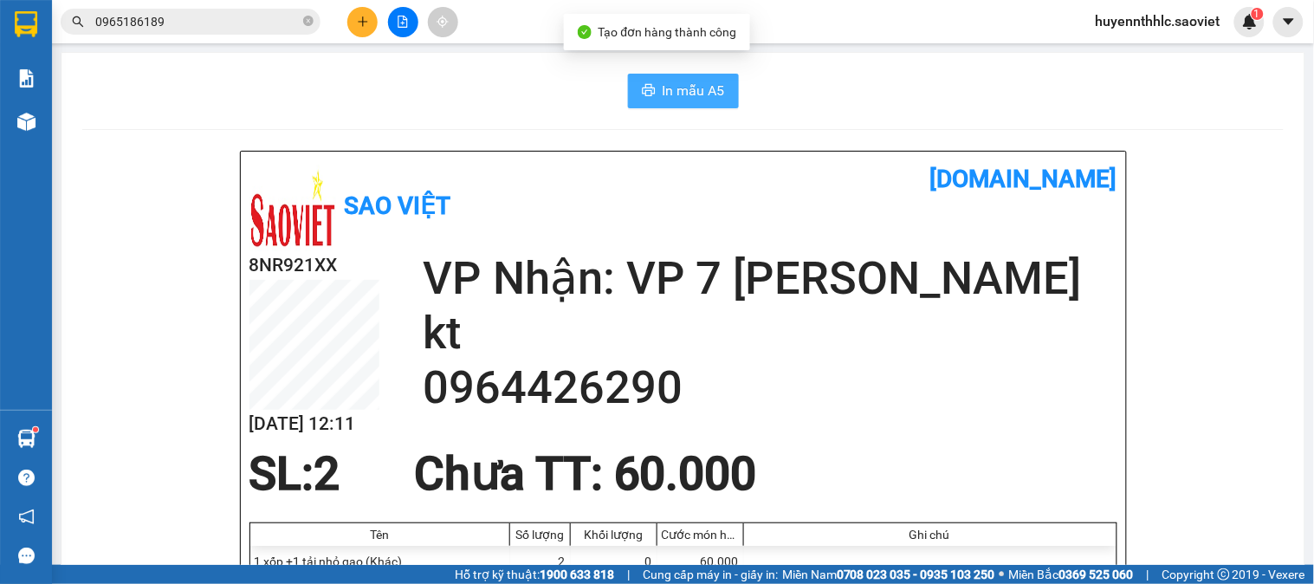
drag, startPoint x: 671, startPoint y: 85, endPoint x: 636, endPoint y: 90, distance: 35.9
click at [672, 85] on span "In mẫu A5" at bounding box center [694, 91] width 62 height 22
